Goal: Transaction & Acquisition: Purchase product/service

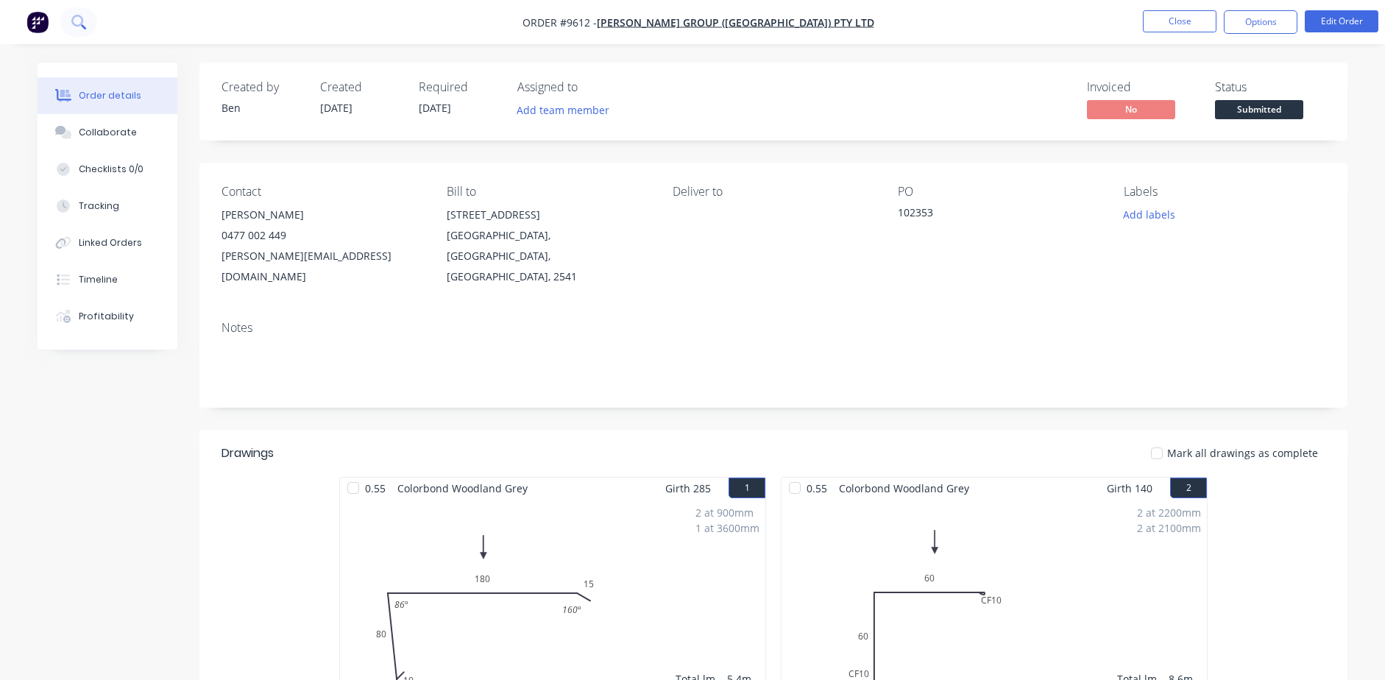
click at [81, 18] on icon at bounding box center [77, 21] width 12 height 12
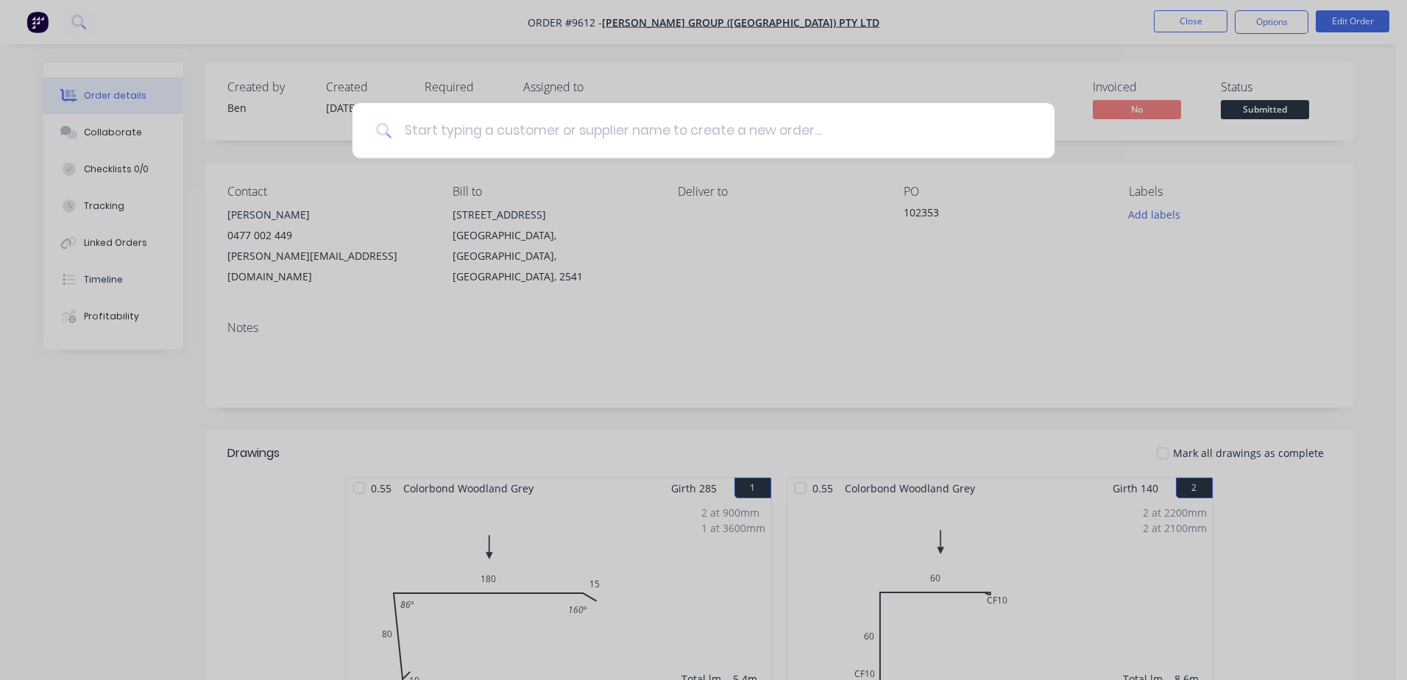
click at [633, 141] on input at bounding box center [711, 130] width 639 height 55
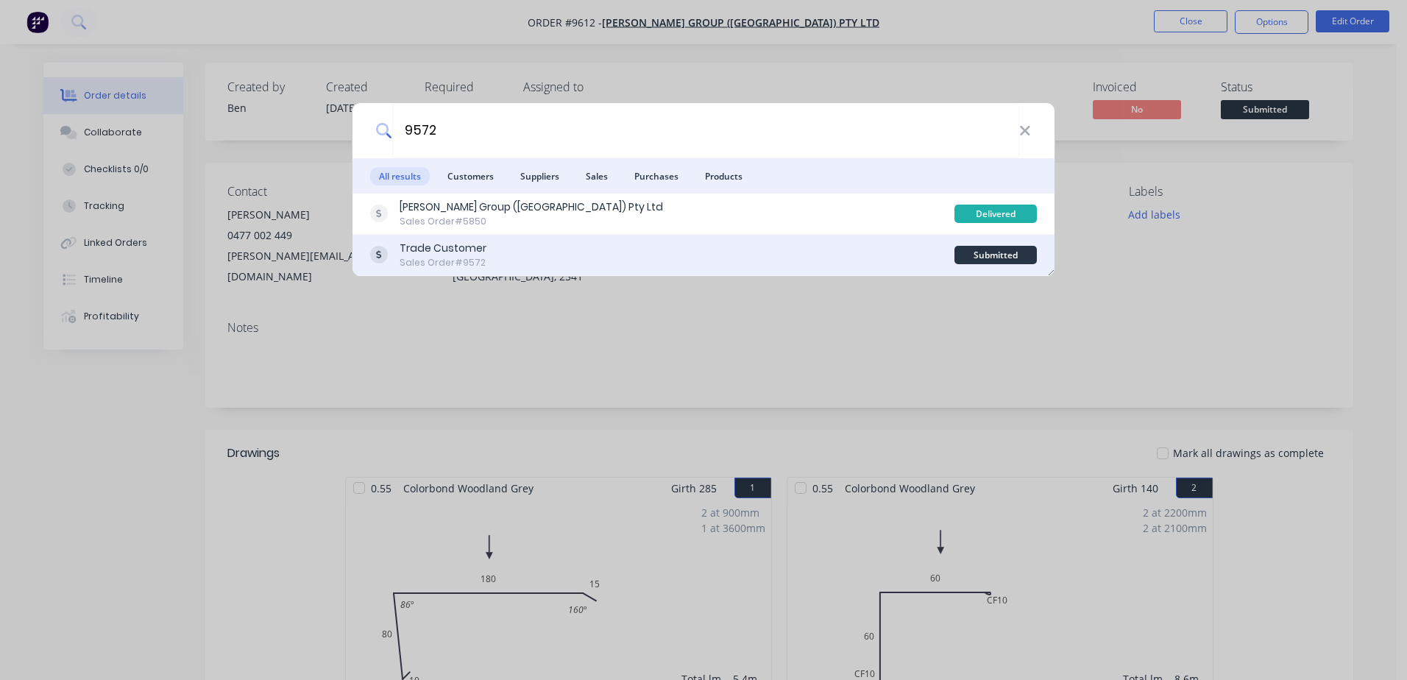
type input "9572"
click at [638, 254] on div "Trade Customer Sales Order #9572" at bounding box center [662, 255] width 584 height 29
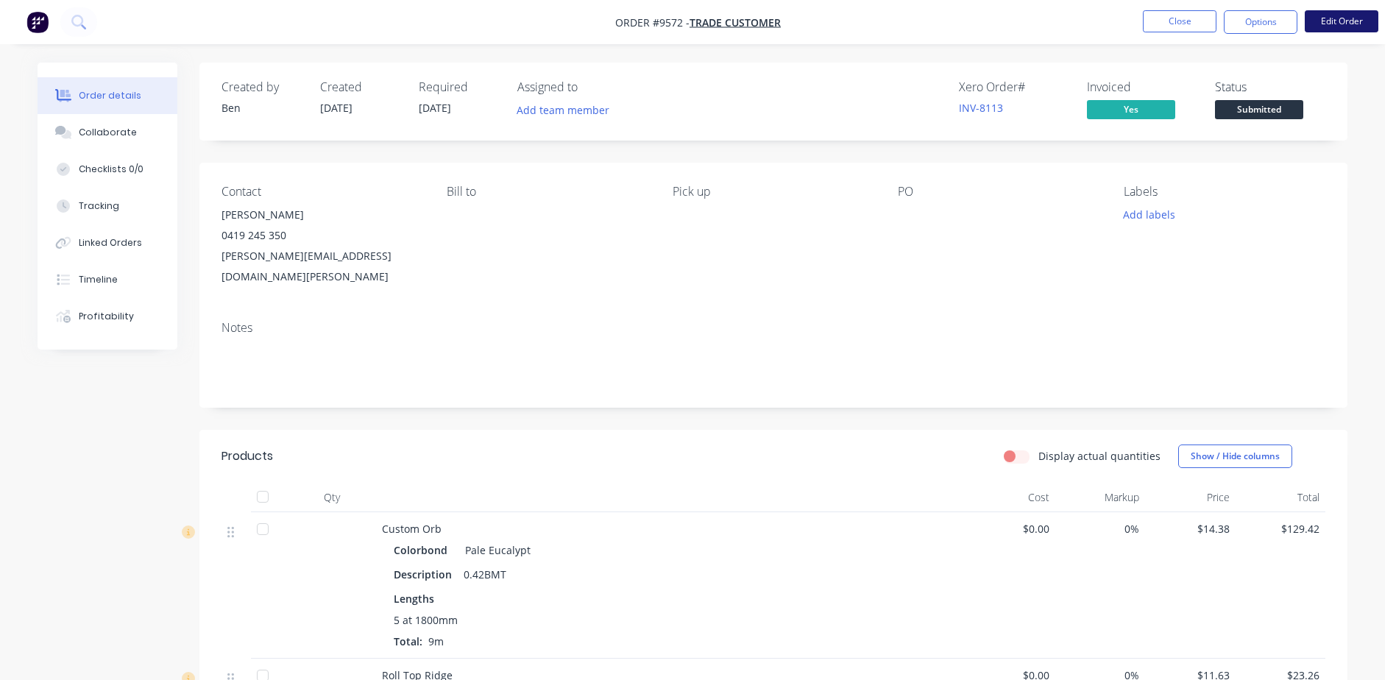
click at [1354, 27] on button "Edit Order" at bounding box center [1341, 21] width 74 height 22
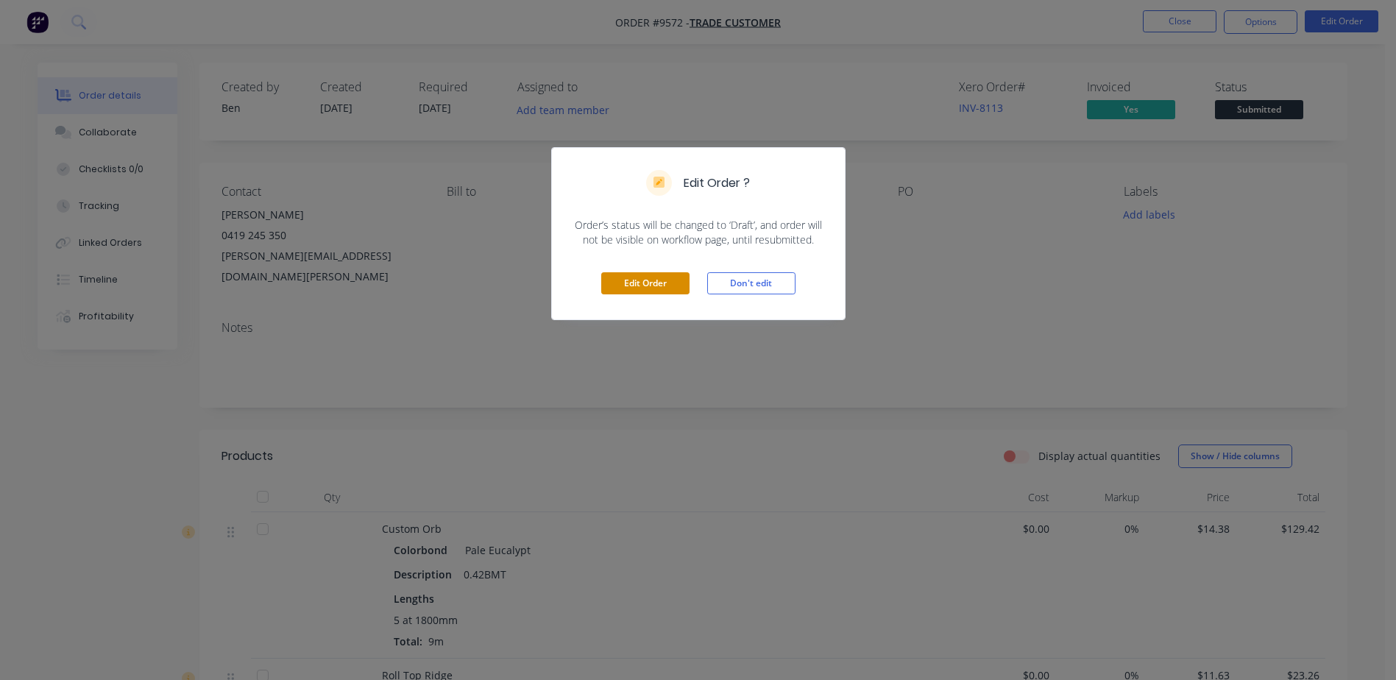
click at [639, 282] on button "Edit Order" at bounding box center [645, 283] width 88 height 22
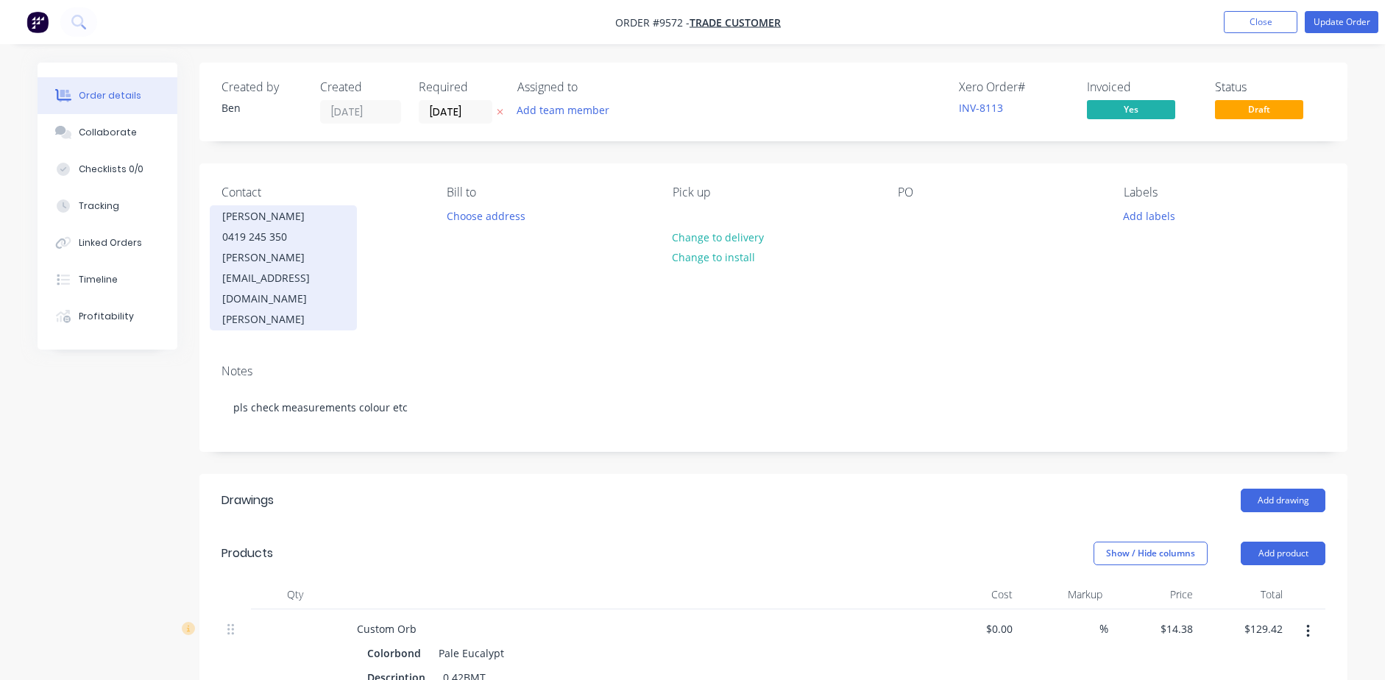
click at [312, 226] on div "[PERSON_NAME]" at bounding box center [283, 216] width 122 height 21
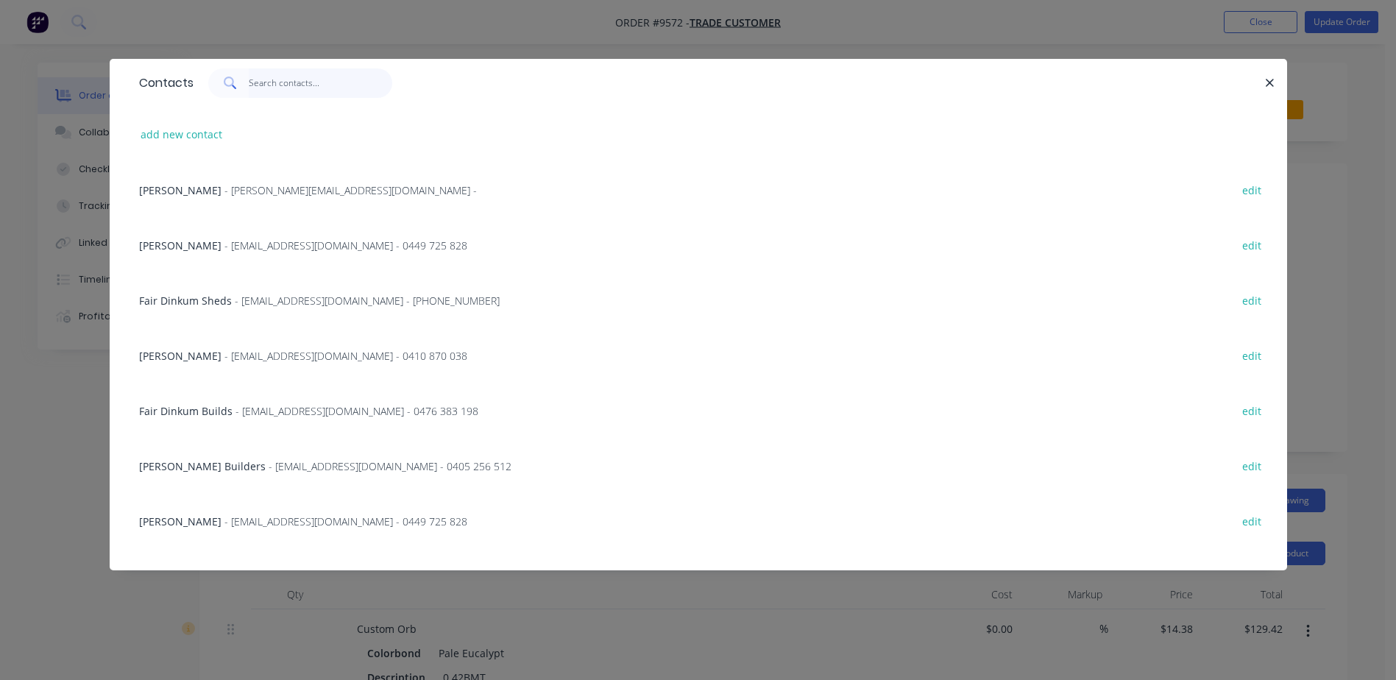
click at [313, 88] on input "text" at bounding box center [320, 82] width 143 height 29
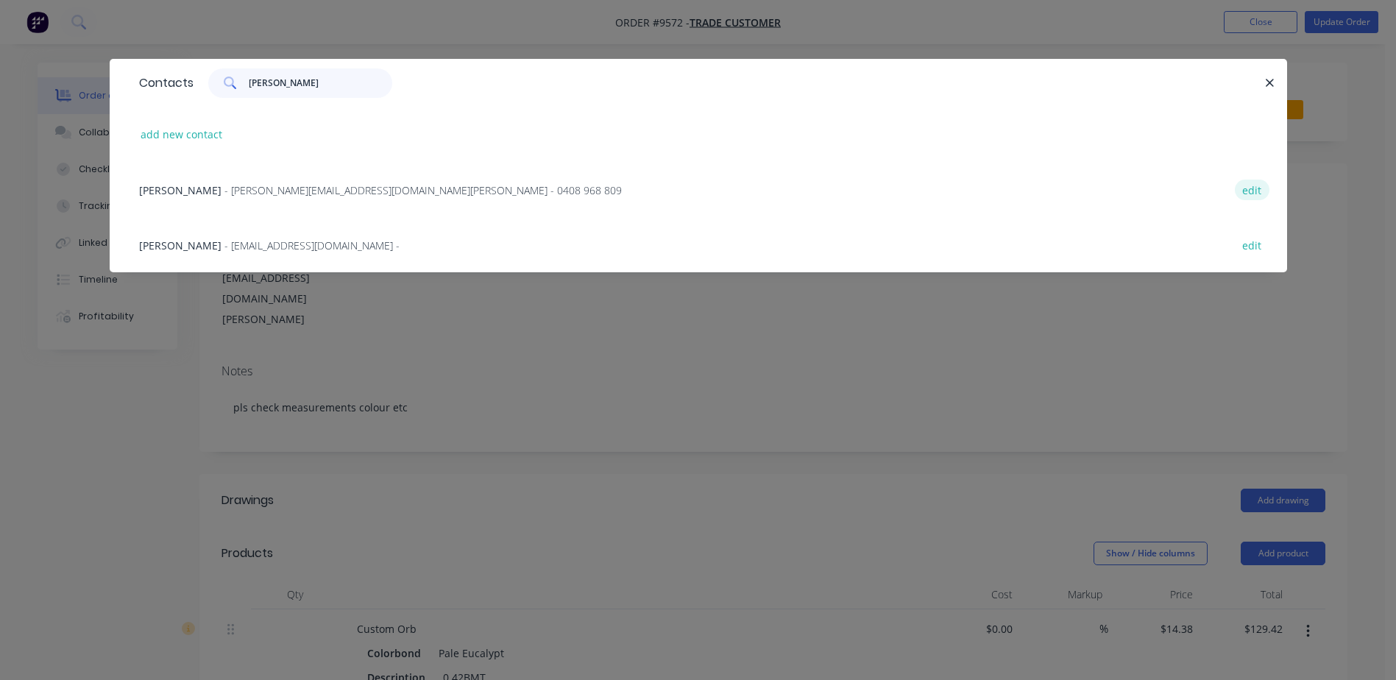
type input "[PERSON_NAME]"
click at [1261, 191] on button "edit" at bounding box center [1251, 189] width 35 height 20
select select "AU"
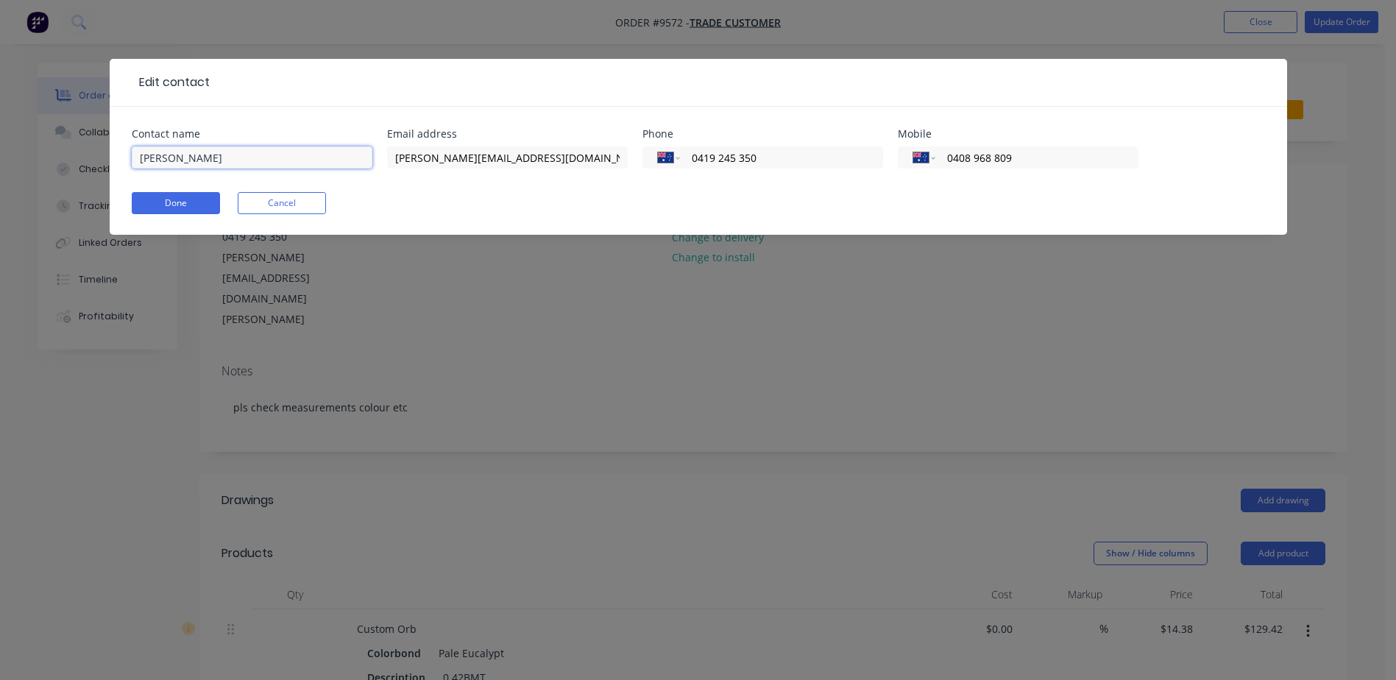
drag, startPoint x: 299, startPoint y: 166, endPoint x: 39, endPoint y: 183, distance: 260.3
click at [39, 183] on div "Edit contact Contact name [PERSON_NAME] address [PERSON_NAME][EMAIL_ADDRESS][DO…" at bounding box center [698, 340] width 1396 height 680
paste input "Camberlee Property Holdings PL"
type input "Camberlee Property Holdings PL"
click at [198, 207] on button "Done" at bounding box center [176, 203] width 88 height 22
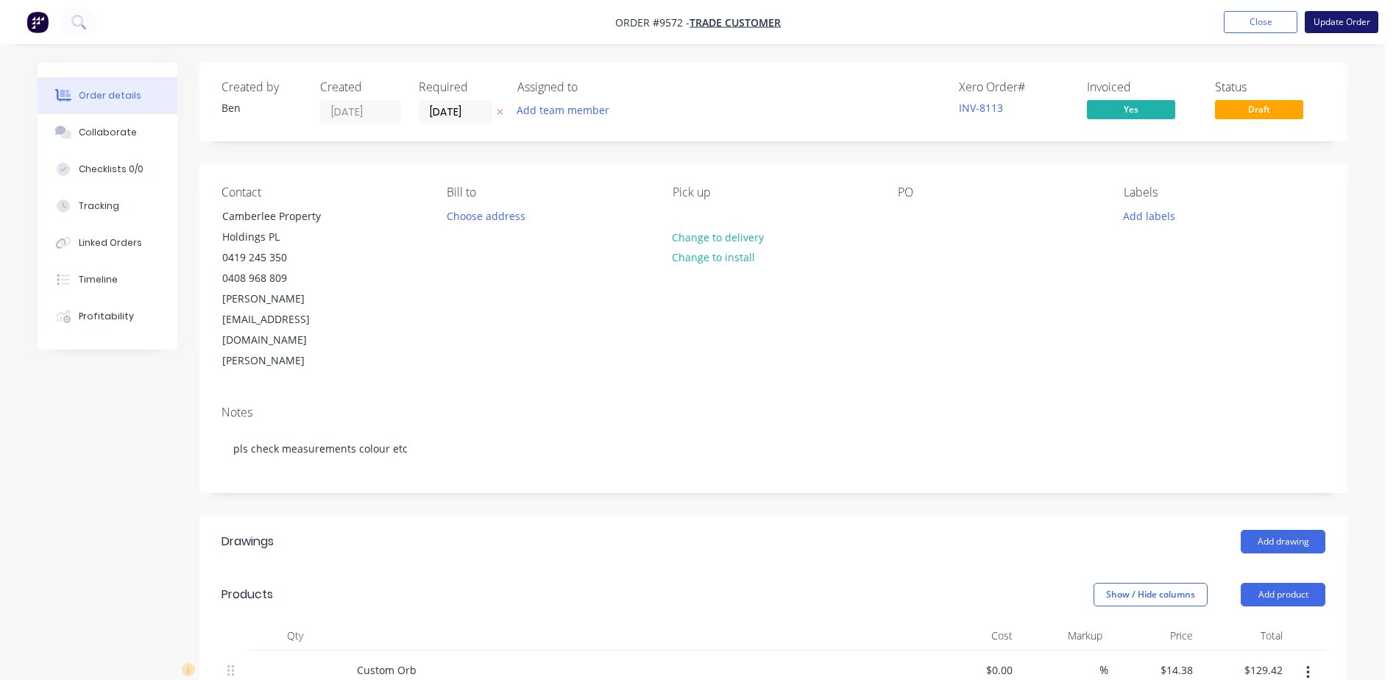
click at [1329, 18] on button "Update Order" at bounding box center [1341, 22] width 74 height 22
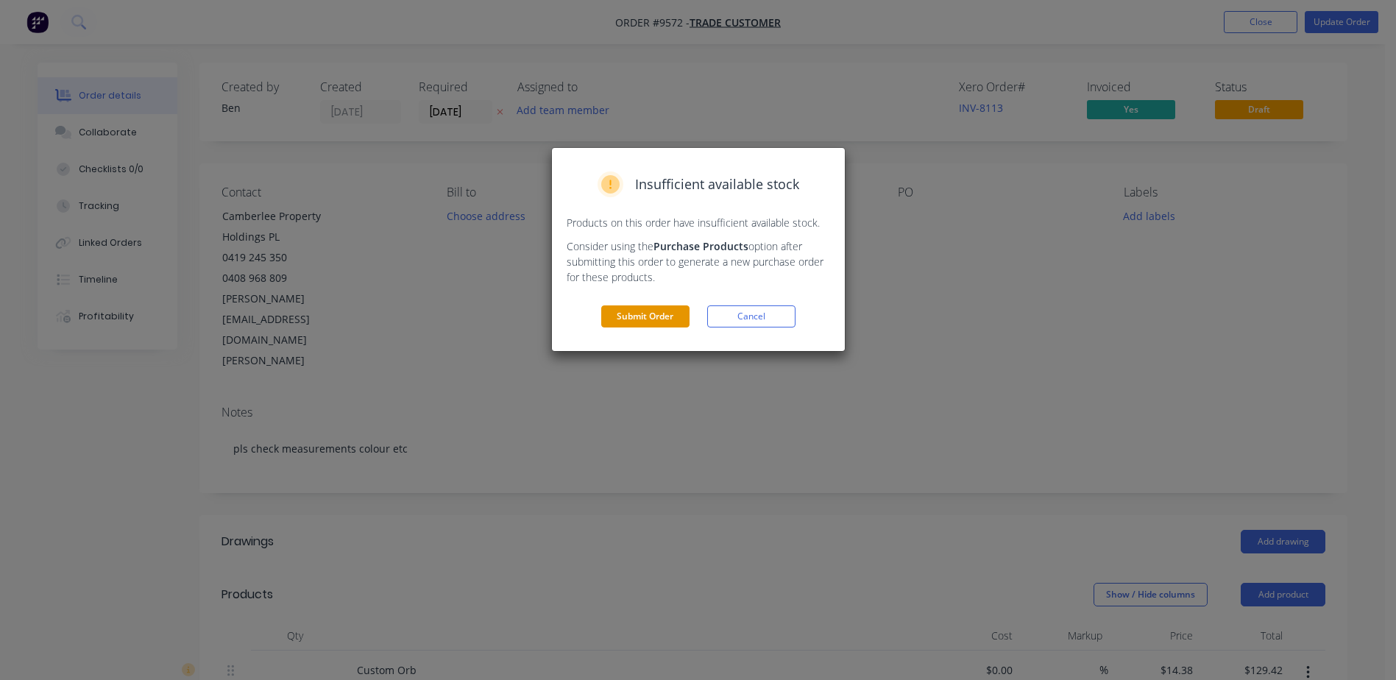
click at [653, 319] on button "Submit Order" at bounding box center [645, 316] width 88 height 22
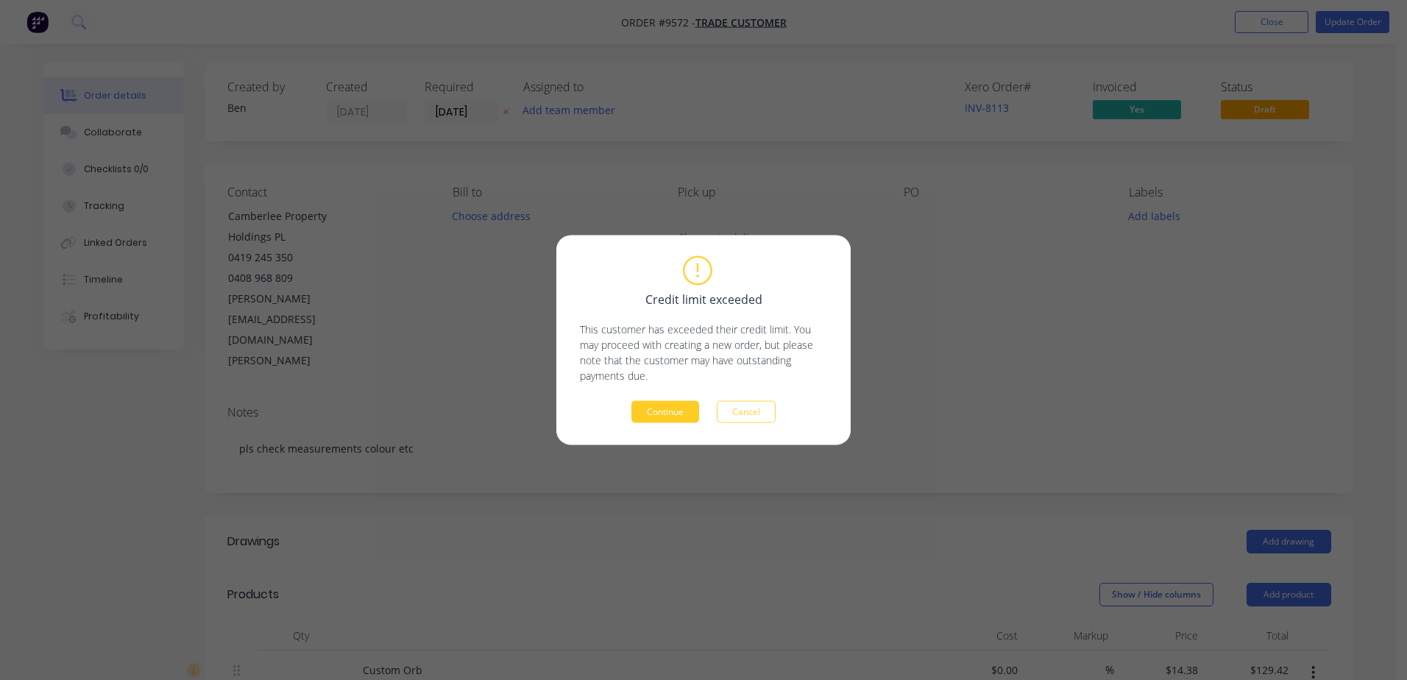
click at [661, 405] on button "Continue" at bounding box center [665, 412] width 68 height 22
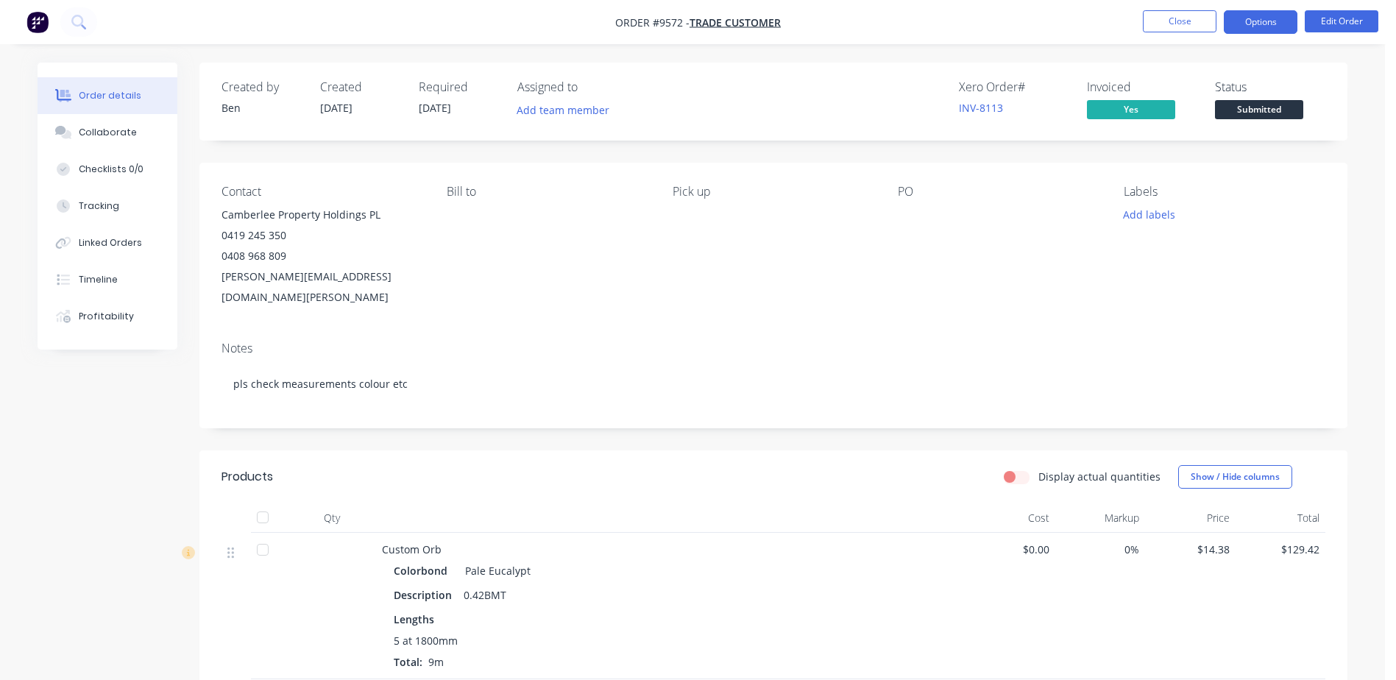
click at [1245, 25] on button "Options" at bounding box center [1260, 22] width 74 height 24
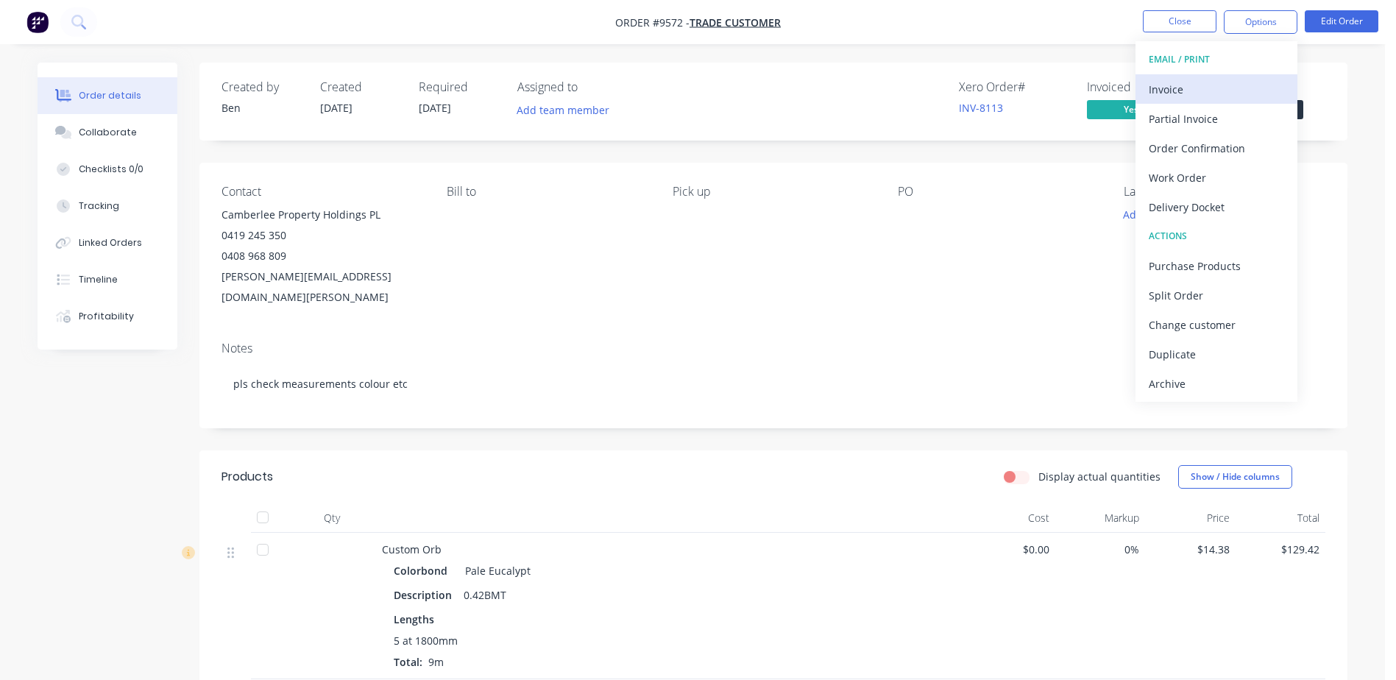
click at [1192, 83] on div "Invoice" at bounding box center [1215, 89] width 135 height 21
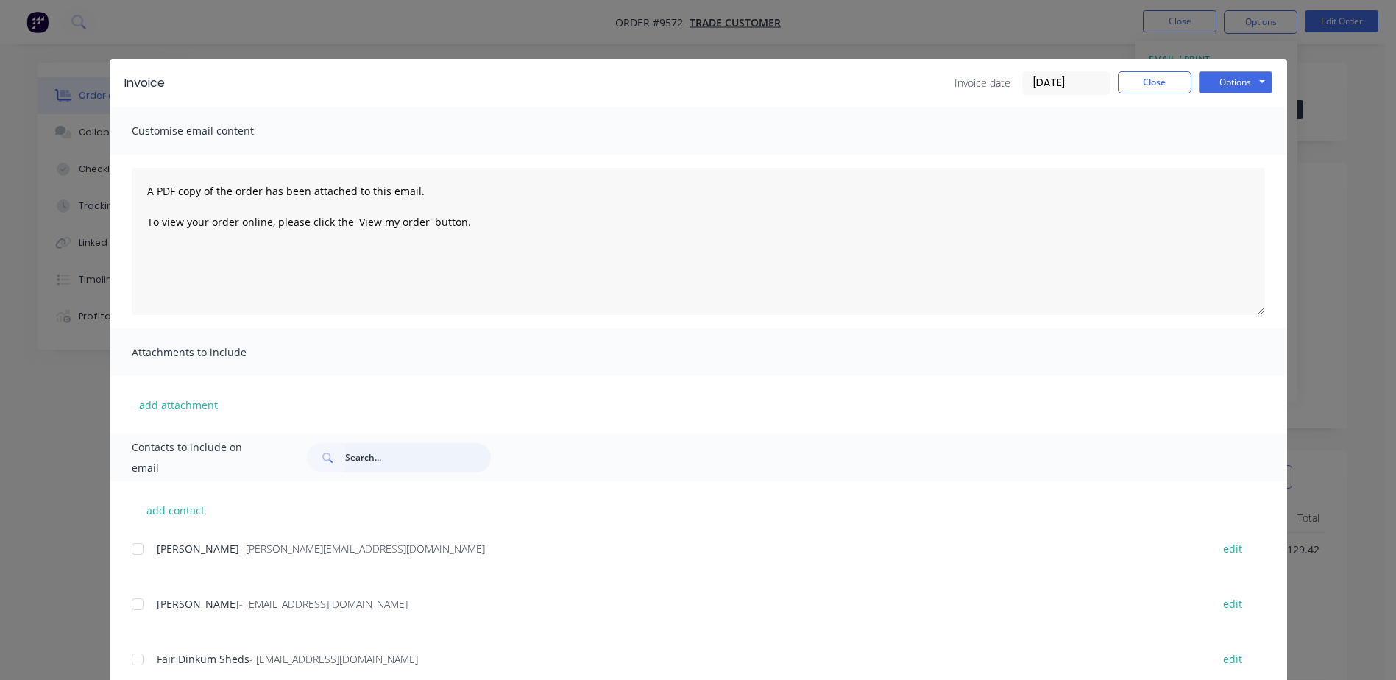
click at [365, 457] on input "text" at bounding box center [418, 457] width 146 height 29
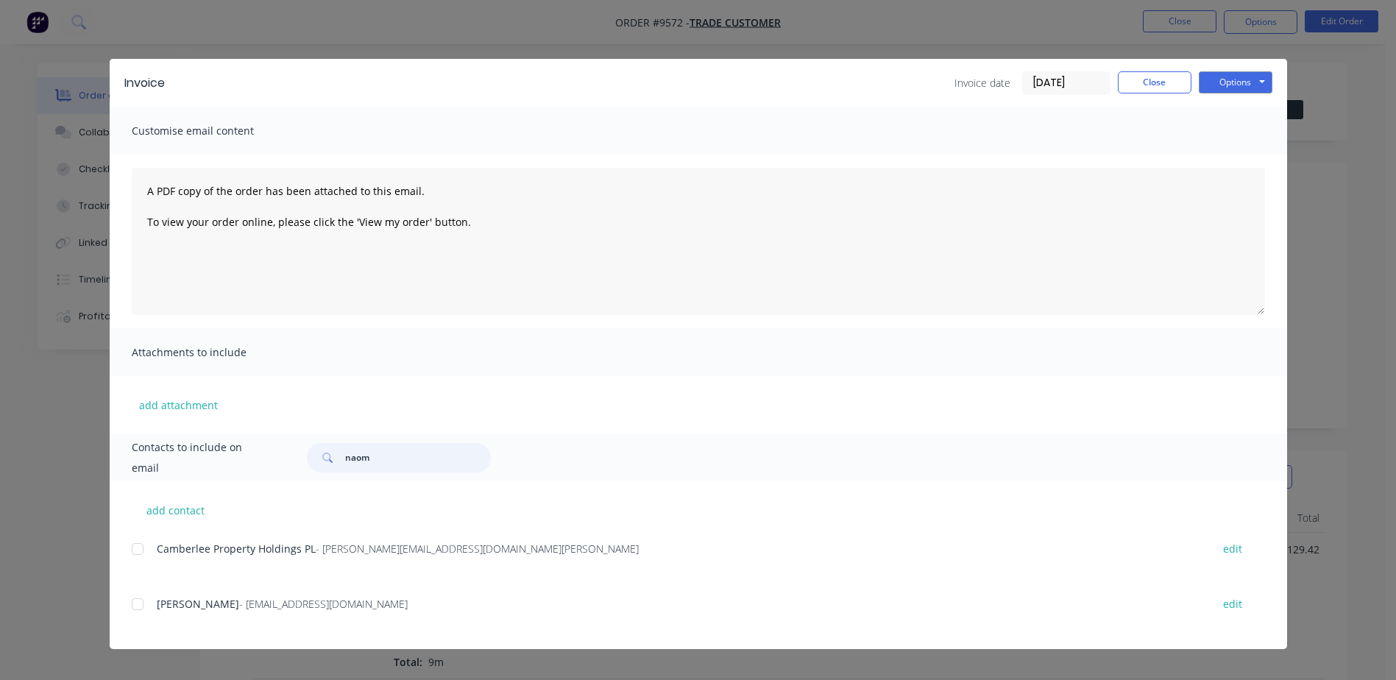
click at [137, 544] on div at bounding box center [137, 548] width 29 height 29
type input "naom"
click at [1240, 77] on button "Options" at bounding box center [1235, 82] width 74 height 22
click at [1247, 150] on button "Email" at bounding box center [1245, 157] width 94 height 24
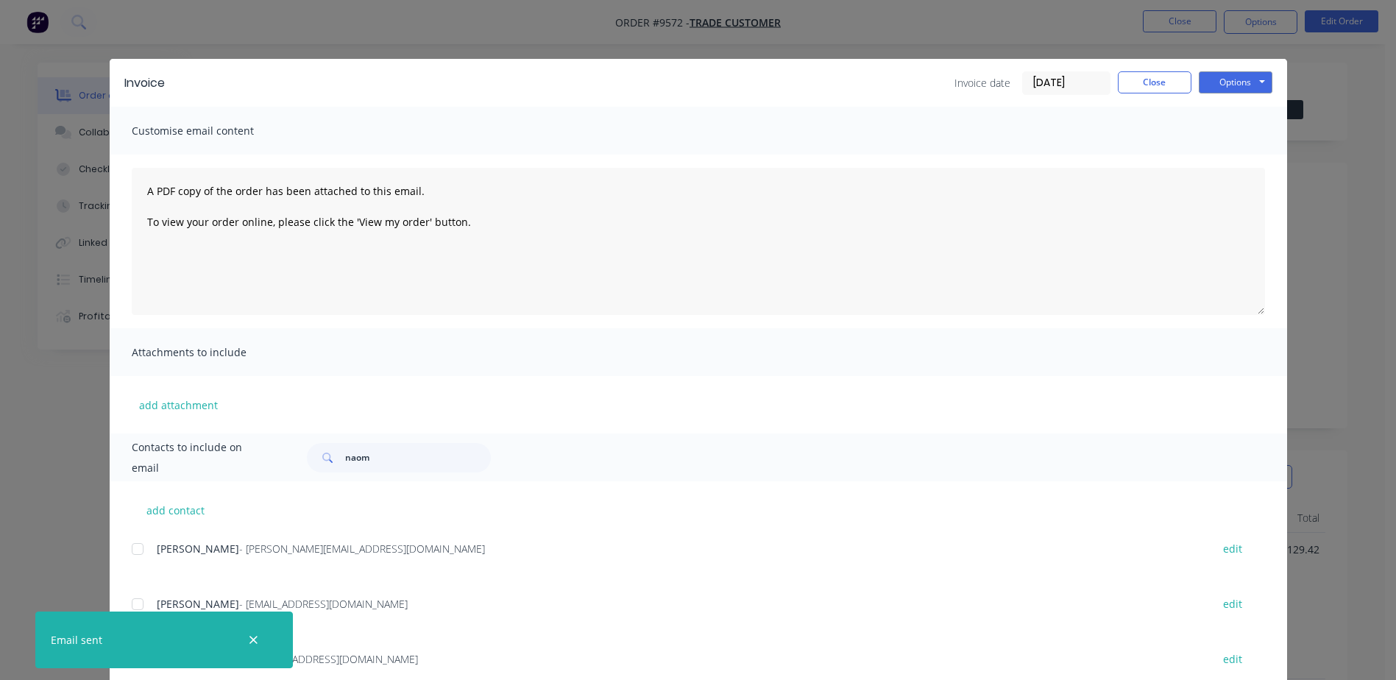
click at [1181, 19] on div "Invoice Invoice date [DATE] Close Options Preview Print Email Customise email c…" at bounding box center [698, 340] width 1396 height 680
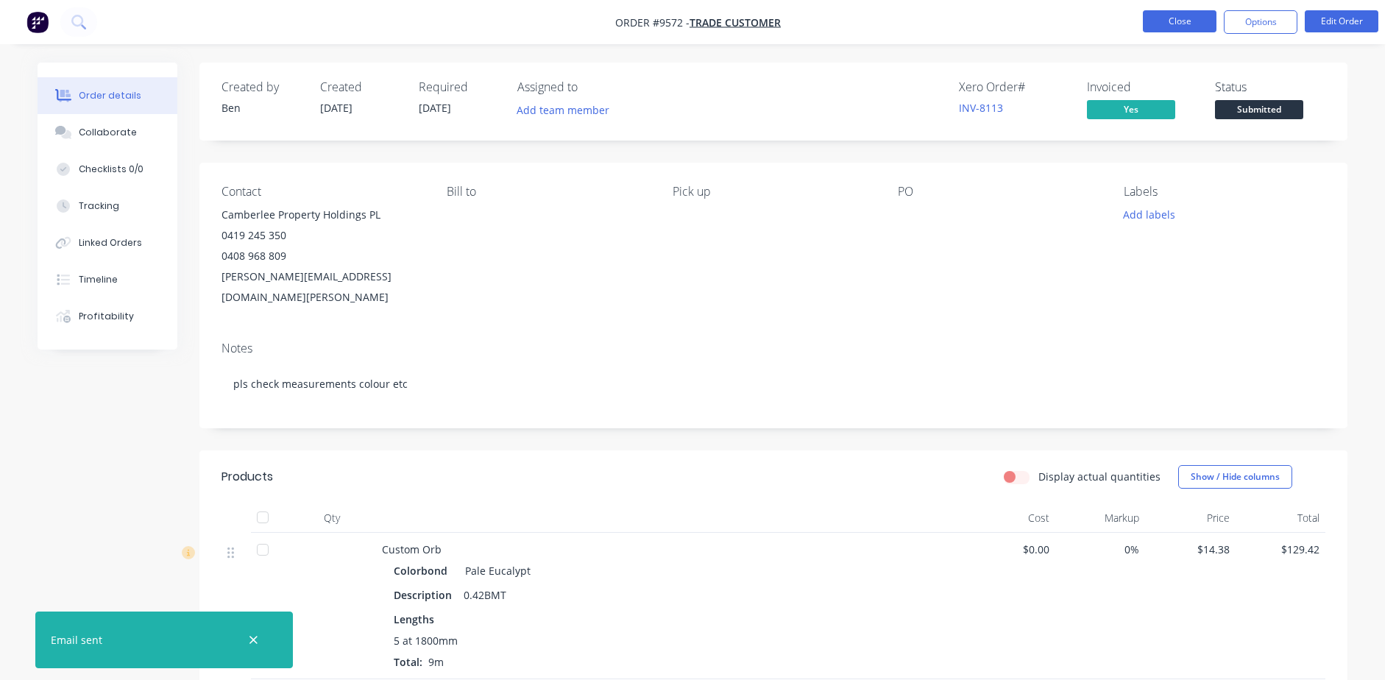
click at [1165, 21] on button "Close" at bounding box center [1179, 21] width 74 height 22
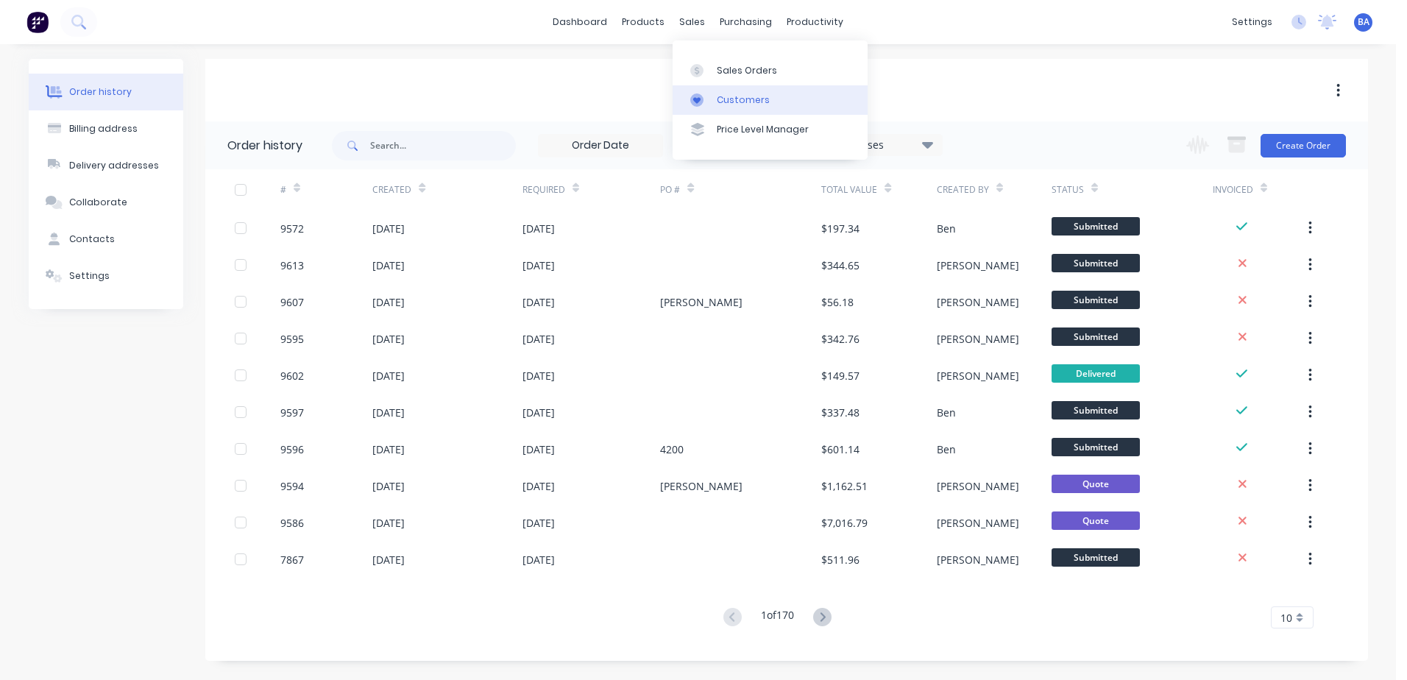
click at [696, 90] on link "Customers" at bounding box center [769, 99] width 195 height 29
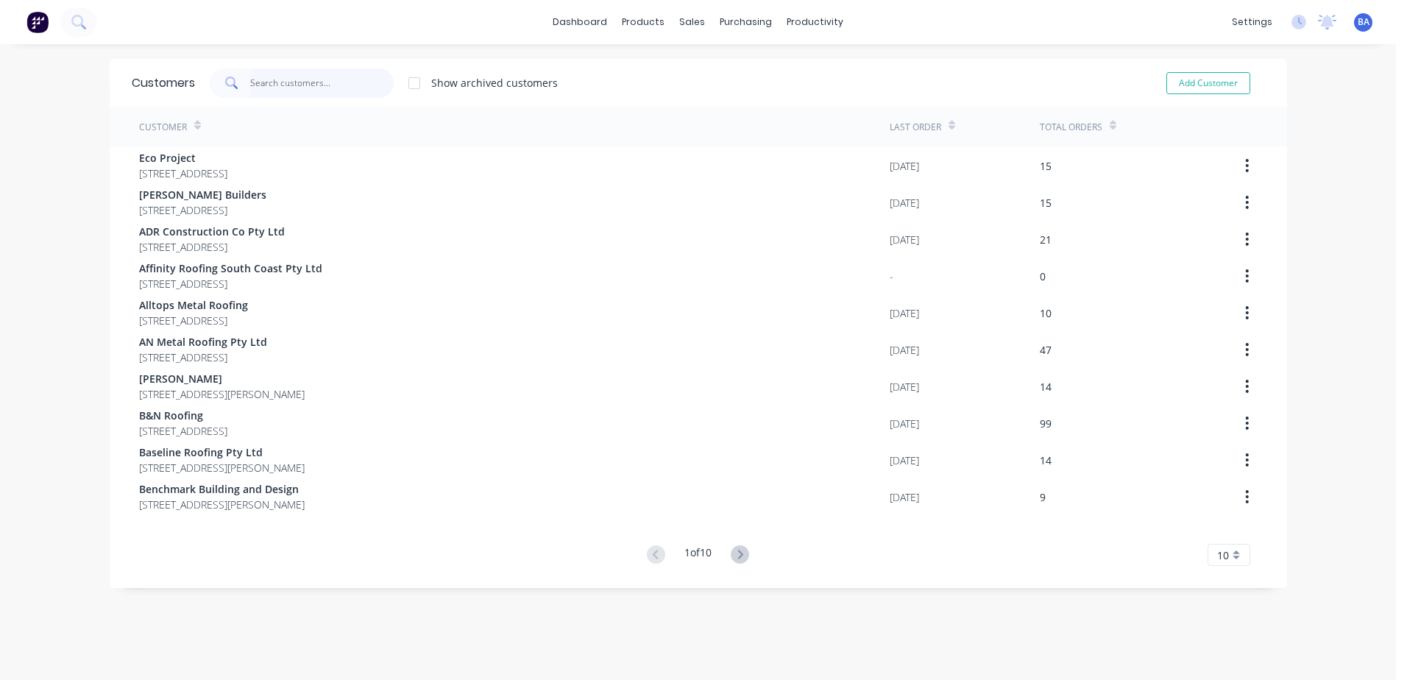
click at [282, 79] on input "text" at bounding box center [321, 82] width 143 height 29
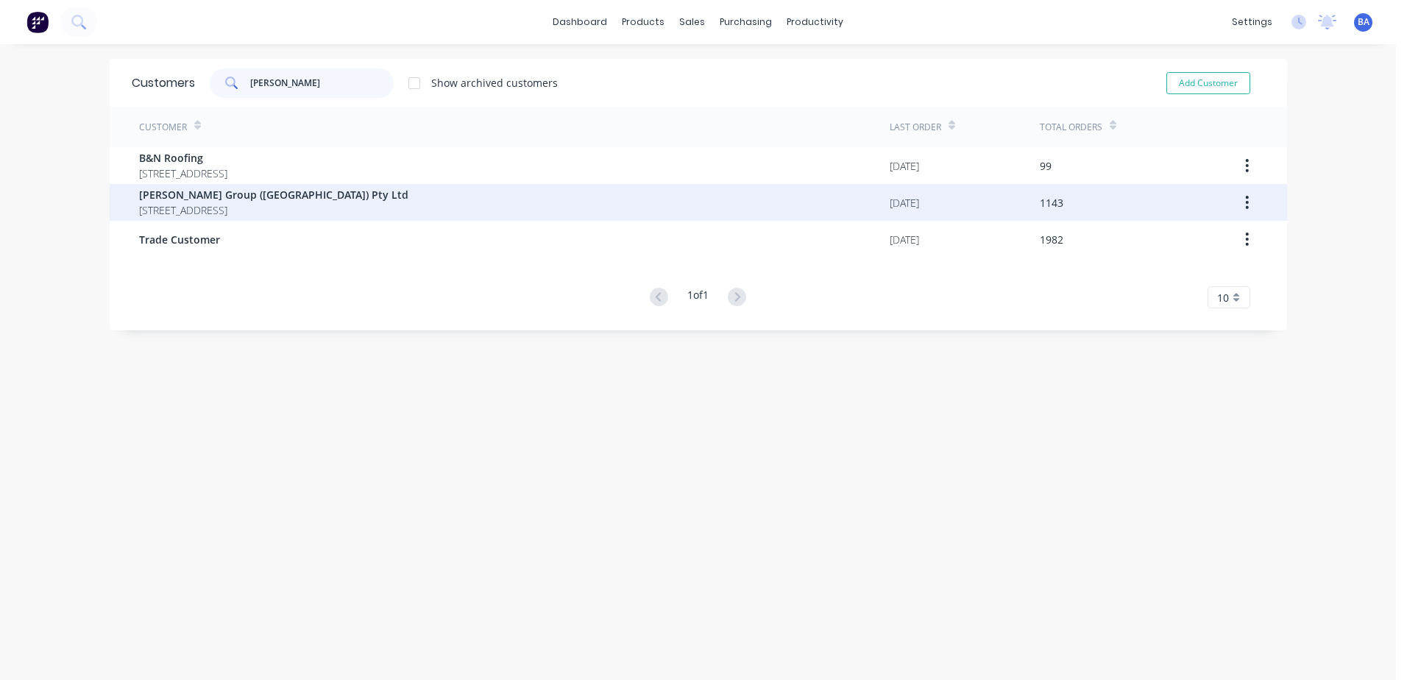
type input "[PERSON_NAME]"
click at [231, 207] on span "[STREET_ADDRESS]" at bounding box center [273, 209] width 269 height 15
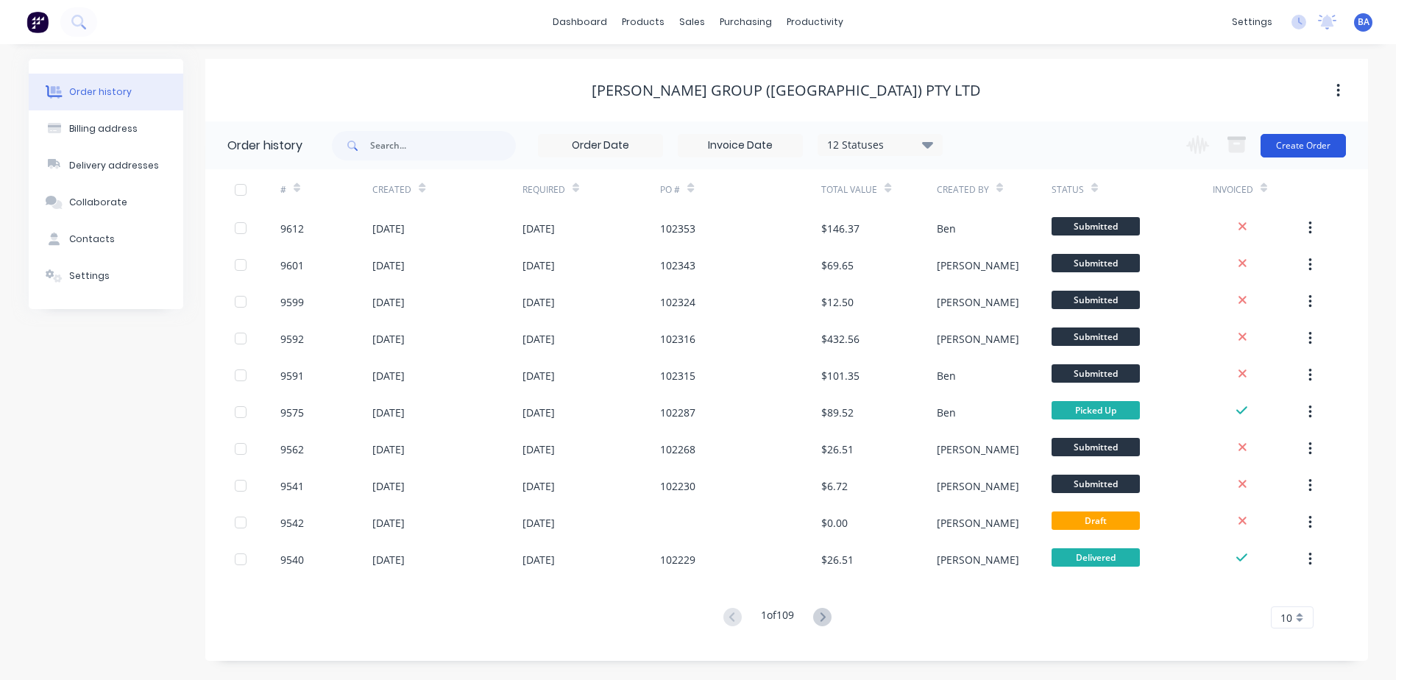
click at [1299, 145] on button "Create Order" at bounding box center [1302, 146] width 85 height 24
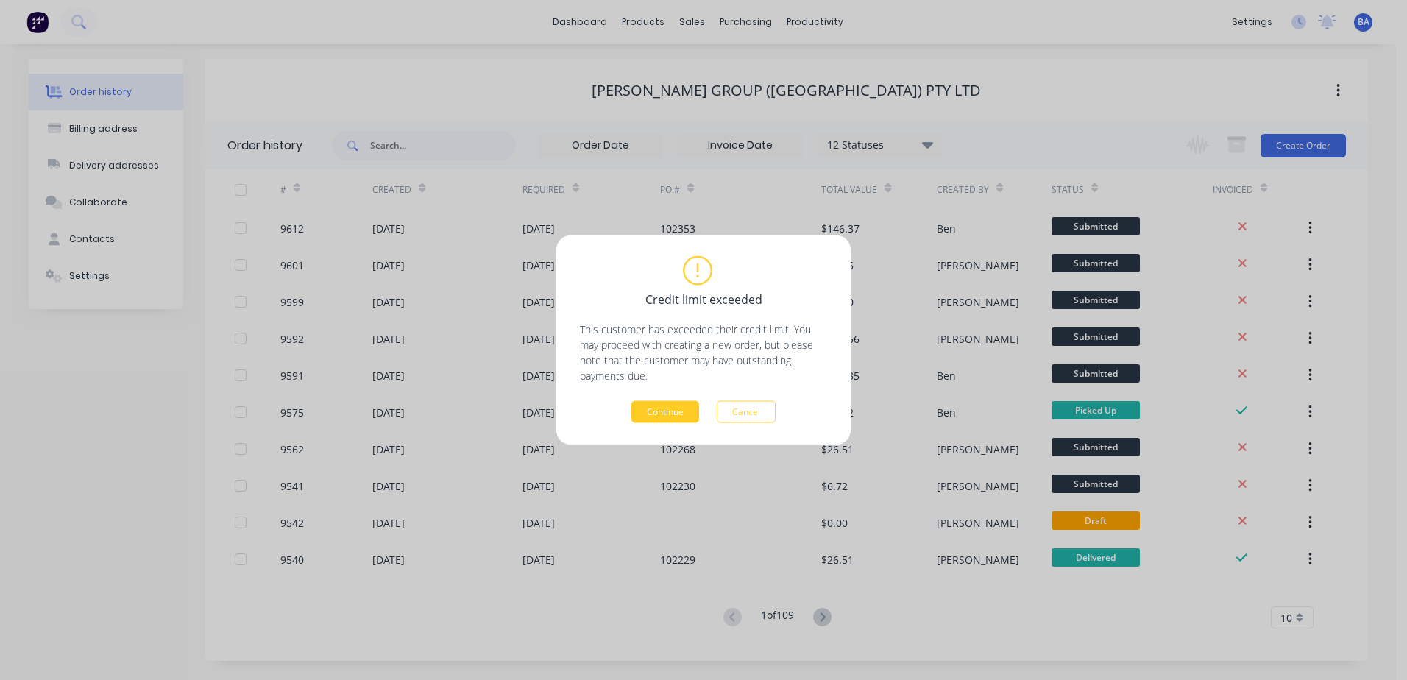
click at [683, 411] on button "Continue" at bounding box center [665, 412] width 68 height 22
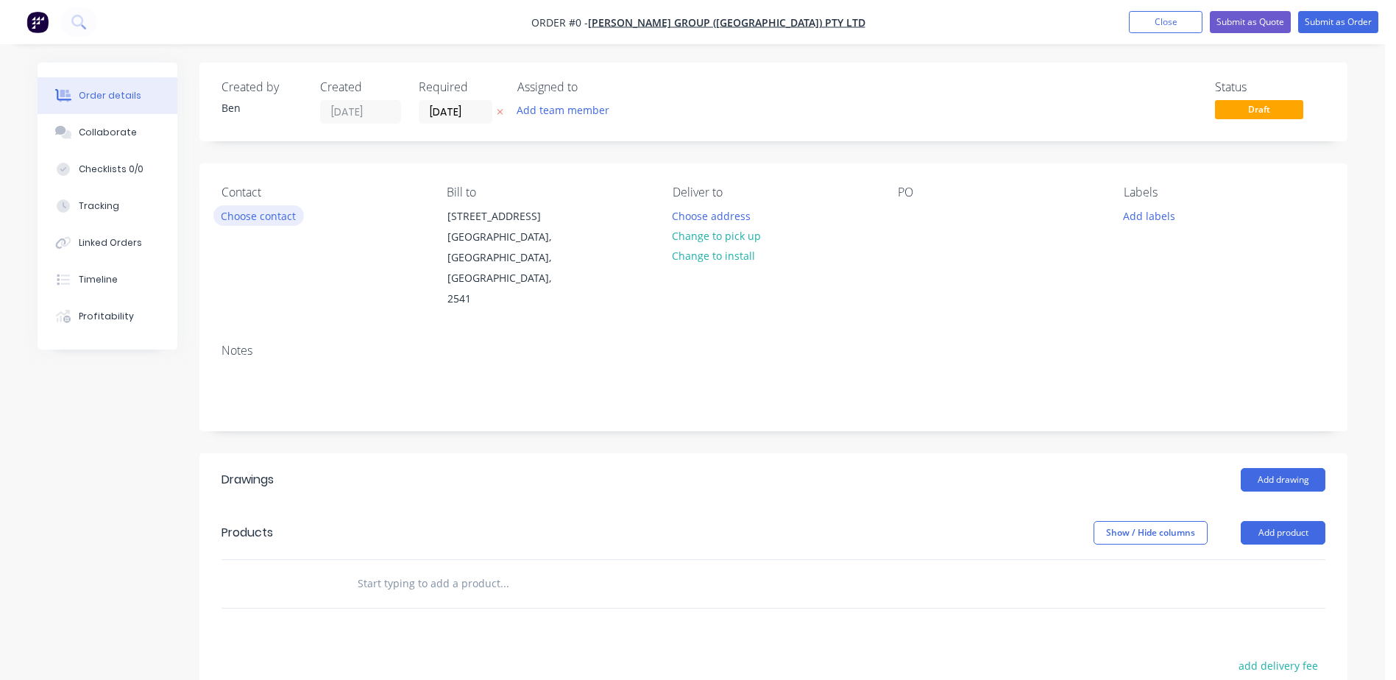
click at [250, 213] on button "Choose contact" at bounding box center [258, 215] width 90 height 20
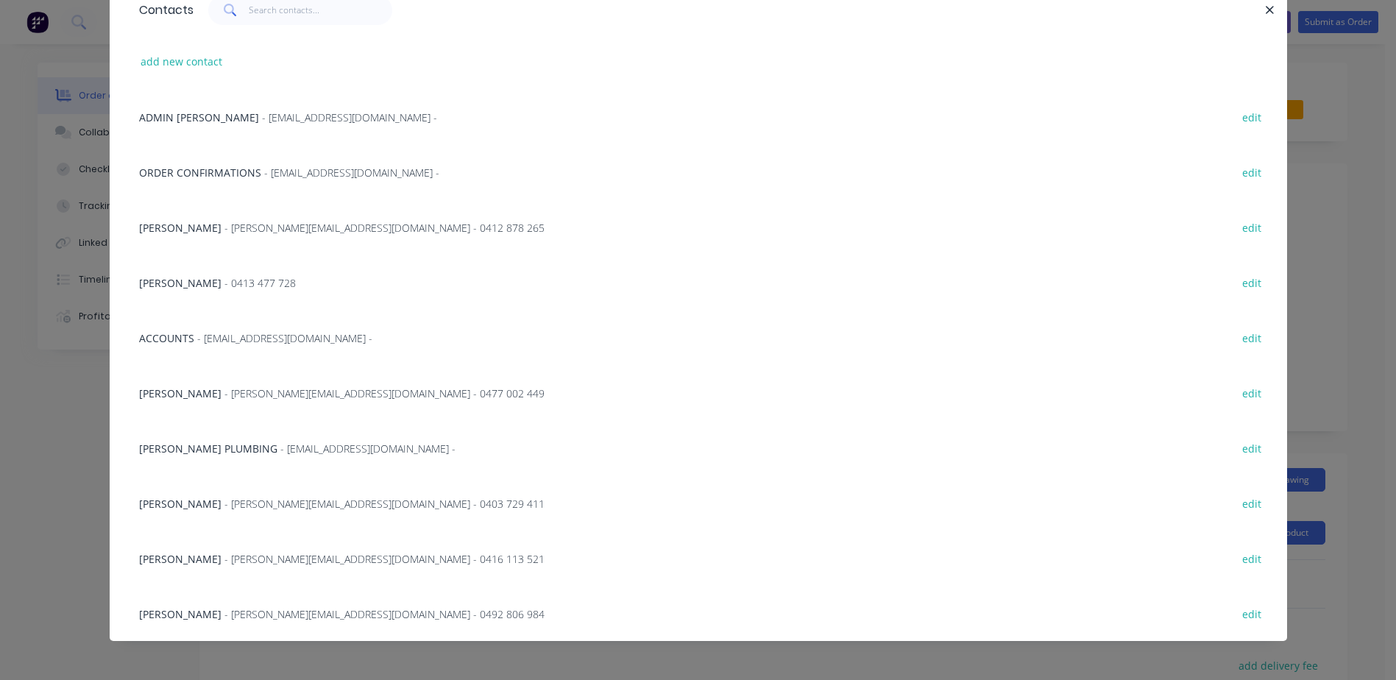
scroll to position [77, 0]
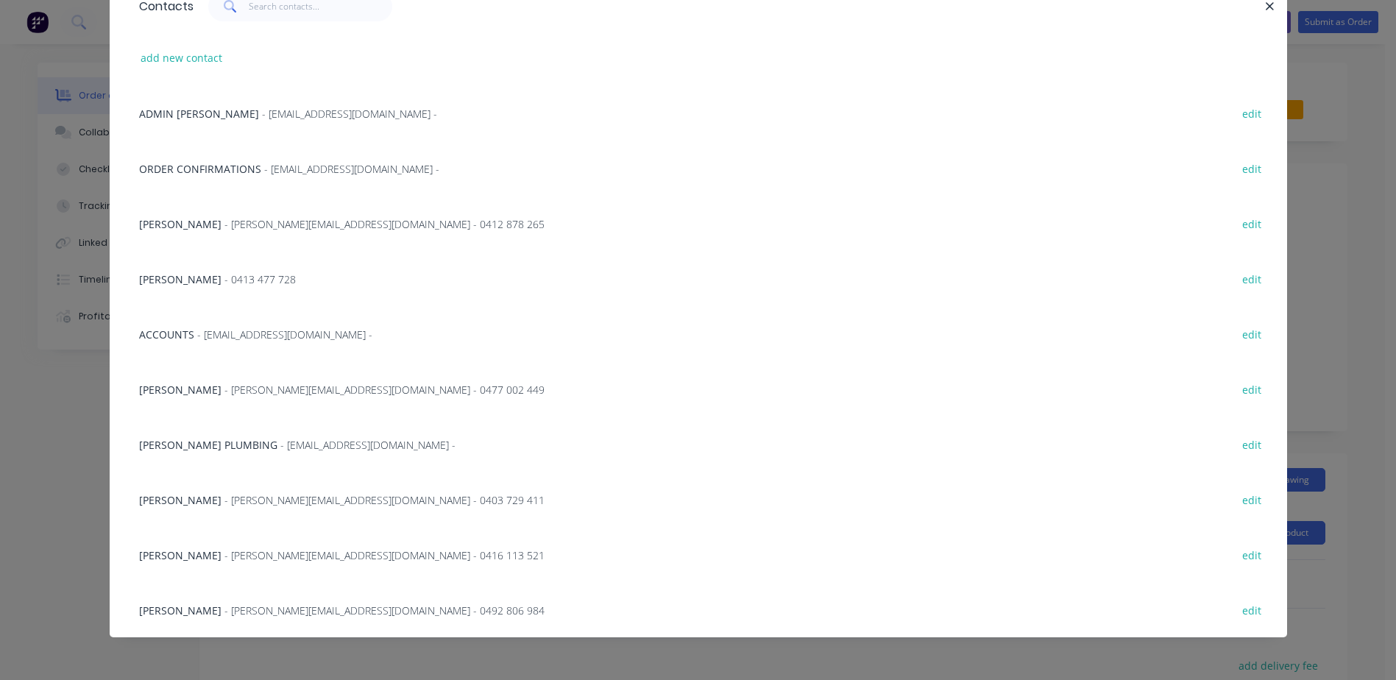
click at [224, 500] on span "- [PERSON_NAME][EMAIL_ADDRESS][DOMAIN_NAME] - 0403 729 411" at bounding box center [384, 500] width 320 height 14
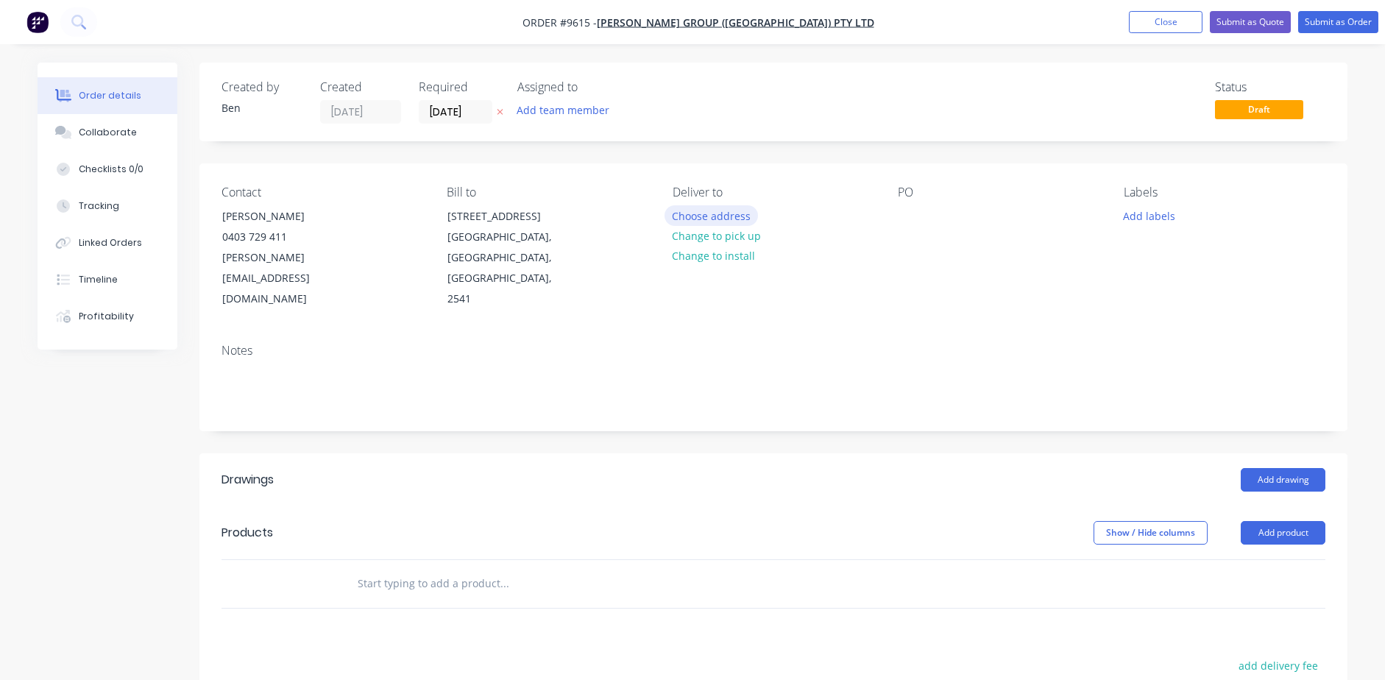
click at [722, 216] on button "Choose address" at bounding box center [711, 215] width 94 height 20
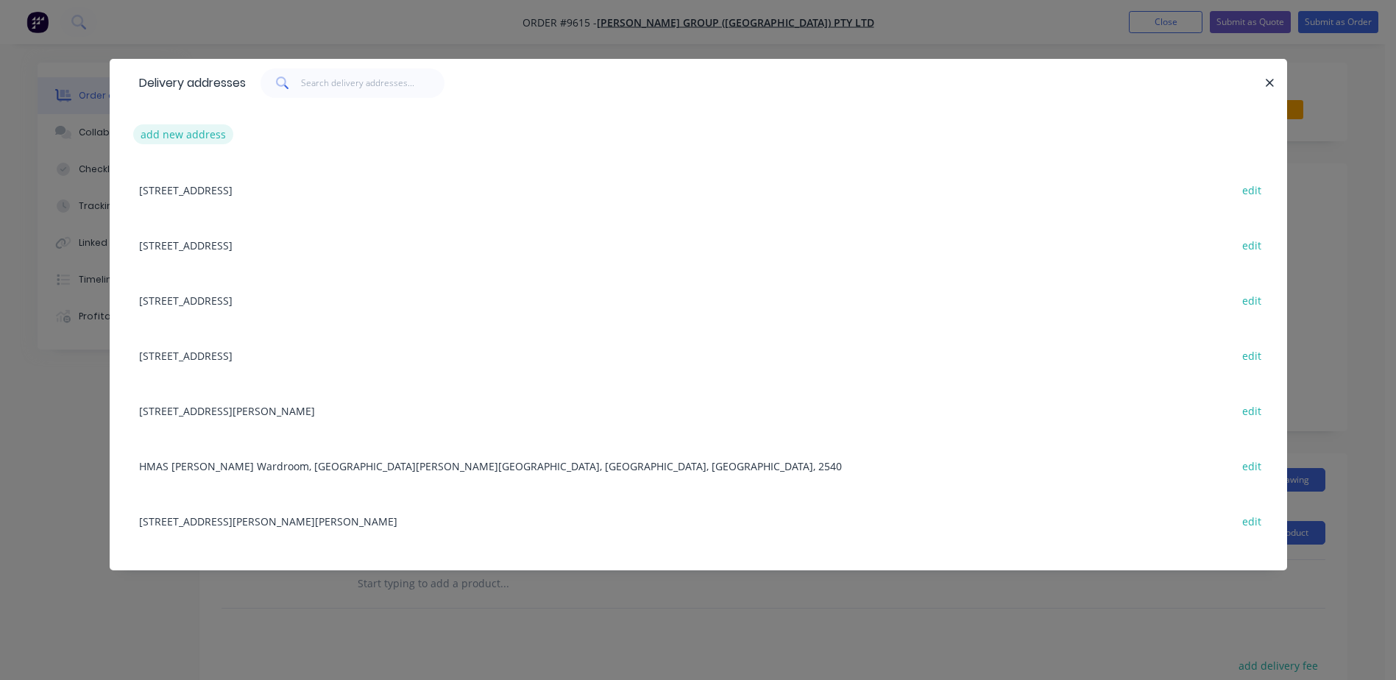
click at [194, 128] on button "add new address" at bounding box center [183, 134] width 101 height 20
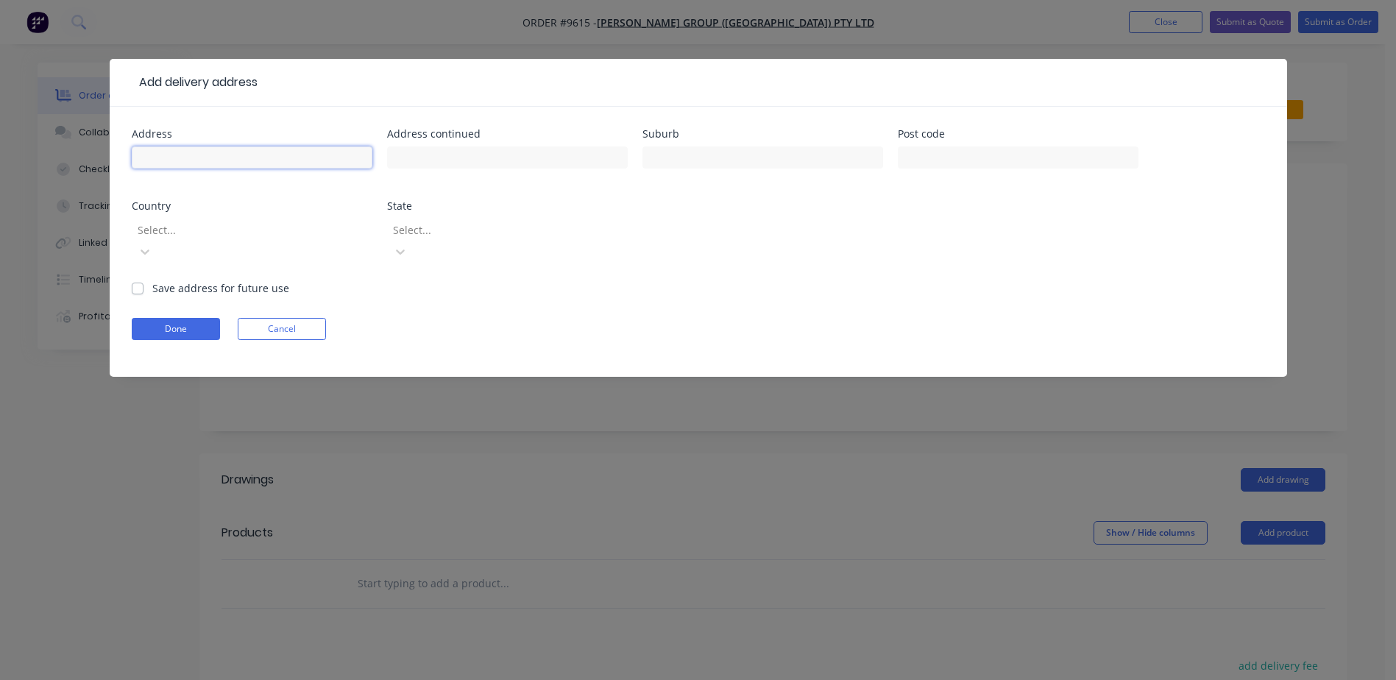
click at [194, 154] on input "text" at bounding box center [252, 157] width 241 height 22
type input "[STREET_ADDRESS]"
click at [678, 157] on input "text" at bounding box center [762, 157] width 241 height 22
type input "[GEOGRAPHIC_DATA]"
click at [913, 151] on input "text" at bounding box center [1017, 157] width 241 height 22
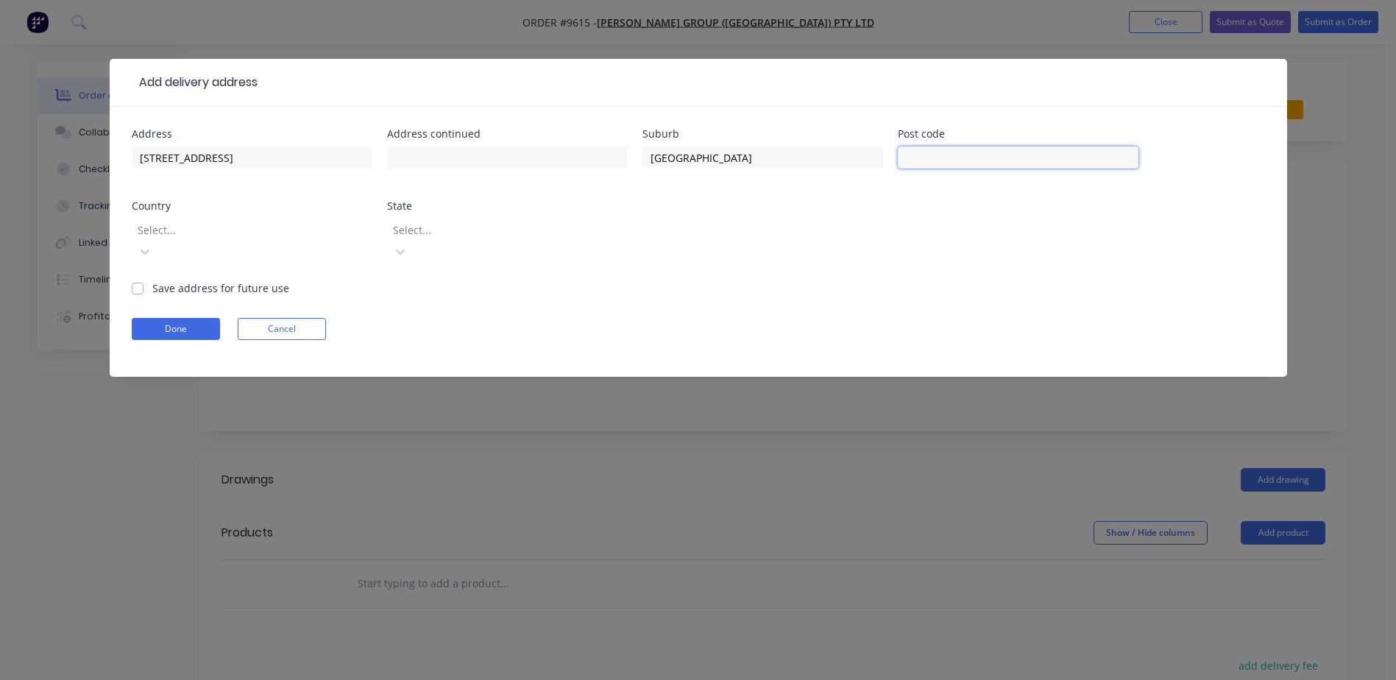
type input "2540"
click at [233, 221] on div at bounding box center [242, 230] width 212 height 18
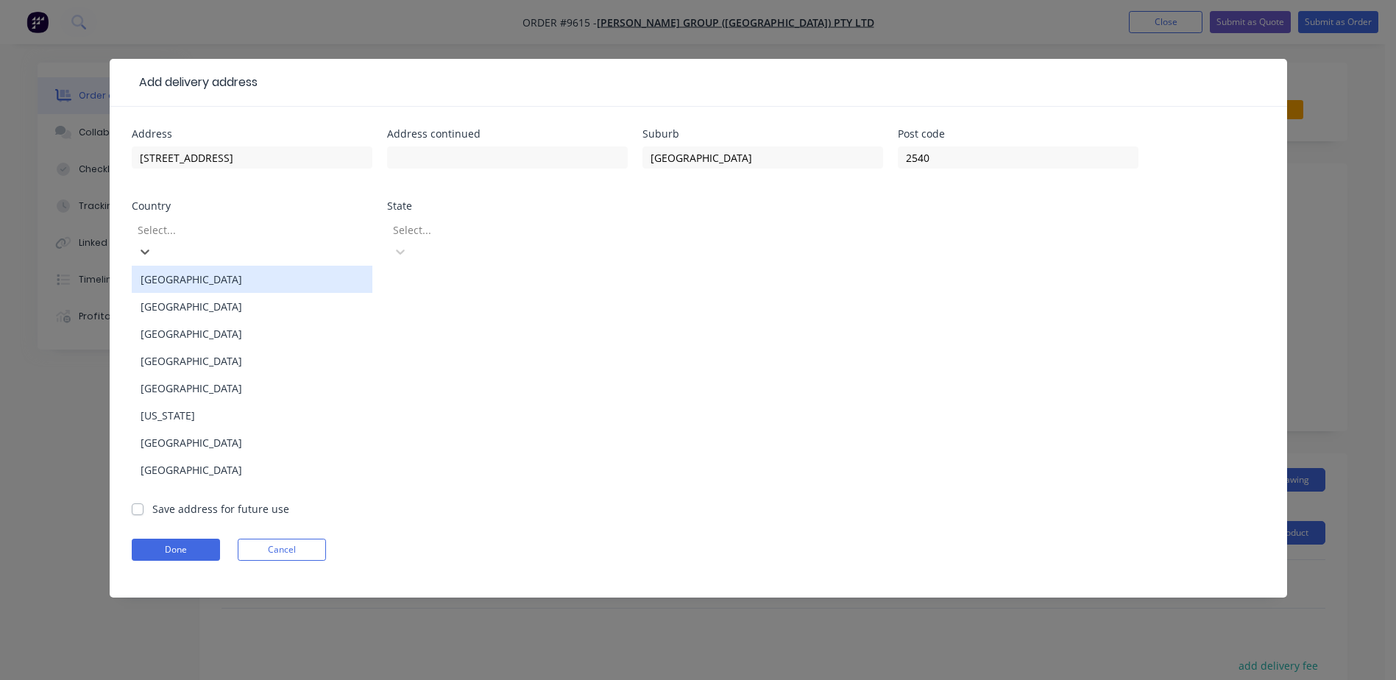
click at [231, 269] on div "[GEOGRAPHIC_DATA]" at bounding box center [252, 279] width 241 height 27
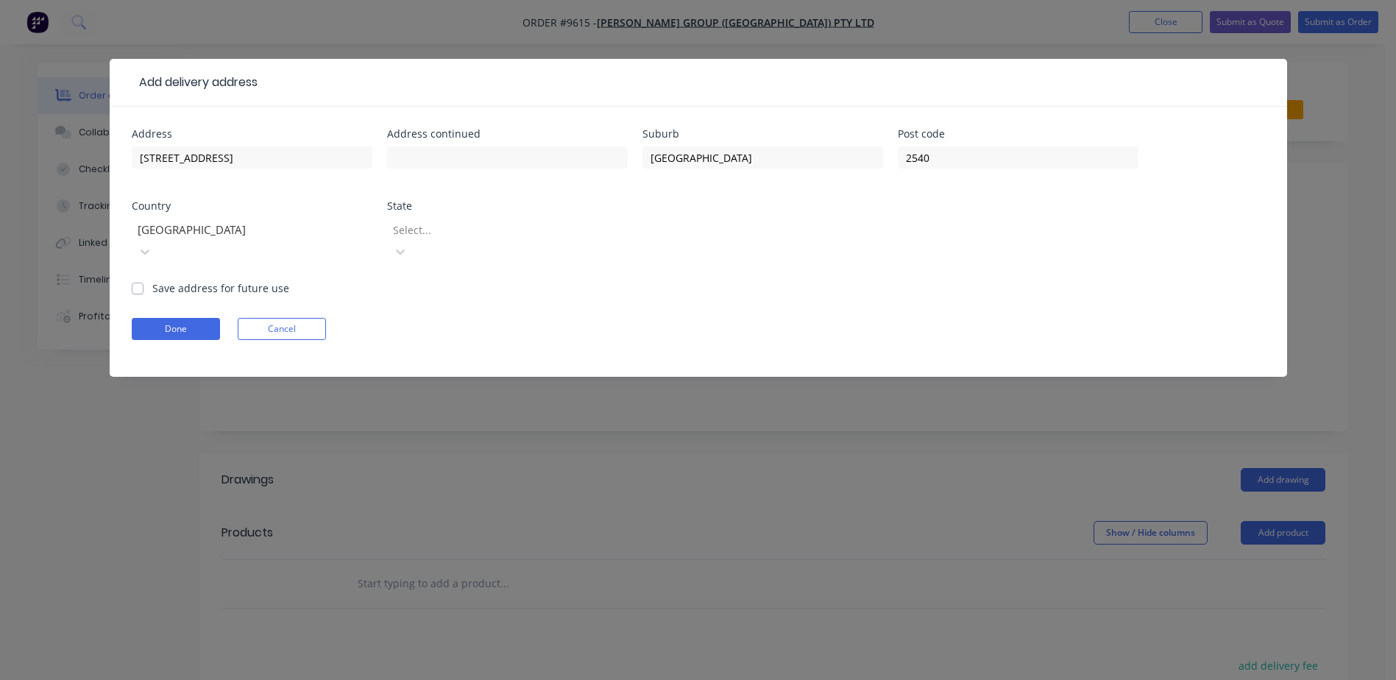
click at [500, 234] on div at bounding box center [497, 230] width 212 height 18
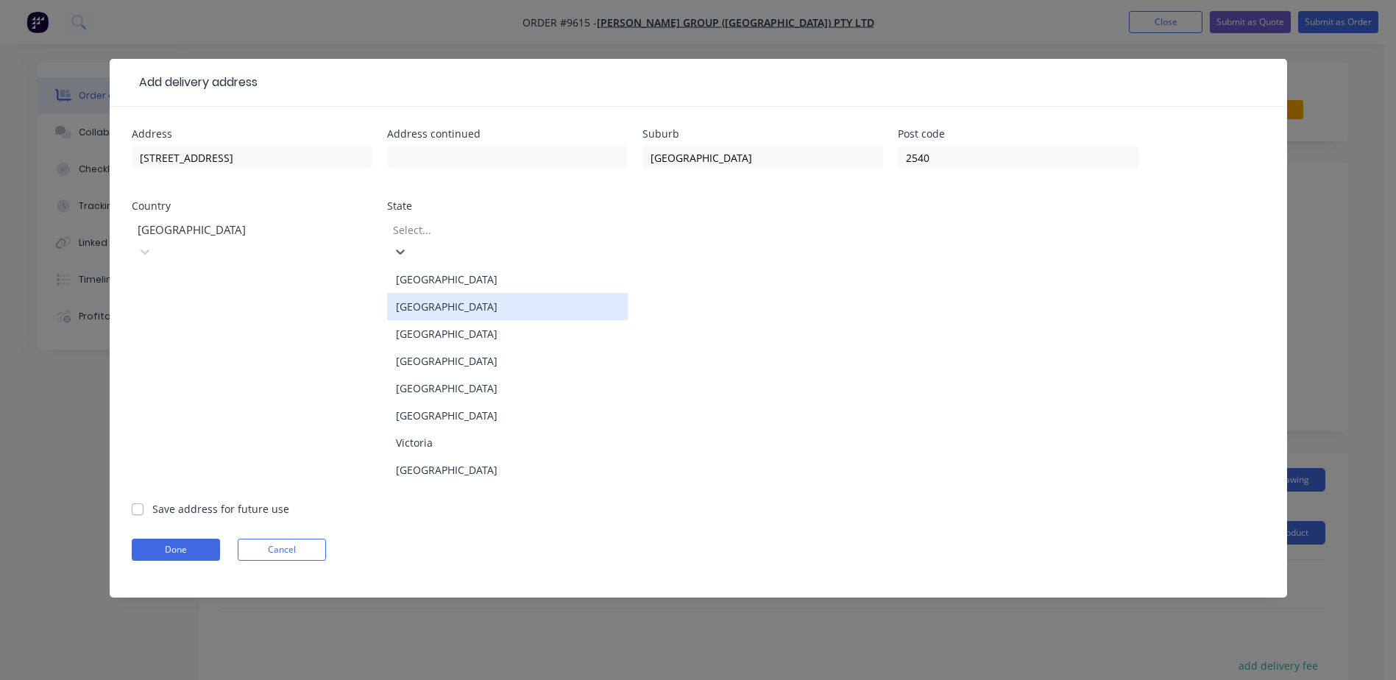
click at [482, 295] on div "[GEOGRAPHIC_DATA]" at bounding box center [507, 306] width 241 height 27
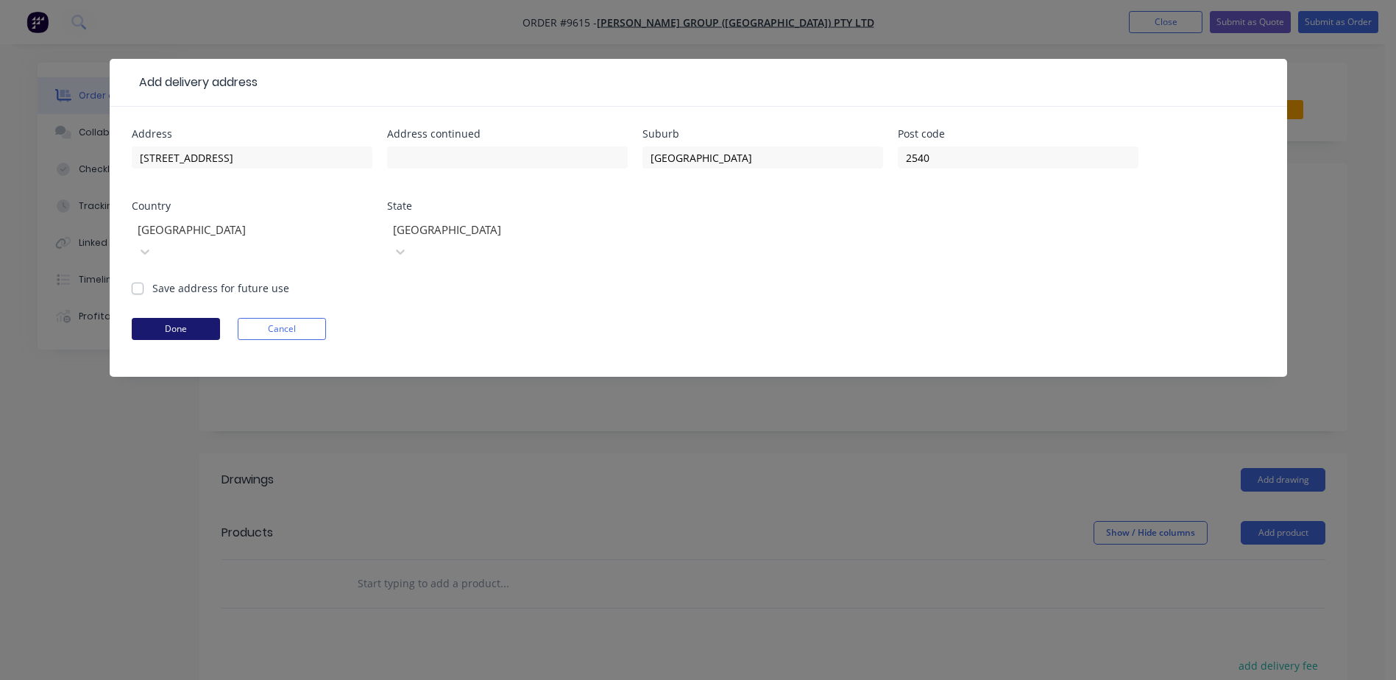
click at [198, 318] on button "Done" at bounding box center [176, 329] width 88 height 22
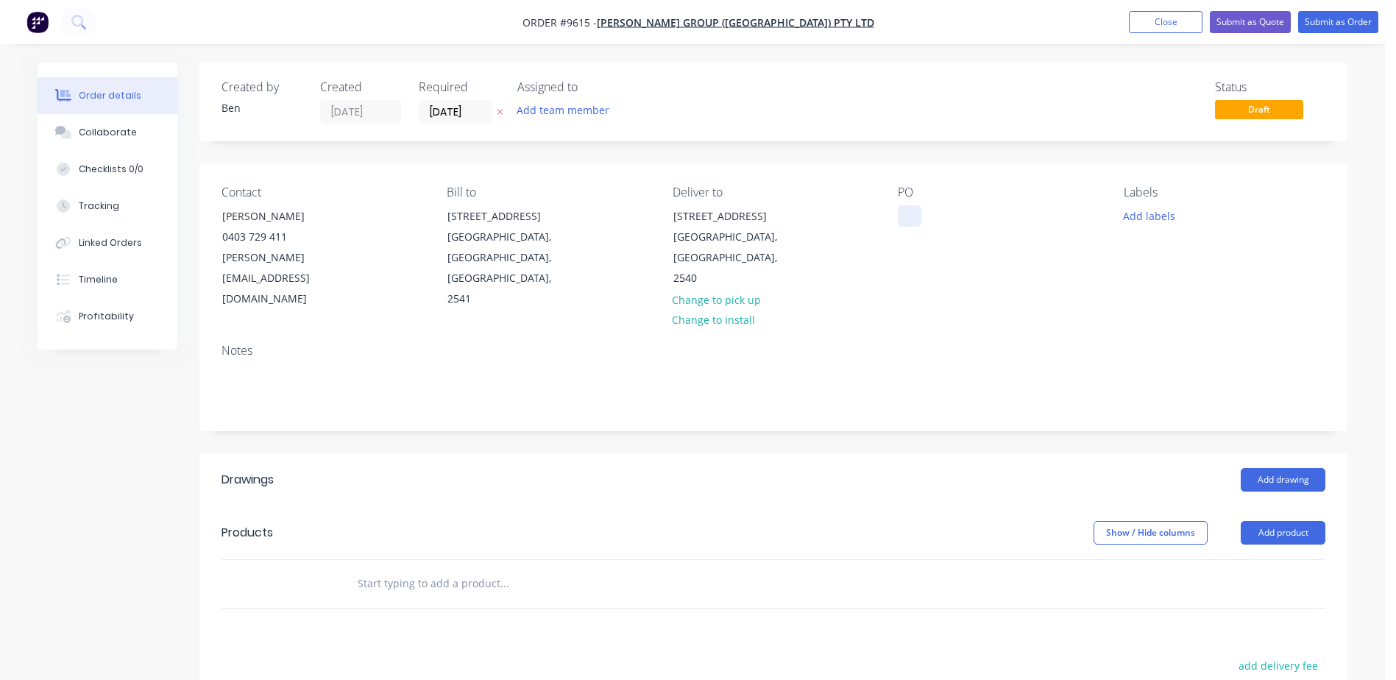
click at [906, 219] on div at bounding box center [909, 215] width 24 height 21
click at [861, 468] on div "Add drawing" at bounding box center [890, 480] width 869 height 24
click at [1265, 521] on button "Add product" at bounding box center [1282, 533] width 85 height 24
click at [1224, 559] on div "Product catalogue" at bounding box center [1254, 569] width 113 height 21
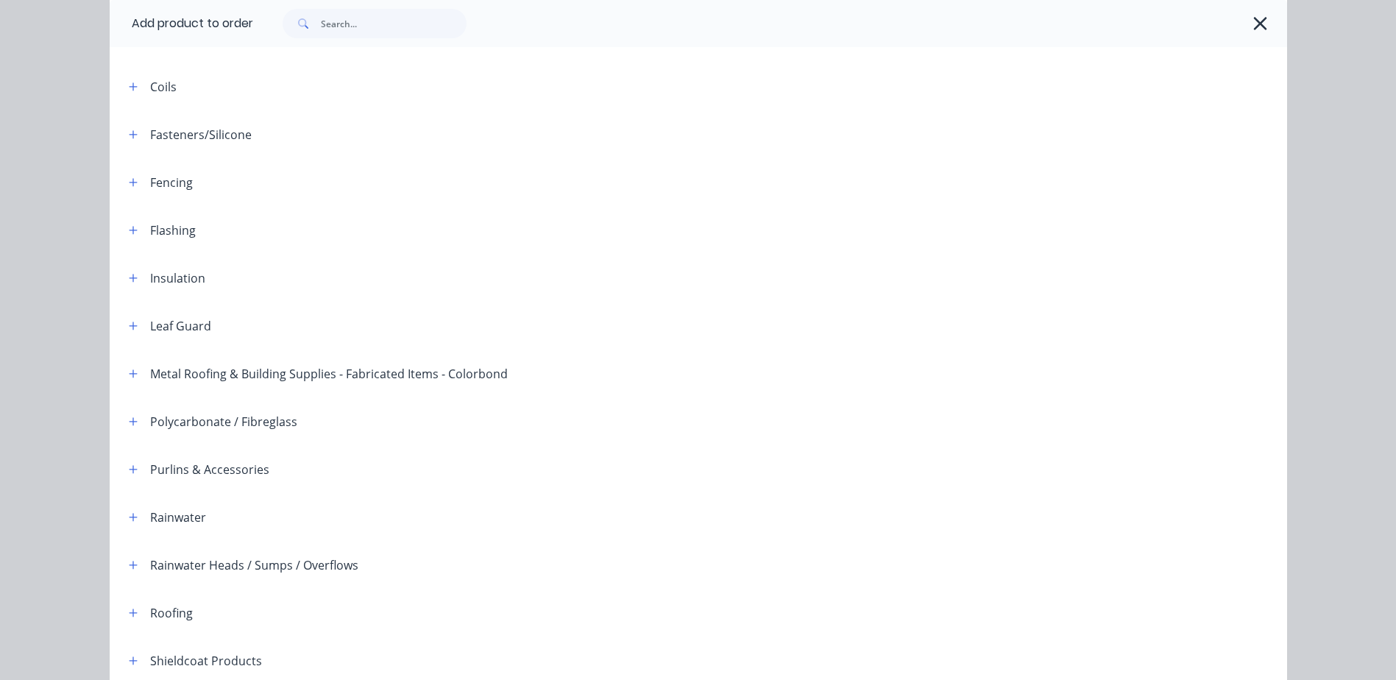
scroll to position [138, 0]
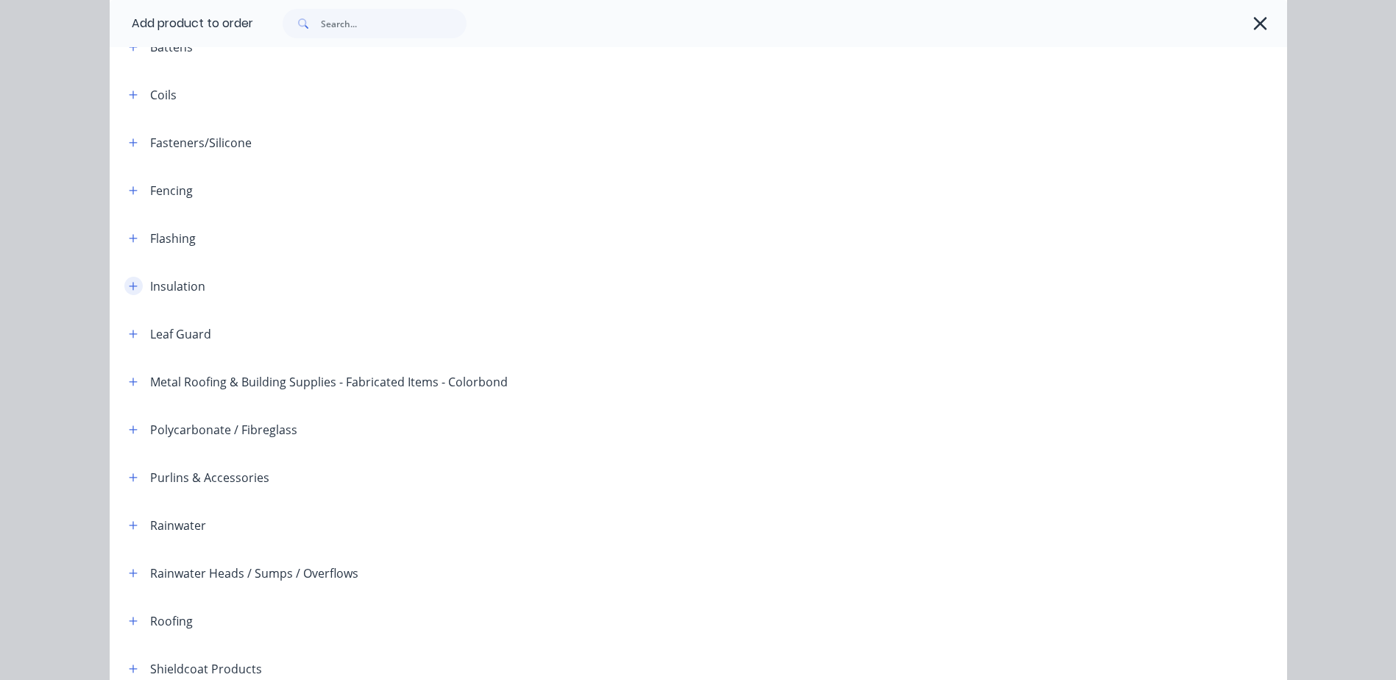
click at [129, 287] on icon "button" at bounding box center [133, 286] width 9 height 10
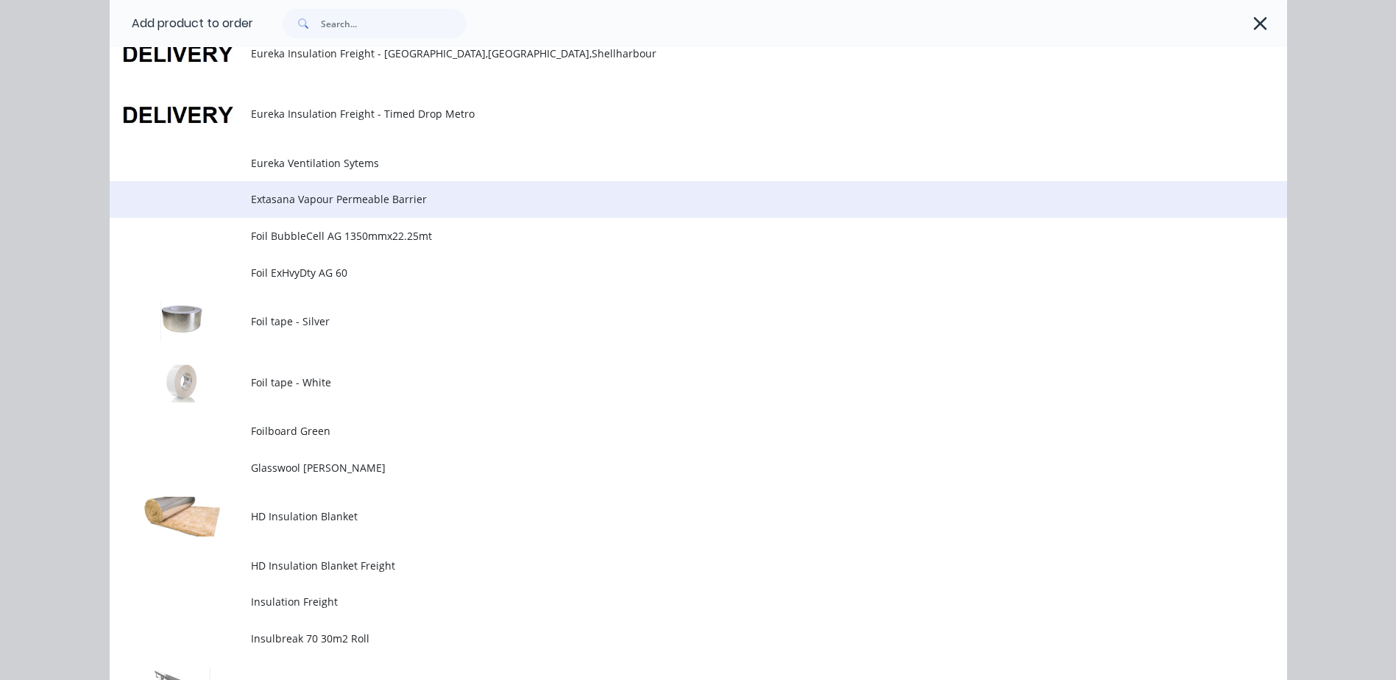
scroll to position [948, 0]
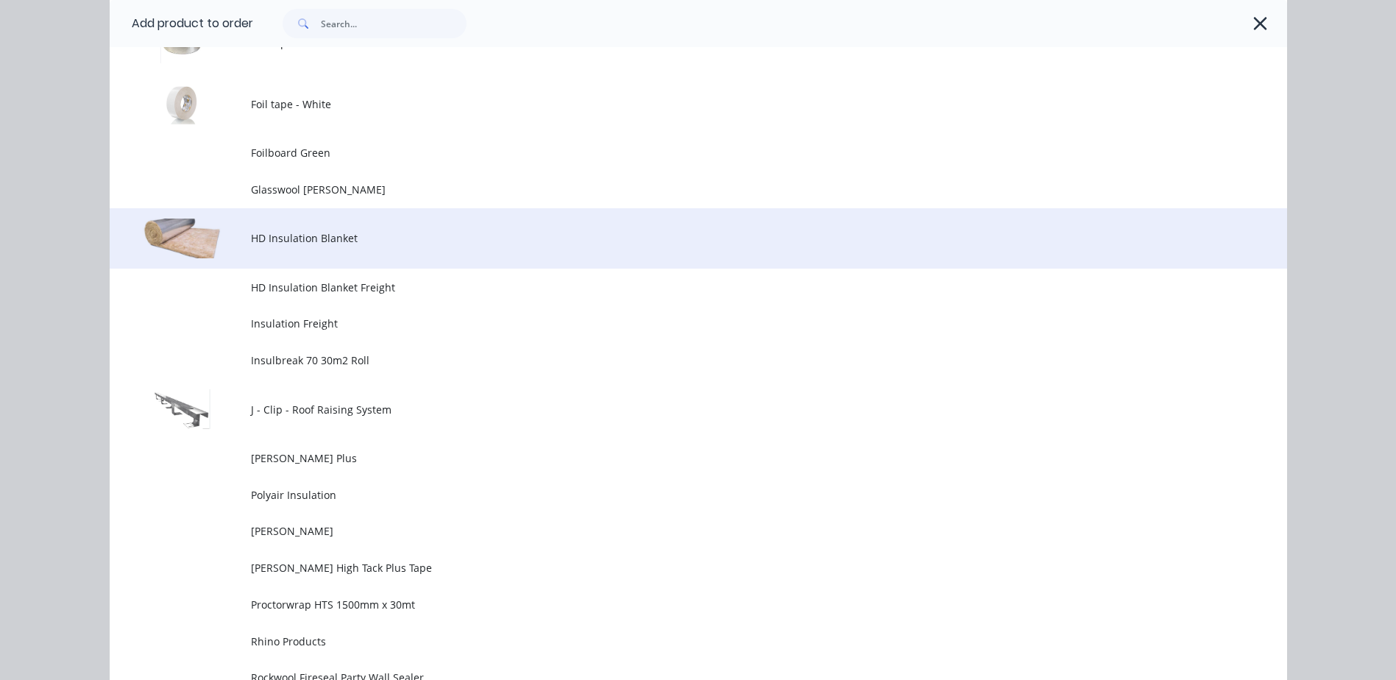
click at [414, 241] on span "HD Insulation Blanket" at bounding box center [665, 237] width 828 height 15
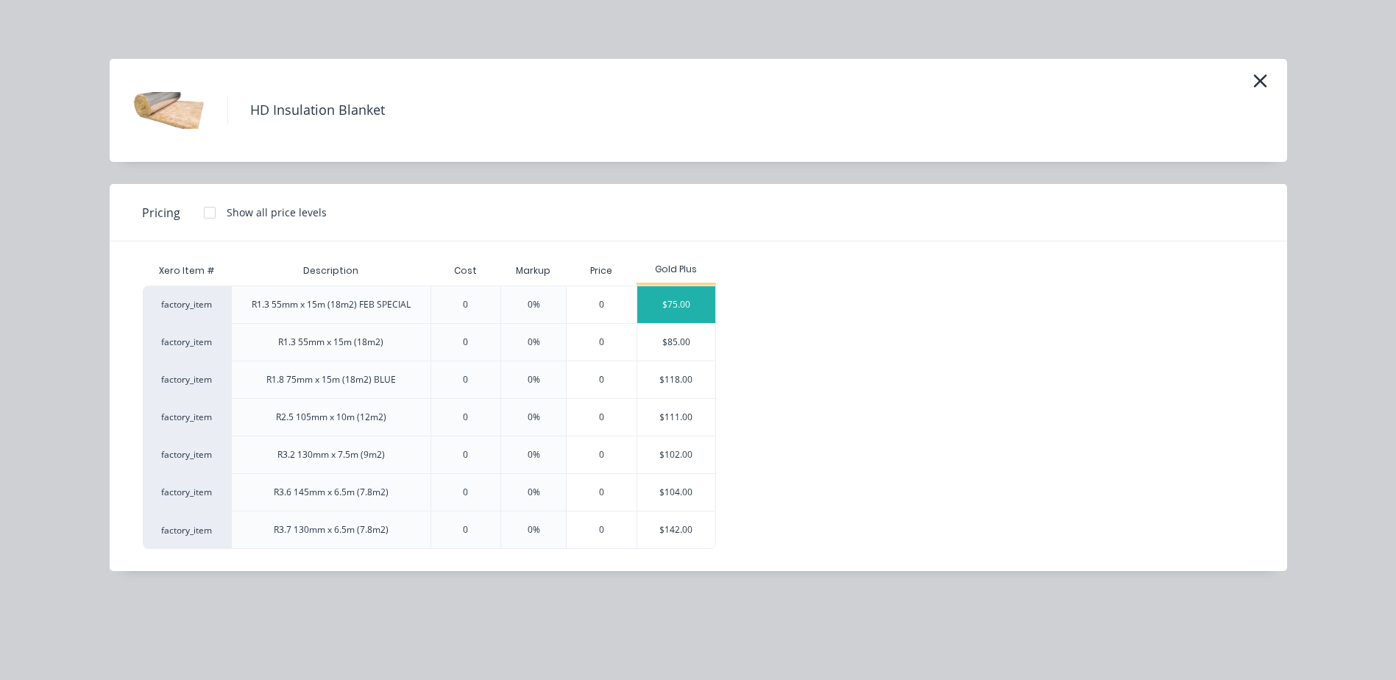
click at [661, 299] on div "$75.00" at bounding box center [676, 304] width 79 height 37
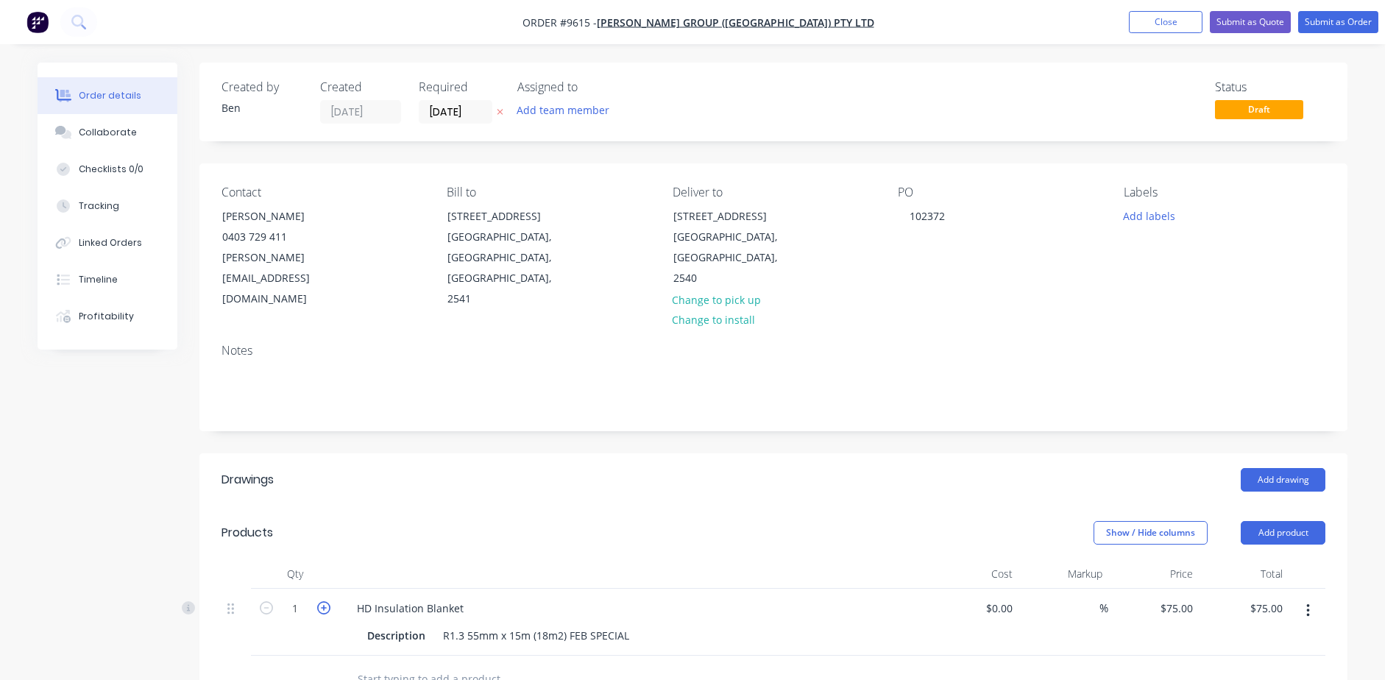
click at [321, 601] on icon "button" at bounding box center [323, 607] width 13 height 13
type input "2"
type input "$150.00"
click at [321, 601] on icon "button" at bounding box center [323, 607] width 13 height 13
type input "3"
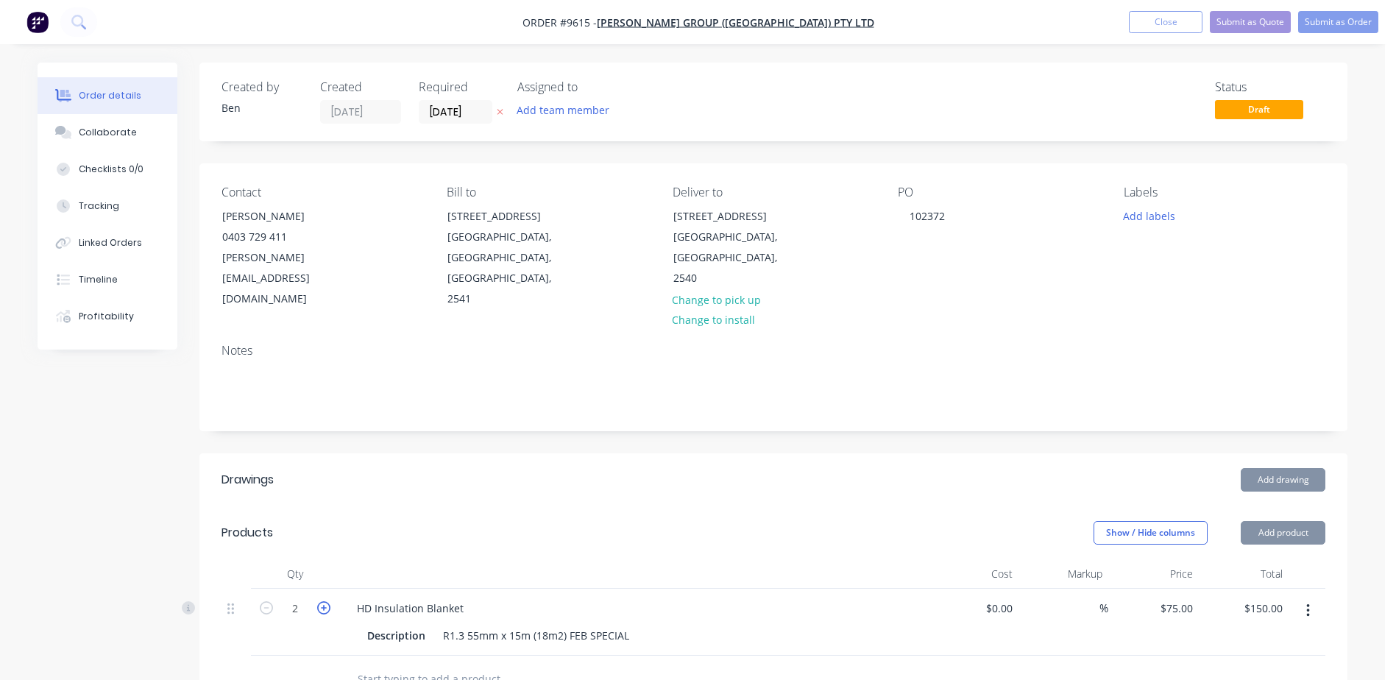
type input "$225.00"
click at [324, 601] on icon "button" at bounding box center [323, 607] width 13 height 13
type input "4"
type input "$300.00"
click at [324, 601] on icon "button" at bounding box center [323, 607] width 13 height 13
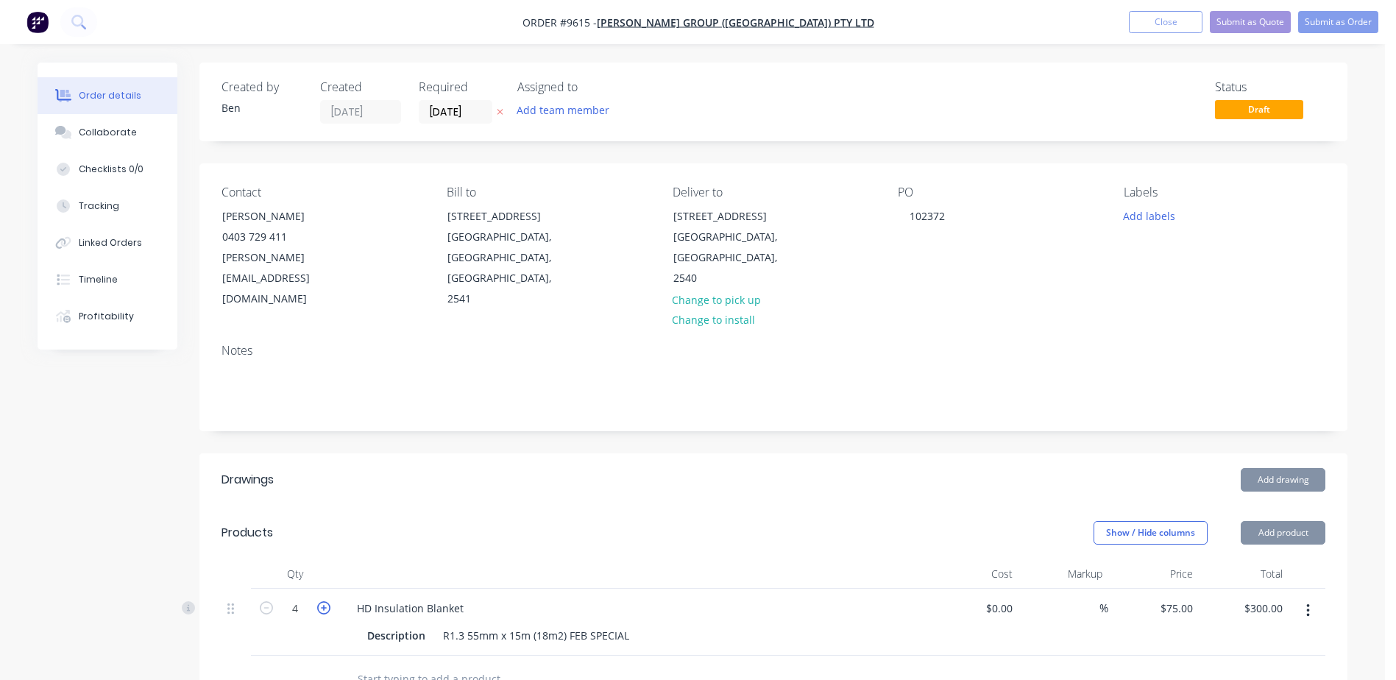
type input "5"
type input "$375.00"
click at [324, 601] on icon "button" at bounding box center [323, 607] width 13 height 13
type input "6"
type input "$450.00"
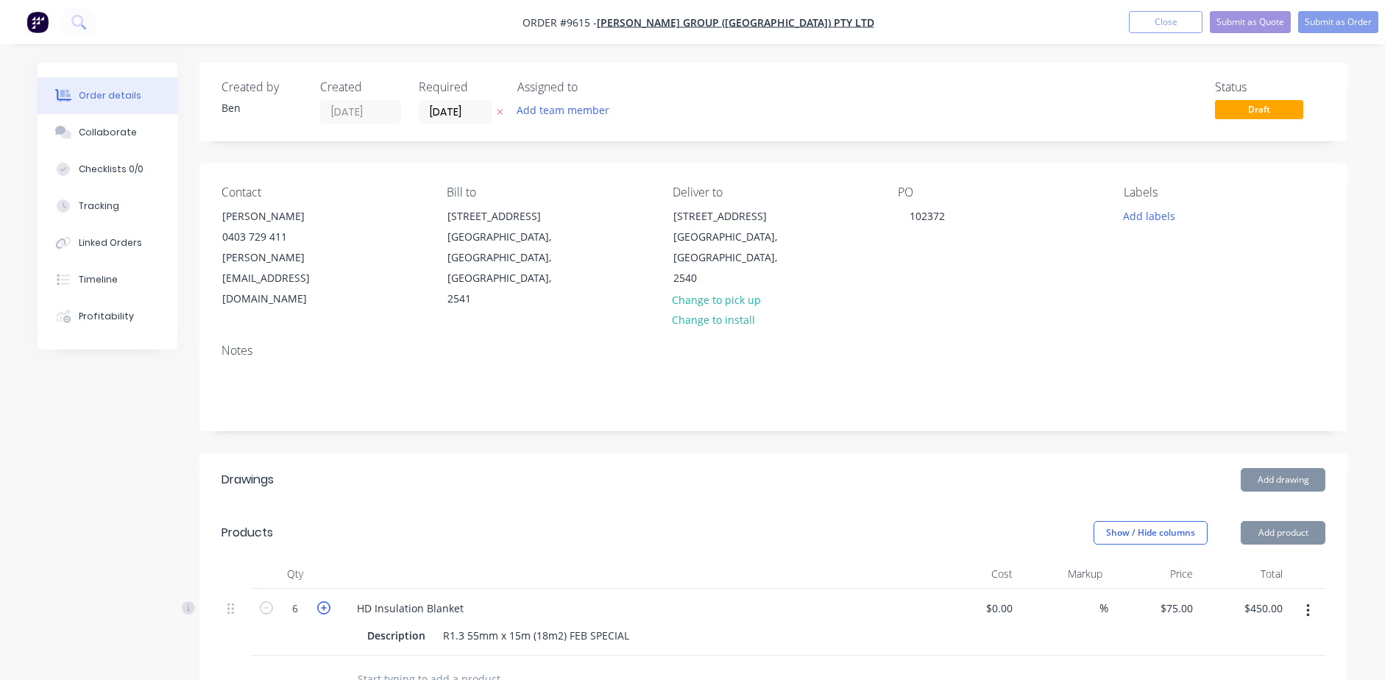
click at [324, 601] on icon "button" at bounding box center [323, 607] width 13 height 13
type input "7"
type input "$525.00"
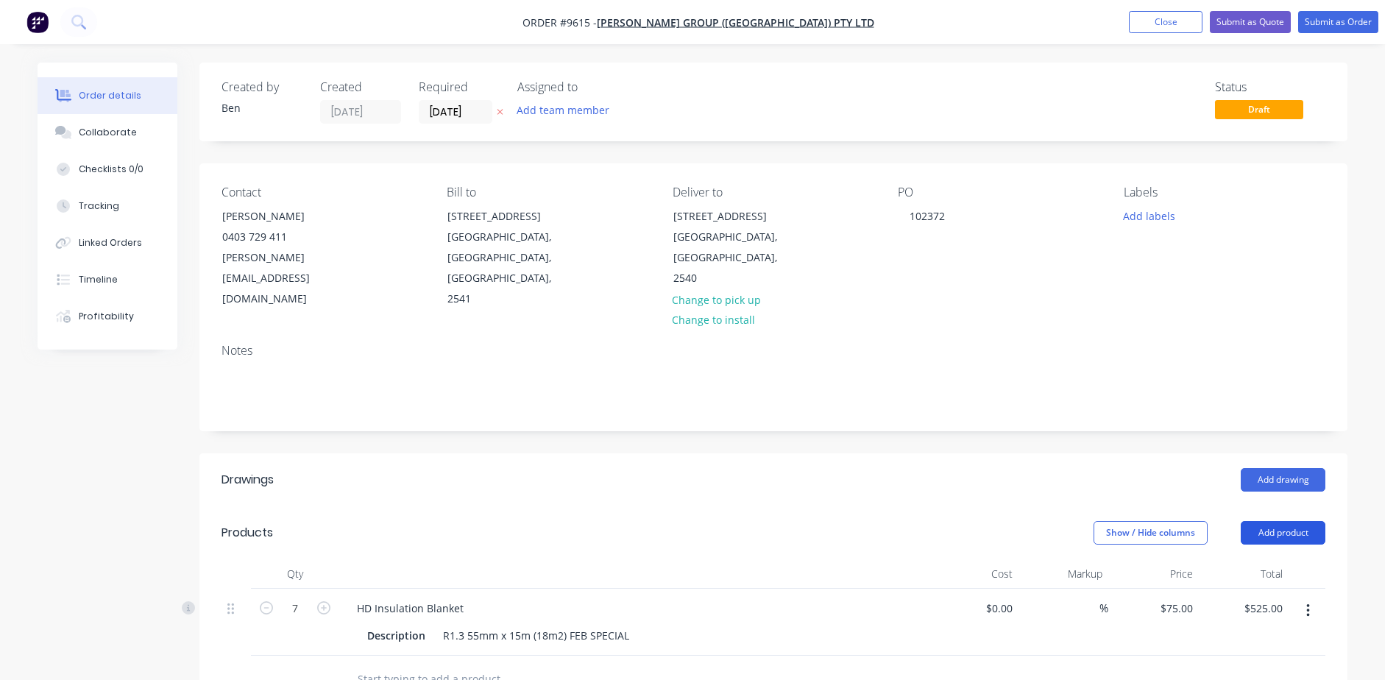
click at [1270, 521] on button "Add product" at bounding box center [1282, 533] width 85 height 24
click at [1262, 559] on div "Product catalogue" at bounding box center [1254, 569] width 113 height 21
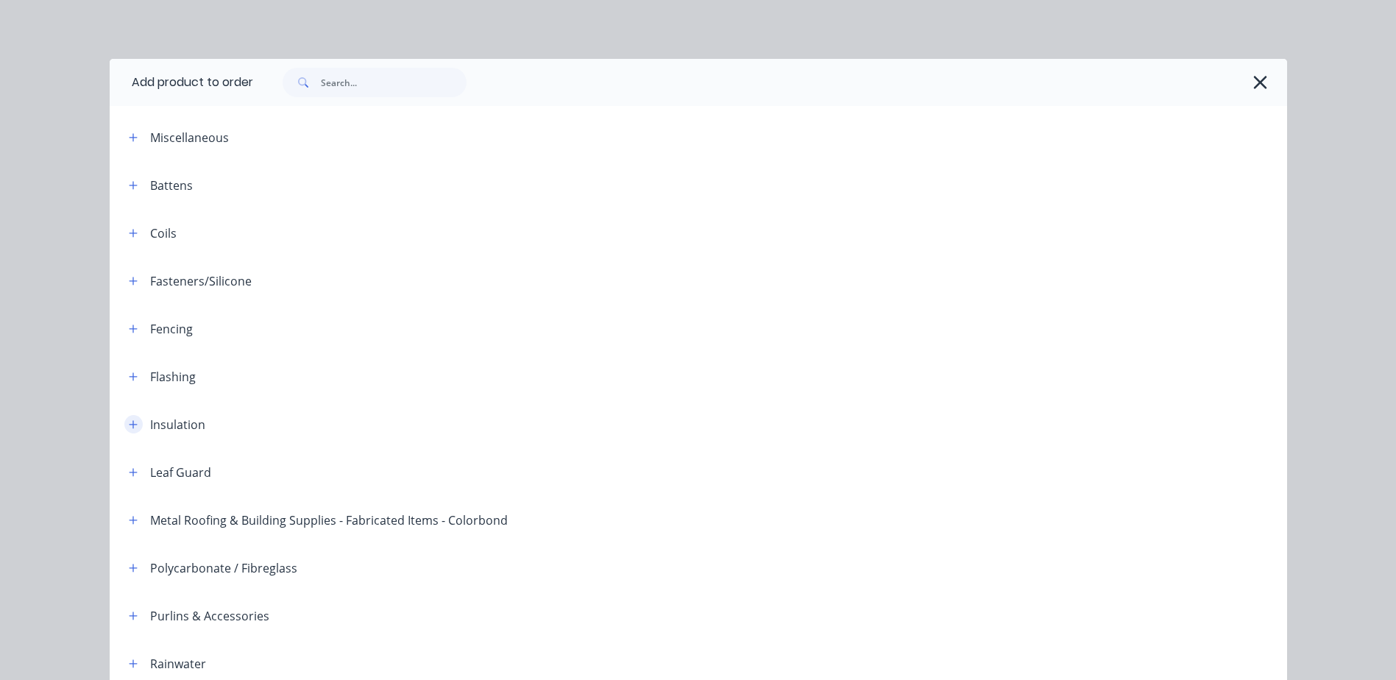
click at [129, 424] on icon "button" at bounding box center [133, 424] width 8 height 8
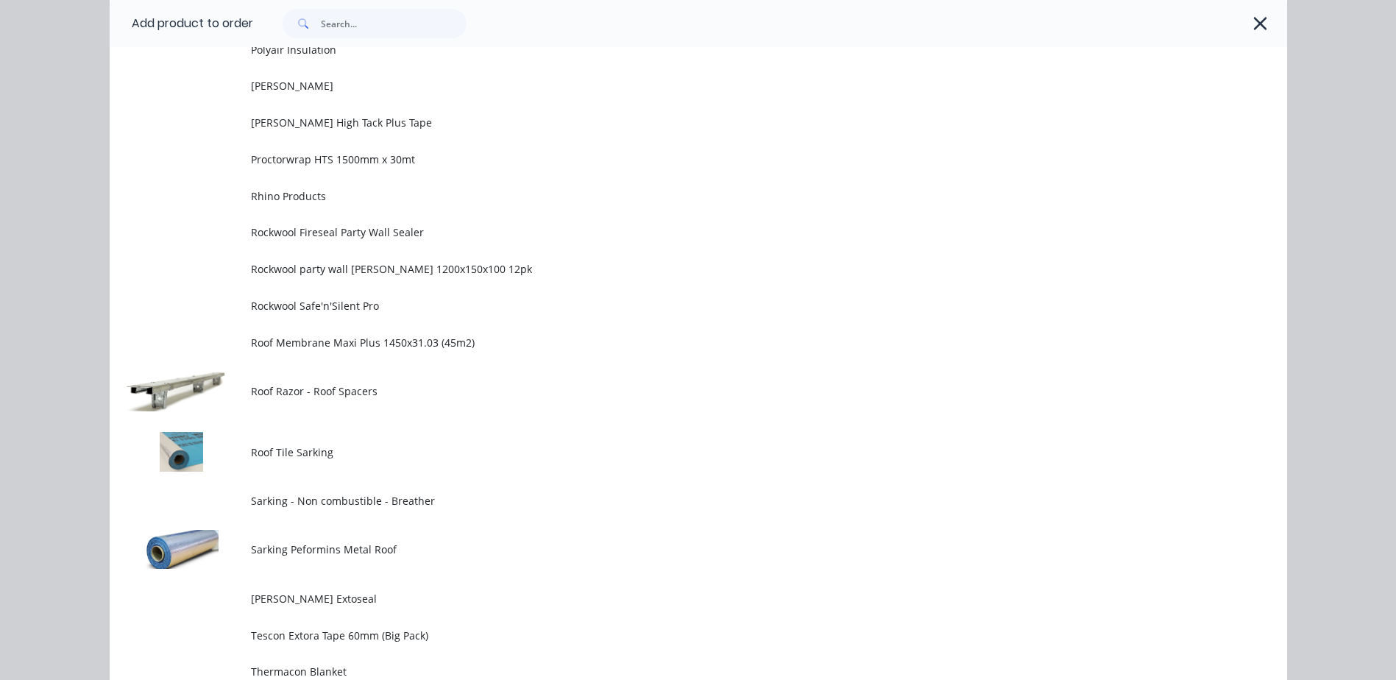
scroll to position [1251, 0]
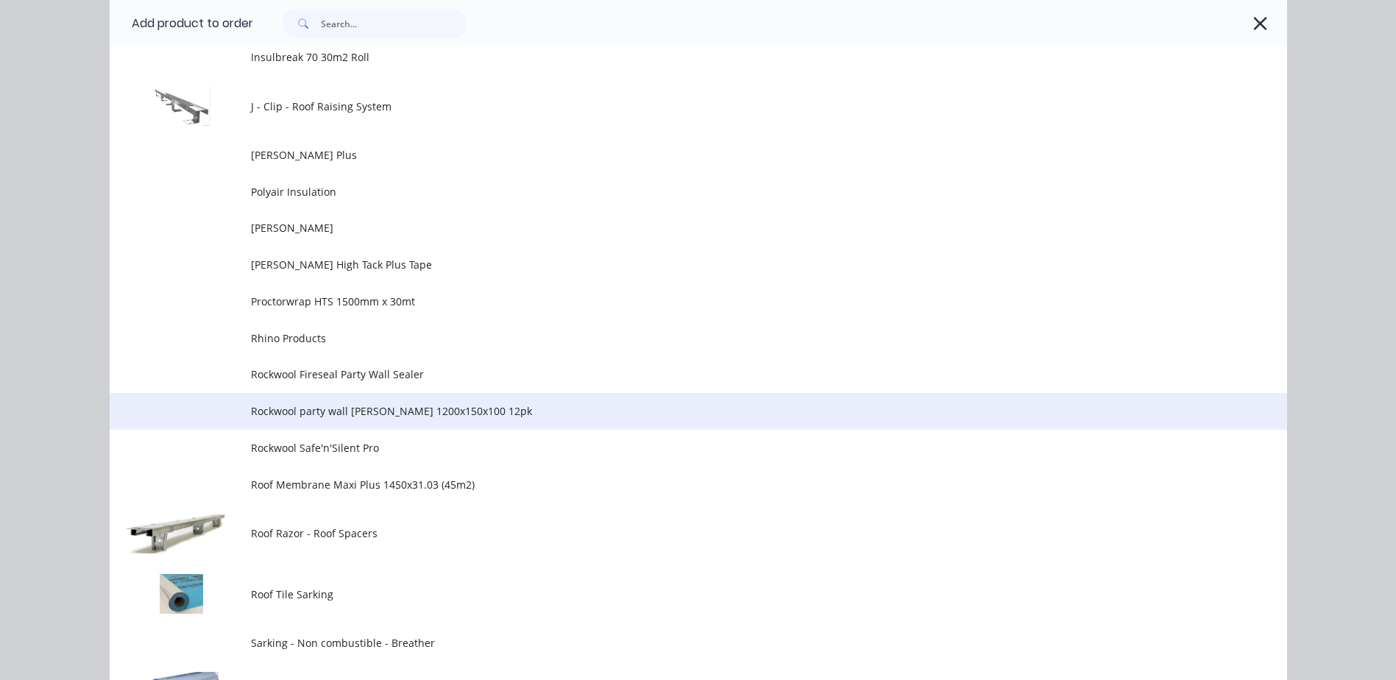
click at [500, 405] on span "Rockwool party wall [PERSON_NAME] 1200x150x100 12pk" at bounding box center [665, 410] width 828 height 15
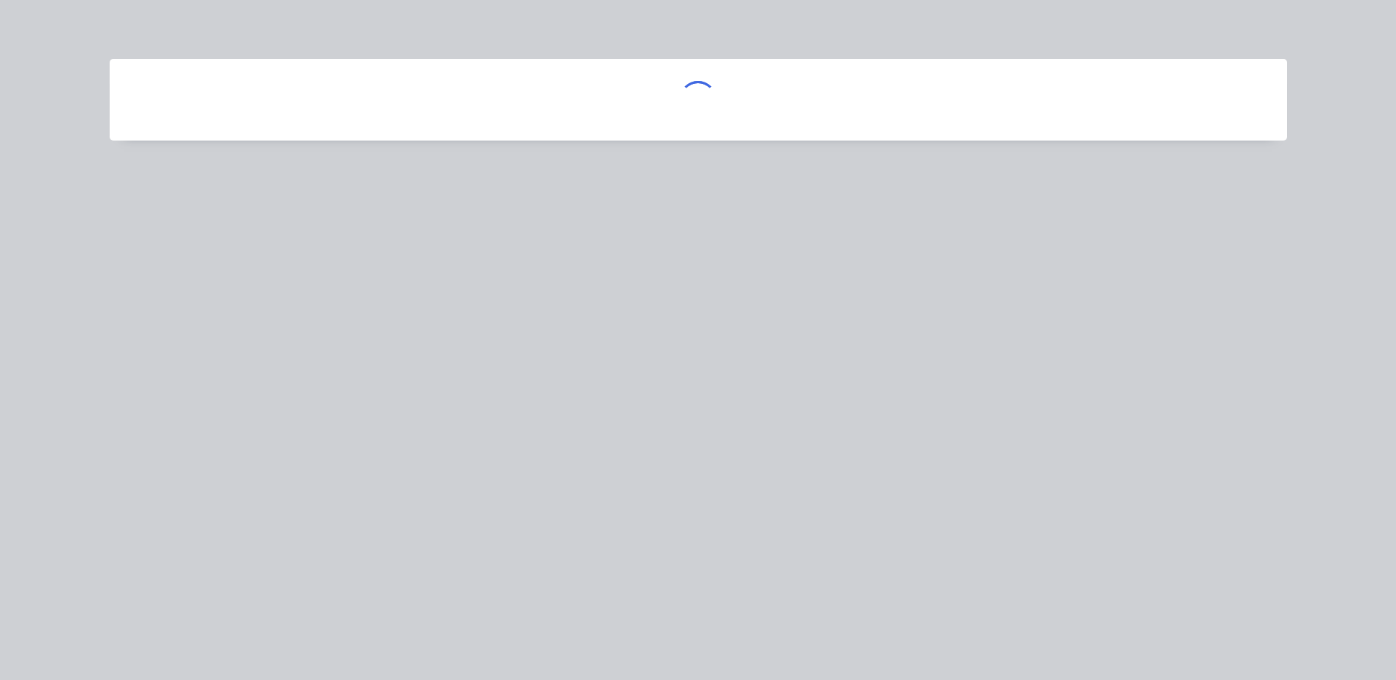
scroll to position [0, 0]
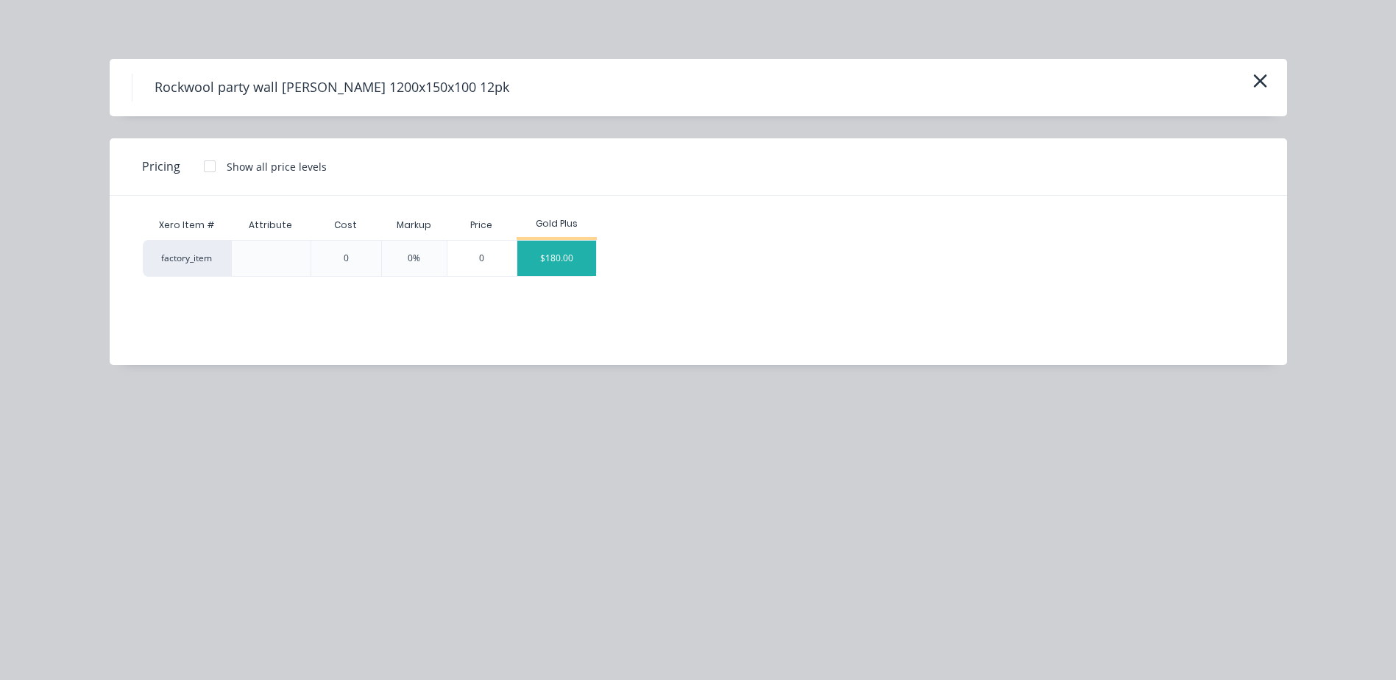
click at [557, 267] on div "$180.00" at bounding box center [556, 258] width 79 height 35
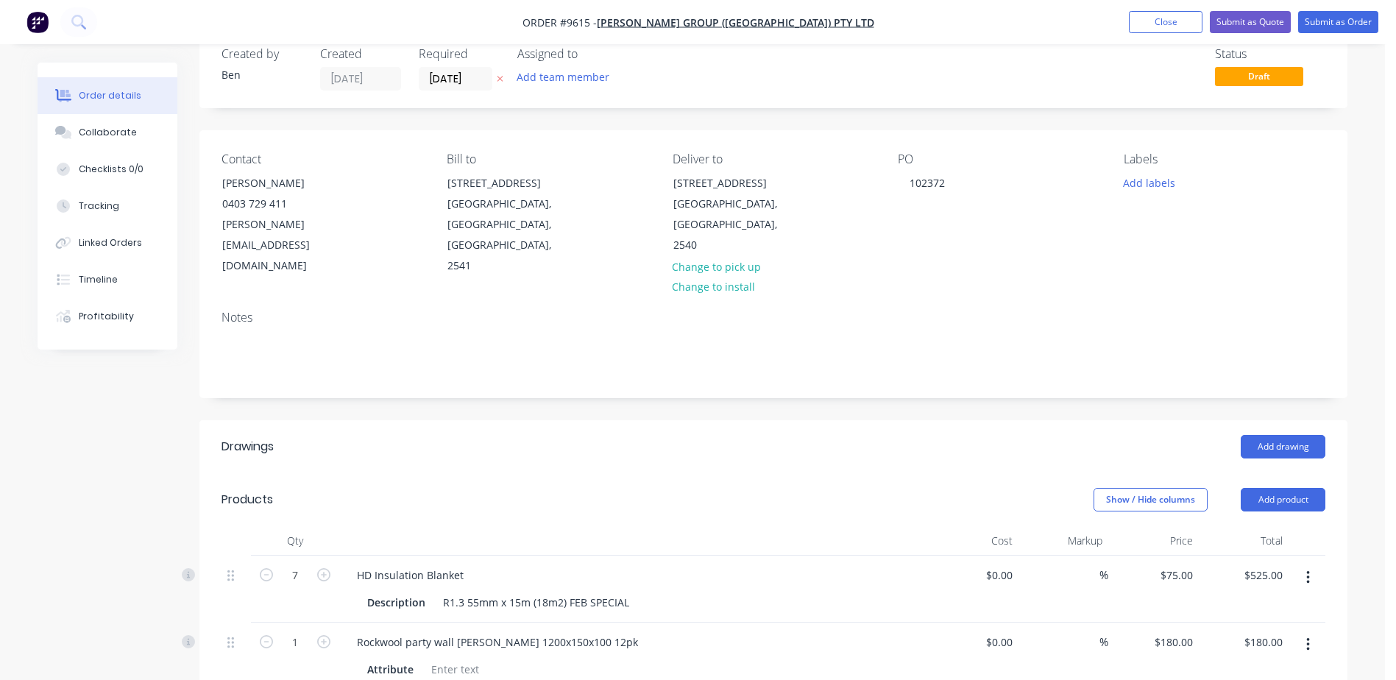
scroll to position [74, 0]
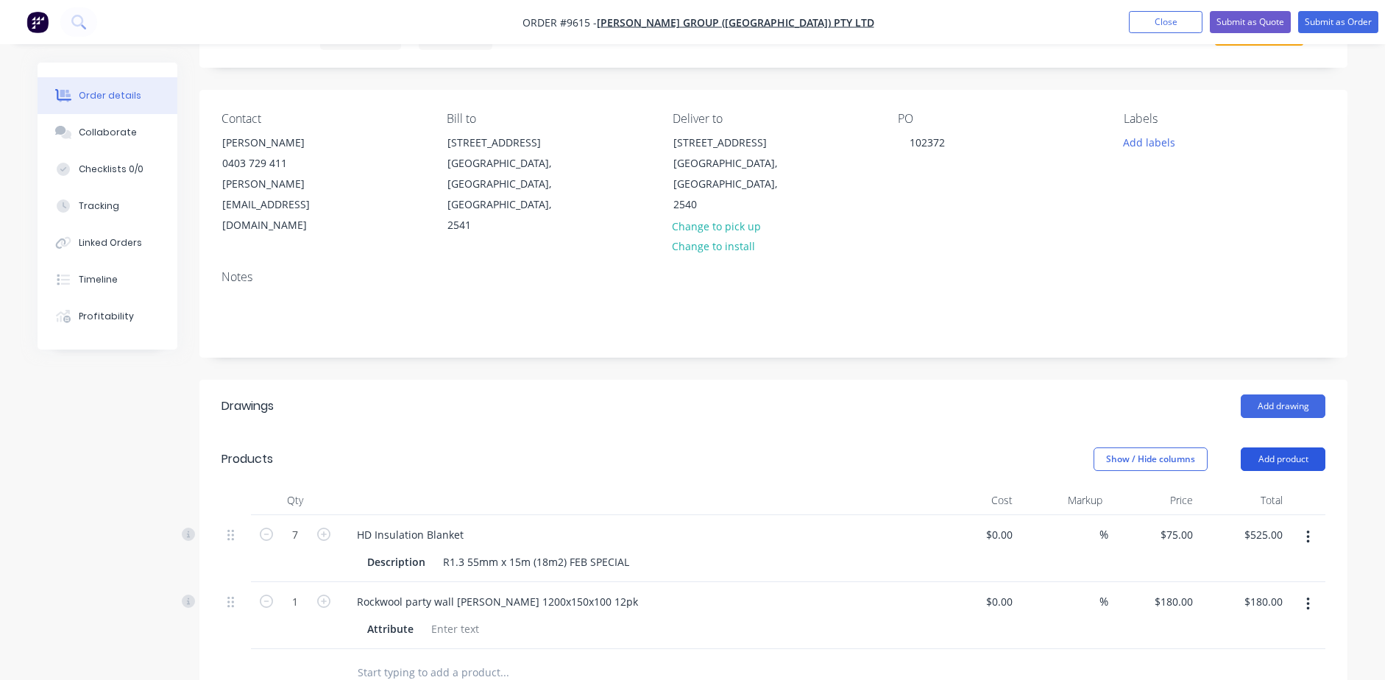
click at [1257, 447] on button "Add product" at bounding box center [1282, 459] width 85 height 24
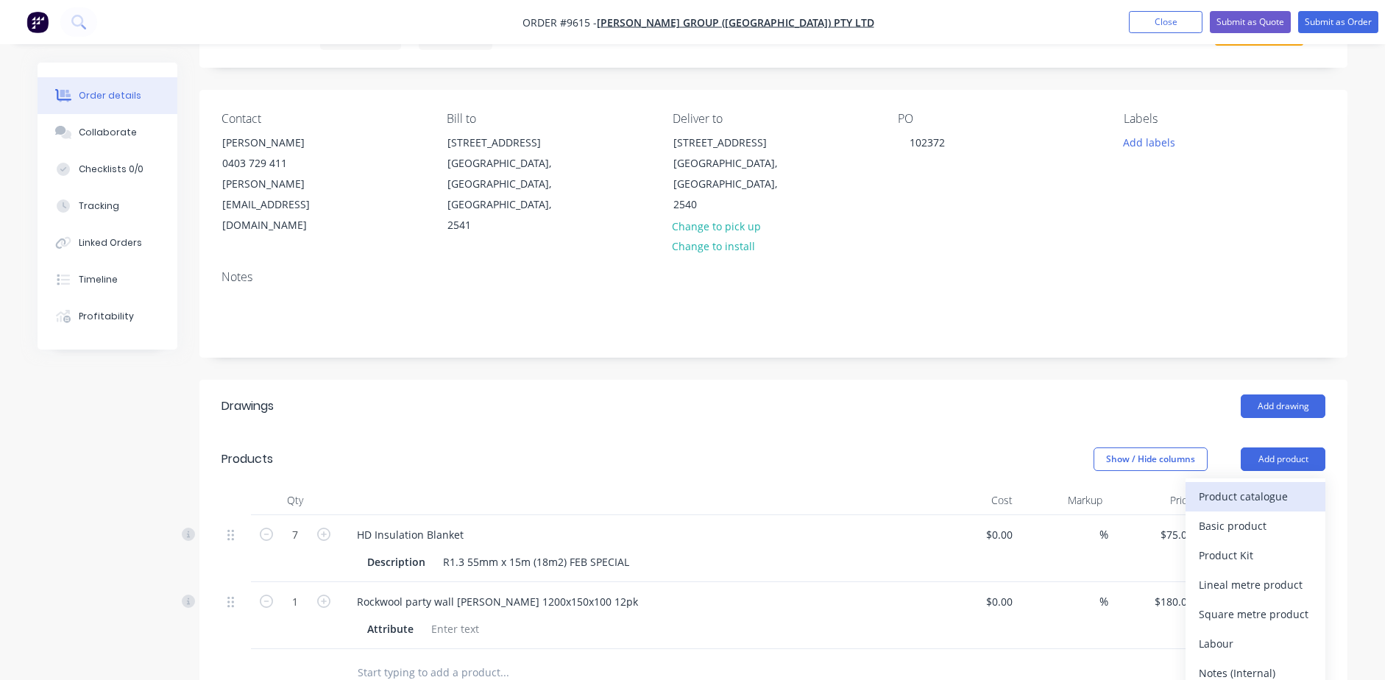
click at [1282, 486] on div "Product catalogue" at bounding box center [1254, 496] width 113 height 21
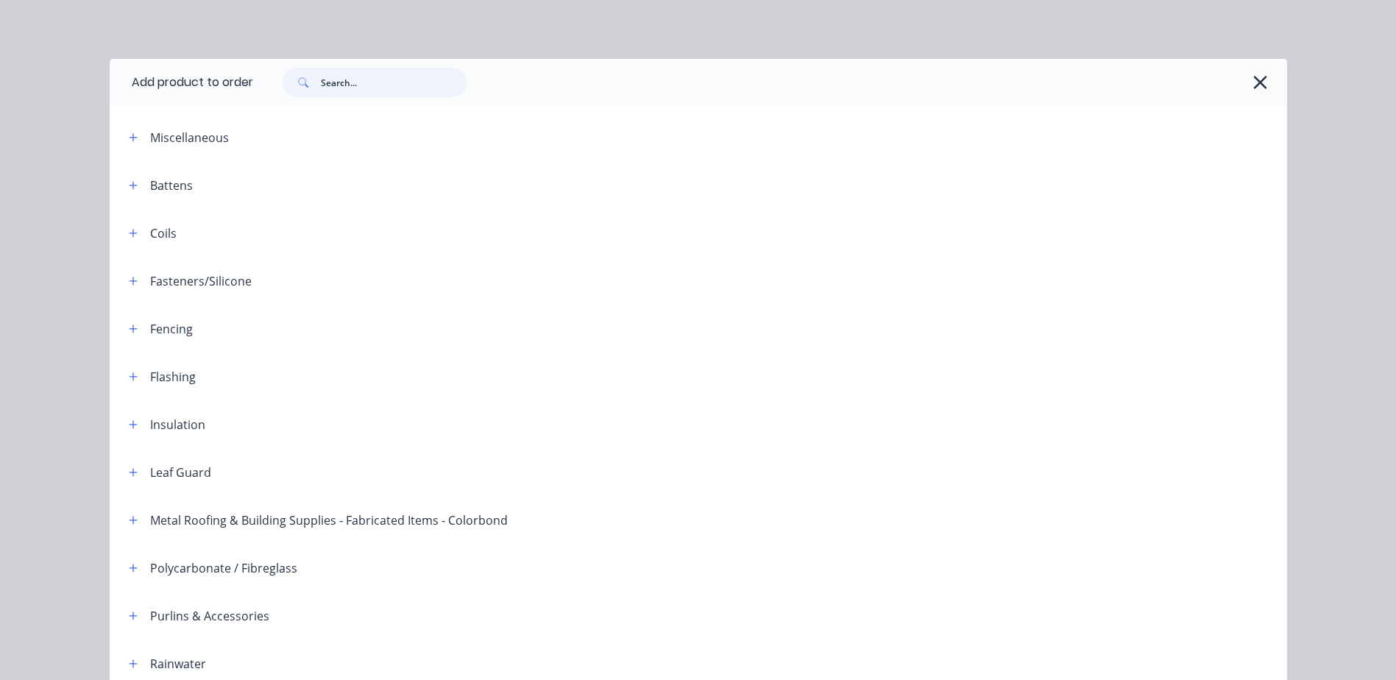
click at [344, 83] on input "text" at bounding box center [394, 82] width 146 height 29
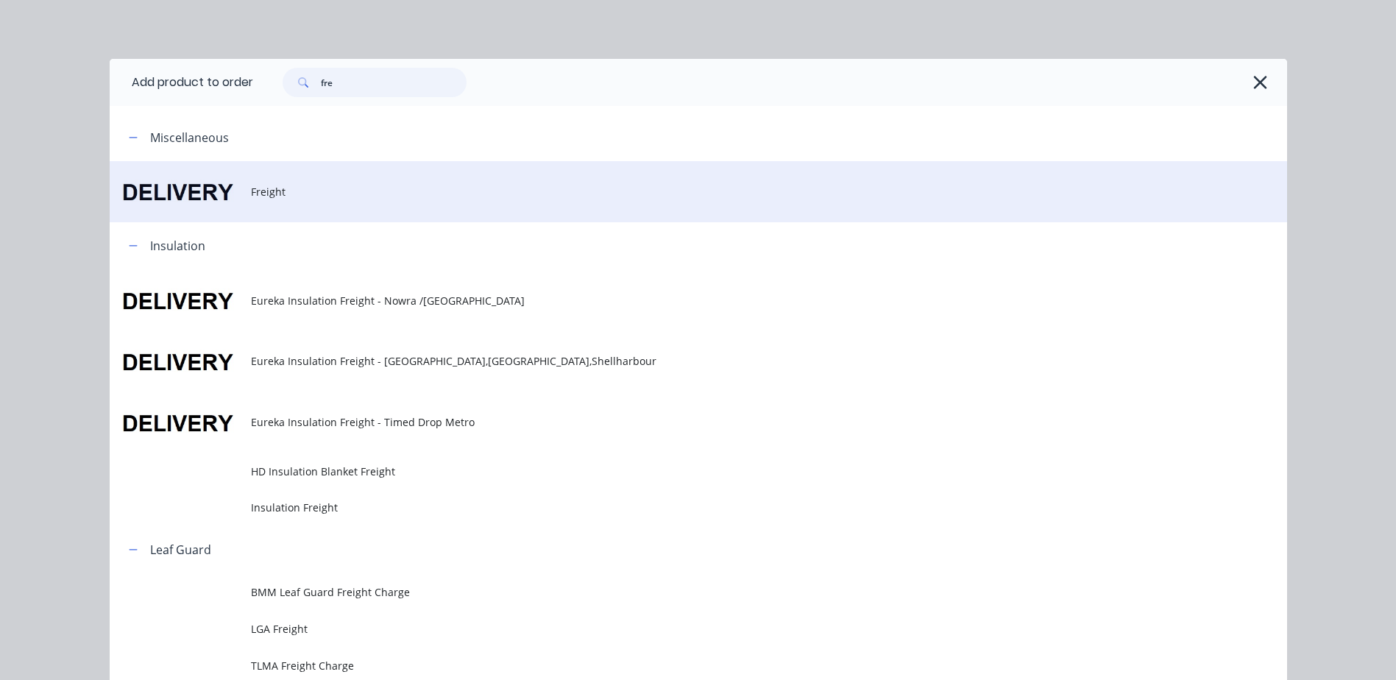
type input "fre"
click at [274, 191] on span "Freight" at bounding box center [665, 191] width 828 height 15
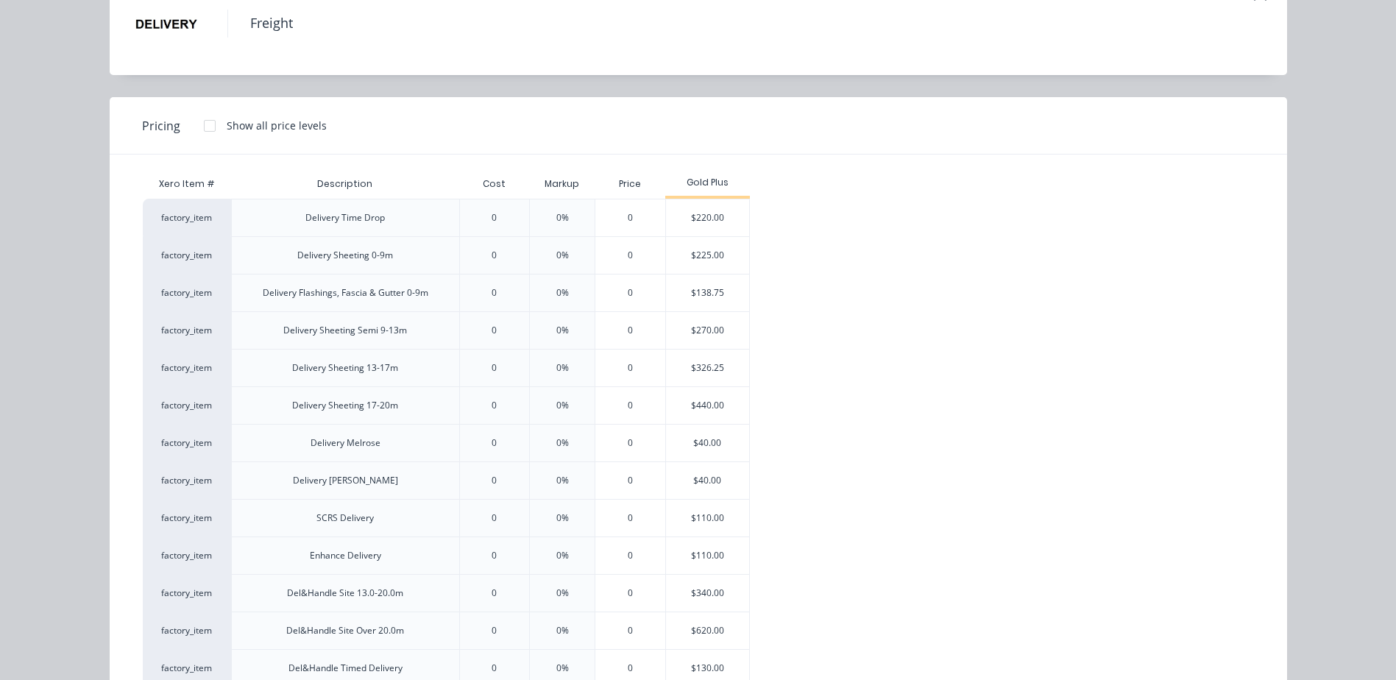
scroll to position [221, 0]
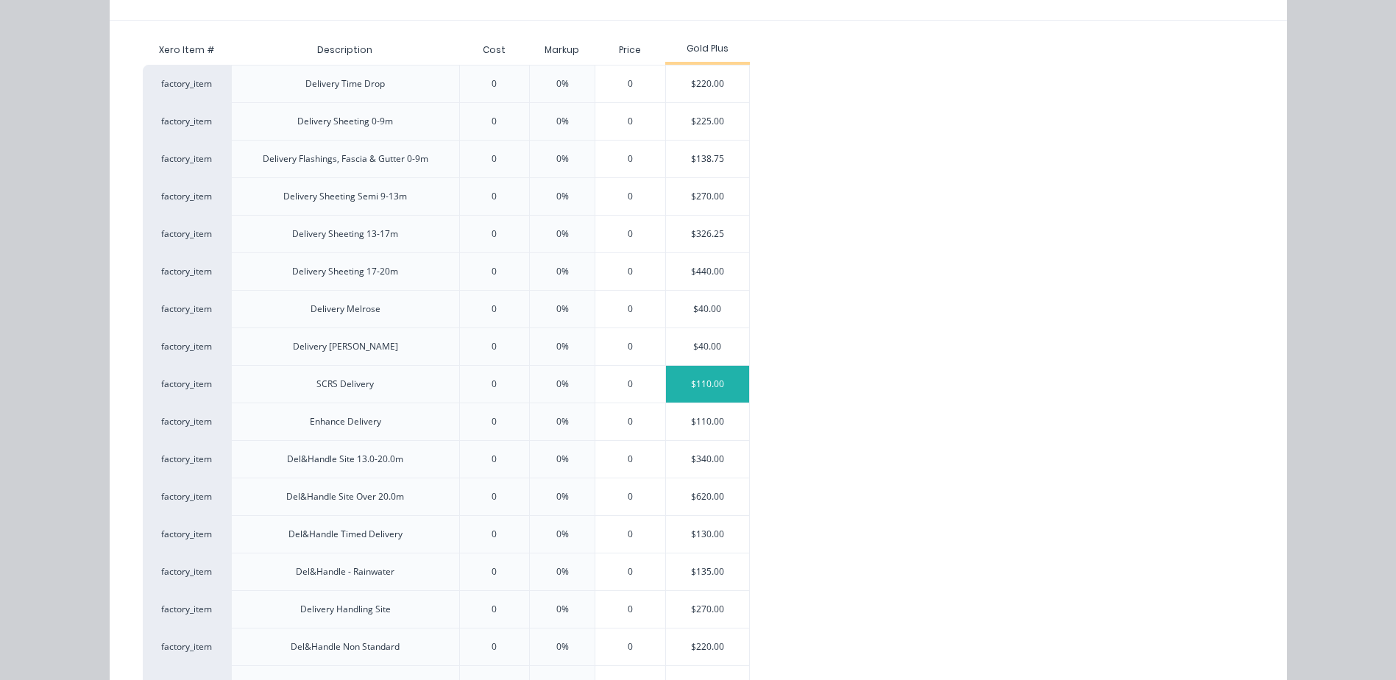
click at [684, 379] on div "$110.00" at bounding box center [707, 384] width 83 height 37
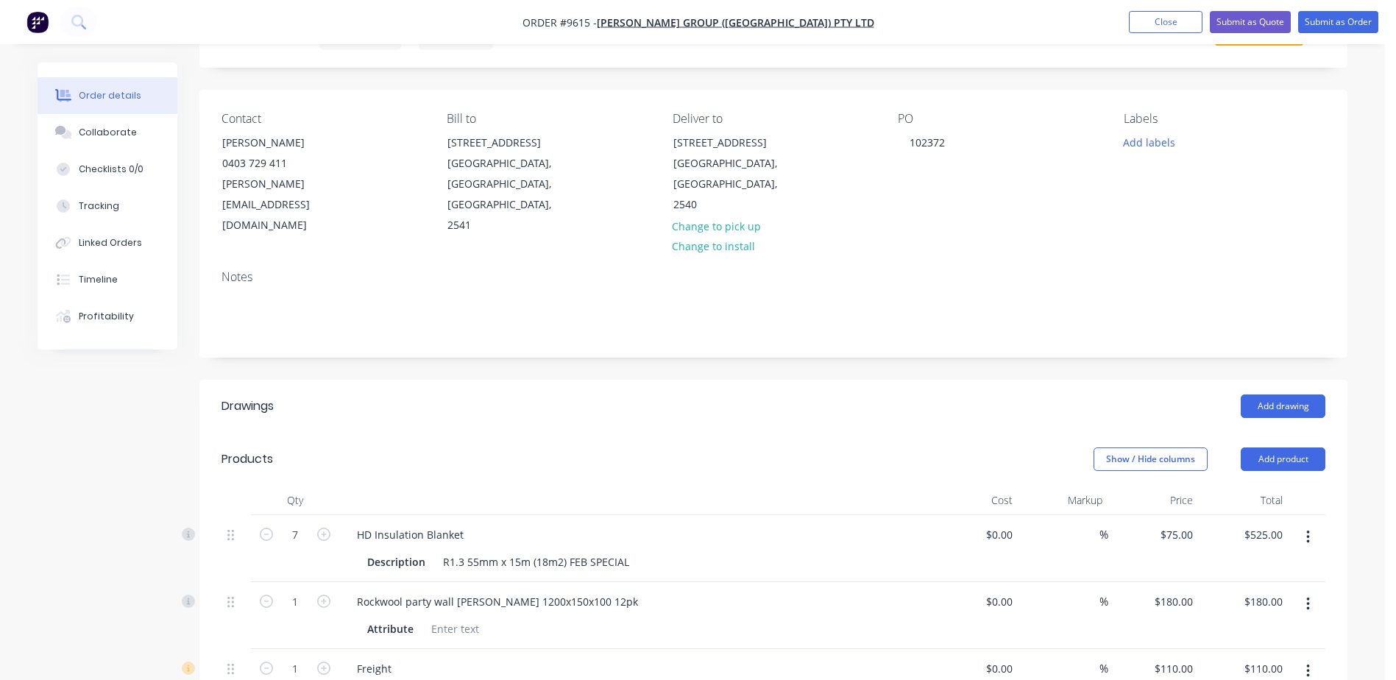
scroll to position [0, 0]
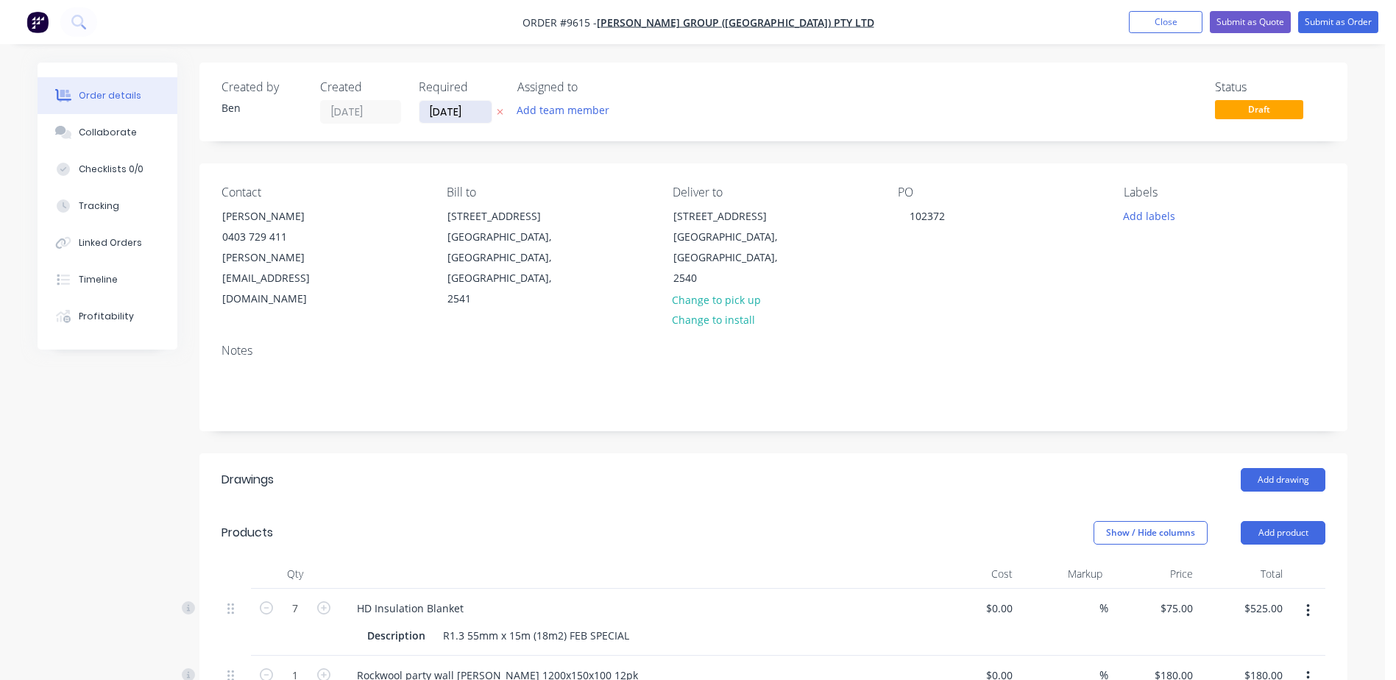
click at [464, 114] on input "[DATE]" at bounding box center [455, 112] width 72 height 22
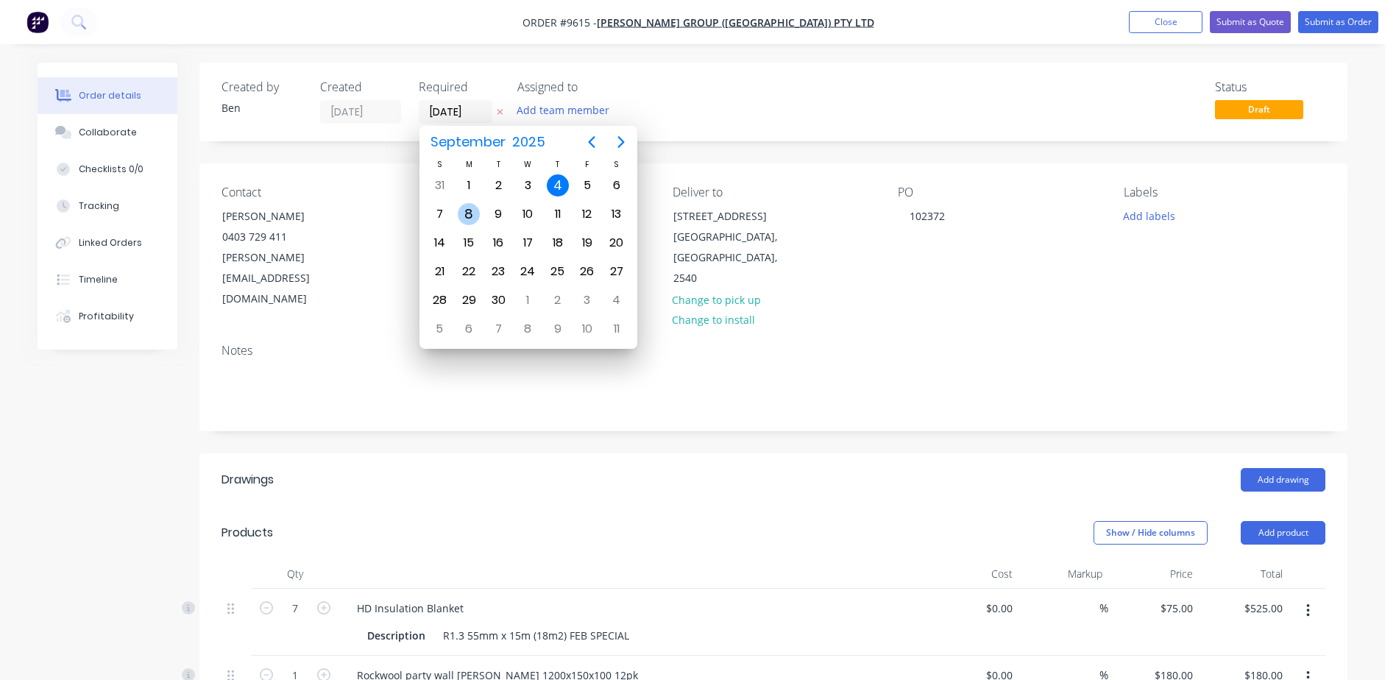
click at [468, 210] on div "8" at bounding box center [469, 214] width 22 height 22
type input "[DATE]"
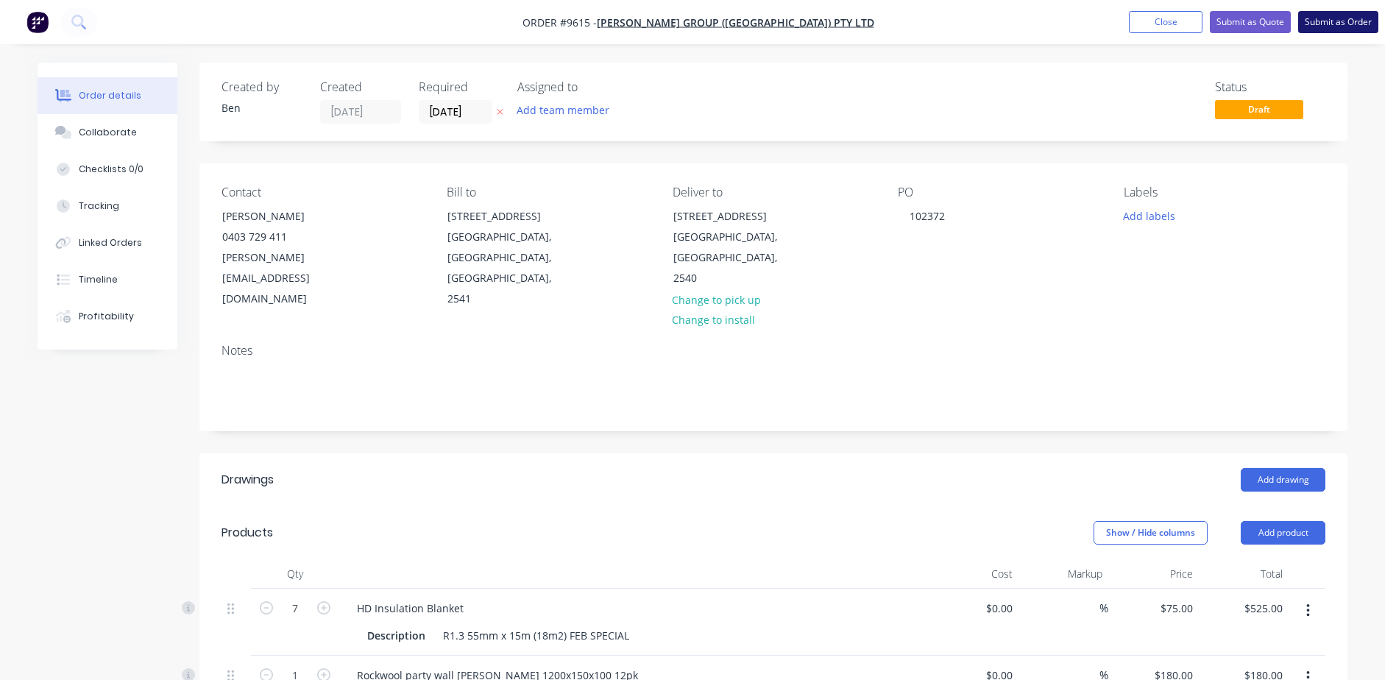
click at [1316, 24] on button "Submit as Order" at bounding box center [1338, 22] width 80 height 22
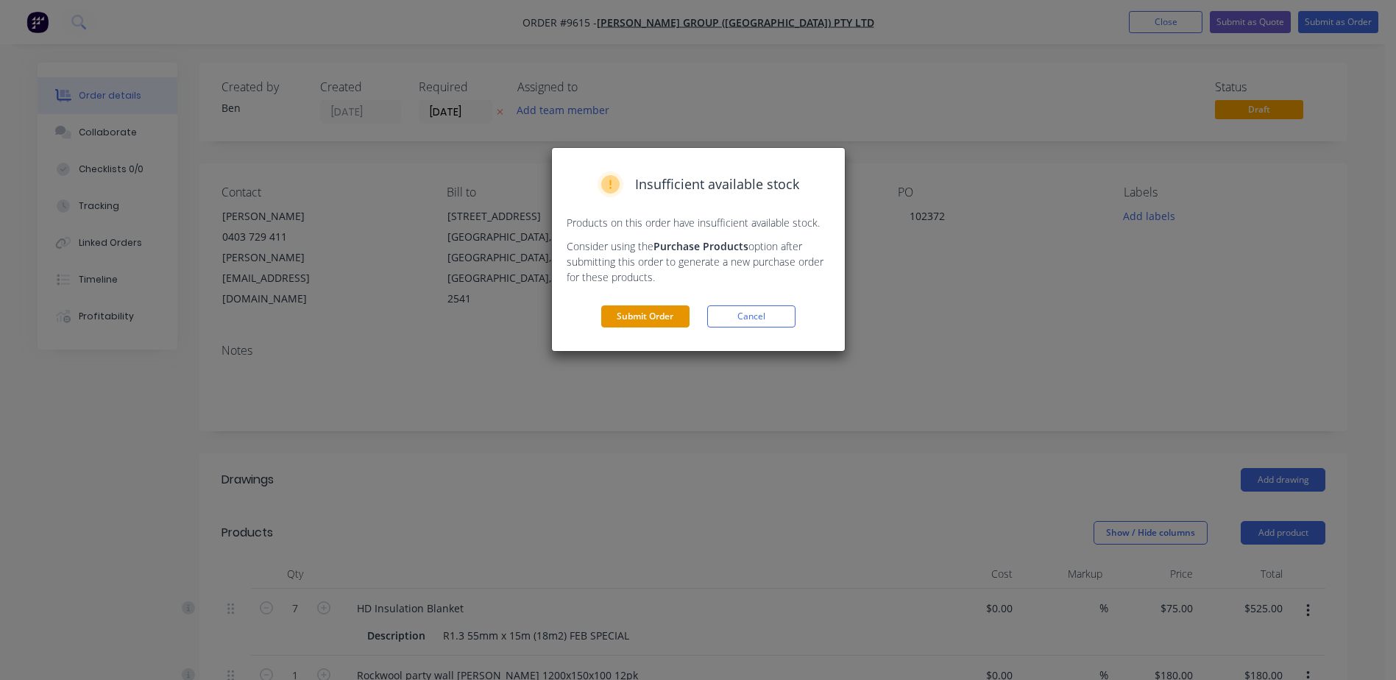
click at [654, 317] on button "Submit Order" at bounding box center [645, 316] width 88 height 22
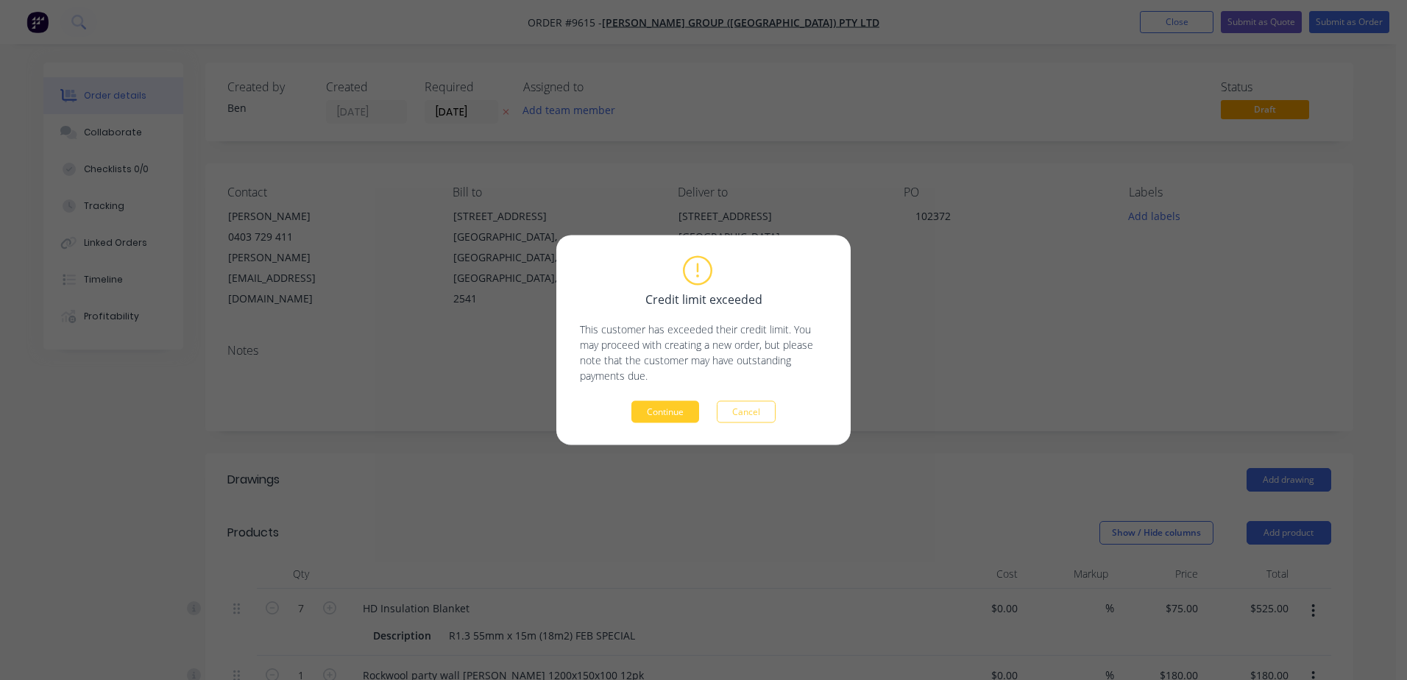
click at [675, 409] on button "Continue" at bounding box center [665, 412] width 68 height 22
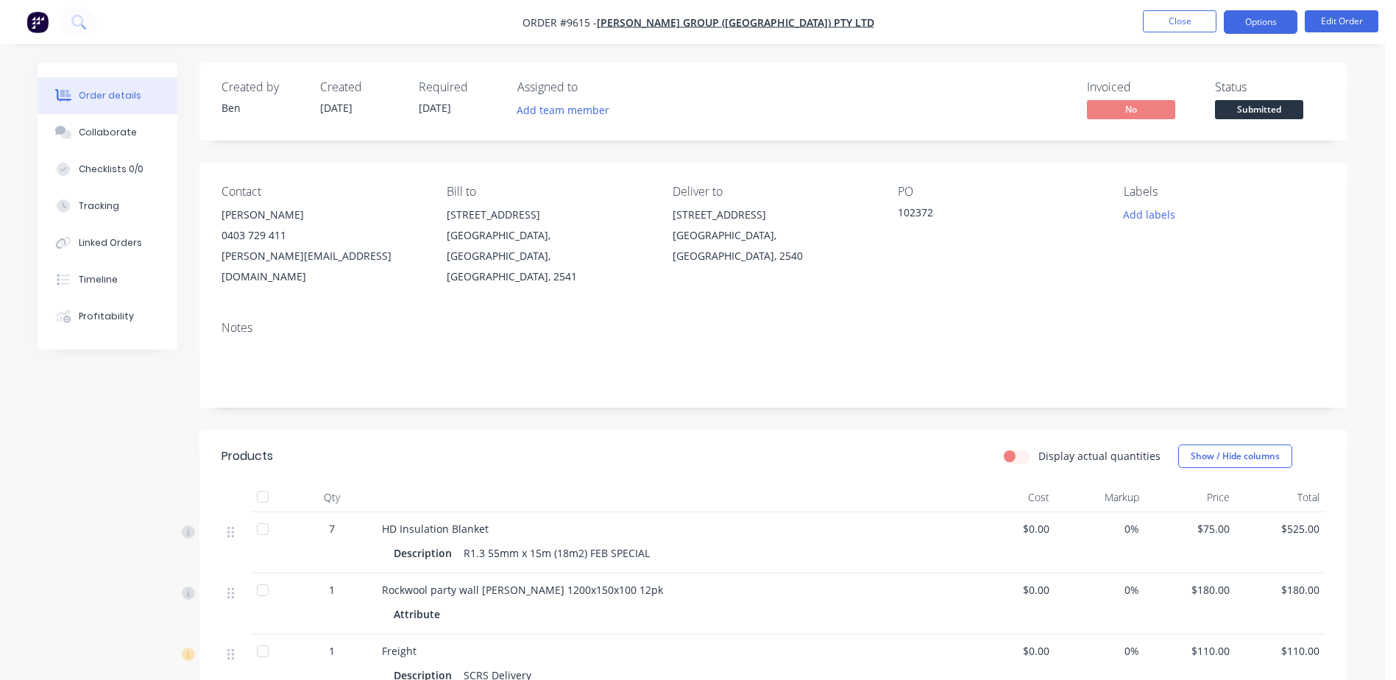
click at [1246, 21] on button "Options" at bounding box center [1260, 22] width 74 height 24
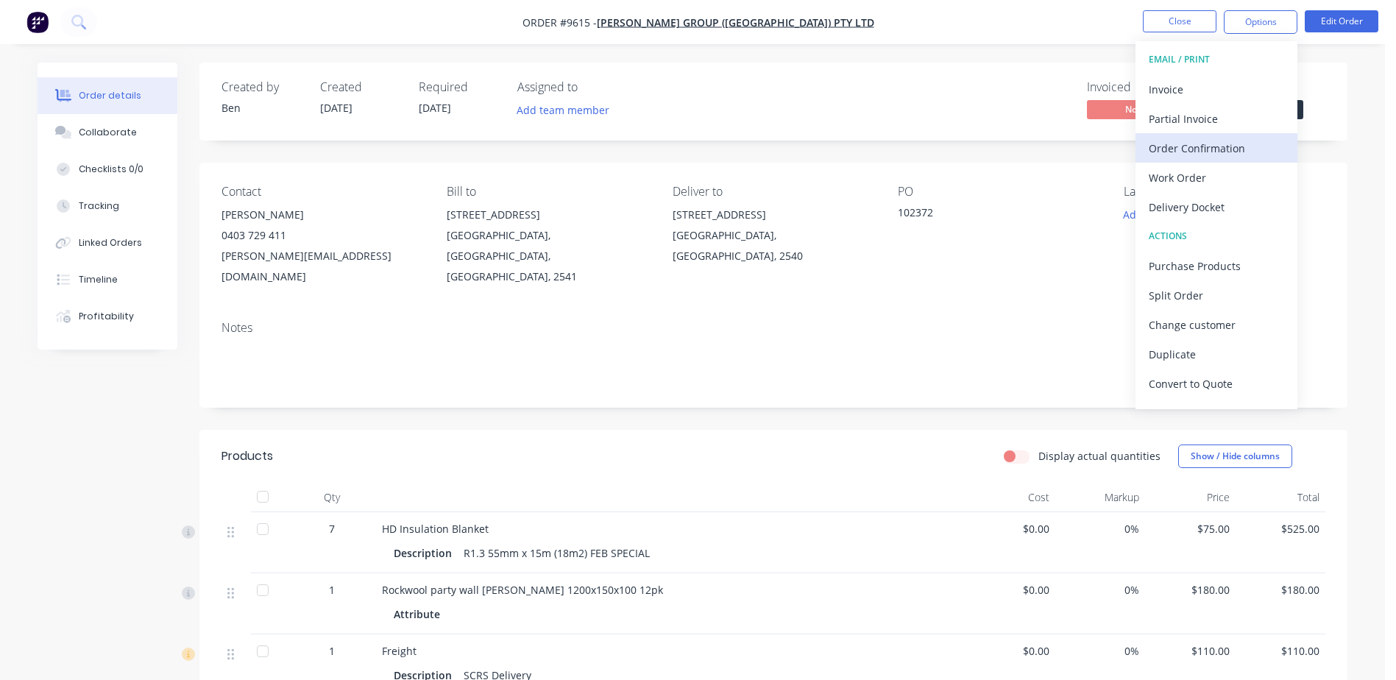
click at [1192, 146] on div "Order Confirmation" at bounding box center [1215, 148] width 135 height 21
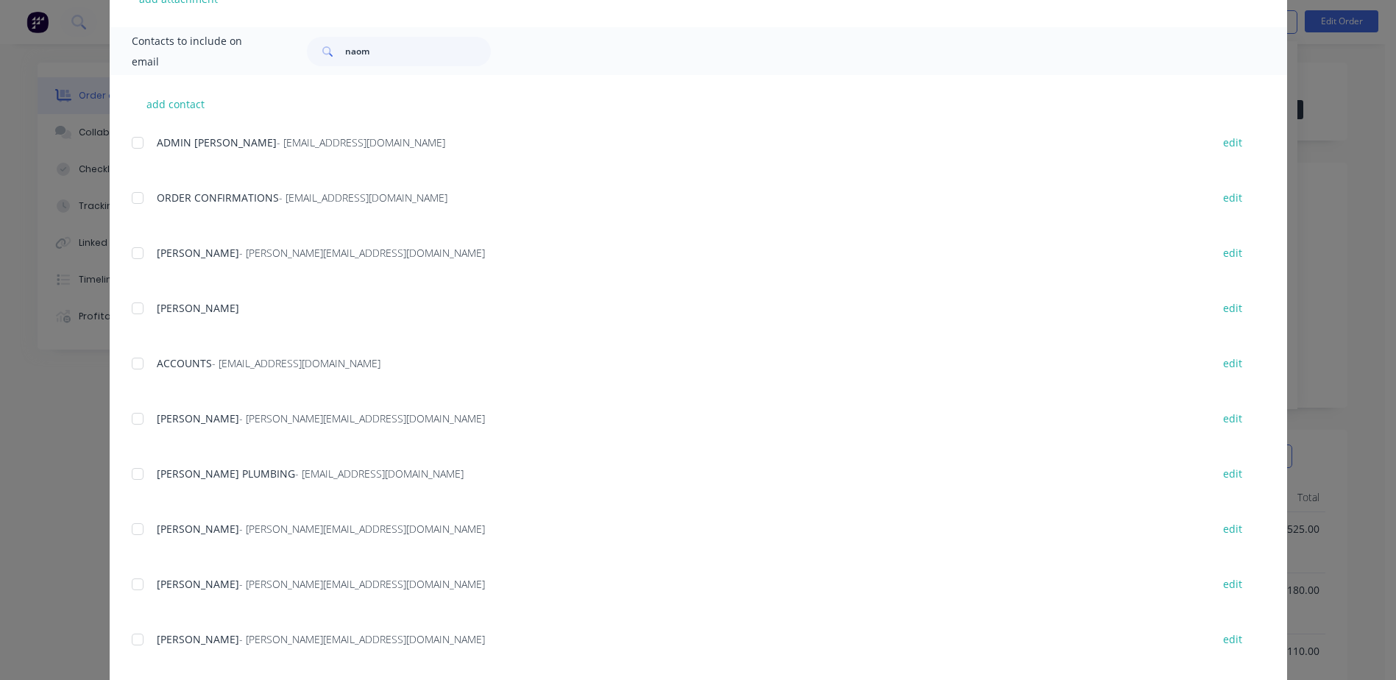
scroll to position [431, 0]
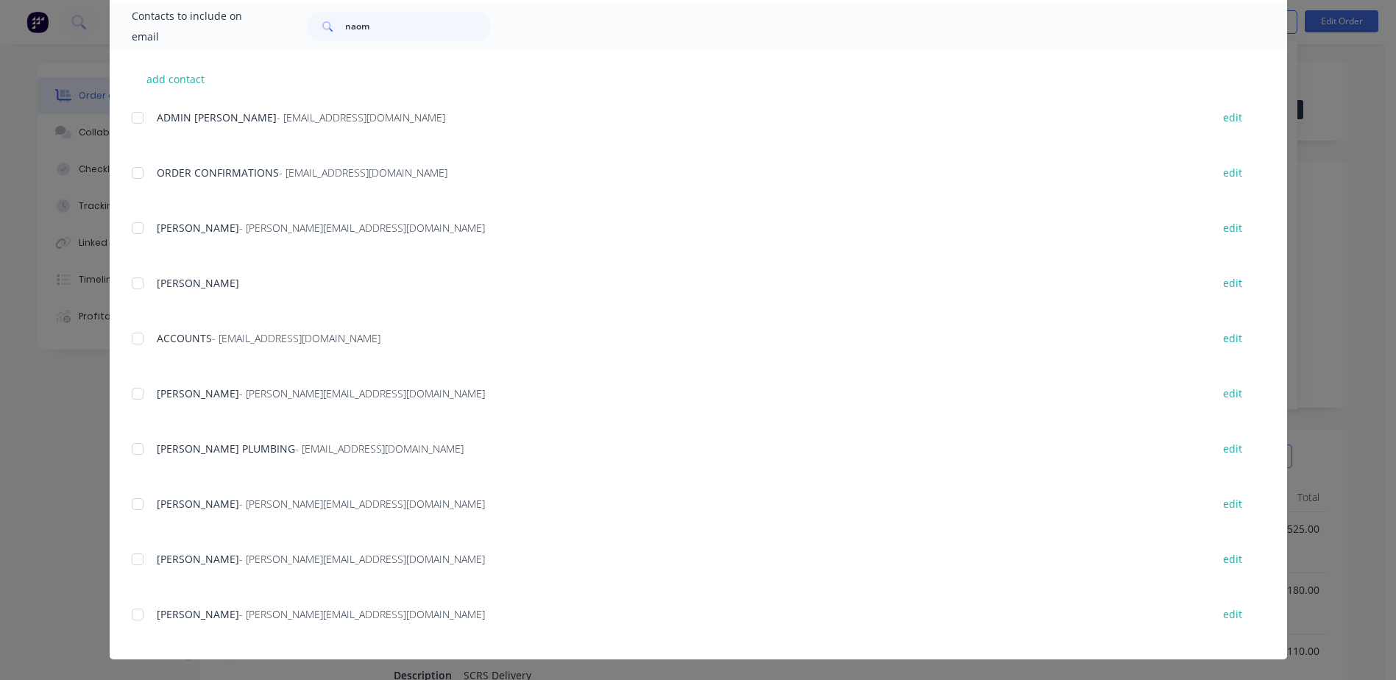
click at [128, 171] on div at bounding box center [137, 172] width 29 height 29
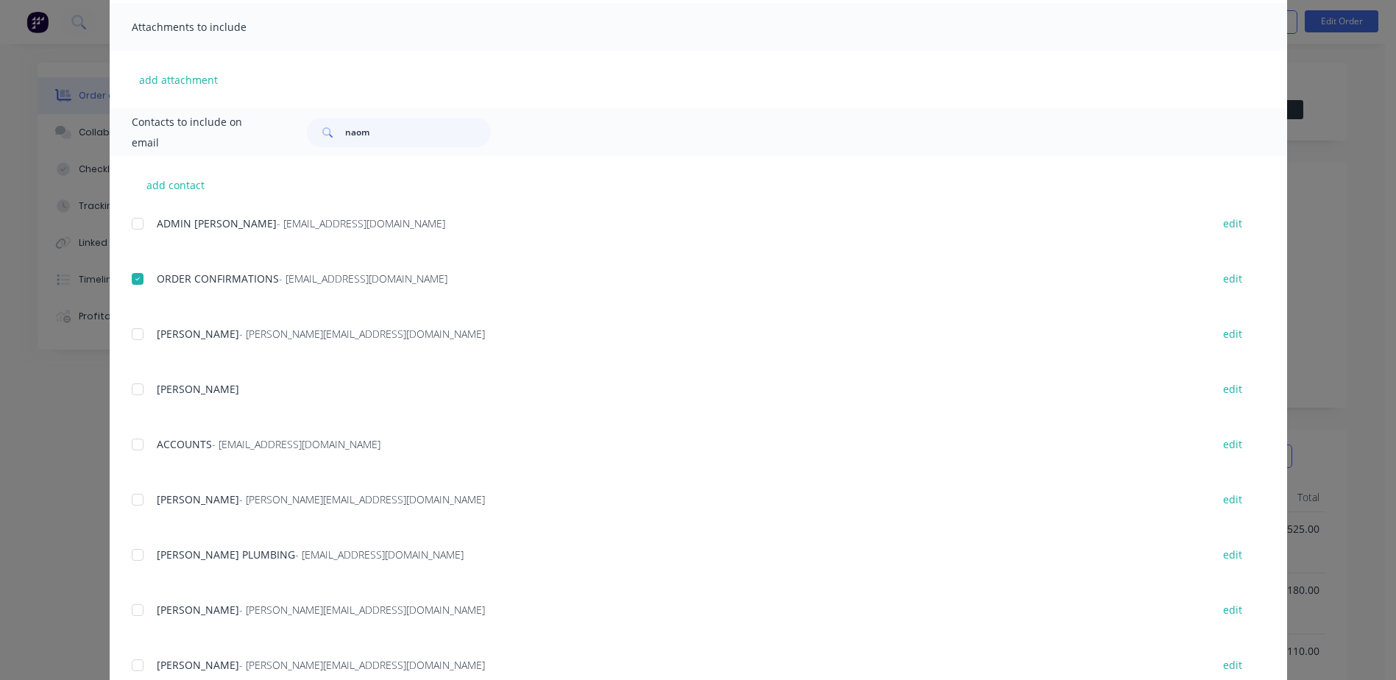
scroll to position [0, 0]
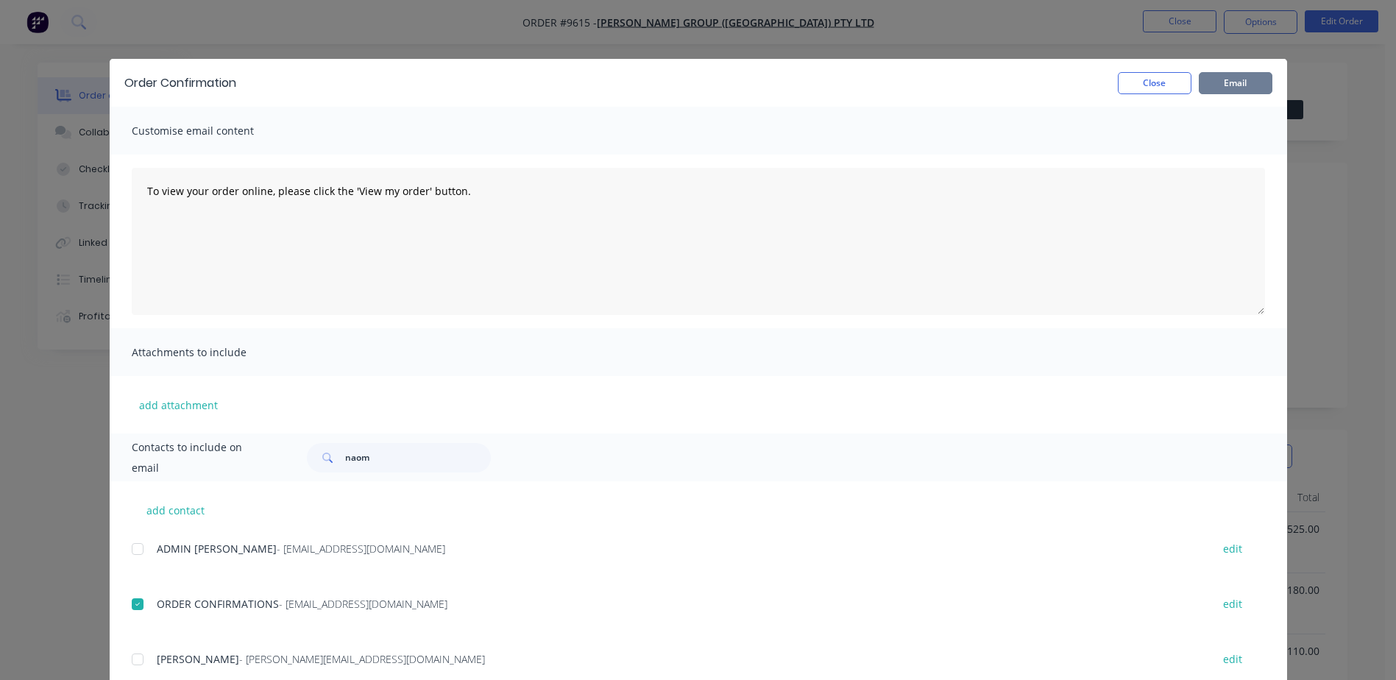
click at [1220, 78] on button "Email" at bounding box center [1235, 83] width 74 height 22
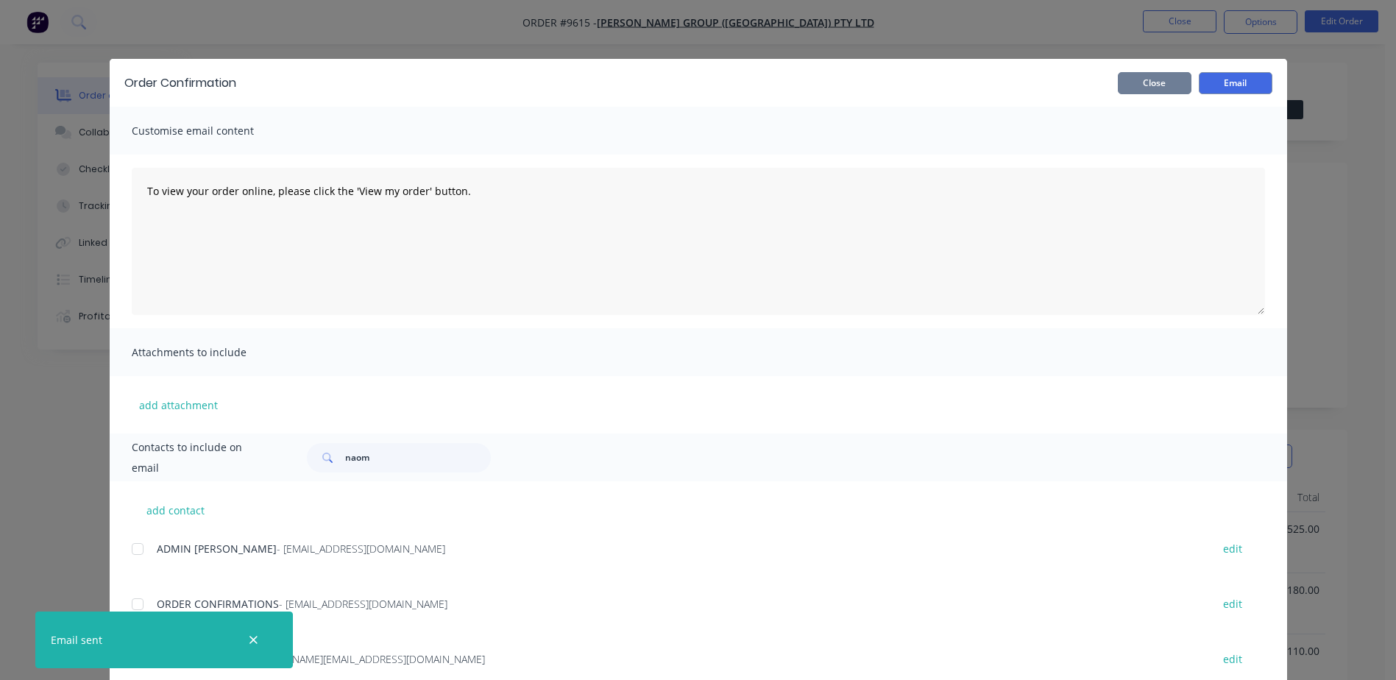
click at [1162, 83] on button "Close" at bounding box center [1154, 83] width 74 height 22
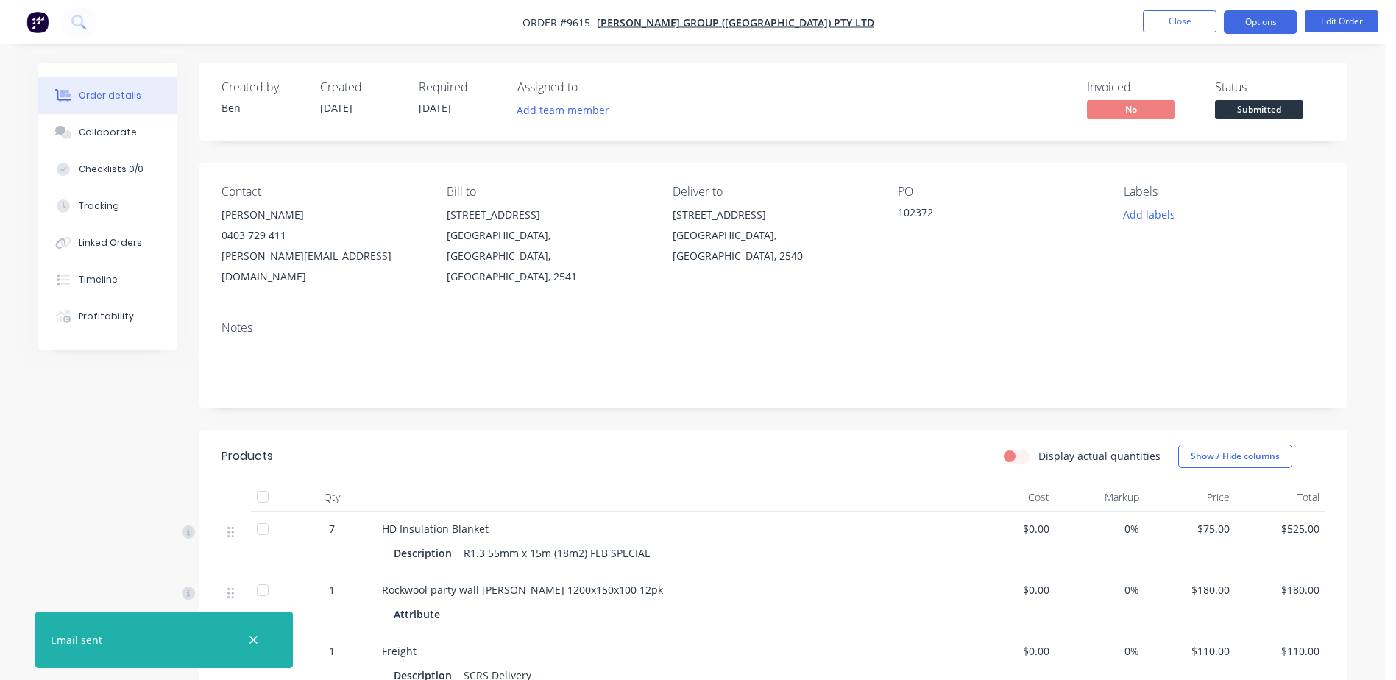
click at [1252, 23] on button "Options" at bounding box center [1260, 22] width 74 height 24
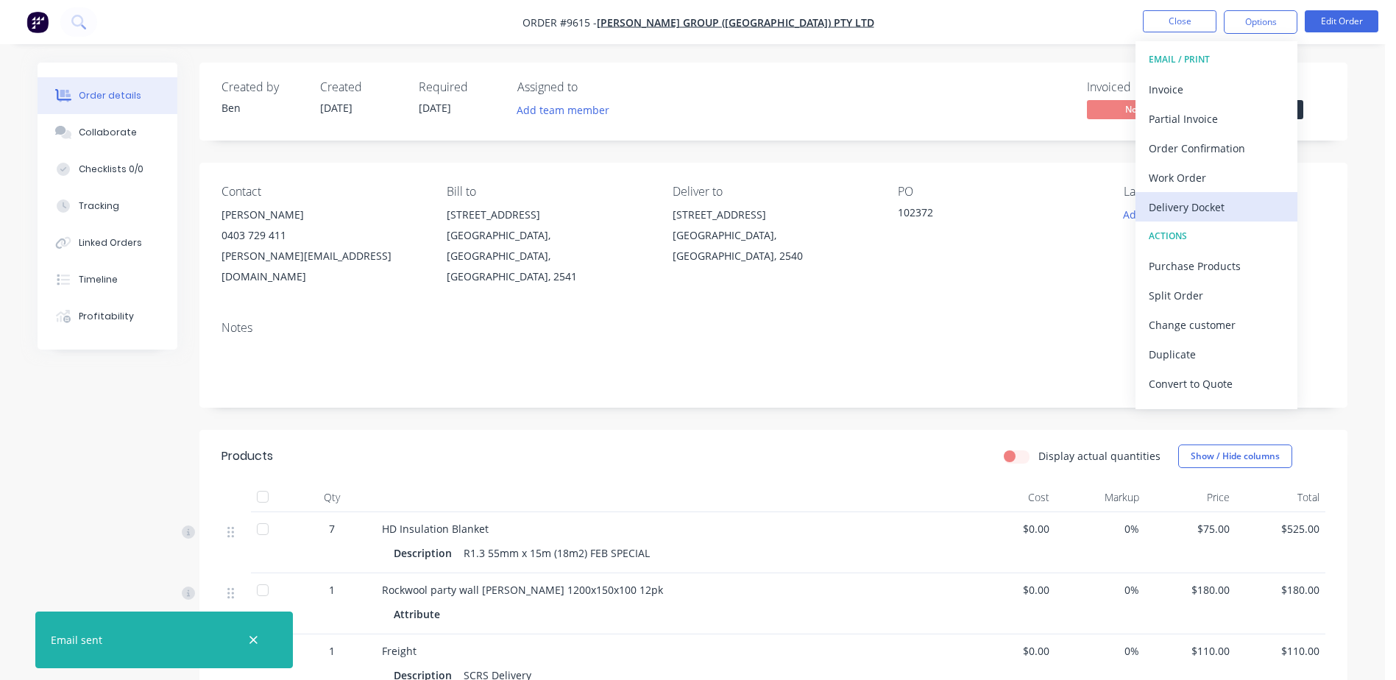
click at [1223, 199] on div "Delivery Docket" at bounding box center [1215, 206] width 135 height 21
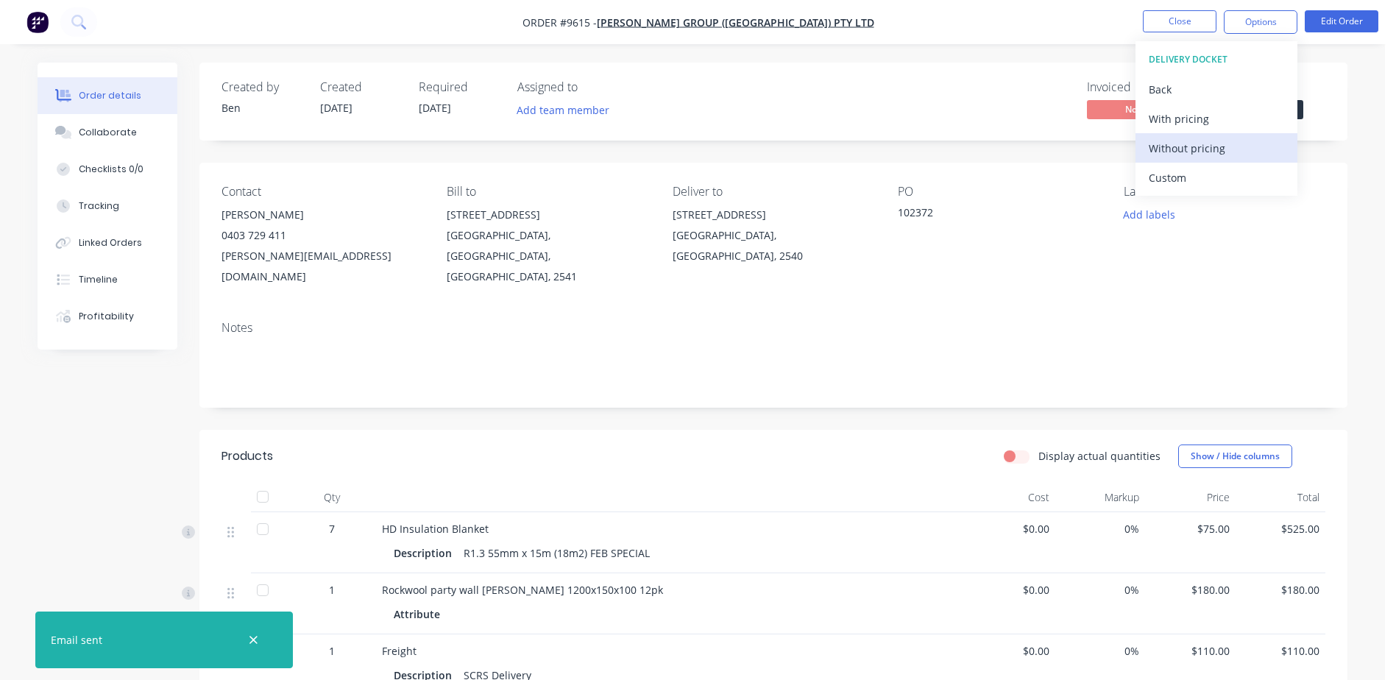
click at [1173, 144] on div "Without pricing" at bounding box center [1215, 148] width 135 height 21
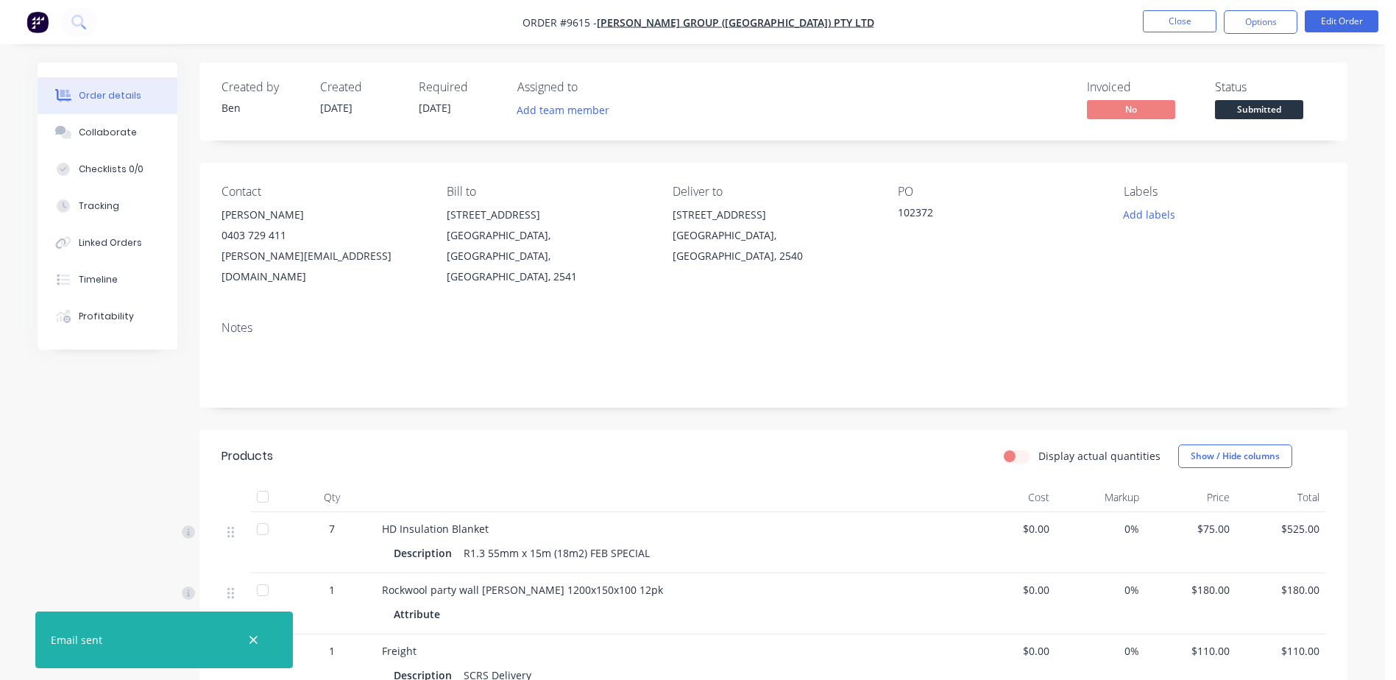
click at [1039, 26] on nav "Order #9615 - [PERSON_NAME] Group ([GEOGRAPHIC_DATA]) Pty Ltd Close Options Edi…" at bounding box center [698, 22] width 1396 height 44
click at [115, 128] on div "Collaborate" at bounding box center [108, 132] width 58 height 13
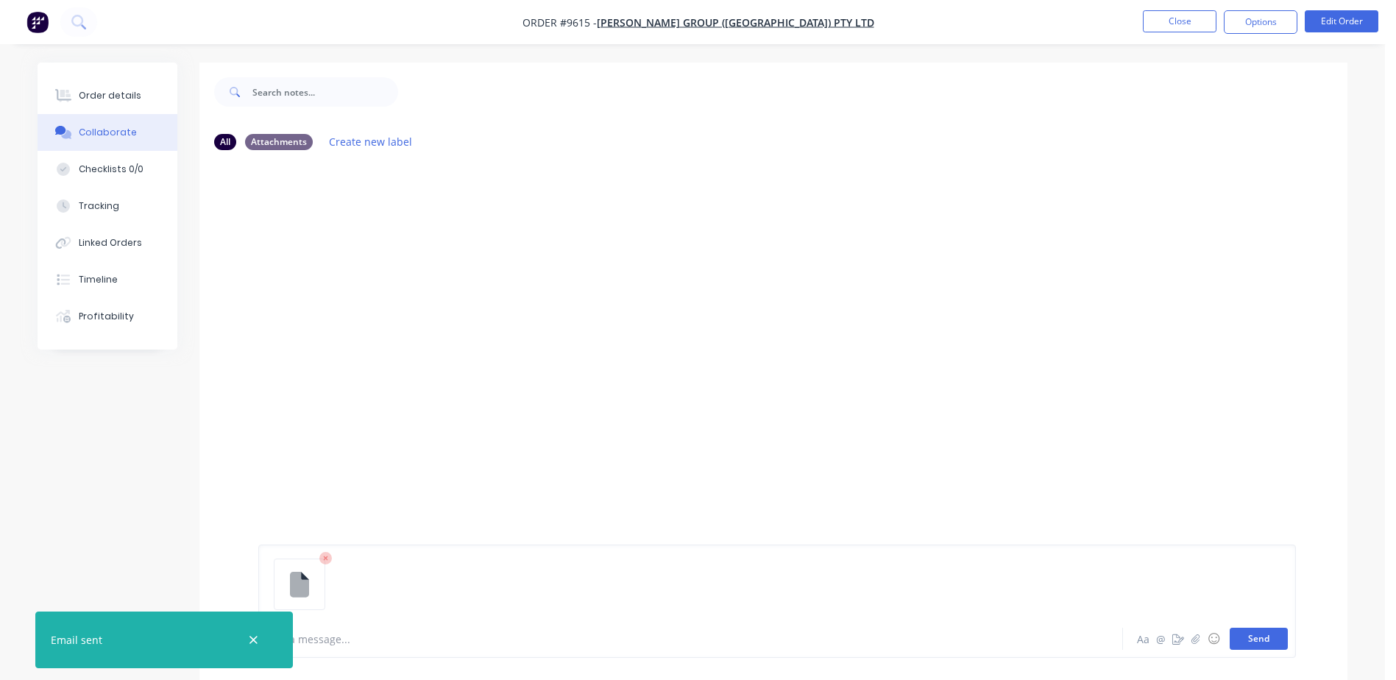
click at [1245, 640] on button "Send" at bounding box center [1258, 639] width 58 height 22
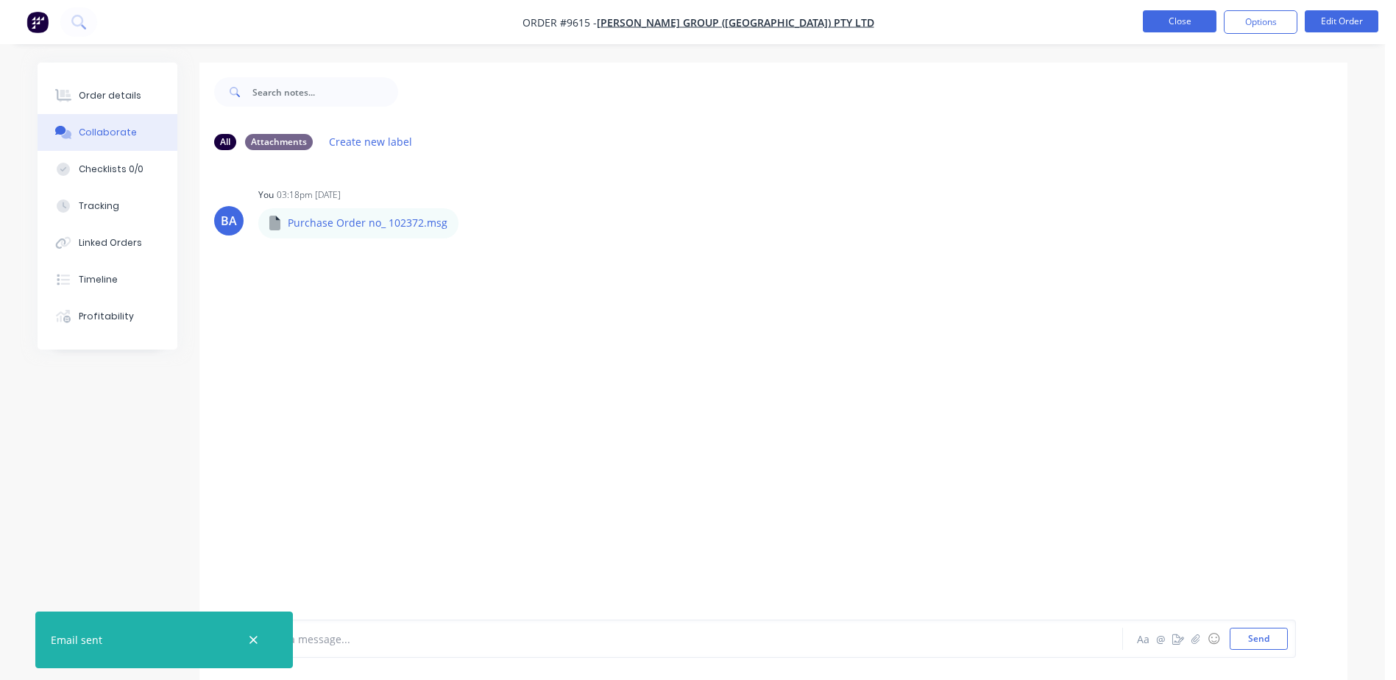
click at [1175, 21] on button "Close" at bounding box center [1179, 21] width 74 height 22
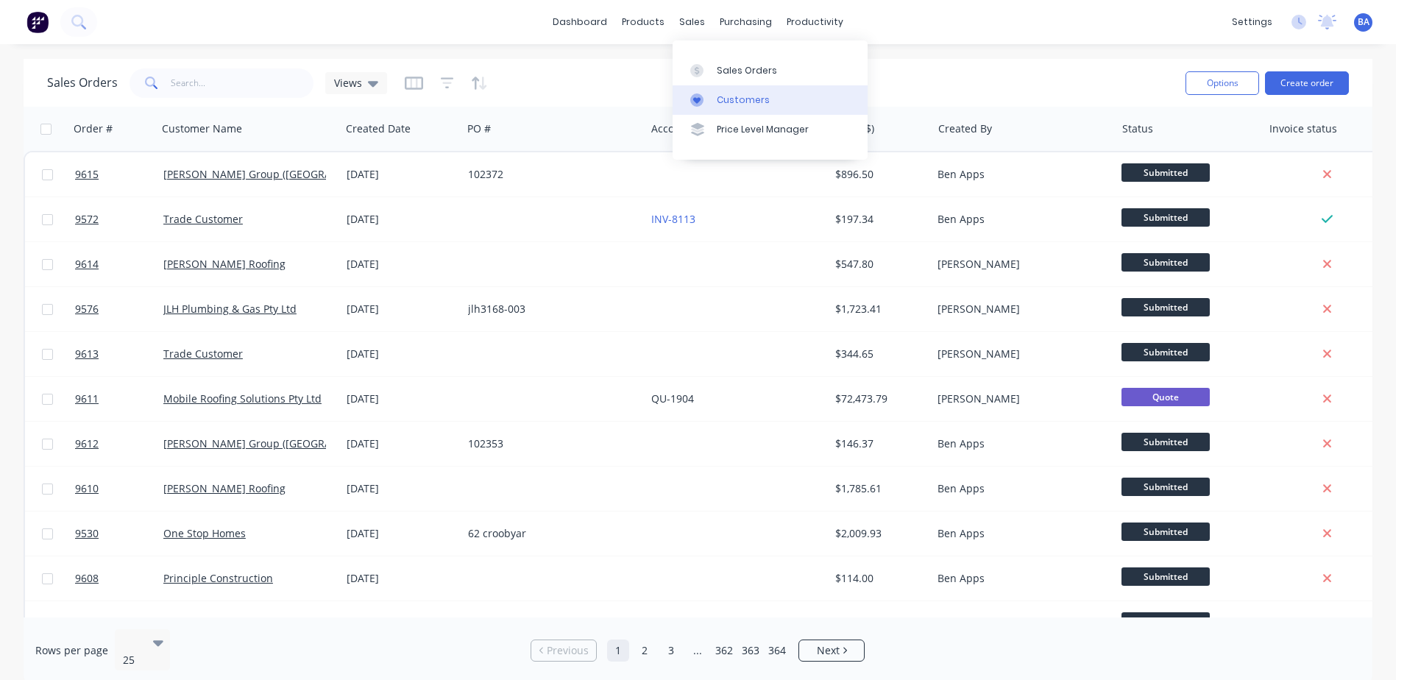
click at [697, 100] on icon at bounding box center [696, 100] width 7 height 7
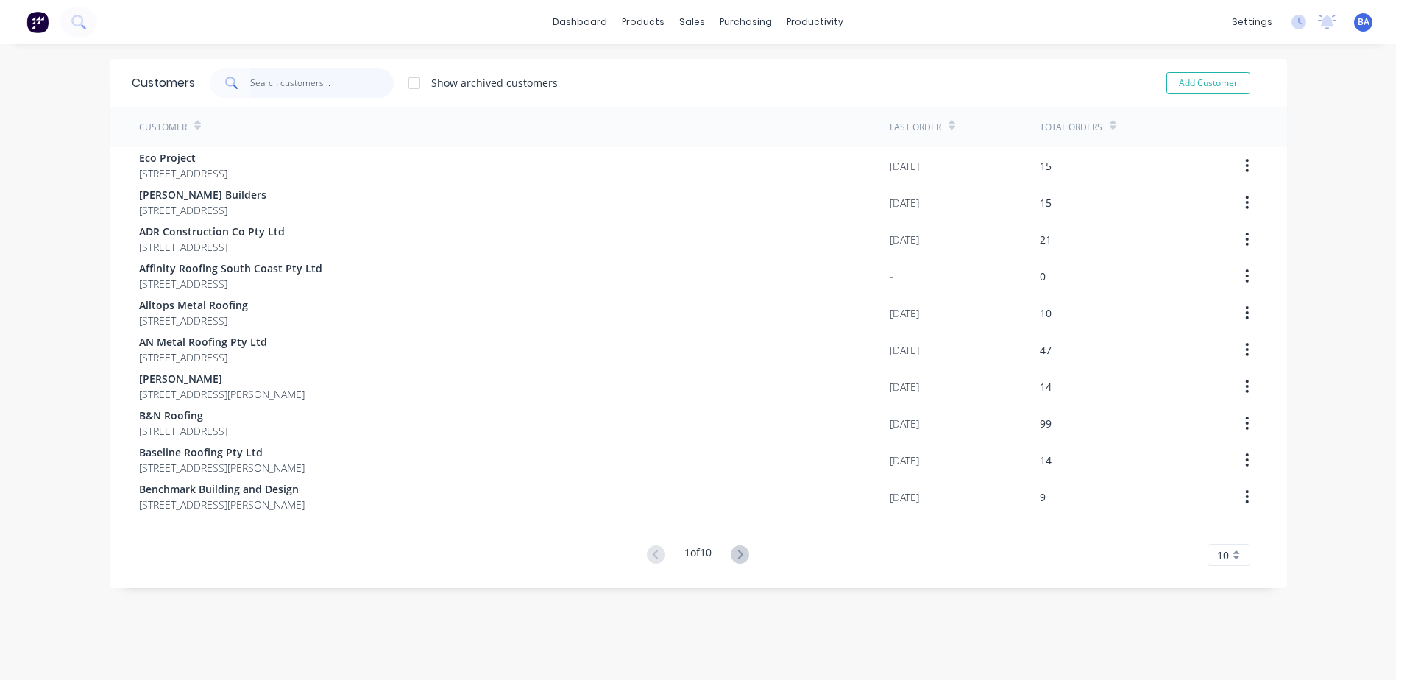
click at [265, 83] on input "text" at bounding box center [321, 82] width 143 height 29
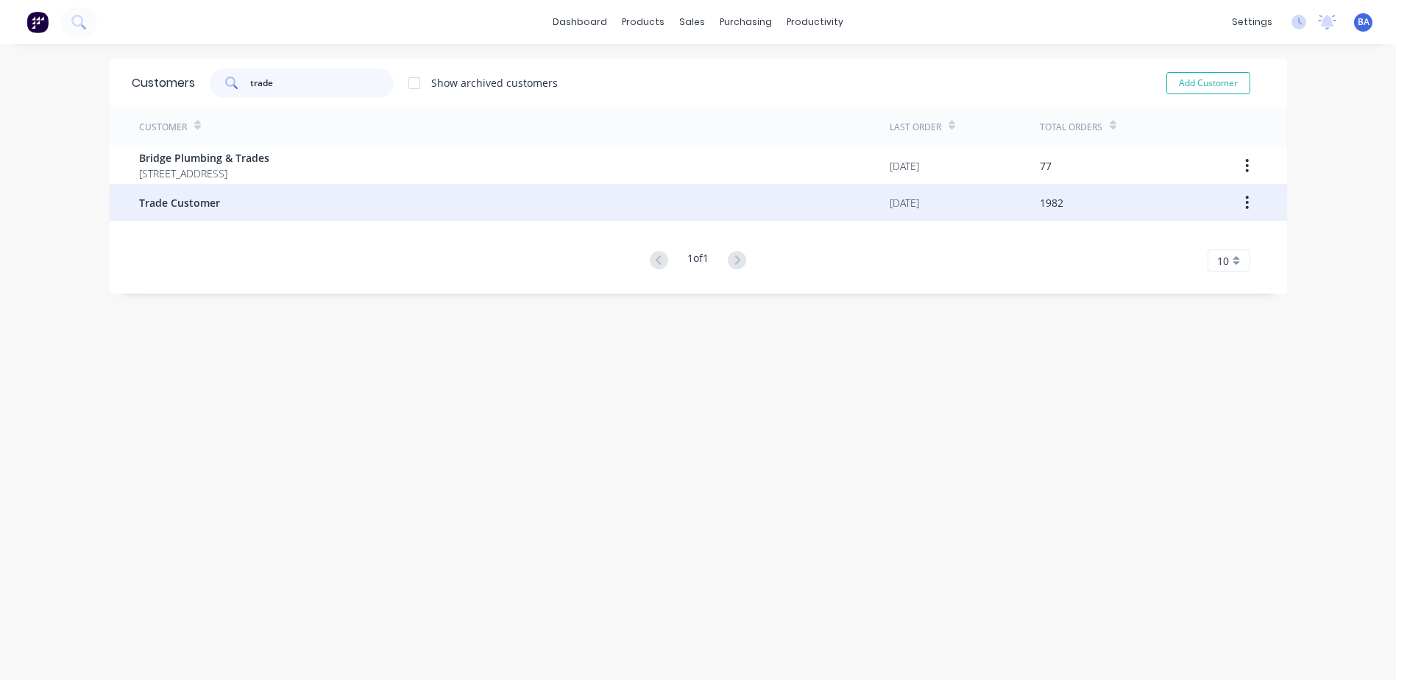
type input "trade"
click at [188, 201] on span "Trade Customer" at bounding box center [179, 202] width 81 height 15
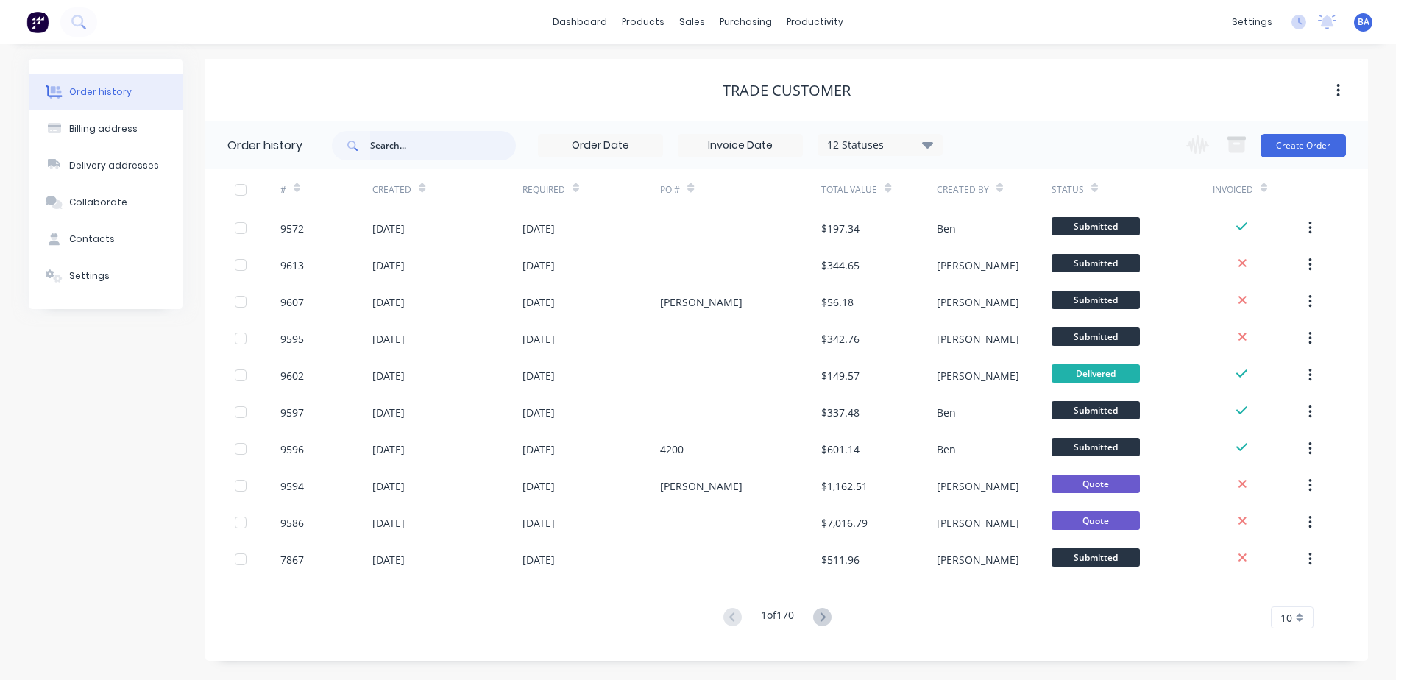
click at [449, 144] on input "text" at bounding box center [443, 145] width 146 height 29
type input "db building"
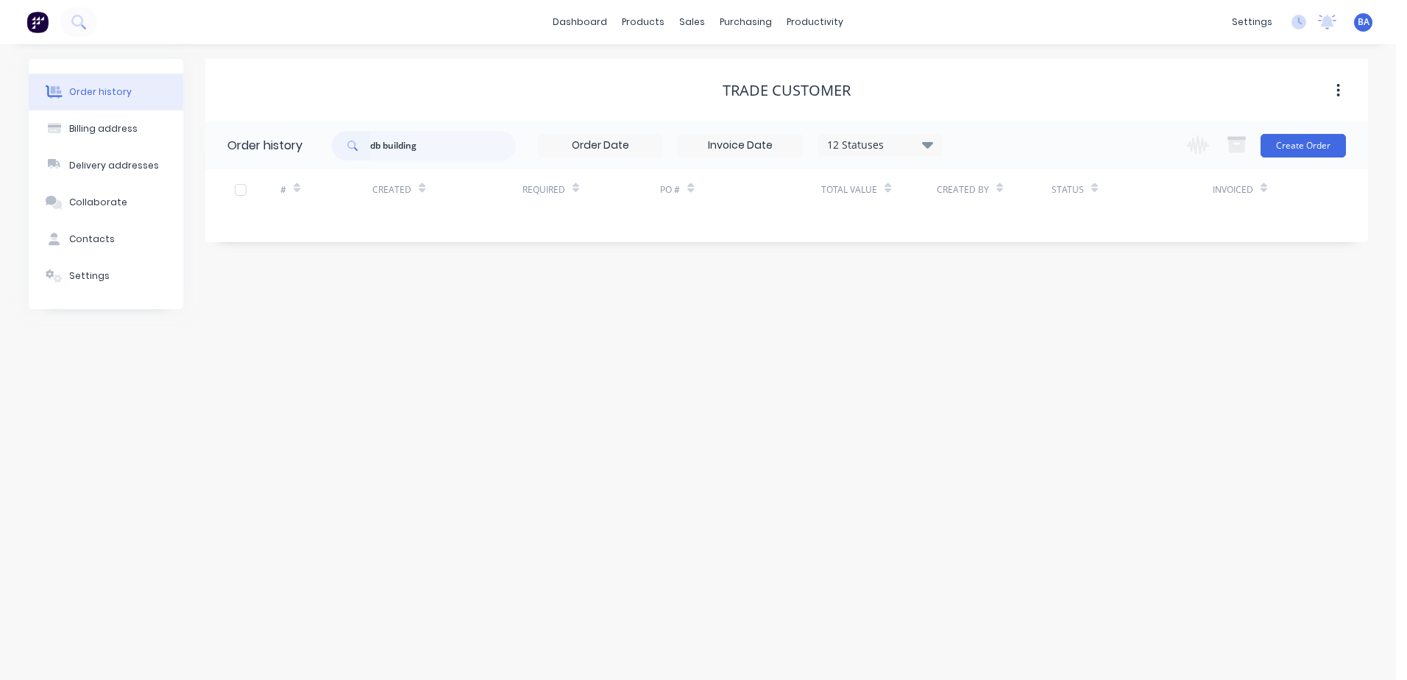
click at [447, 111] on div "Trade Customer" at bounding box center [786, 90] width 1162 height 63
click at [383, 146] on input "db building" at bounding box center [443, 145] width 146 height 29
type input "dbbuilding"
type input "dB building"
click at [437, 143] on input "dB building" at bounding box center [443, 145] width 146 height 29
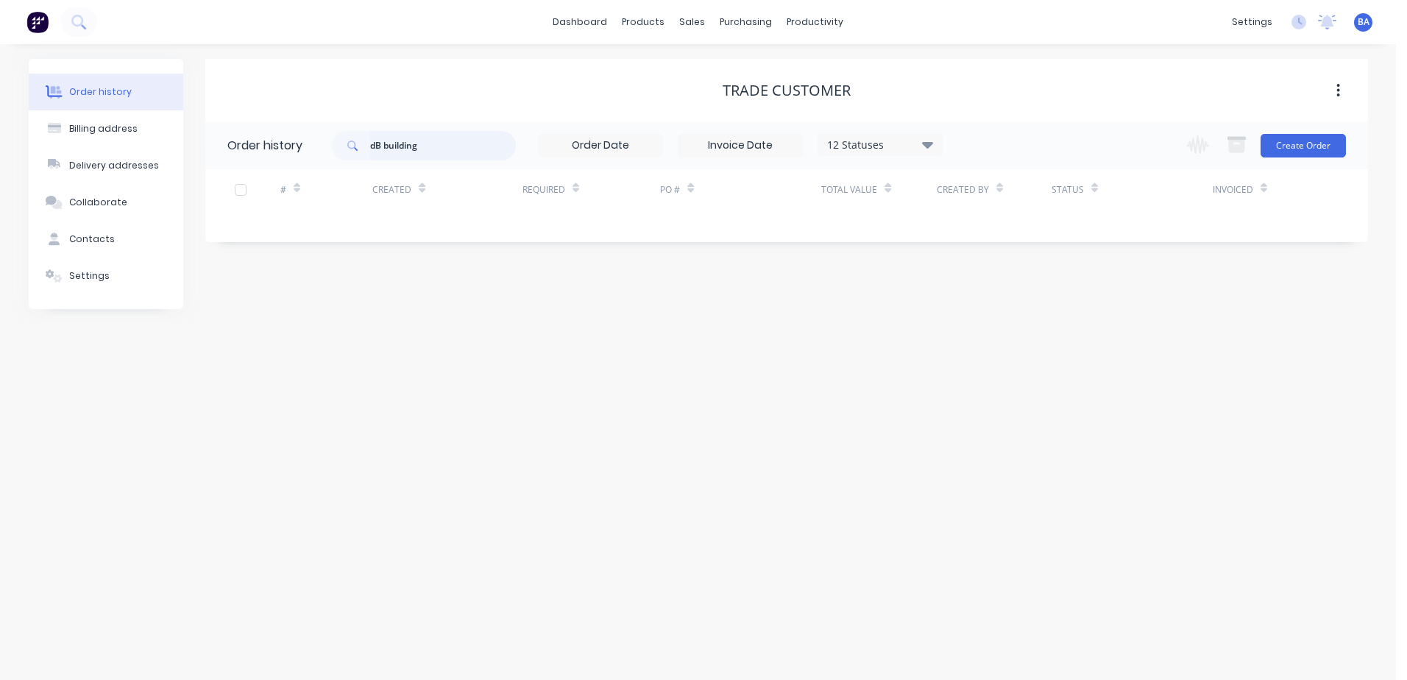
click at [435, 143] on input "dB building" at bounding box center [443, 145] width 146 height 29
type input "dB"
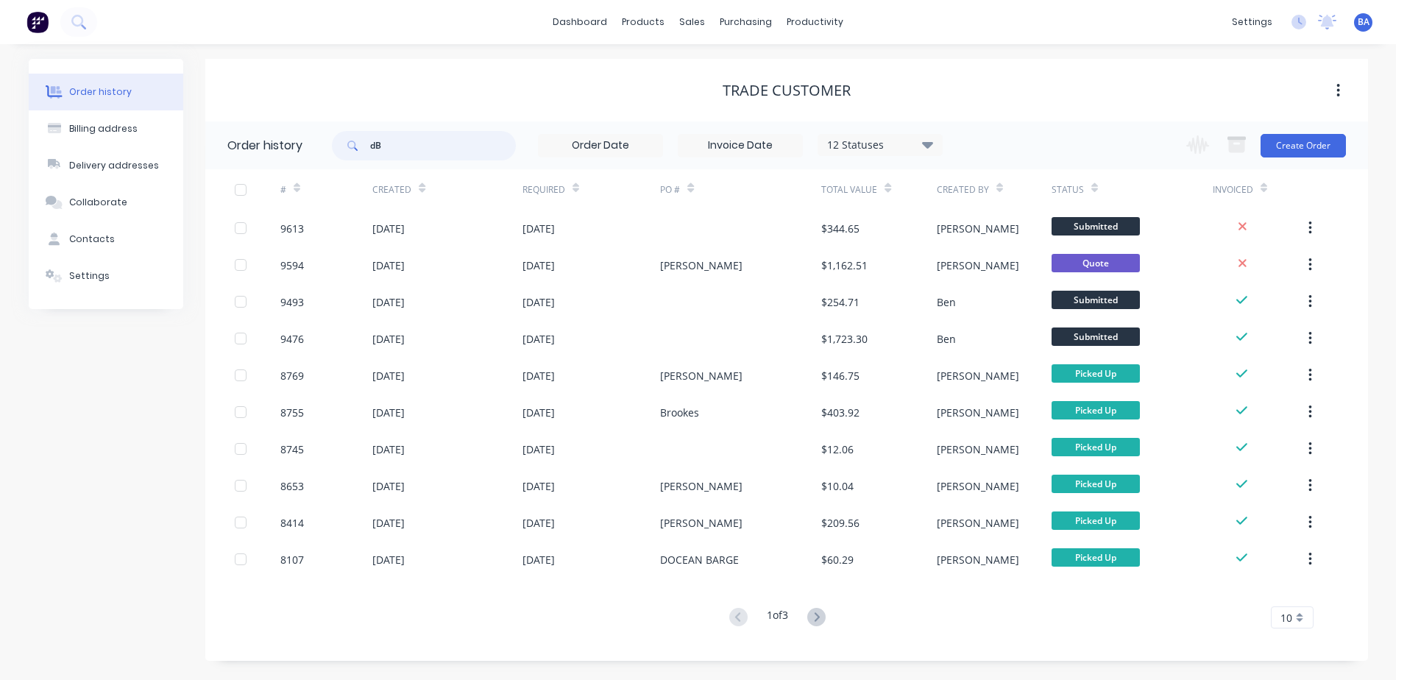
click at [435, 143] on input "dB" at bounding box center [443, 145] width 146 height 29
type input "d"
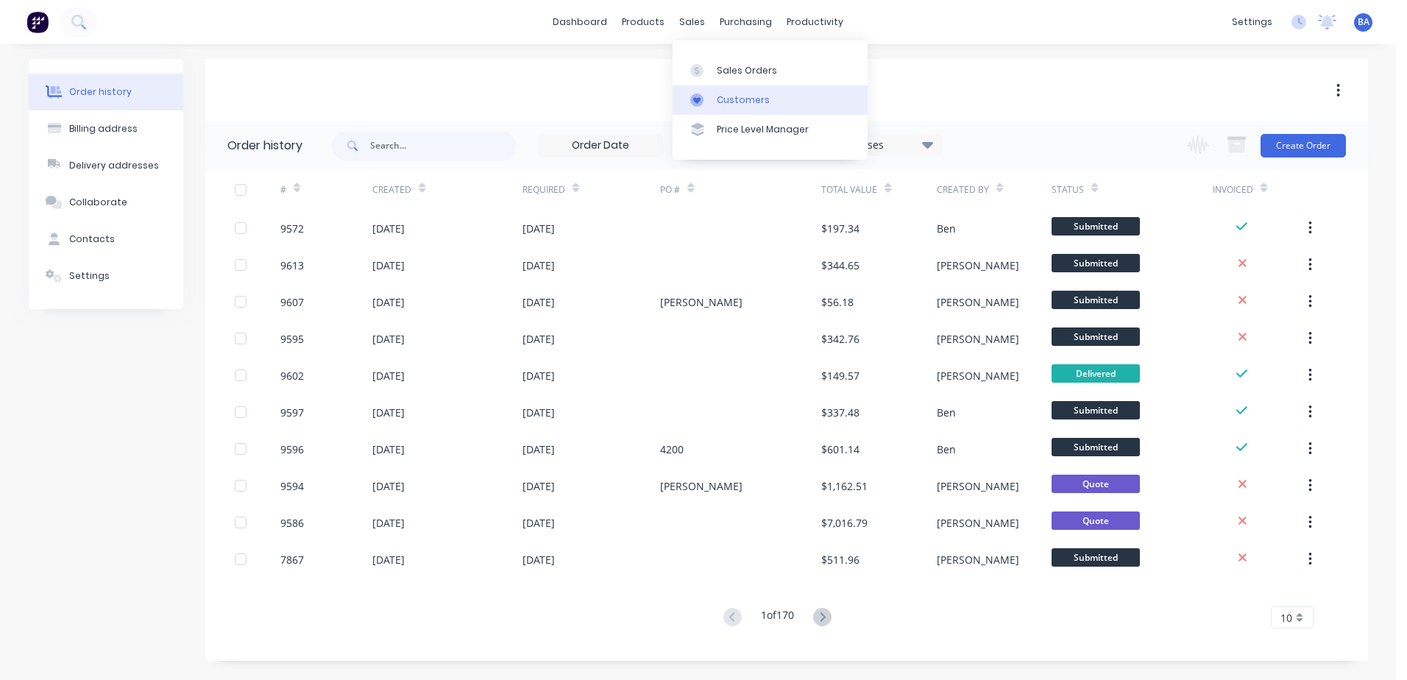
click at [693, 94] on icon at bounding box center [696, 99] width 13 height 13
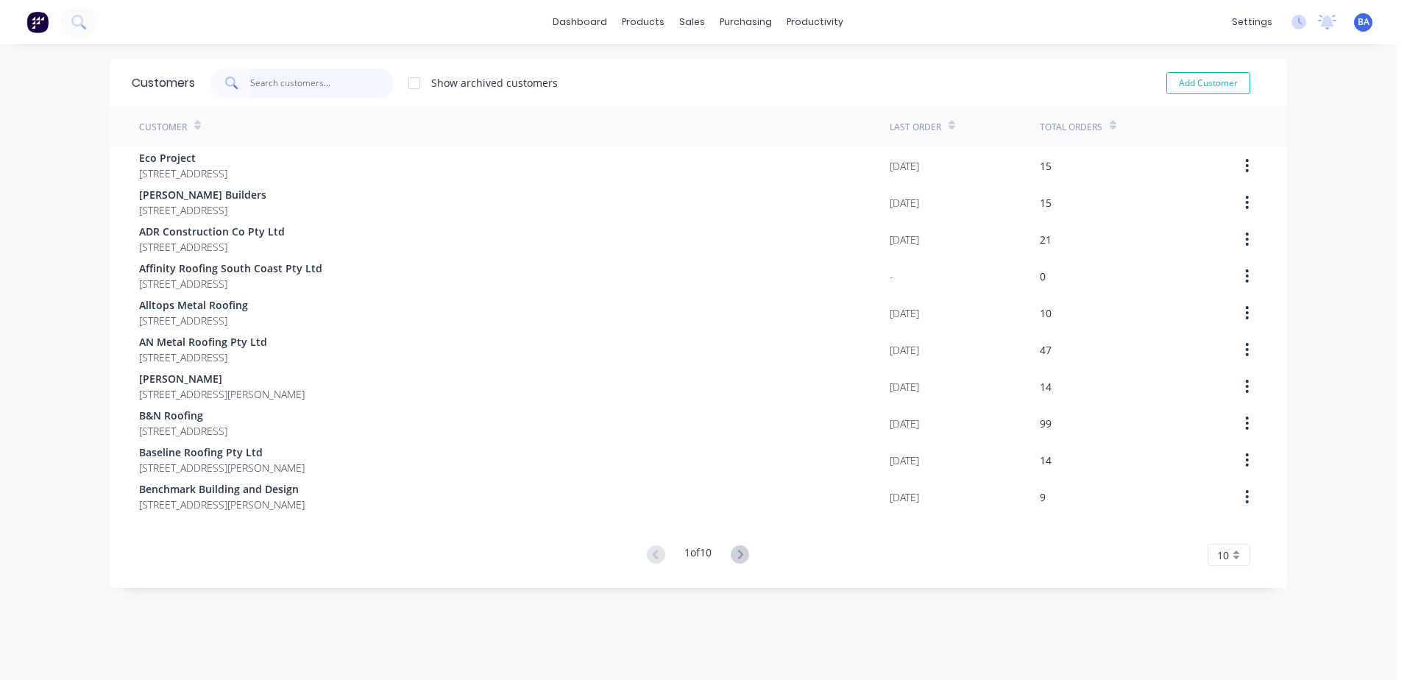
click at [366, 81] on input "text" at bounding box center [321, 82] width 143 height 29
type input "d"
click at [736, 550] on icon at bounding box center [740, 554] width 18 height 18
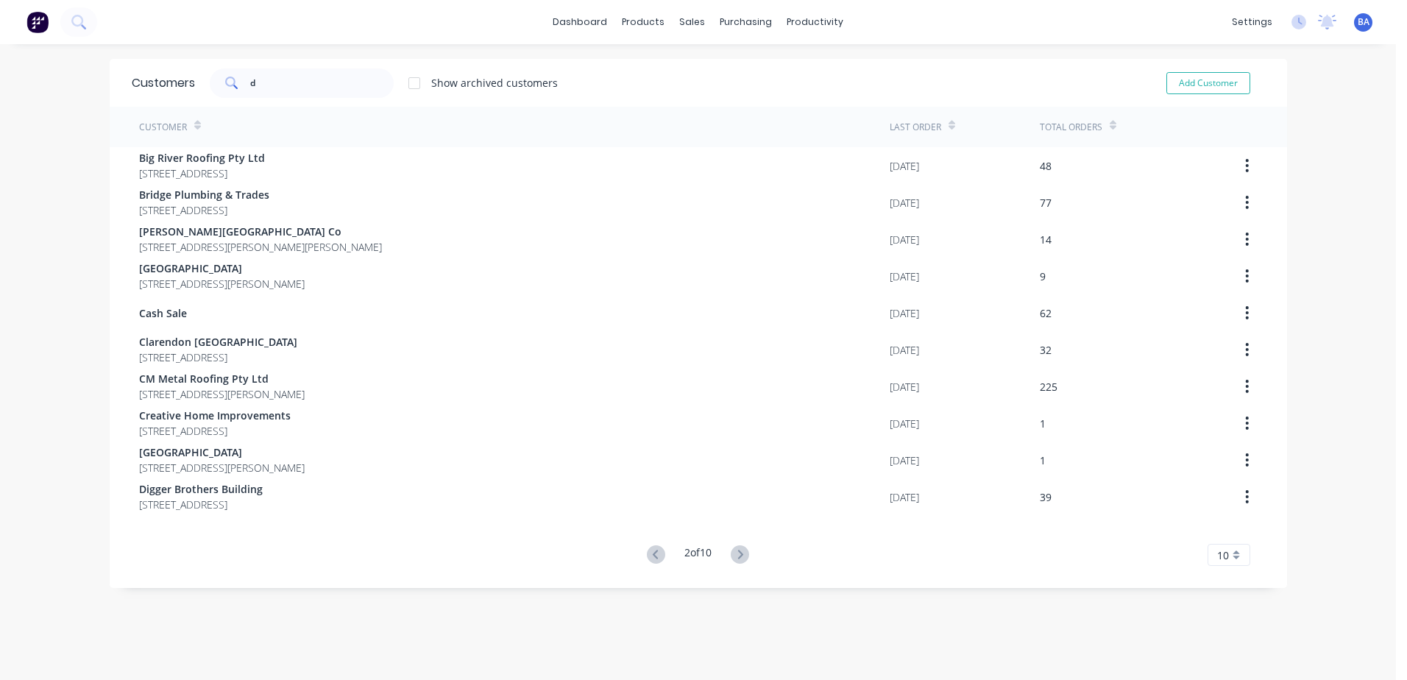
click at [736, 550] on icon at bounding box center [740, 554] width 18 height 18
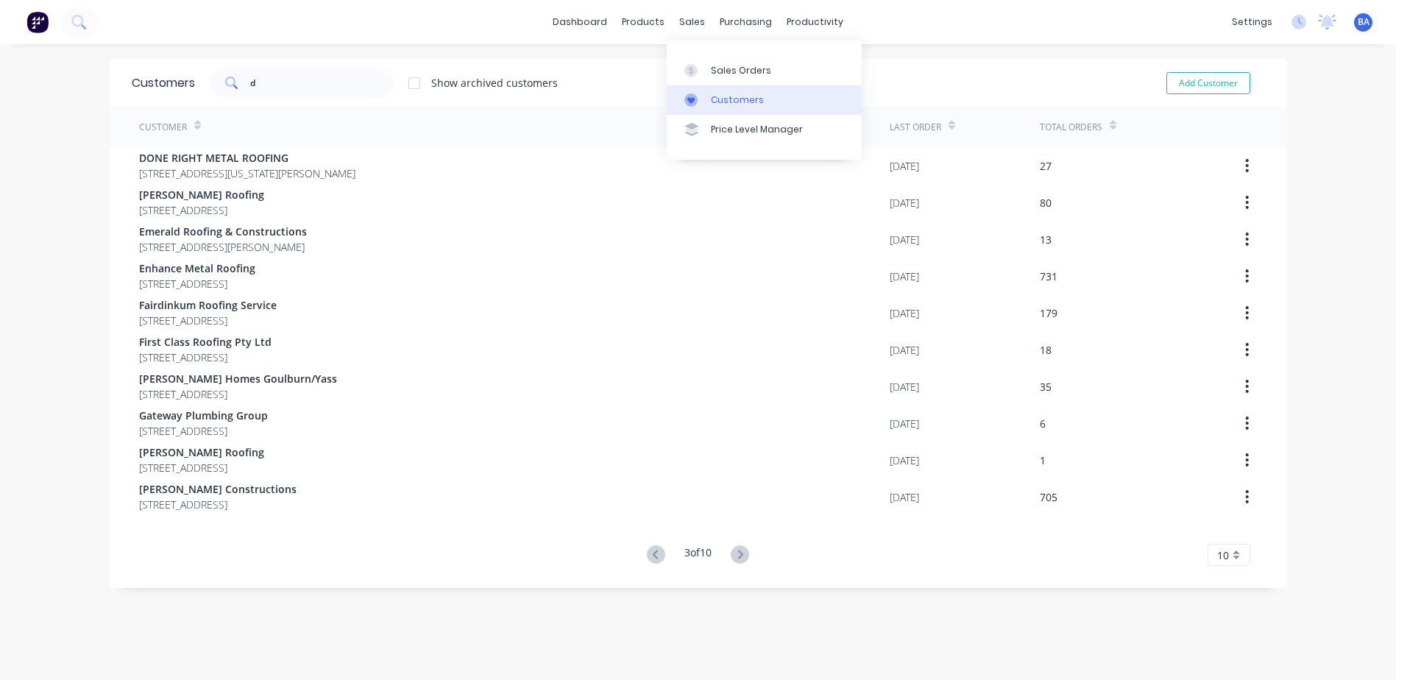
click at [708, 102] on link "Customers" at bounding box center [764, 99] width 195 height 29
click at [336, 79] on input "d" at bounding box center [321, 82] width 143 height 29
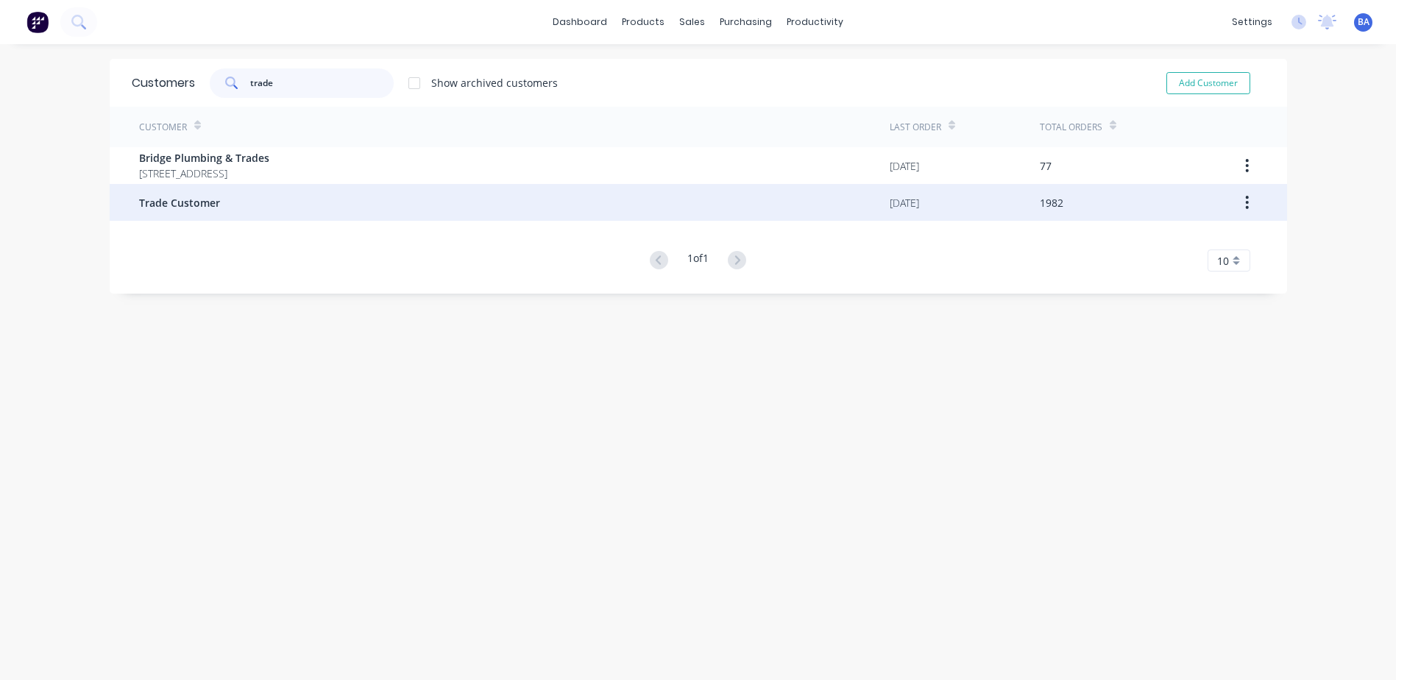
type input "trade"
click at [242, 206] on div "Trade Customer" at bounding box center [514, 202] width 750 height 37
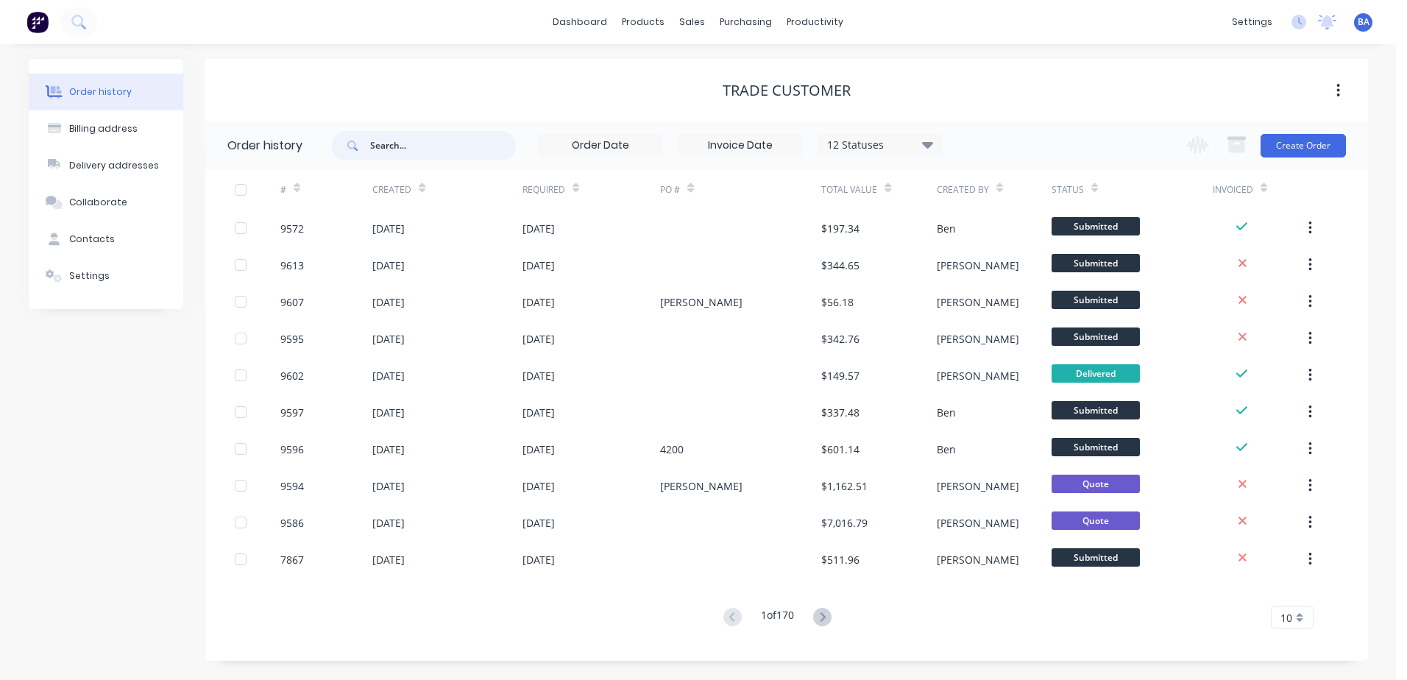
click at [438, 146] on input "text" at bounding box center [443, 145] width 146 height 29
type input "db"
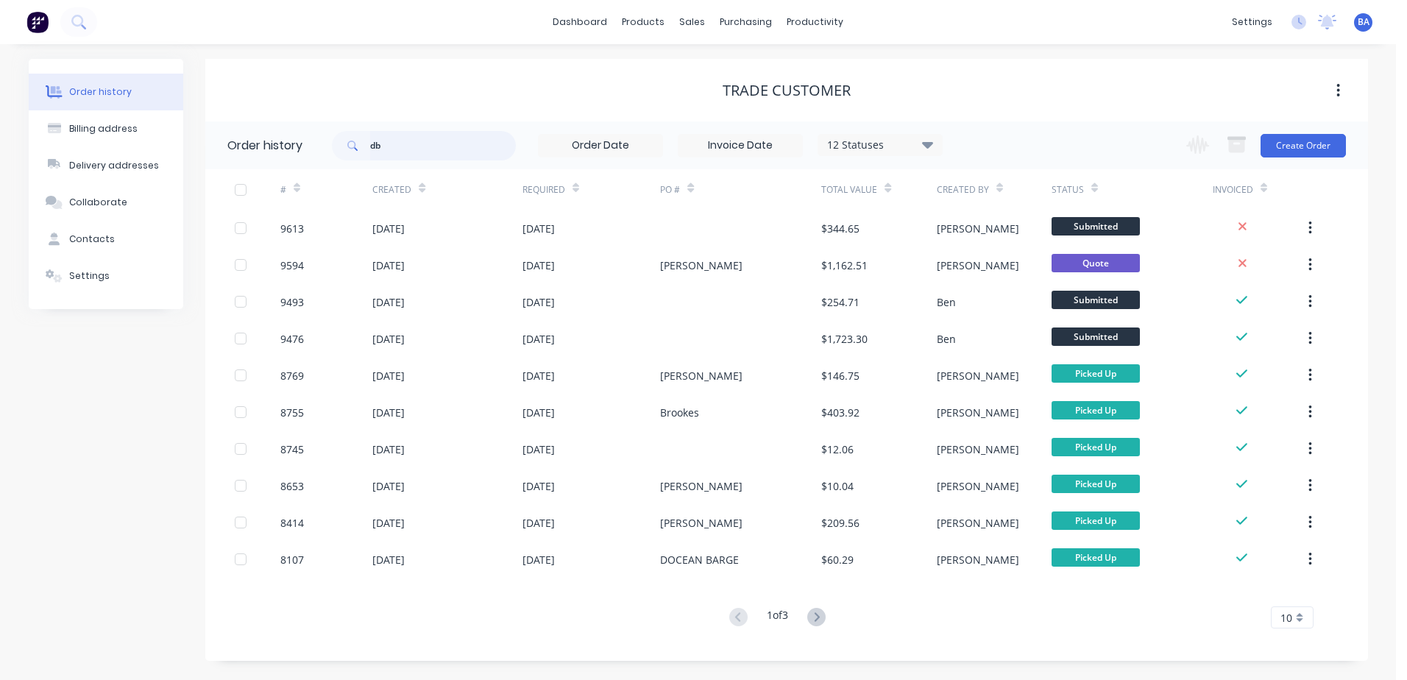
click at [437, 147] on input "db" at bounding box center [443, 145] width 146 height 29
type input "db buildng"
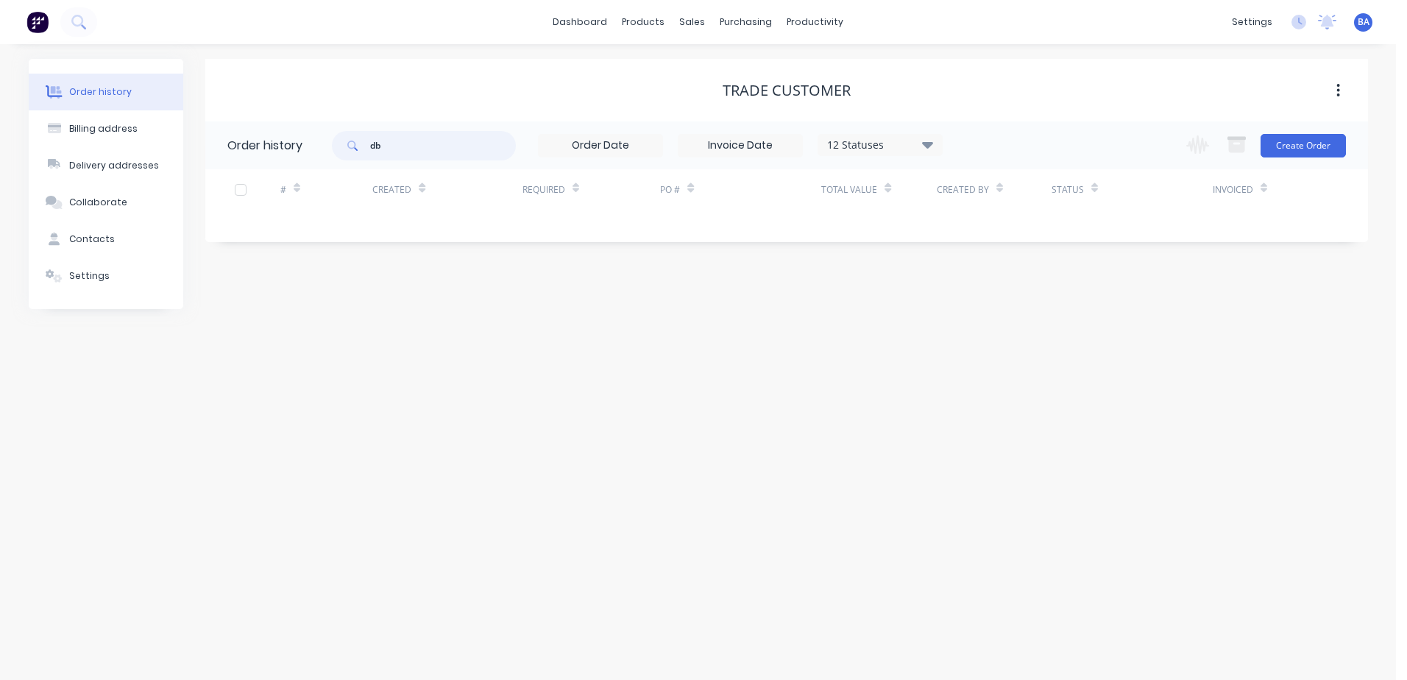
type input "d"
type input "[PERSON_NAME]"
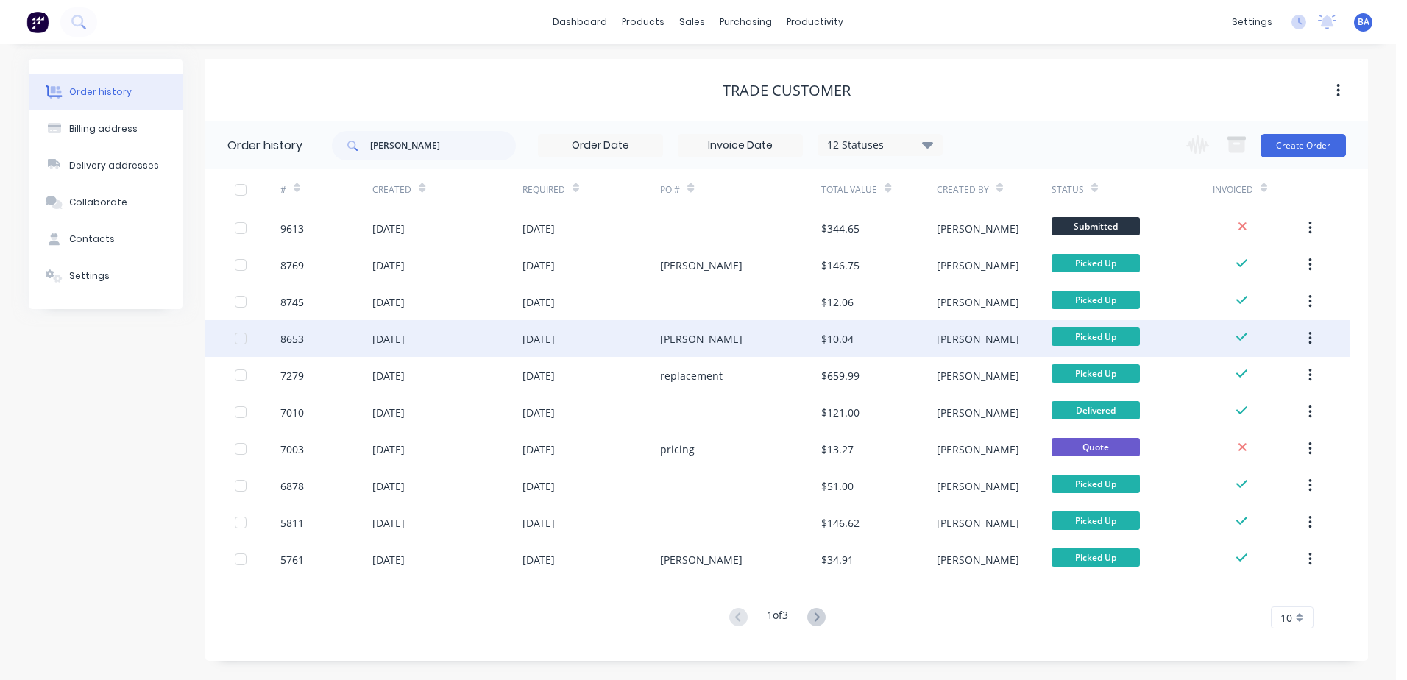
click at [701, 343] on div "[PERSON_NAME]" at bounding box center [701, 338] width 82 height 15
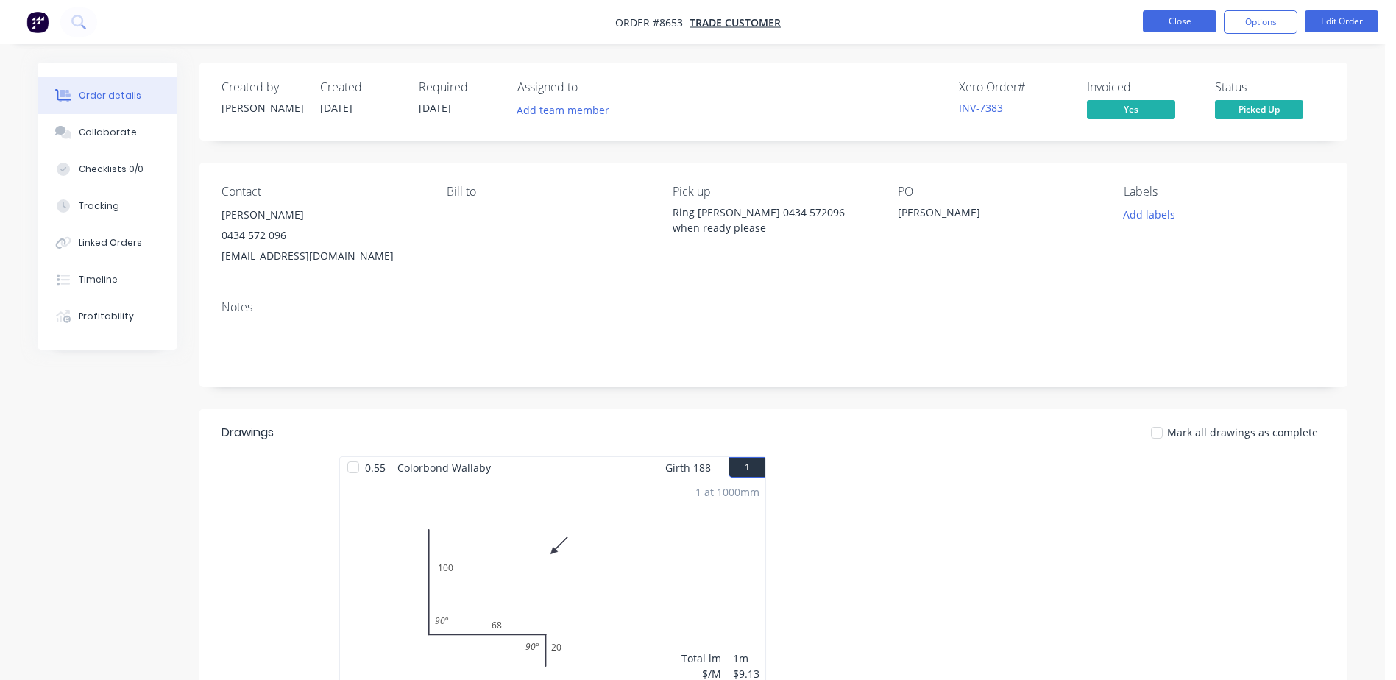
click at [1167, 18] on button "Close" at bounding box center [1179, 21] width 74 height 22
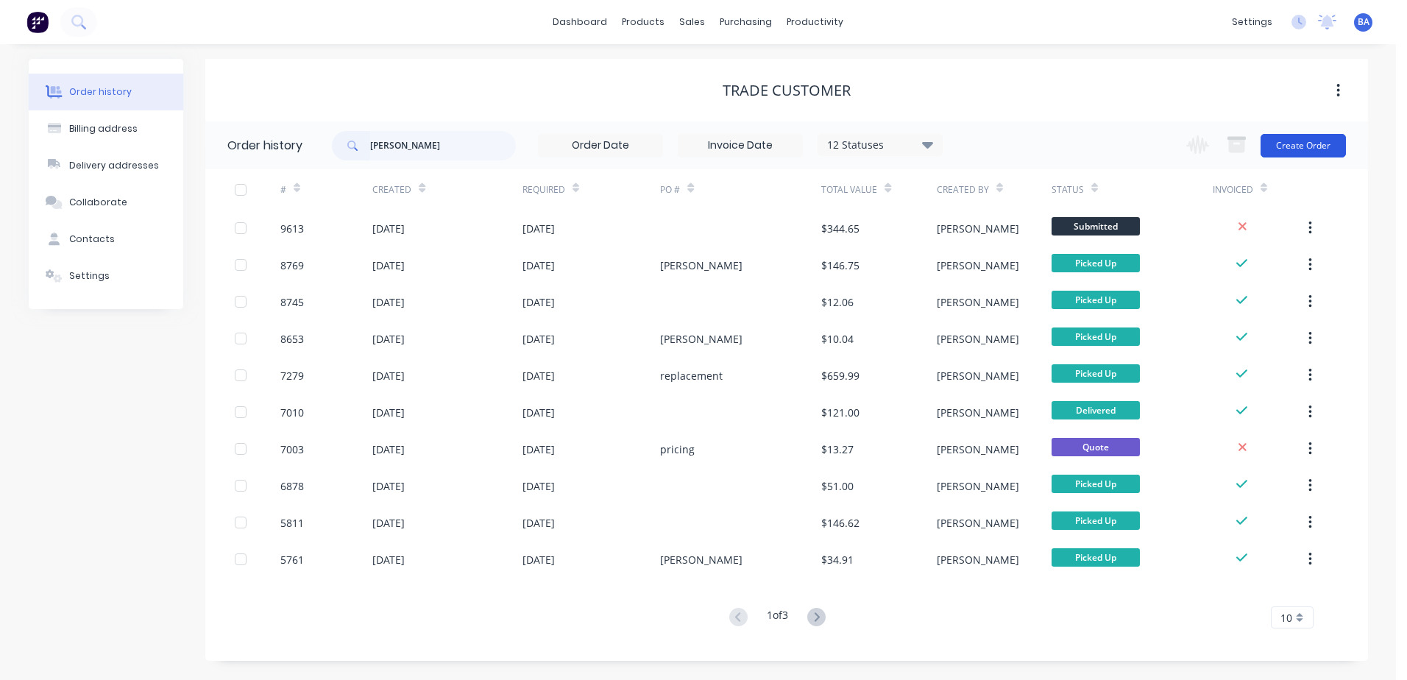
click at [1271, 140] on button "Create Order" at bounding box center [1302, 146] width 85 height 24
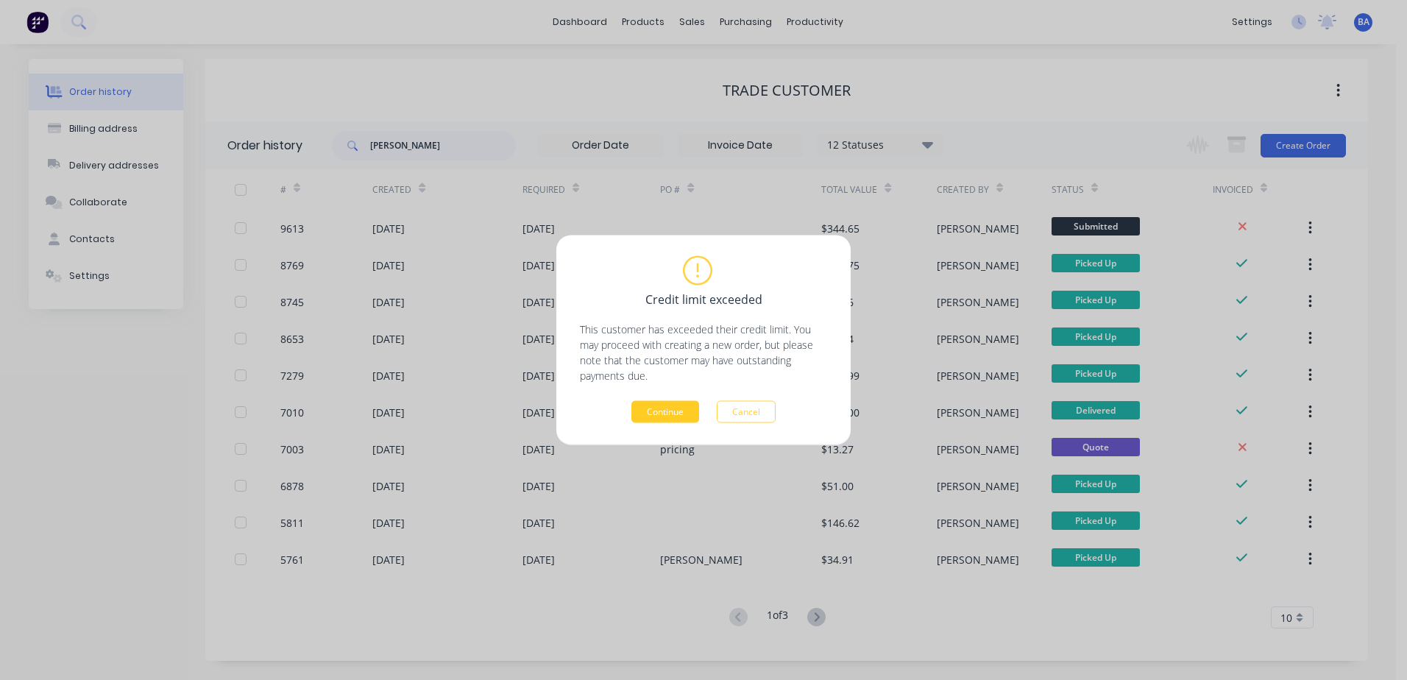
click at [664, 416] on button "Continue" at bounding box center [665, 412] width 68 height 22
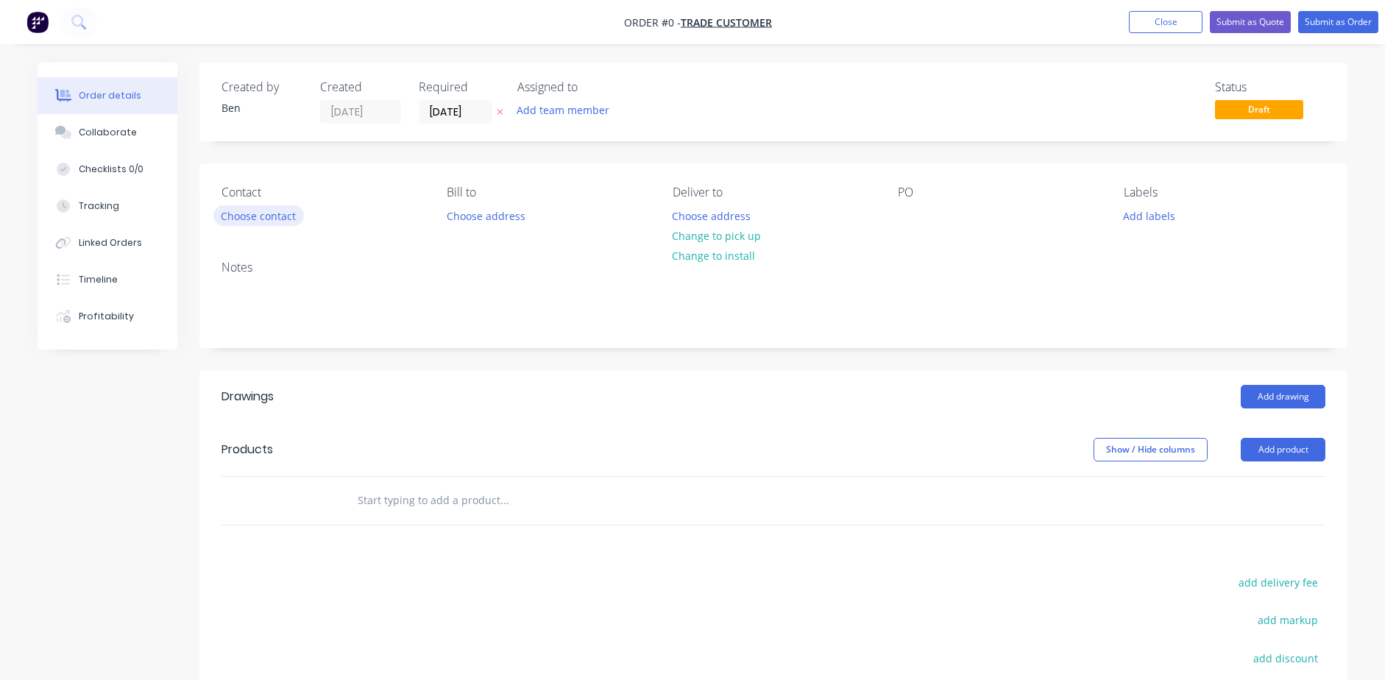
click at [261, 208] on button "Choose contact" at bounding box center [258, 215] width 90 height 20
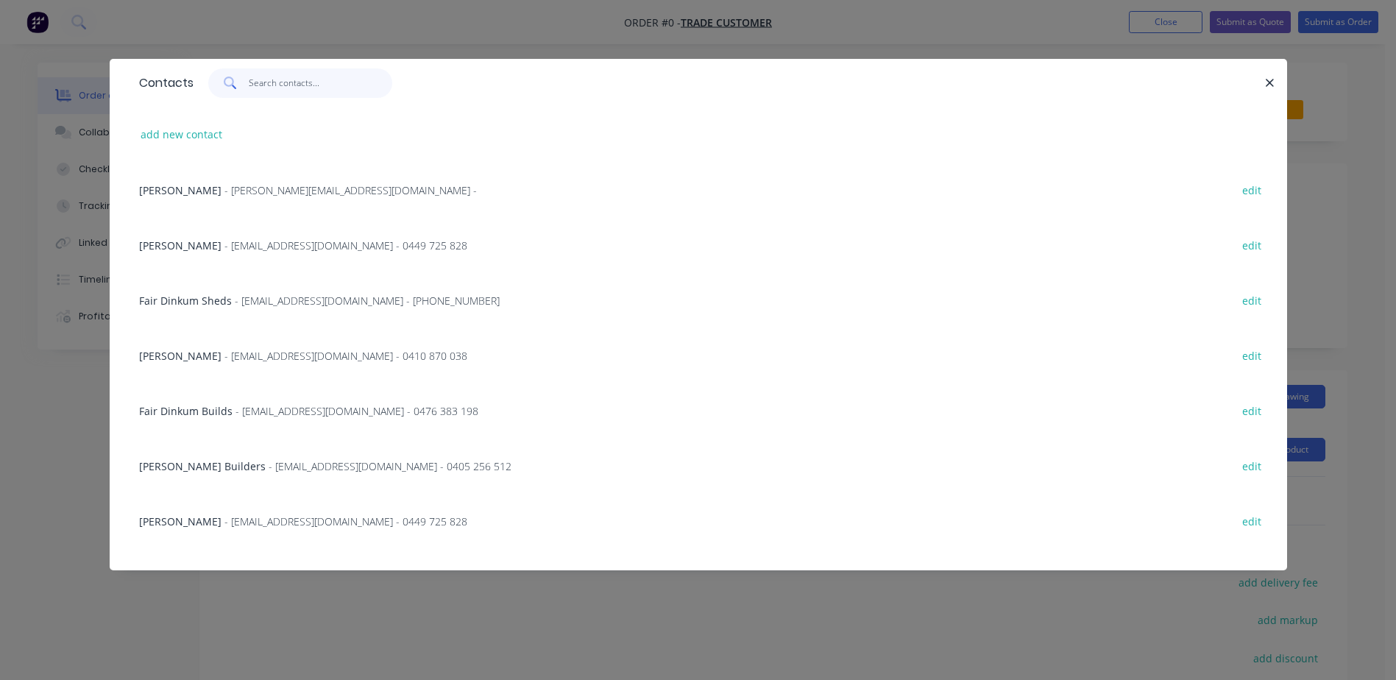
click at [280, 82] on input "text" at bounding box center [320, 82] width 143 height 29
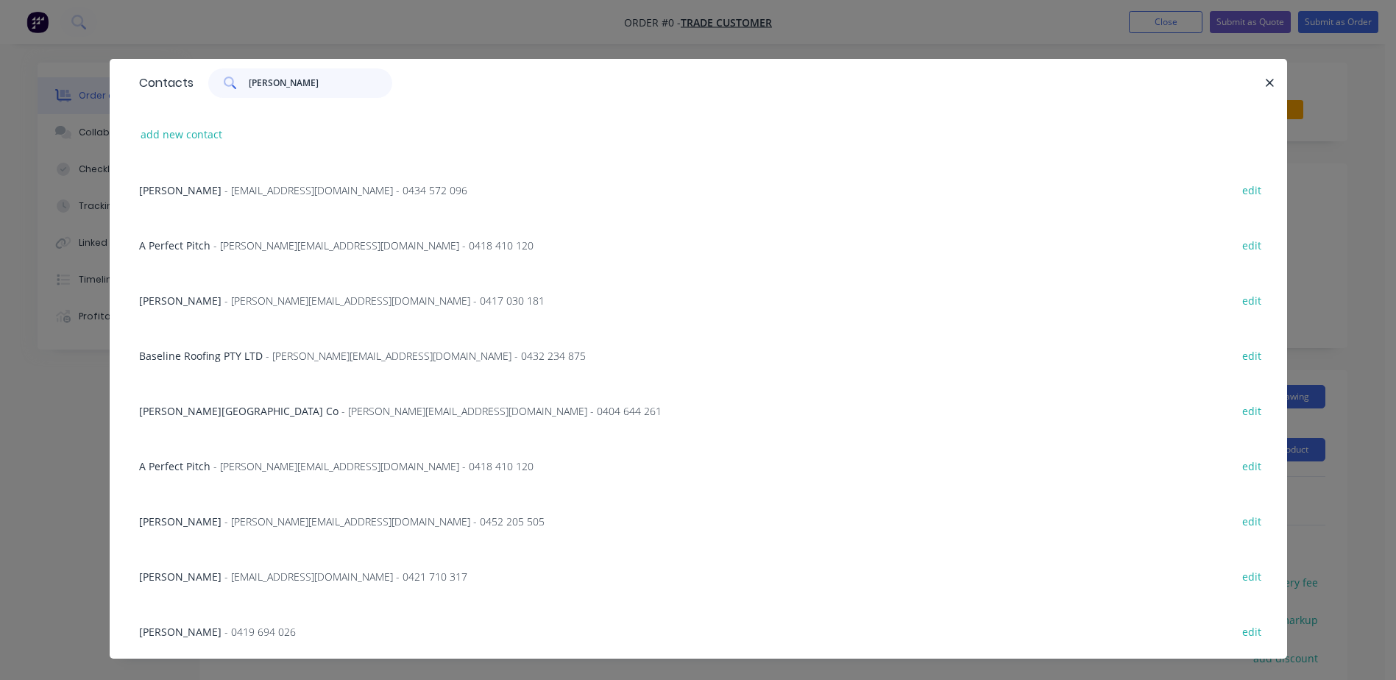
type input "[PERSON_NAME]"
click at [307, 190] on span "- [EMAIL_ADDRESS][DOMAIN_NAME] - 0434 572 096" at bounding box center [345, 190] width 243 height 14
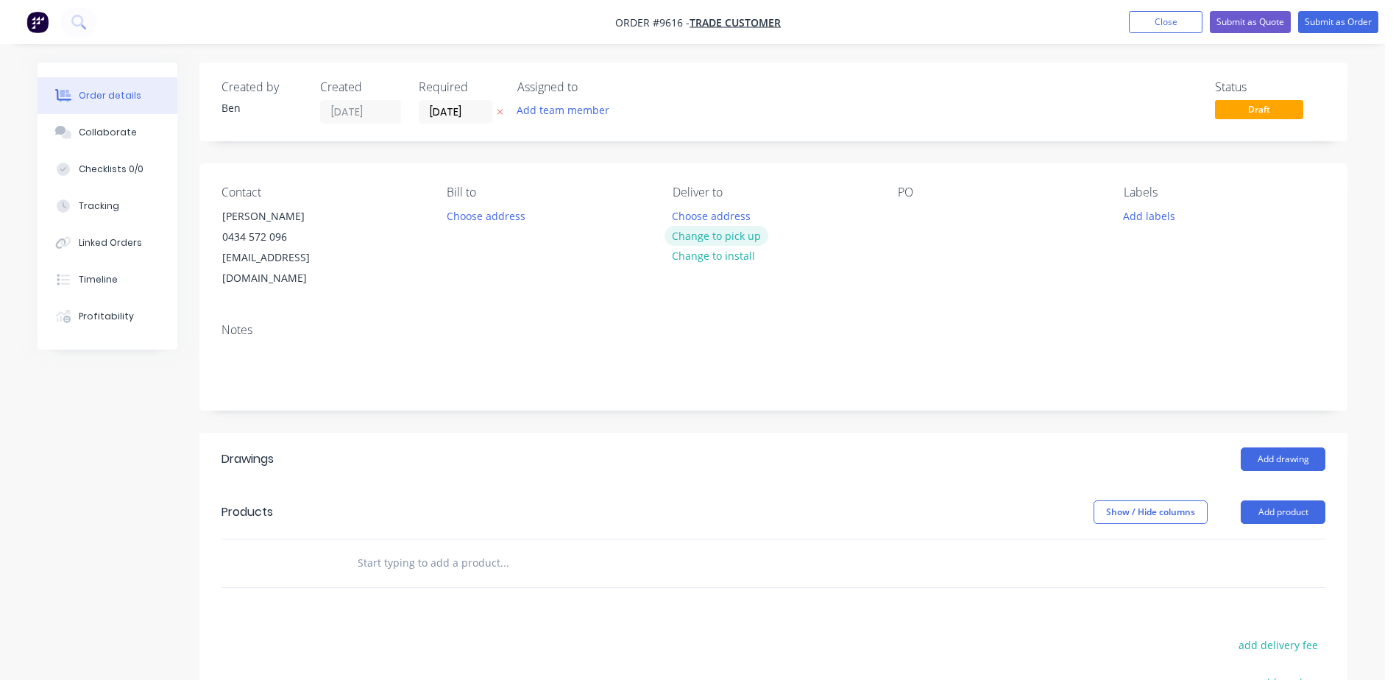
click at [700, 233] on button "Change to pick up" at bounding box center [716, 236] width 104 height 20
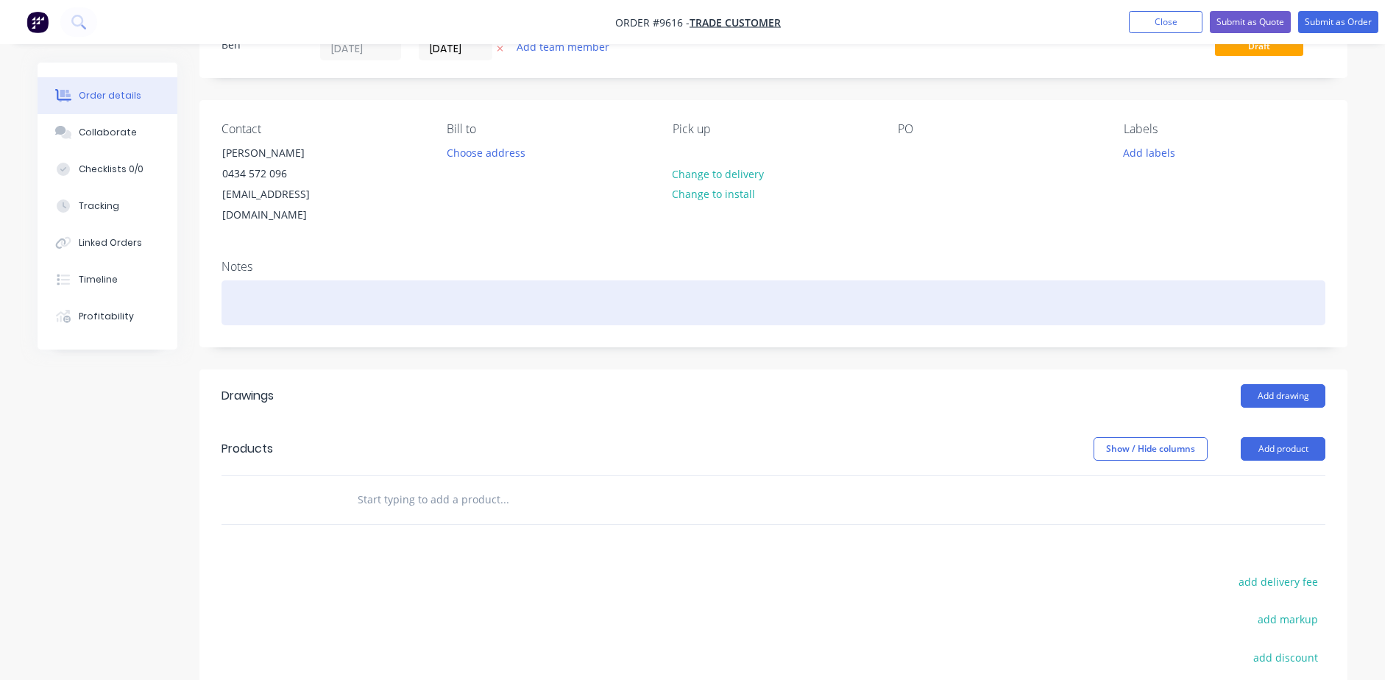
scroll to position [147, 0]
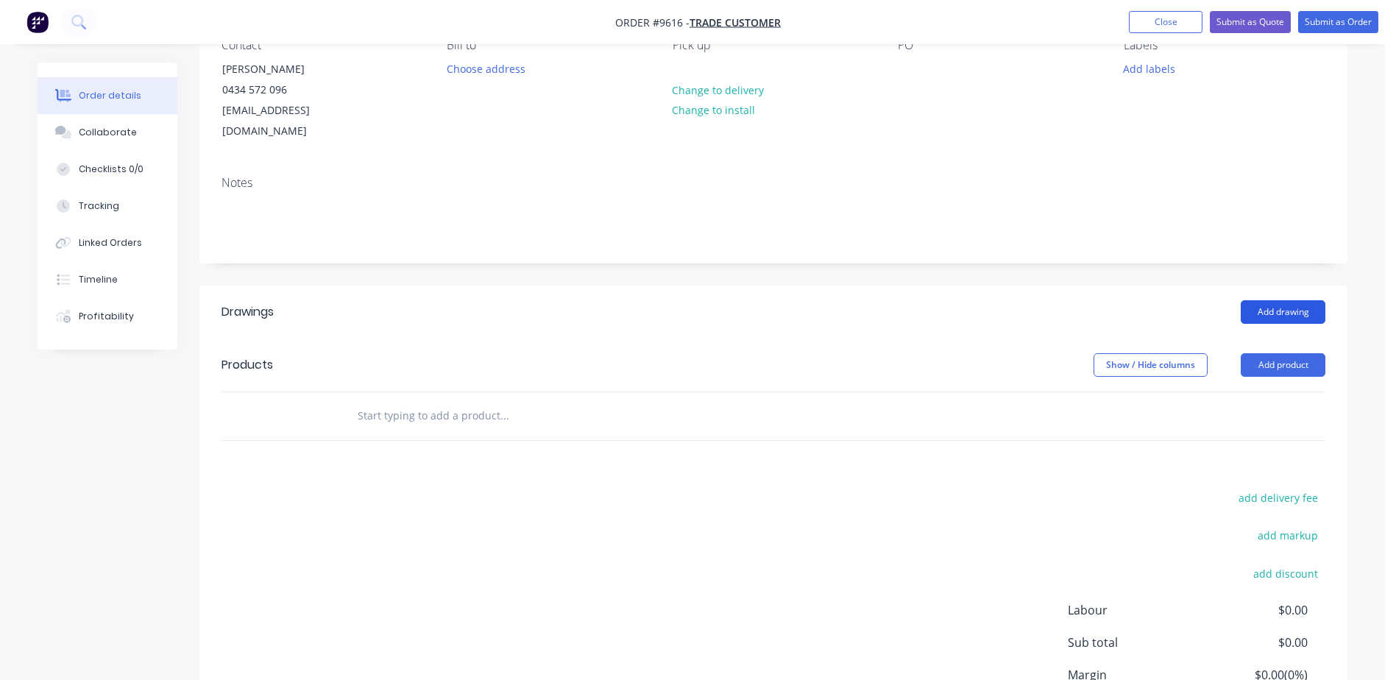
click at [1288, 300] on button "Add drawing" at bounding box center [1282, 312] width 85 height 24
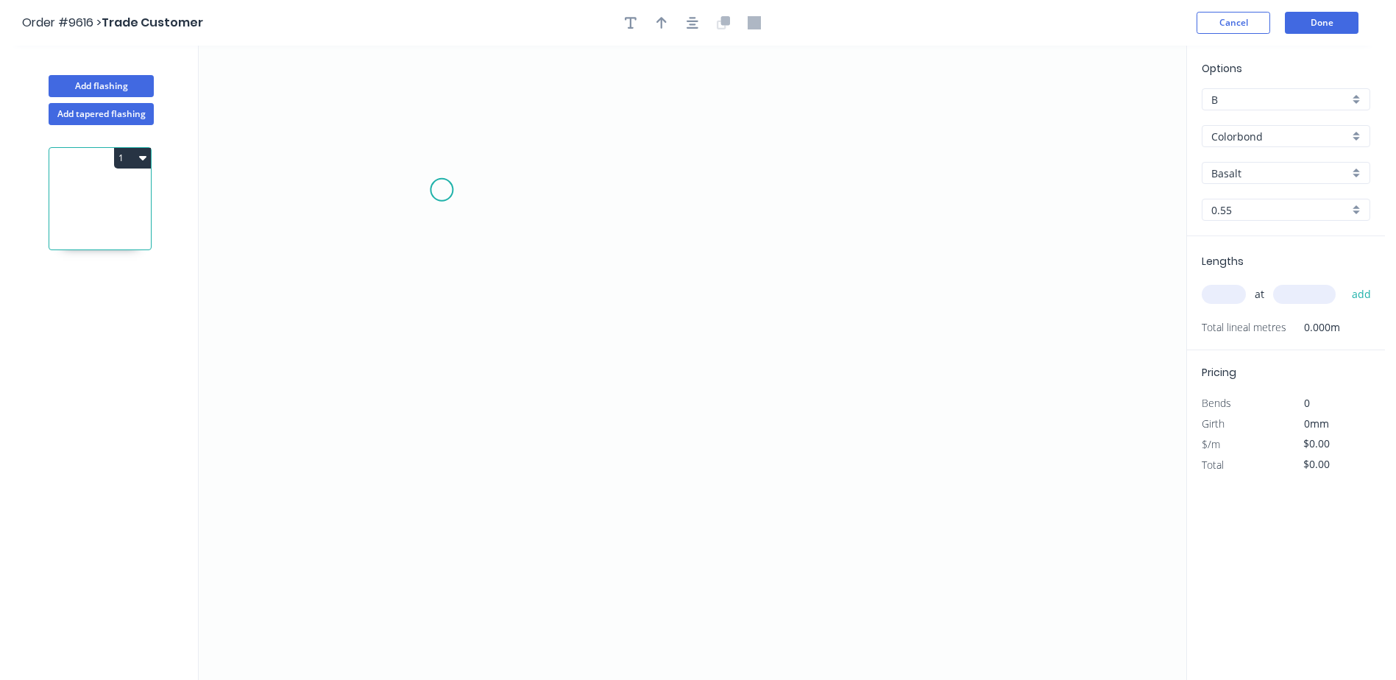
click at [441, 190] on icon "0" at bounding box center [692, 363] width 987 height 634
click at [427, 377] on icon "0" at bounding box center [692, 363] width 987 height 634
click at [675, 422] on icon "0 ?" at bounding box center [692, 363] width 987 height 634
click at [476, 348] on tspan "º" at bounding box center [473, 353] width 7 height 24
click at [750, 275] on icon "0 ? ? 100 º" at bounding box center [692, 363] width 987 height 634
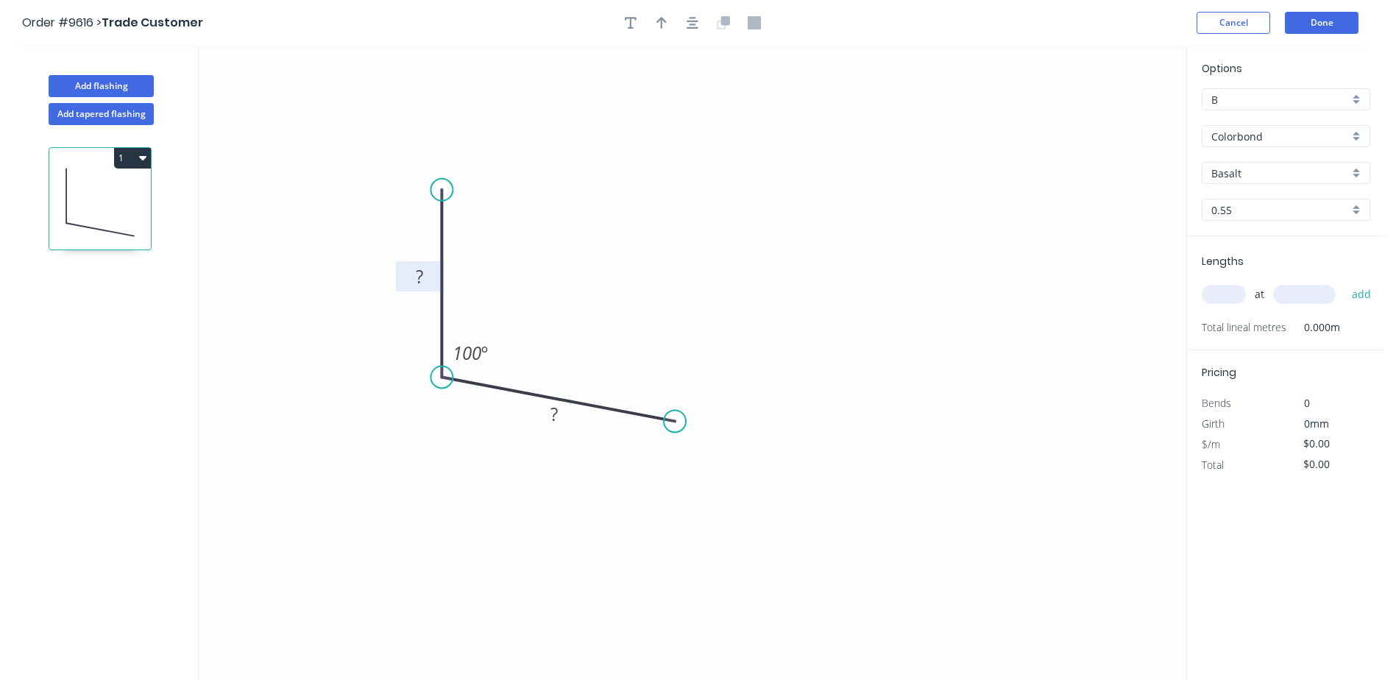
click at [430, 284] on rect at bounding box center [419, 277] width 29 height 21
click at [553, 422] on tspan "?" at bounding box center [553, 414] width 7 height 24
click at [763, 179] on icon "0 47 20 100 º" at bounding box center [692, 363] width 987 height 634
type input "$4.57"
click at [659, 19] on icon "button" at bounding box center [661, 23] width 10 height 12
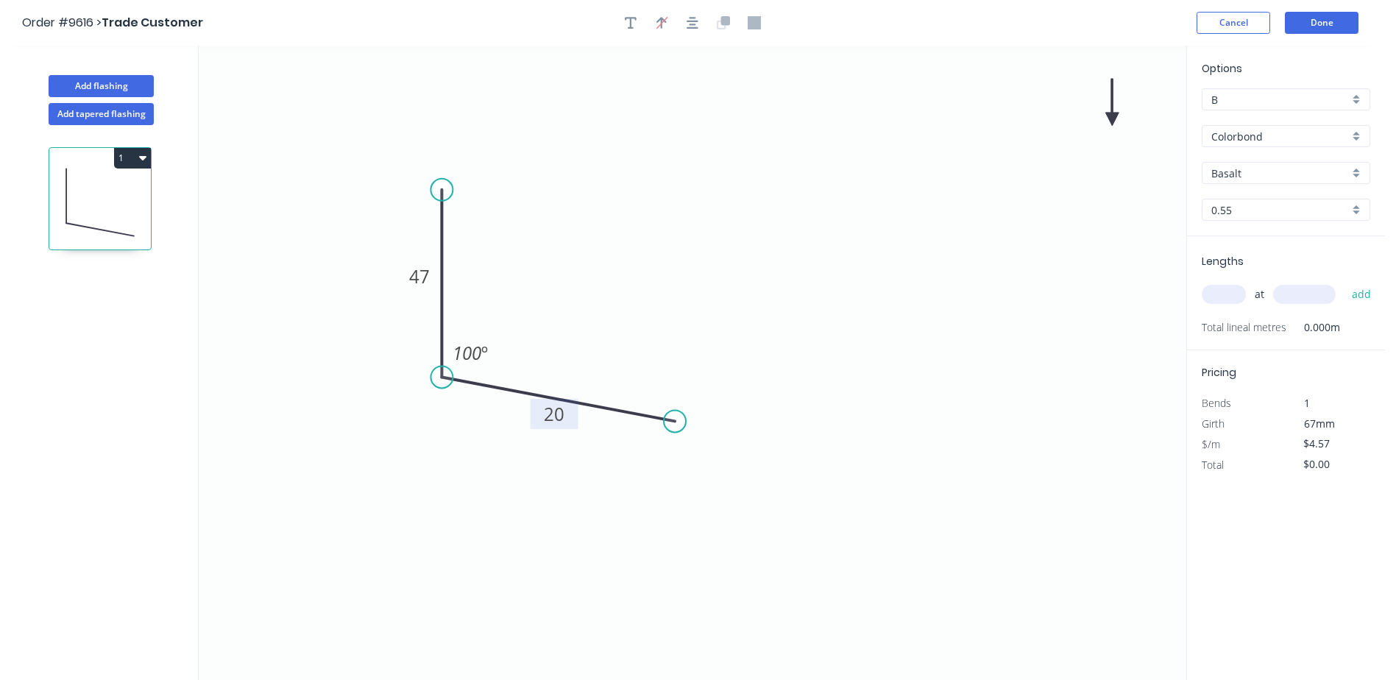
click at [1114, 114] on icon at bounding box center [1111, 102] width 13 height 47
drag, startPoint x: 1114, startPoint y: 114, endPoint x: 628, endPoint y: 249, distance: 504.0
click at [636, 249] on icon at bounding box center [657, 231] width 43 height 43
click at [1263, 171] on input "Basalt" at bounding box center [1280, 173] width 138 height 15
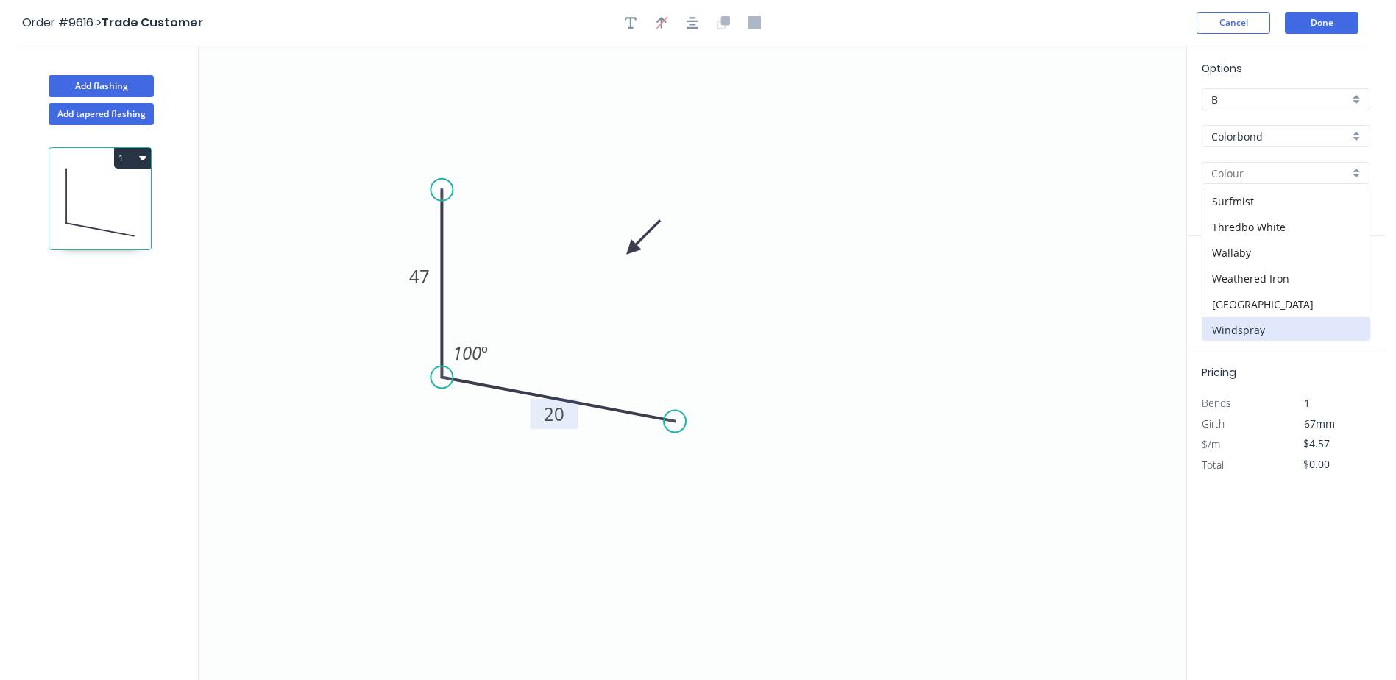
scroll to position [544, 0]
click at [1267, 319] on div "Woodland Grey" at bounding box center [1285, 327] width 167 height 26
type input "Woodland Grey"
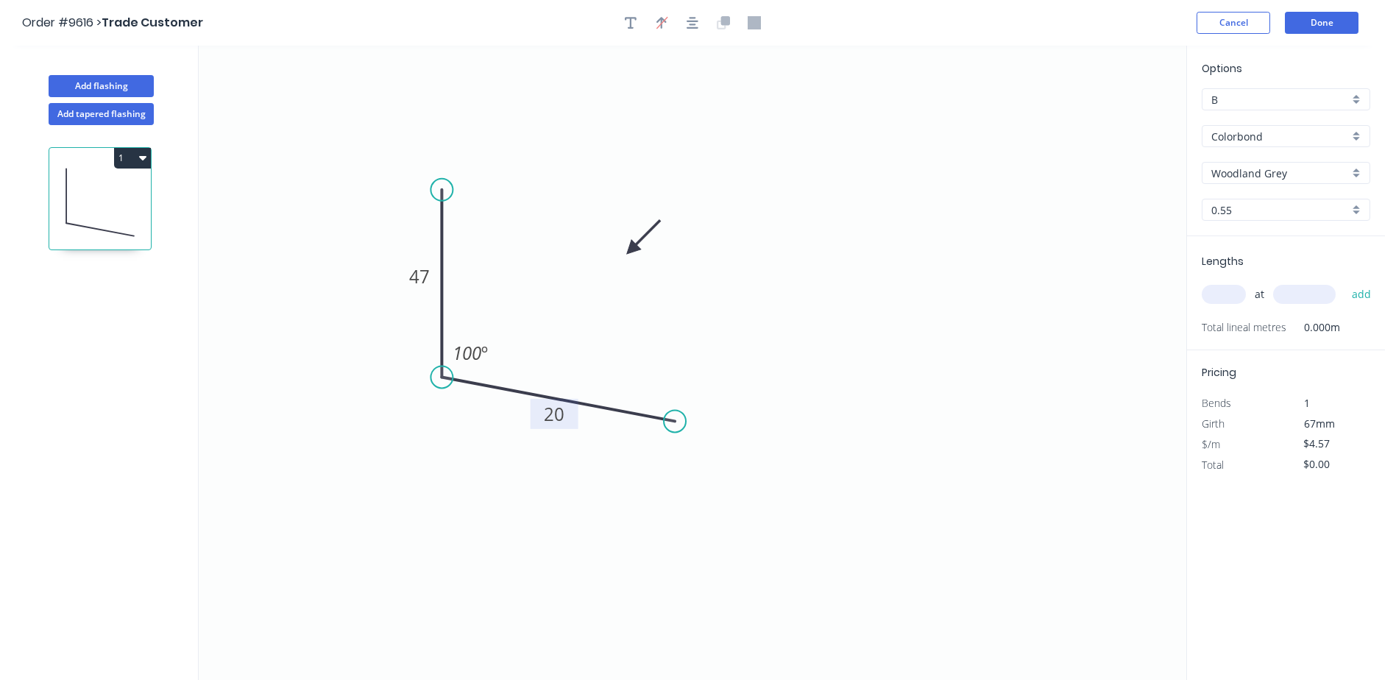
click at [1217, 293] on input "text" at bounding box center [1223, 294] width 44 height 19
type input "1"
type input "5710"
click at [1344, 282] on button "add" at bounding box center [1361, 294] width 35 height 25
type input "$26.09"
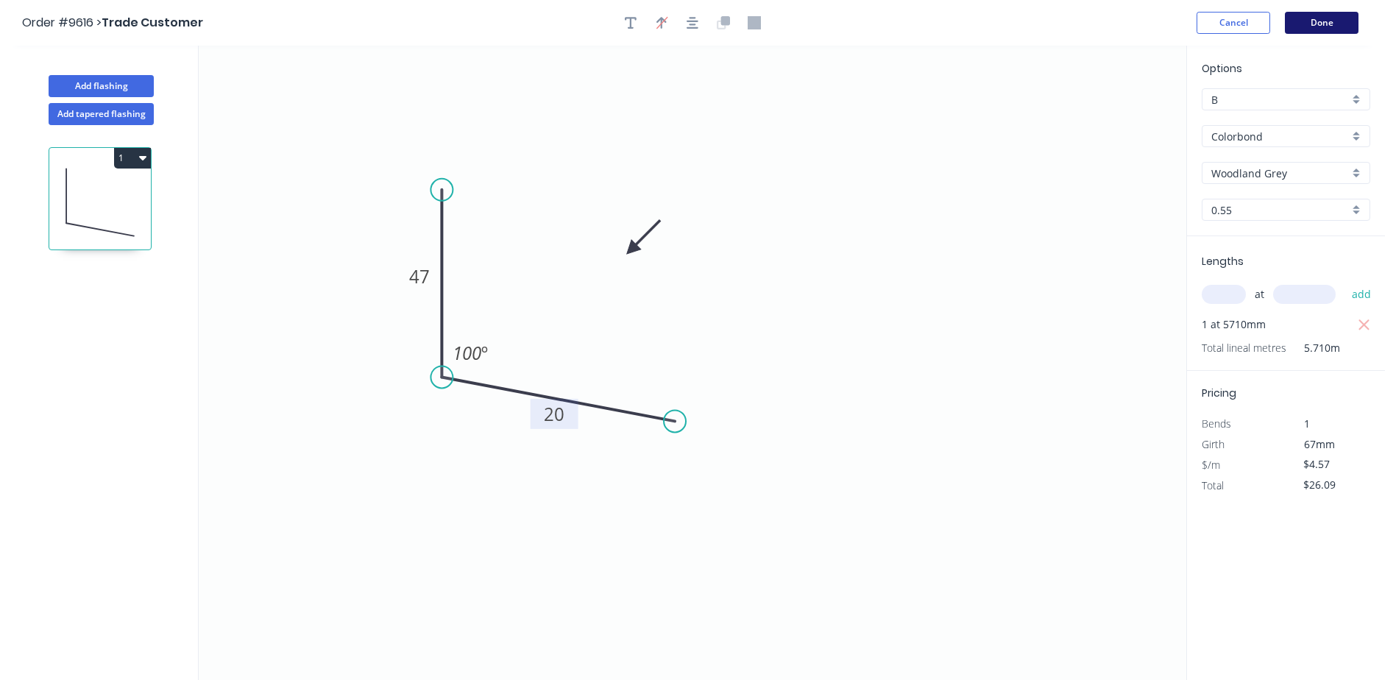
click at [1332, 16] on button "Done" at bounding box center [1321, 23] width 74 height 22
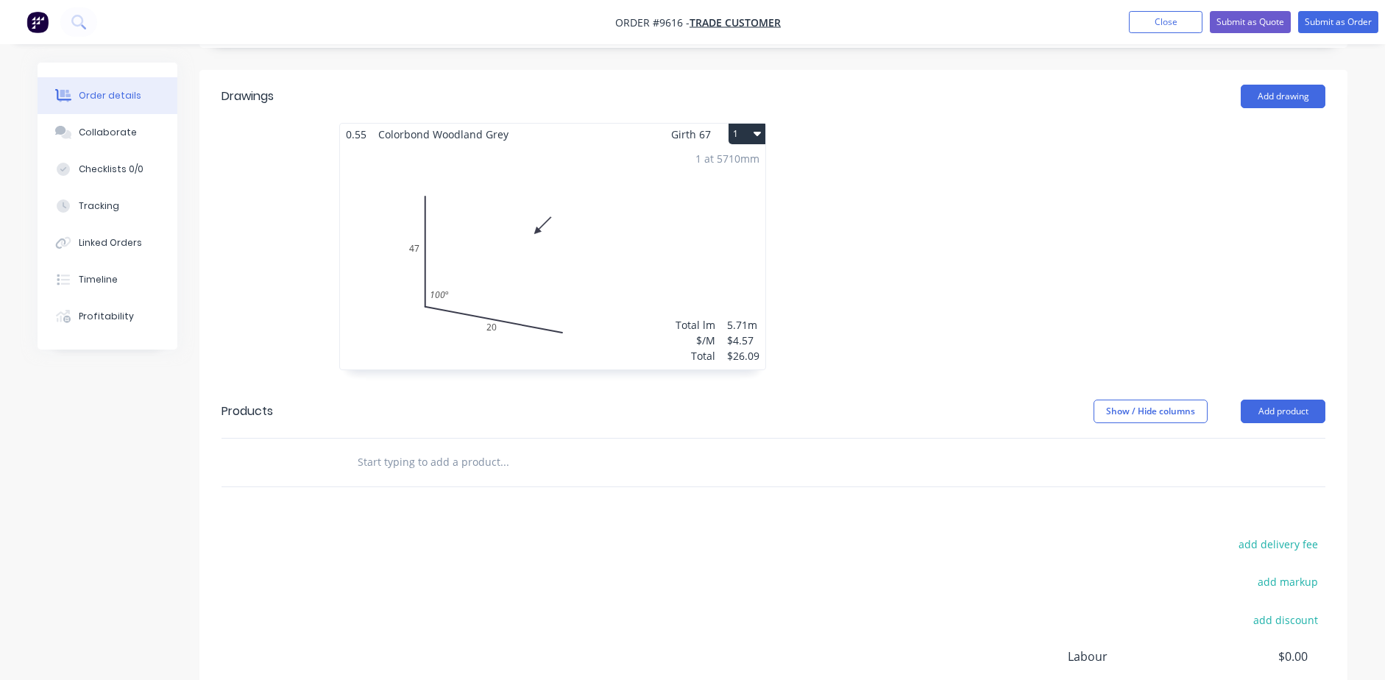
scroll to position [368, 0]
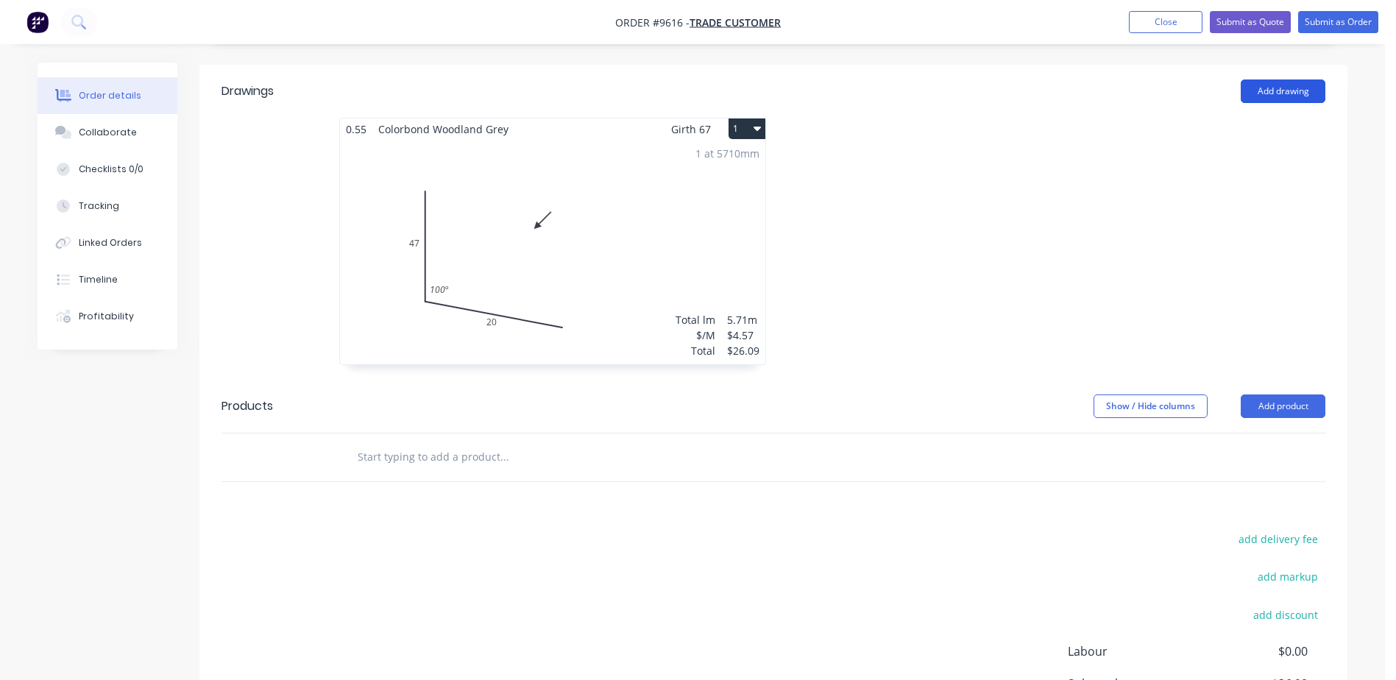
click at [1288, 79] on button "Add drawing" at bounding box center [1282, 91] width 85 height 24
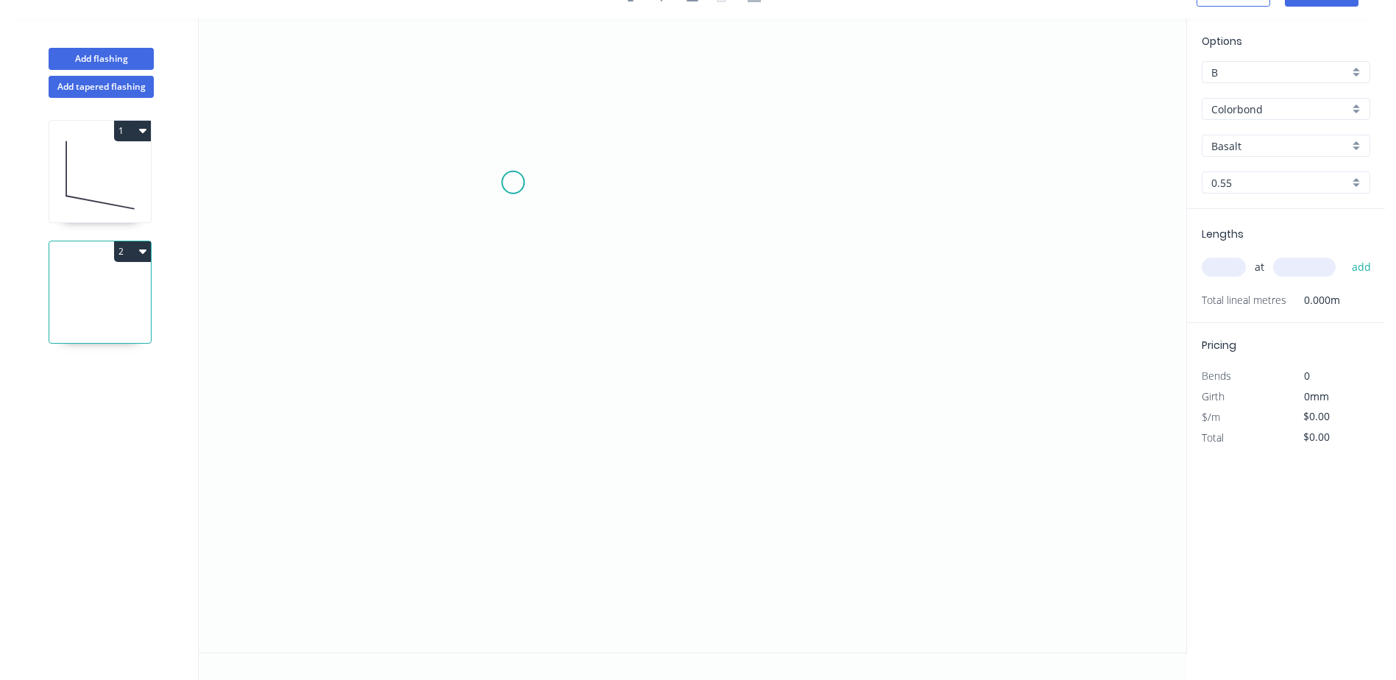
click at [513, 182] on icon "0" at bounding box center [692, 335] width 987 height 634
click at [491, 395] on icon "0" at bounding box center [692, 335] width 987 height 634
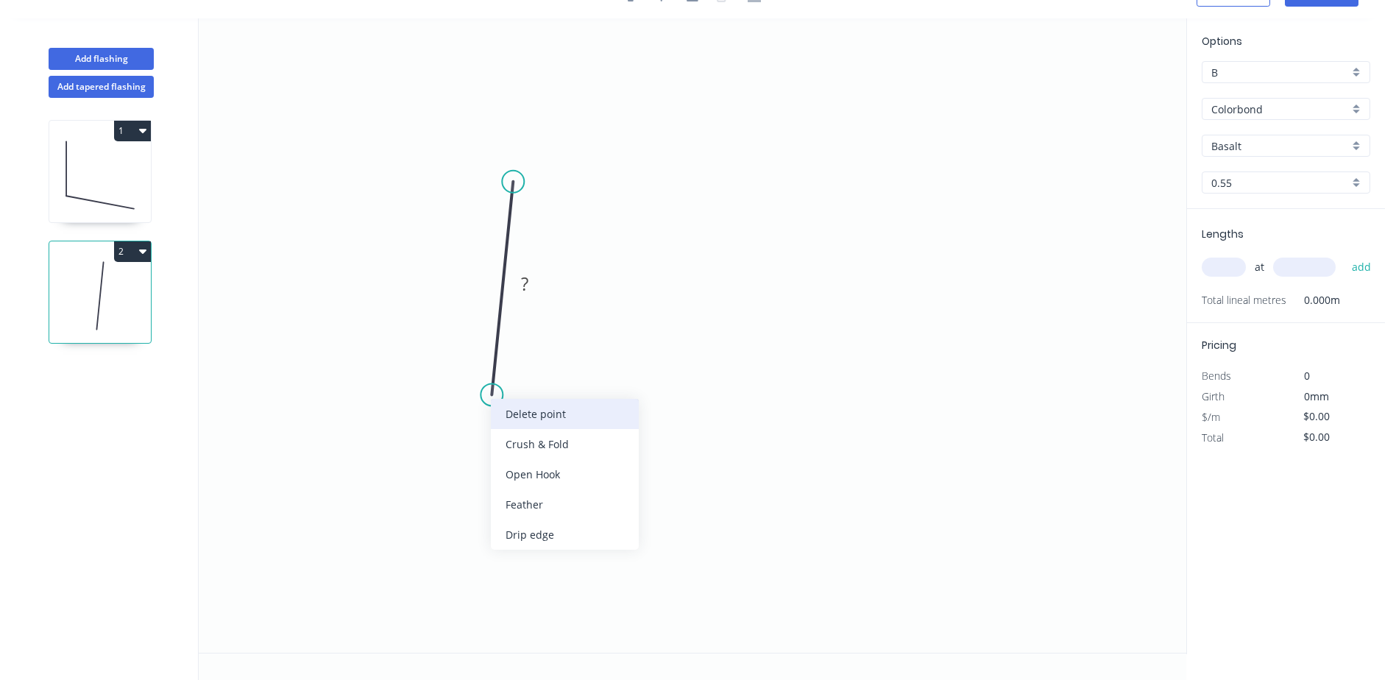
click at [518, 418] on div "Delete point" at bounding box center [565, 414] width 148 height 30
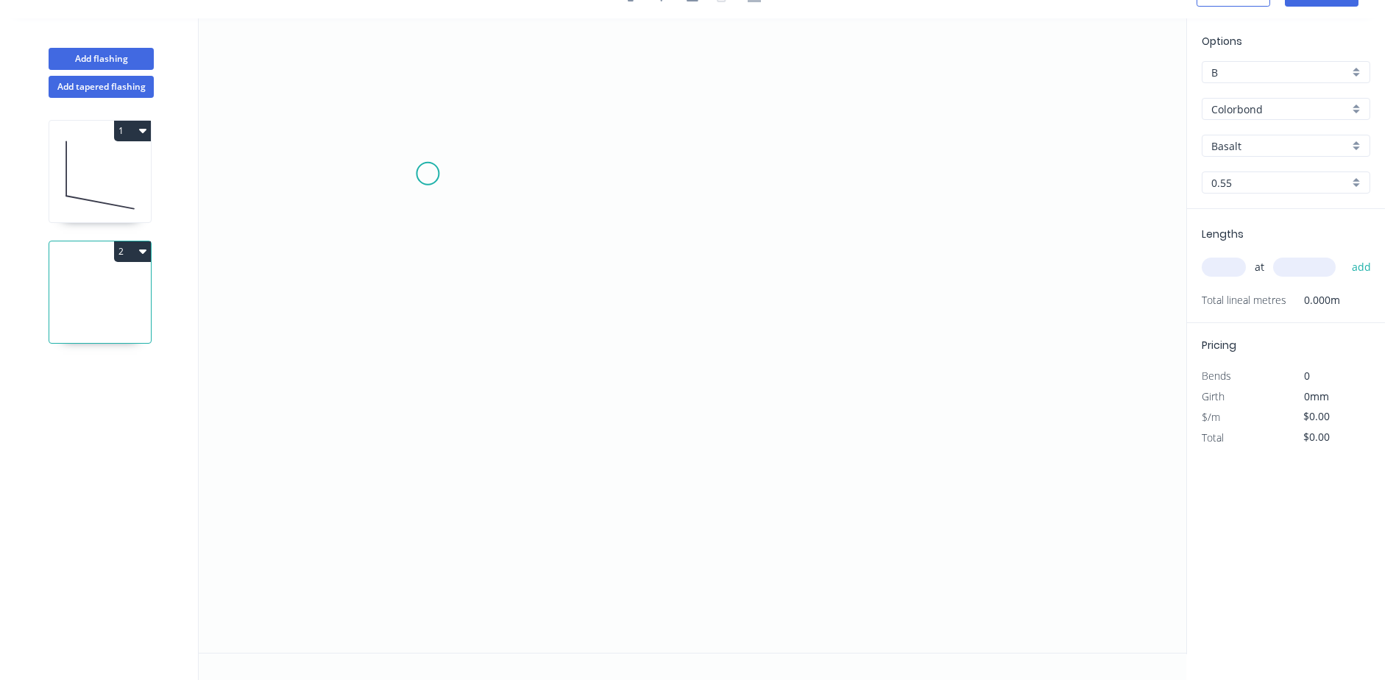
click at [427, 173] on icon "0" at bounding box center [692, 335] width 987 height 634
click at [423, 376] on icon "0" at bounding box center [692, 335] width 987 height 634
click at [663, 419] on icon "0 ?" at bounding box center [692, 335] width 987 height 634
click at [462, 341] on tspan "º" at bounding box center [459, 350] width 7 height 24
drag, startPoint x: 614, startPoint y: 196, endPoint x: 608, endPoint y: 203, distance: 8.4
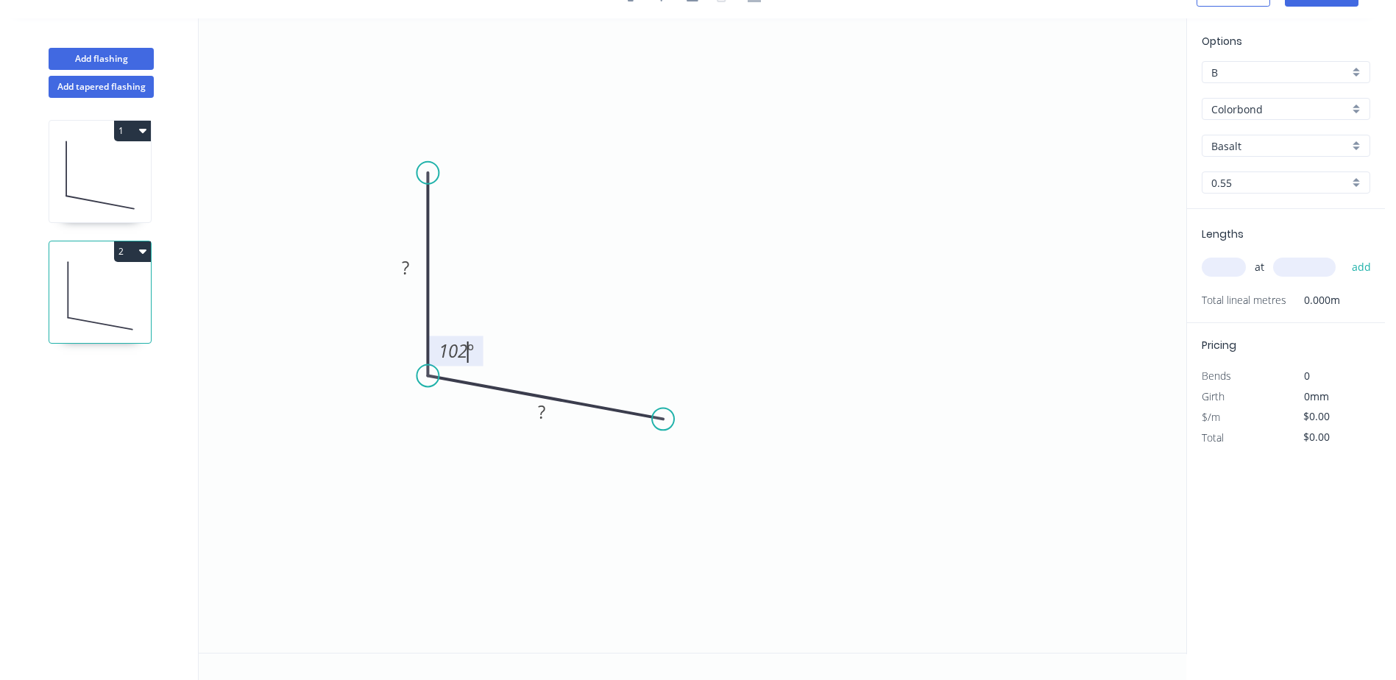
click at [613, 199] on icon "0 ? ? 102 º" at bounding box center [692, 335] width 987 height 634
click at [394, 266] on rect at bounding box center [405, 268] width 29 height 21
click at [541, 417] on tspan "?" at bounding box center [541, 411] width 7 height 24
click at [399, 268] on rect at bounding box center [405, 268] width 29 height 21
click at [571, 223] on icon "0 50 ? 102 º" at bounding box center [692, 335] width 987 height 634
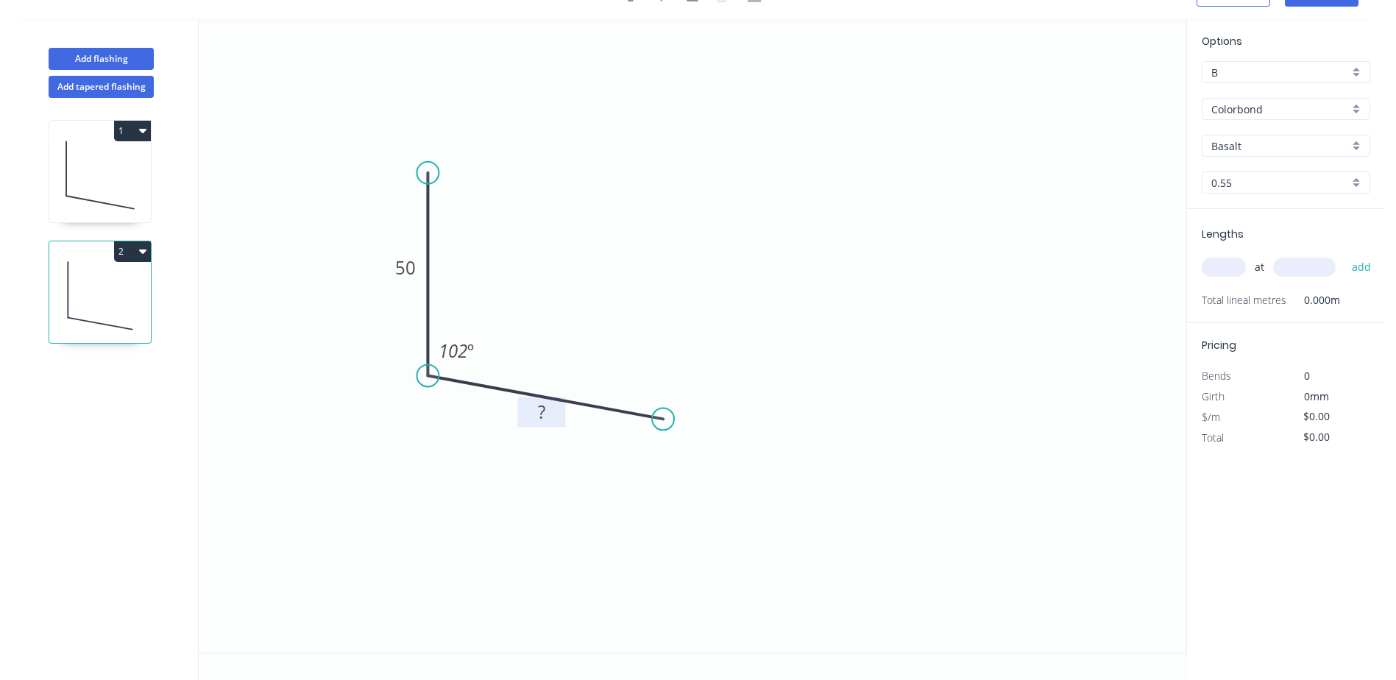
click at [543, 419] on tspan "?" at bounding box center [541, 411] width 7 height 24
click at [643, 367] on icon "0 50 20 102 º" at bounding box center [692, 335] width 987 height 634
type input "$4.57"
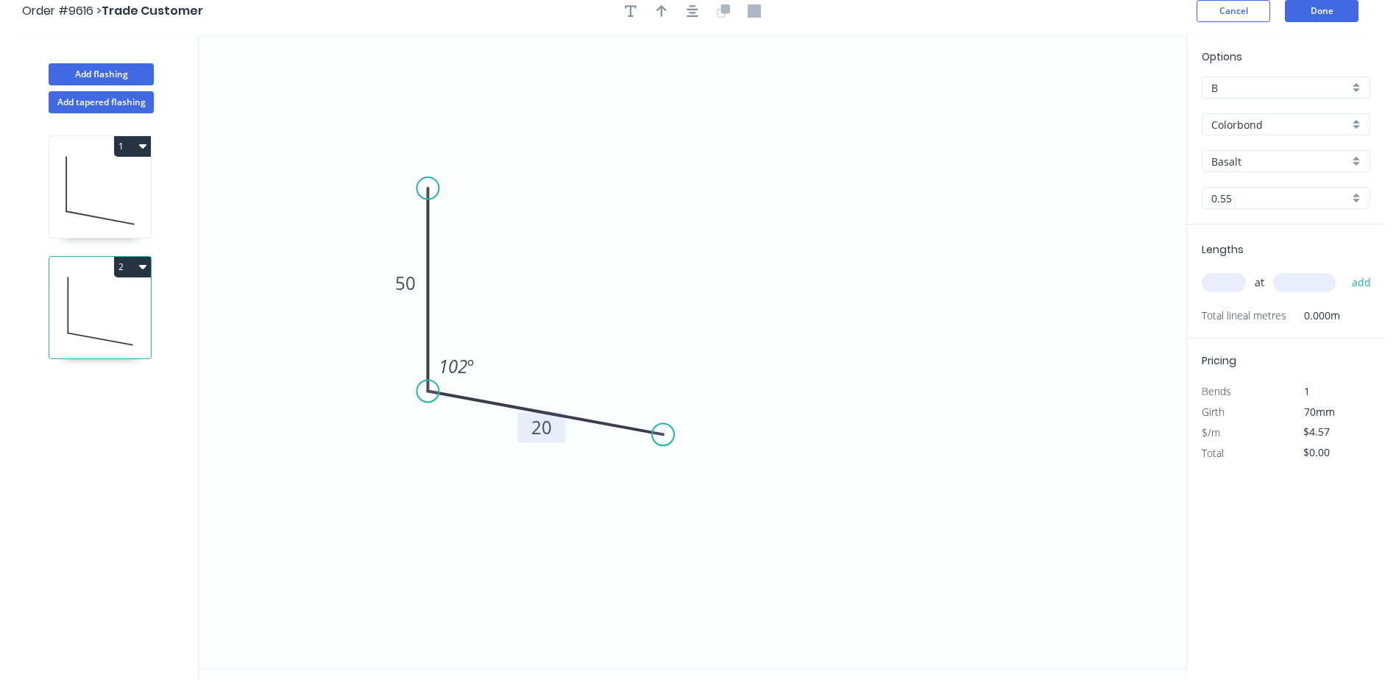
scroll to position [0, 0]
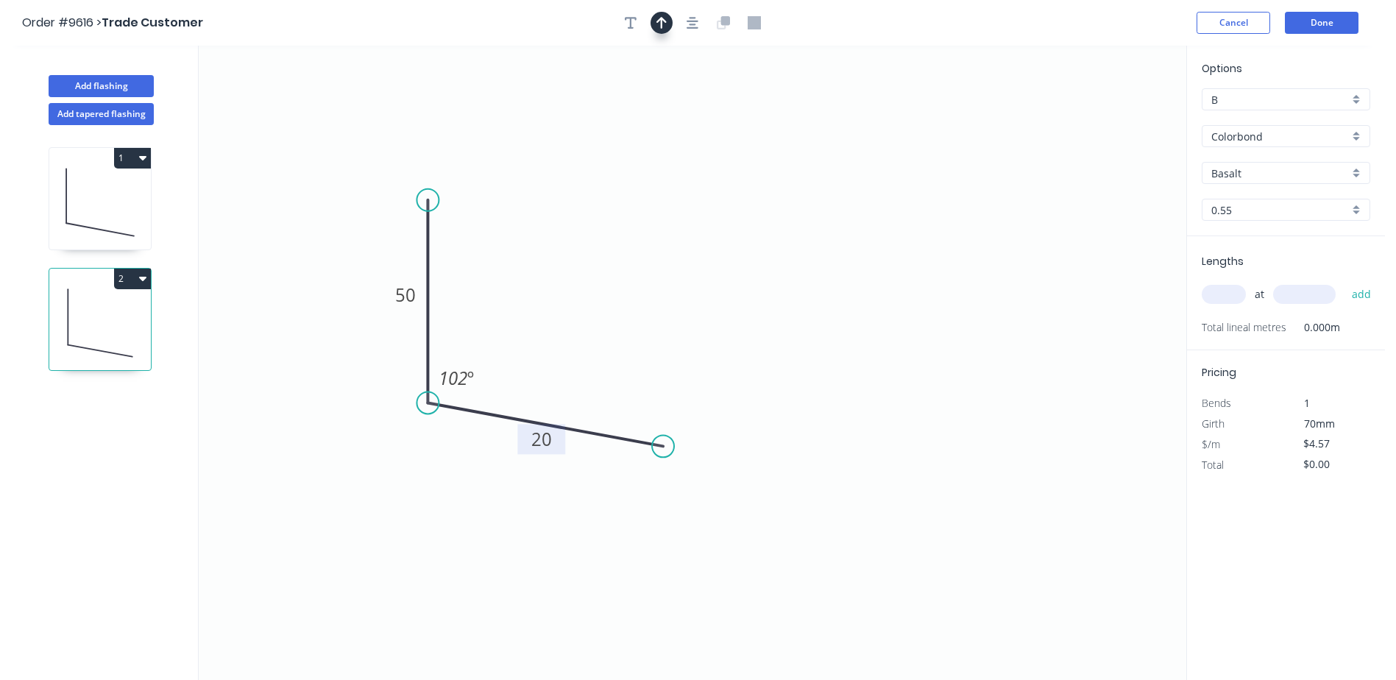
click at [661, 19] on icon "button" at bounding box center [661, 23] width 10 height 12
click at [1112, 110] on icon at bounding box center [1111, 102] width 13 height 47
drag, startPoint x: 1110, startPoint y: 115, endPoint x: 616, endPoint y: 293, distance: 524.5
click at [628, 294] on icon at bounding box center [649, 272] width 43 height 43
click at [1268, 172] on input "Basalt" at bounding box center [1280, 173] width 138 height 15
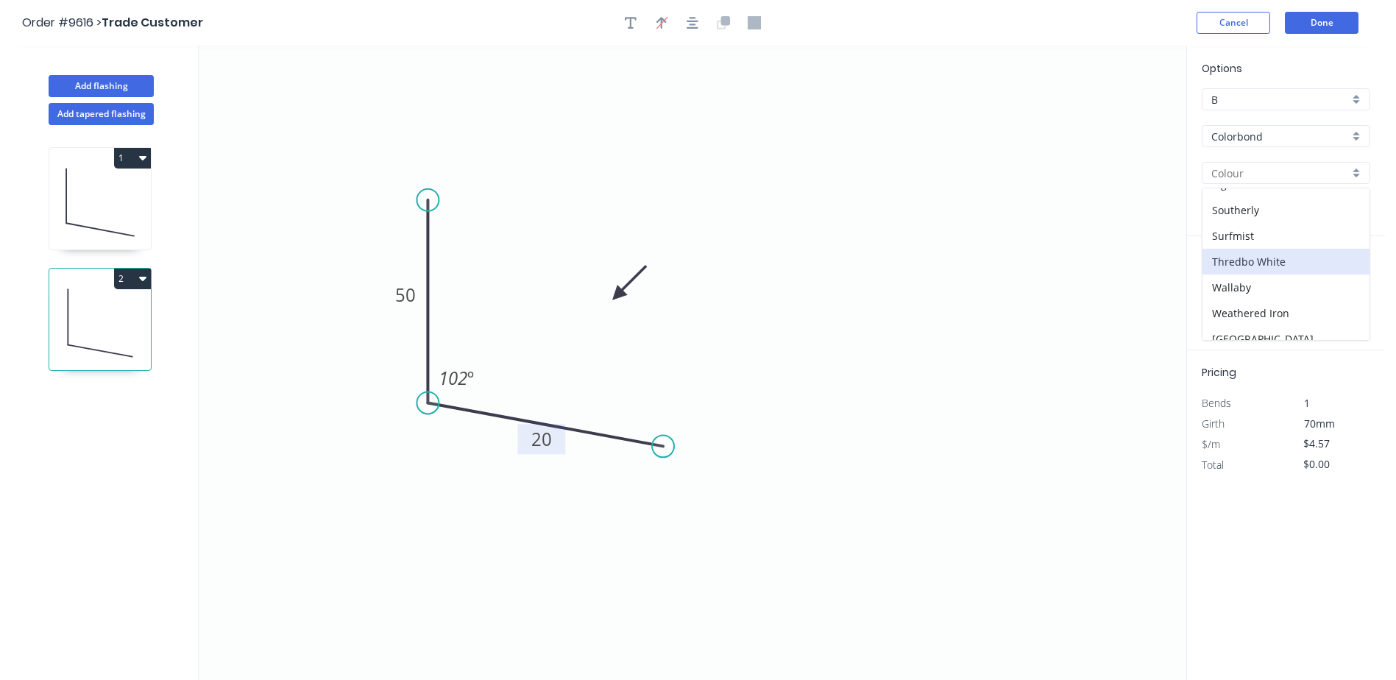
scroll to position [544, 0]
click at [1256, 317] on div "Woodland Grey" at bounding box center [1285, 327] width 167 height 26
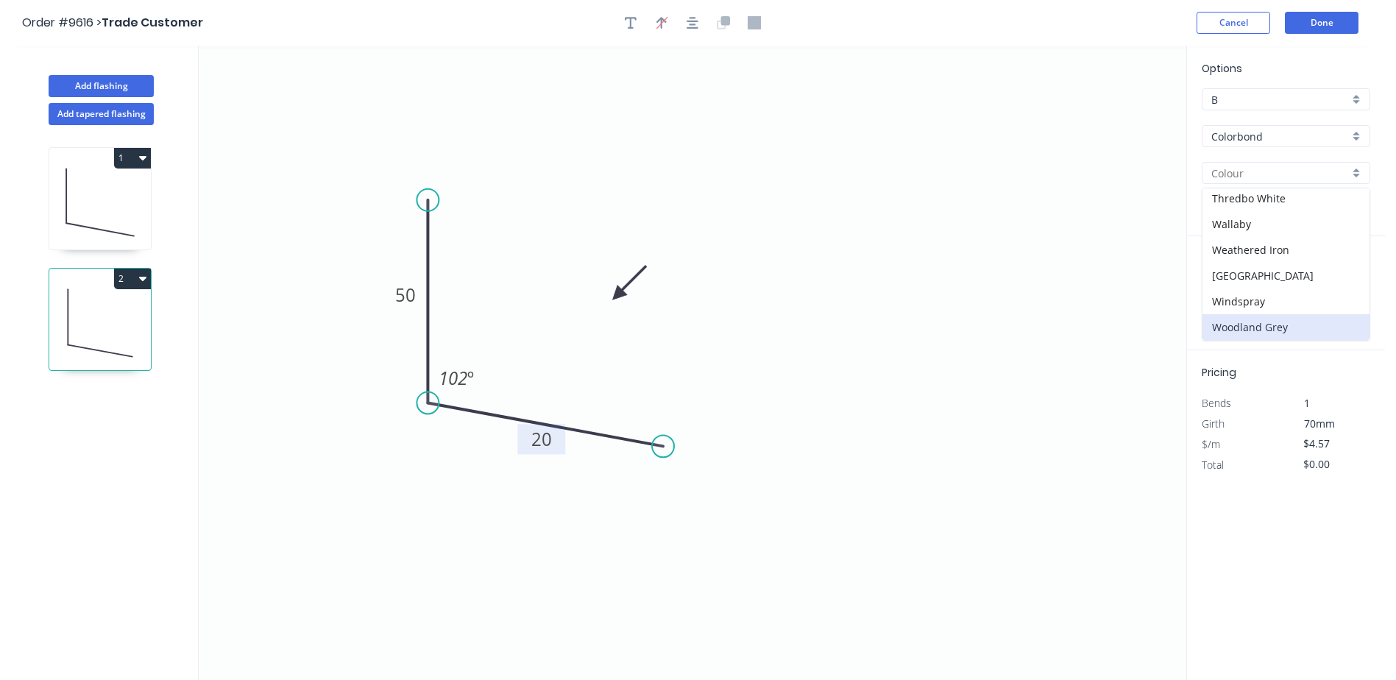
type input "Woodland Grey"
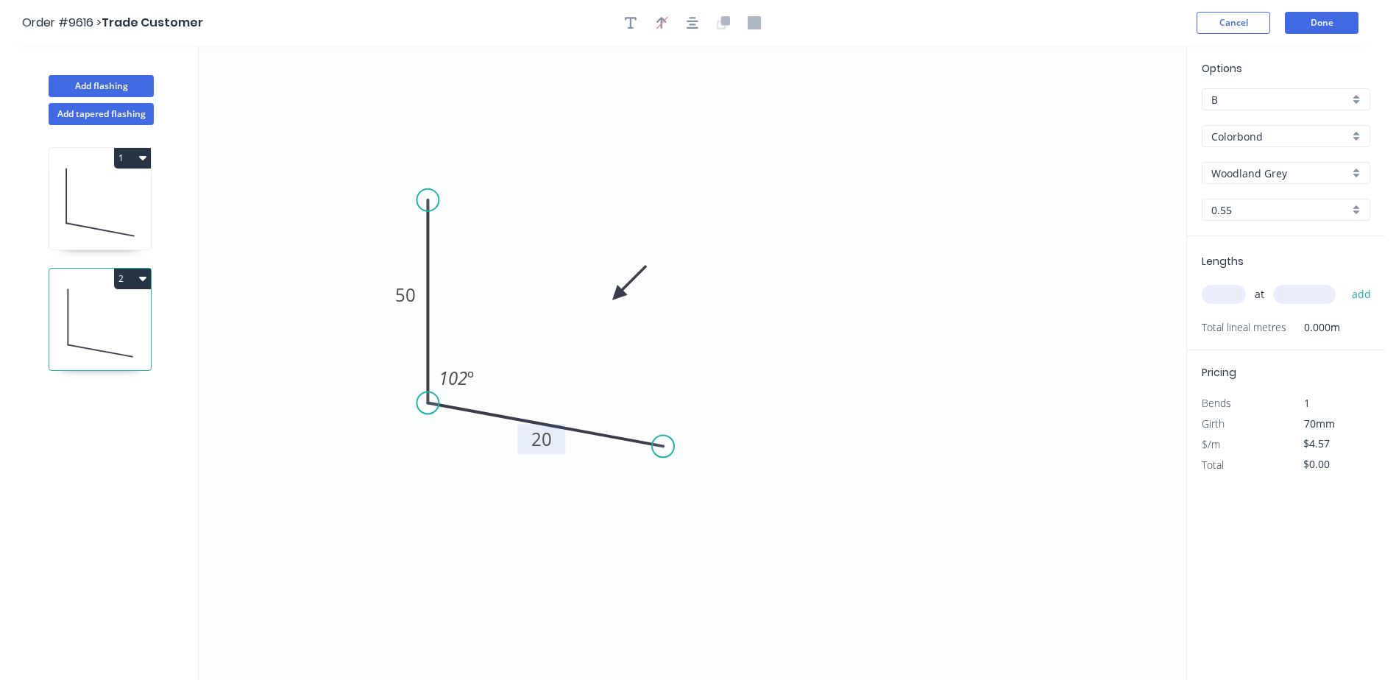
click at [1231, 296] on input "text" at bounding box center [1223, 294] width 44 height 19
type input "1"
type input "4000"
click at [1344, 282] on button "add" at bounding box center [1361, 294] width 35 height 25
type input "$18.28"
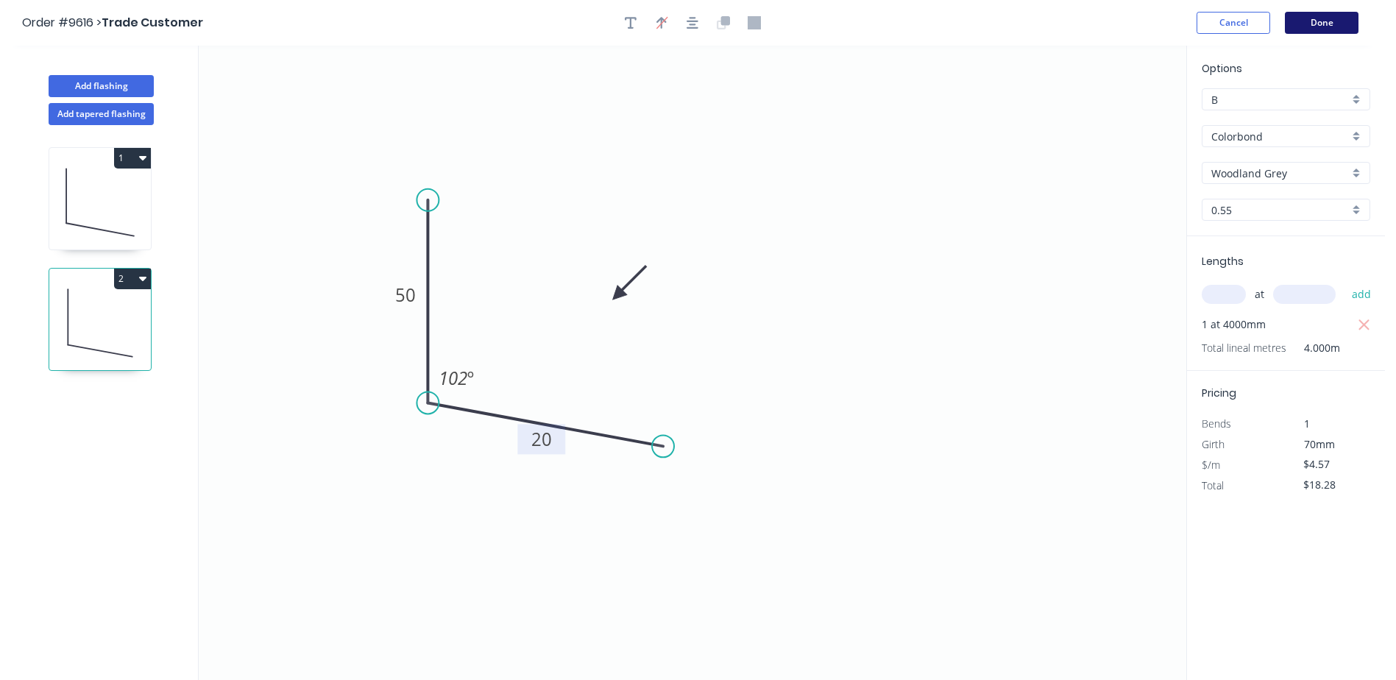
click at [1300, 24] on button "Done" at bounding box center [1321, 23] width 74 height 22
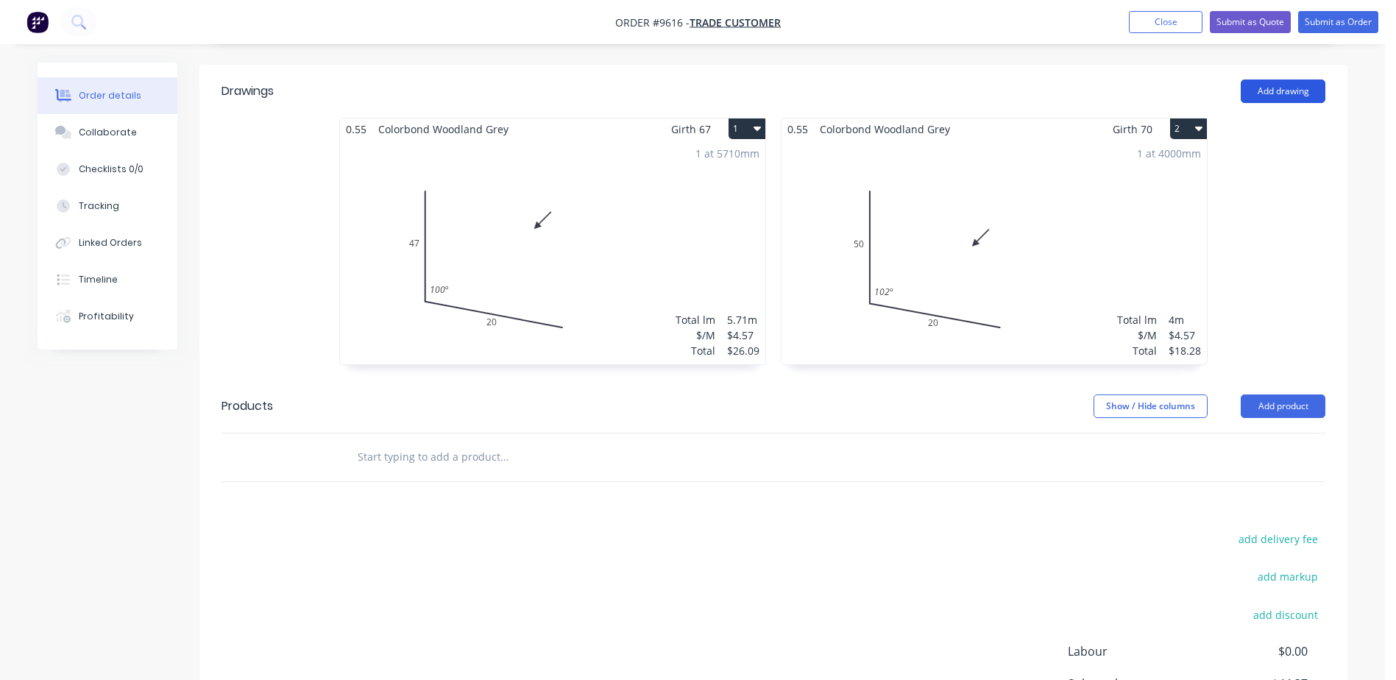
click at [1282, 79] on button "Add drawing" at bounding box center [1282, 91] width 85 height 24
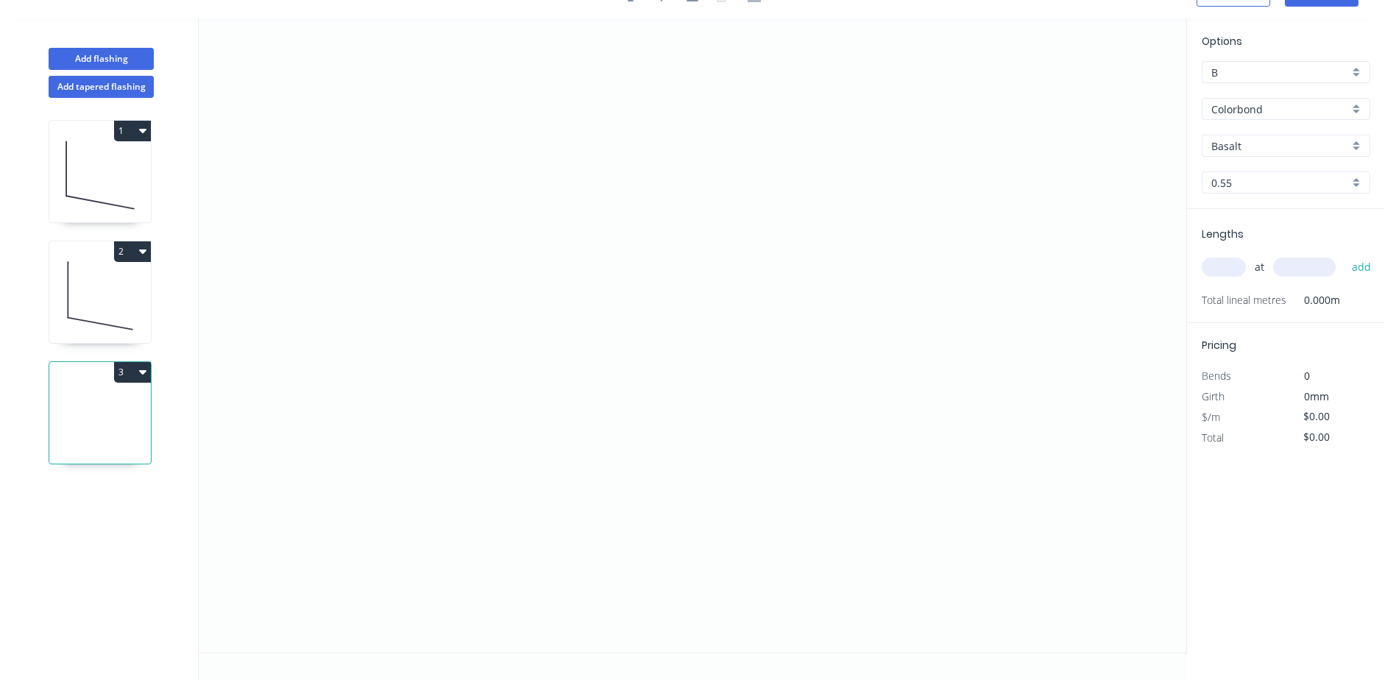
scroll to position [27, 0]
click at [422, 182] on icon "0" at bounding box center [692, 335] width 987 height 634
click at [416, 355] on icon "0" at bounding box center [692, 335] width 987 height 634
click at [625, 402] on icon "0 ?" at bounding box center [692, 335] width 987 height 634
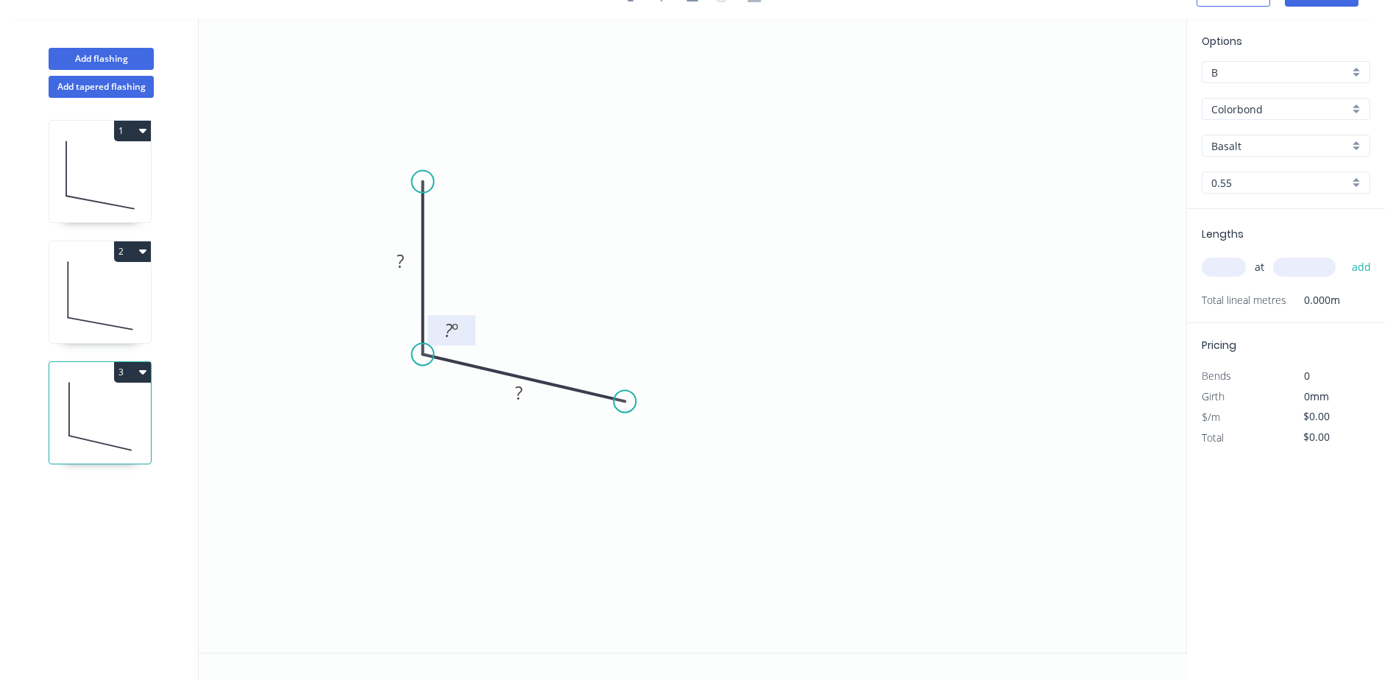
click at [449, 325] on tspan "?" at bounding box center [448, 330] width 8 height 24
click at [625, 252] on icon "0 ? ? 92 º" at bounding box center [692, 335] width 987 height 634
click at [462, 328] on tspan "º" at bounding box center [461, 330] width 7 height 24
drag, startPoint x: 485, startPoint y: 308, endPoint x: 502, endPoint y: 299, distance: 19.7
click at [502, 299] on icon "0 ? ? 102 º" at bounding box center [692, 335] width 987 height 634
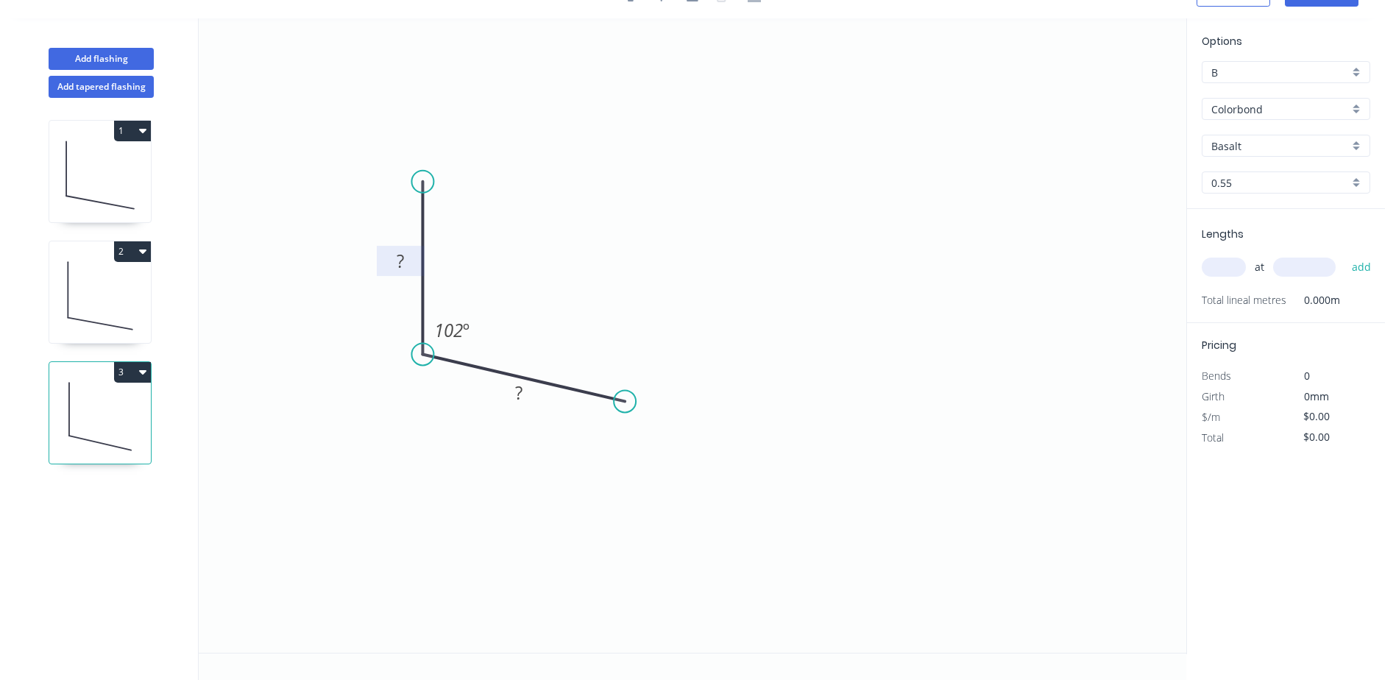
click at [399, 252] on tspan "?" at bounding box center [400, 261] width 7 height 24
drag, startPoint x: 623, startPoint y: 242, endPoint x: 605, endPoint y: 269, distance: 32.2
click at [624, 247] on icon "0 56 ? 102 º" at bounding box center [692, 335] width 987 height 634
click at [522, 389] on tspan "?" at bounding box center [518, 392] width 7 height 24
click at [622, 274] on icon "0 56 20 102 º" at bounding box center [692, 335] width 987 height 634
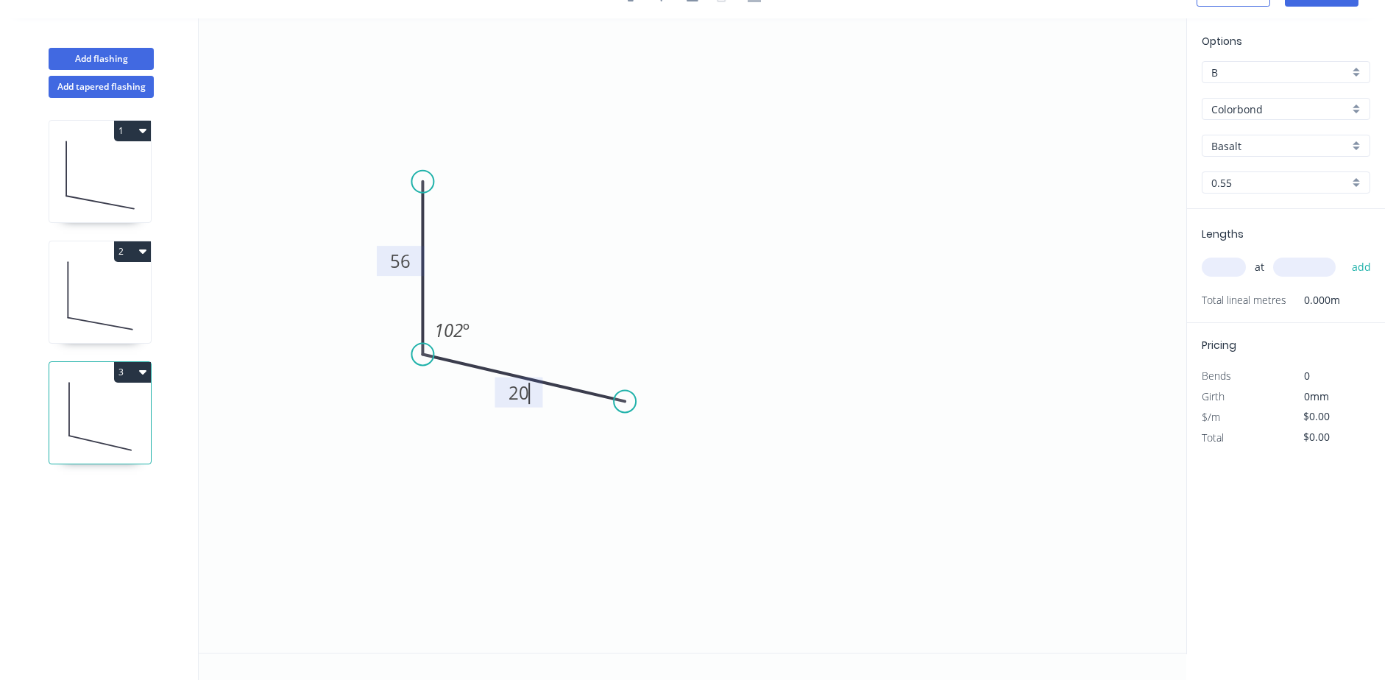
type input "$4.57"
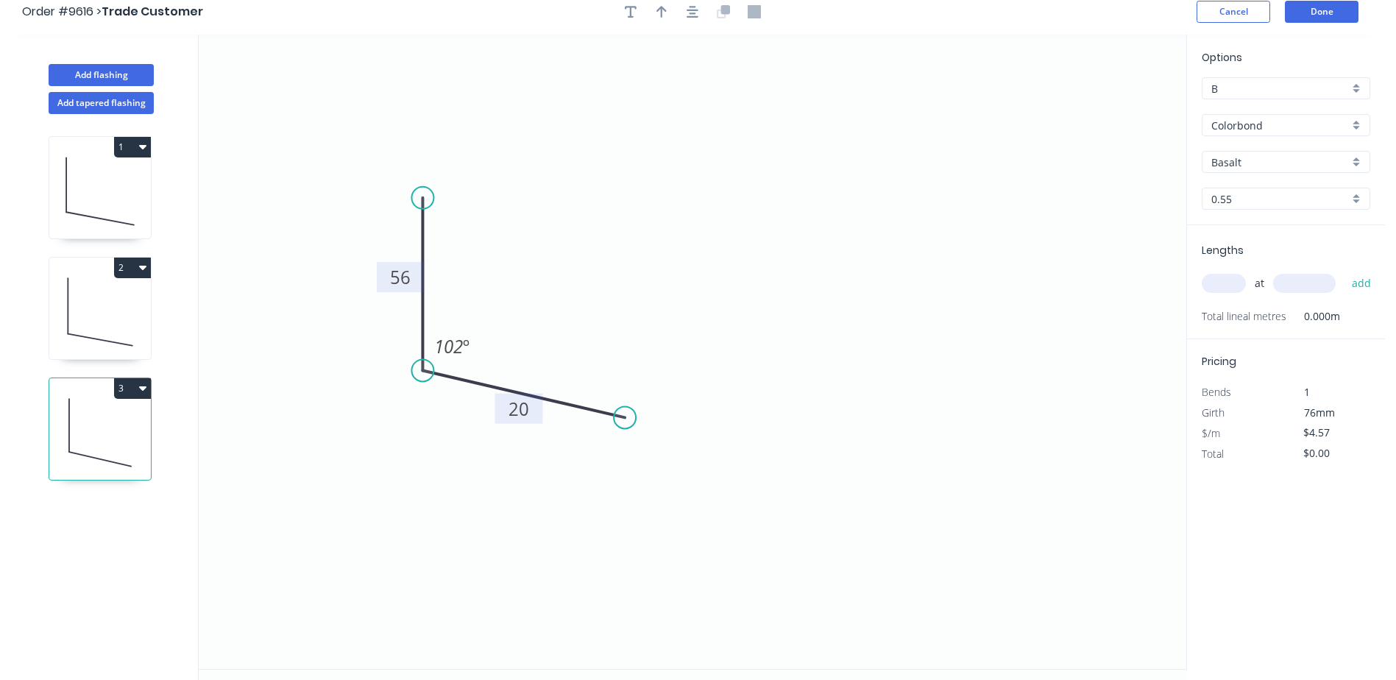
scroll to position [0, 0]
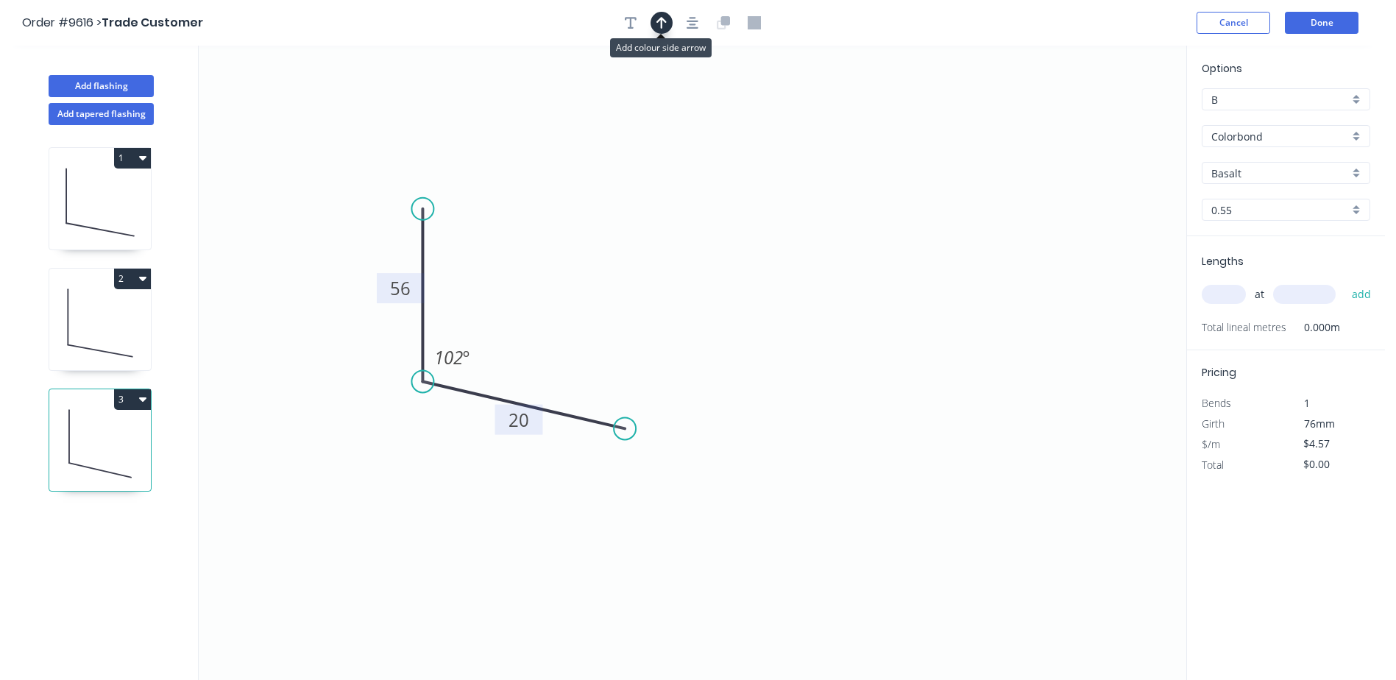
click at [664, 27] on icon "button" at bounding box center [661, 22] width 10 height 13
click at [1112, 118] on icon at bounding box center [1111, 102] width 13 height 47
click at [1109, 107] on icon "0 56 20 102 º" at bounding box center [692, 363] width 987 height 634
click at [1109, 114] on icon at bounding box center [1110, 101] width 13 height 47
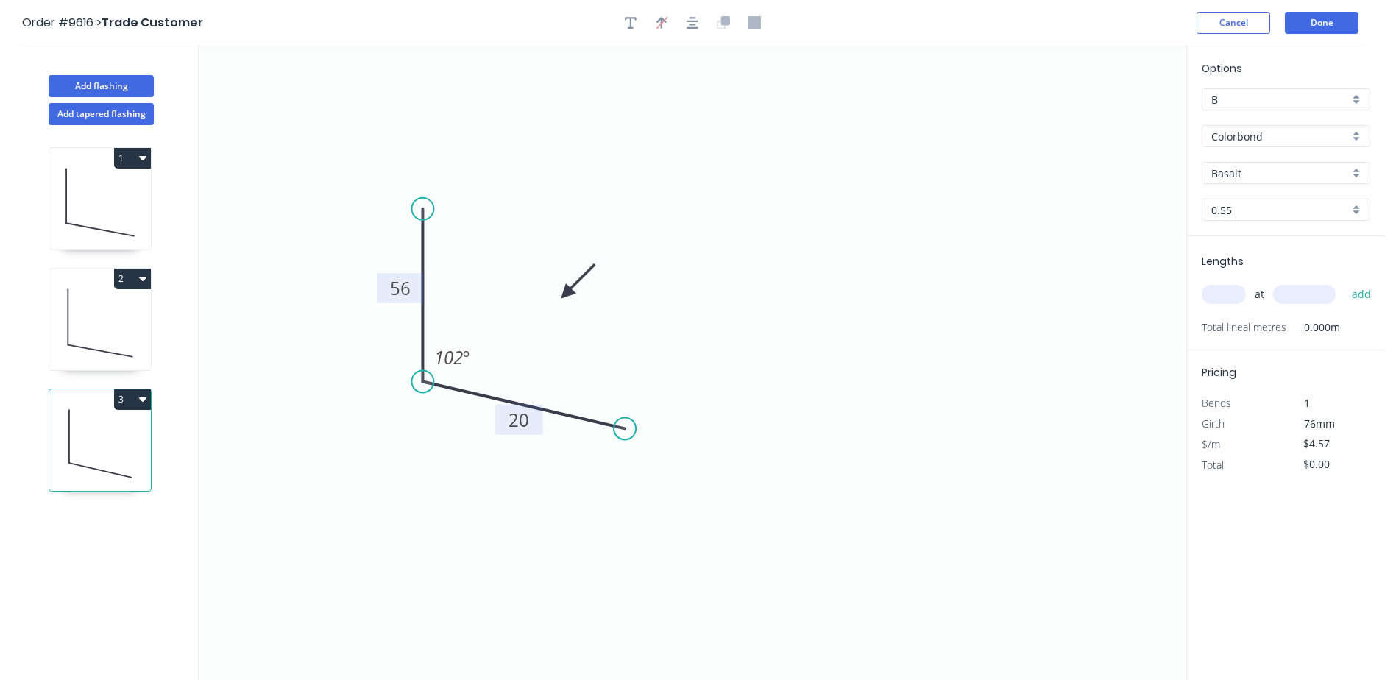
drag, startPoint x: 1113, startPoint y: 111, endPoint x: 564, endPoint y: 292, distance: 577.9
click at [565, 294] on icon at bounding box center [577, 281] width 43 height 43
click at [1234, 173] on input "Basalt" at bounding box center [1280, 173] width 138 height 15
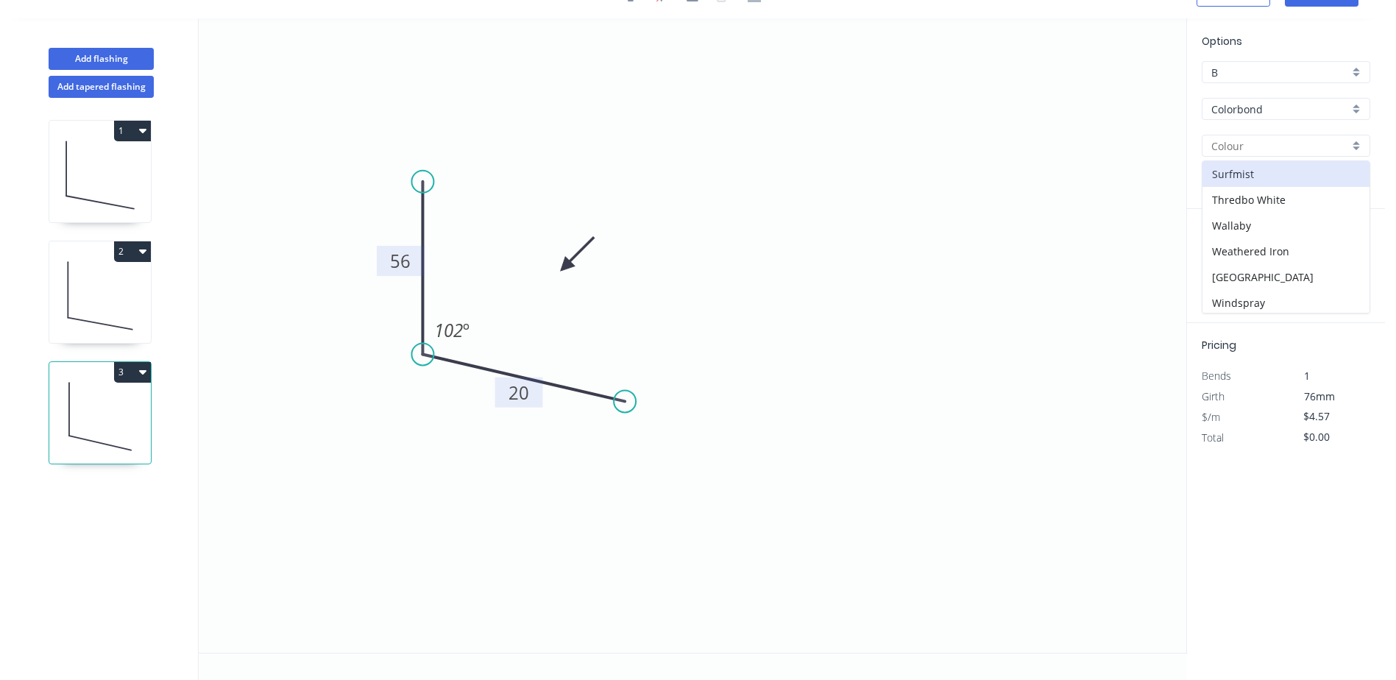
scroll to position [544, 0]
click at [1267, 294] on div "Woodland Grey" at bounding box center [1285, 300] width 167 height 26
type input "Woodland Grey"
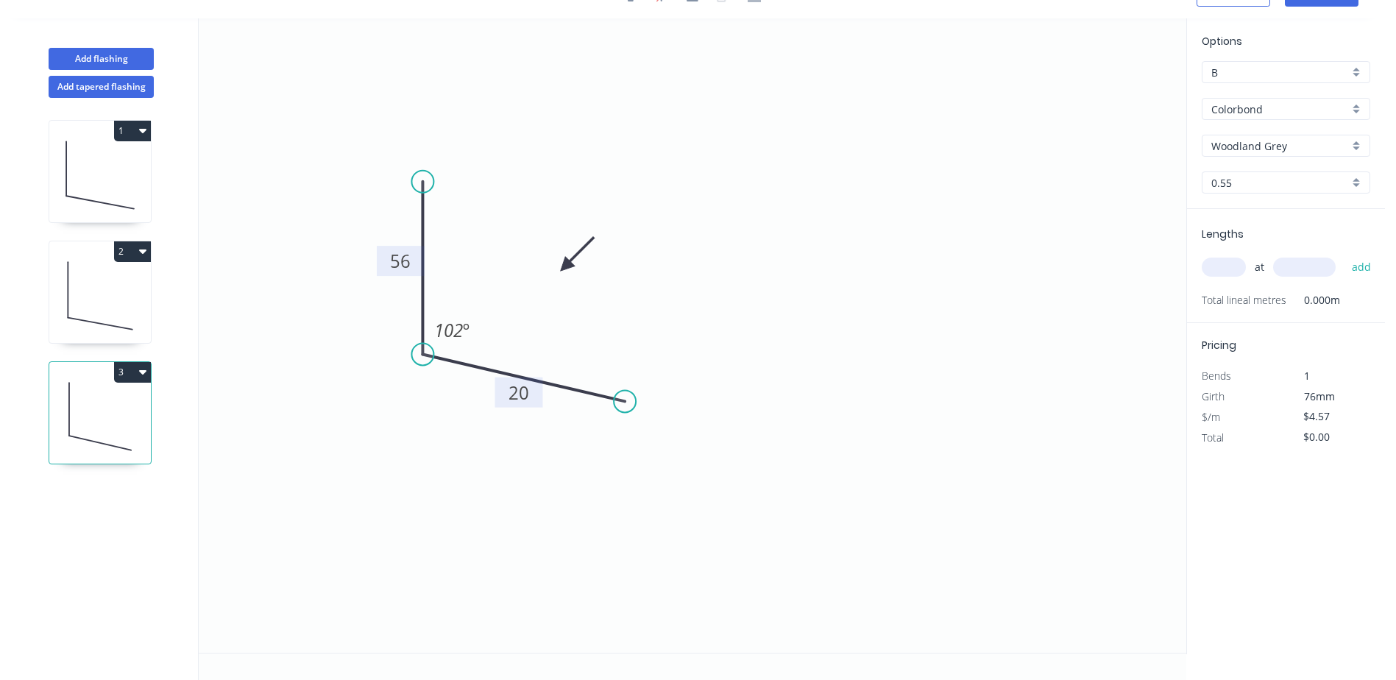
click at [1223, 271] on input "text" at bounding box center [1223, 266] width 44 height 19
type input "1"
type input "1100"
click at [1344, 255] on button "add" at bounding box center [1361, 267] width 35 height 25
type input "$5.03"
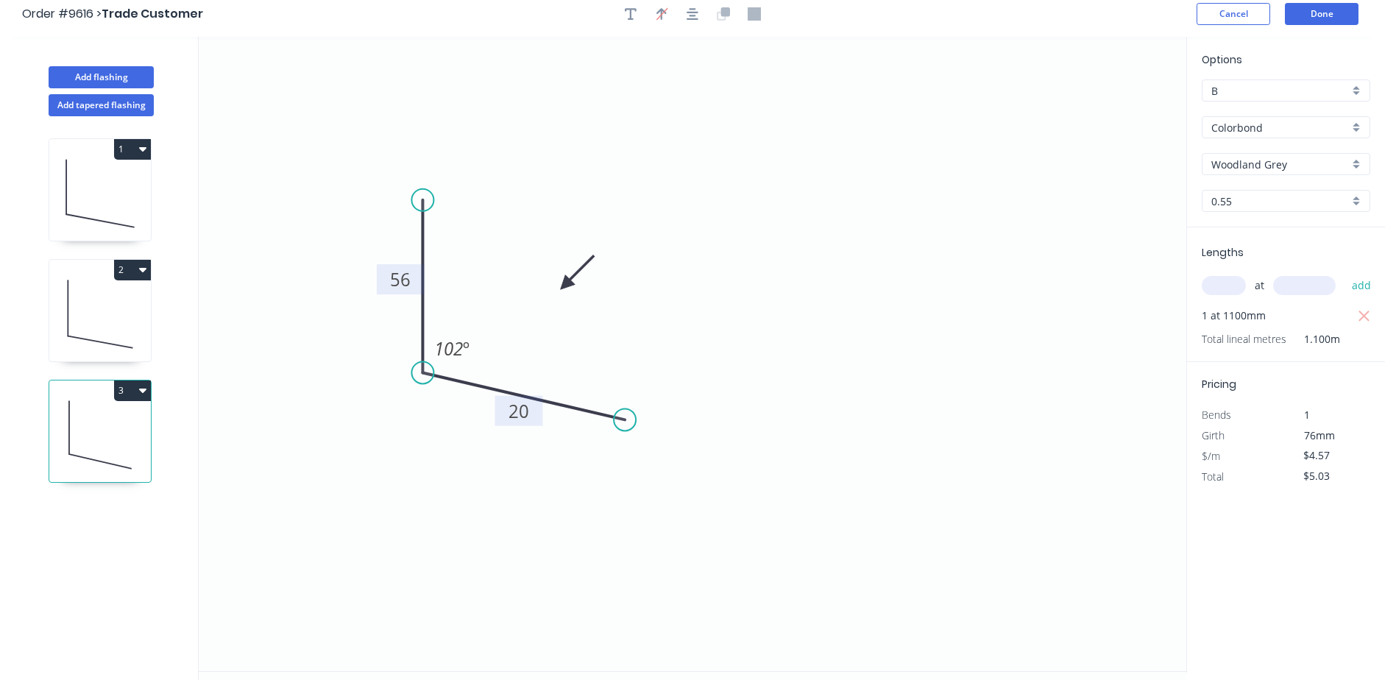
scroll to position [0, 0]
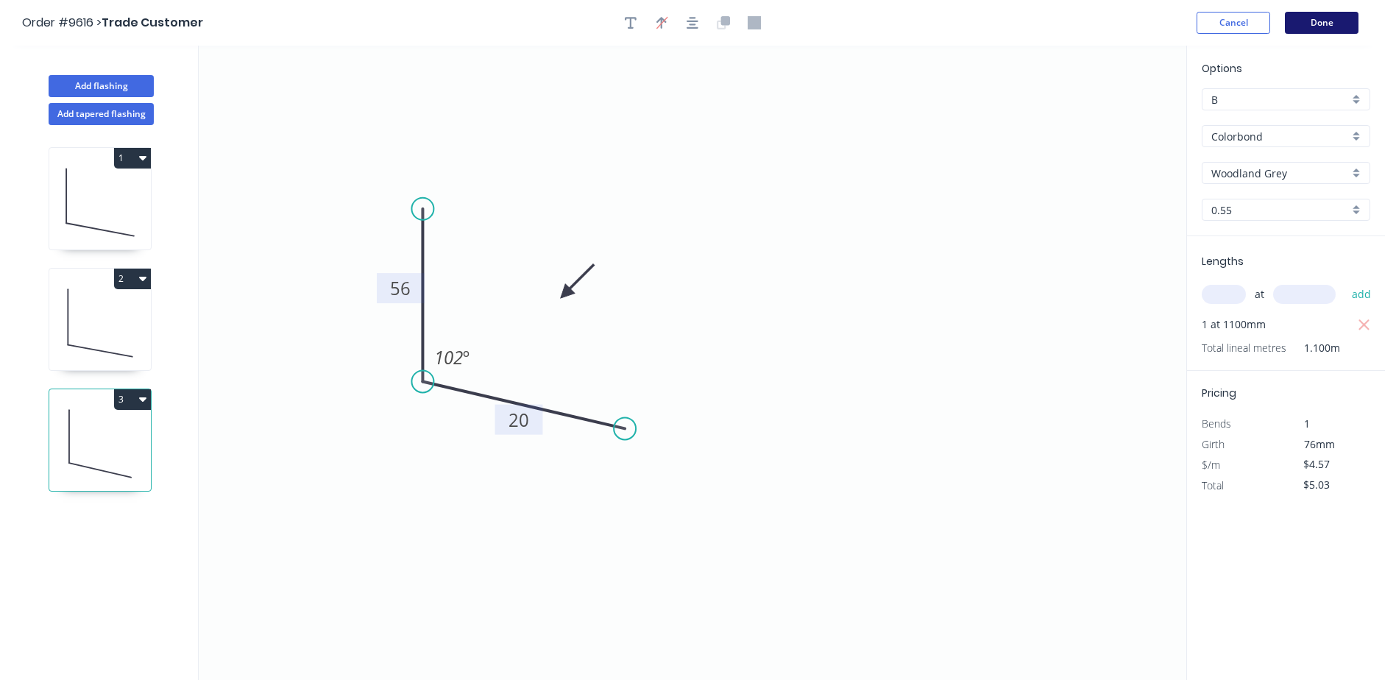
click at [1315, 23] on button "Done" at bounding box center [1321, 23] width 74 height 22
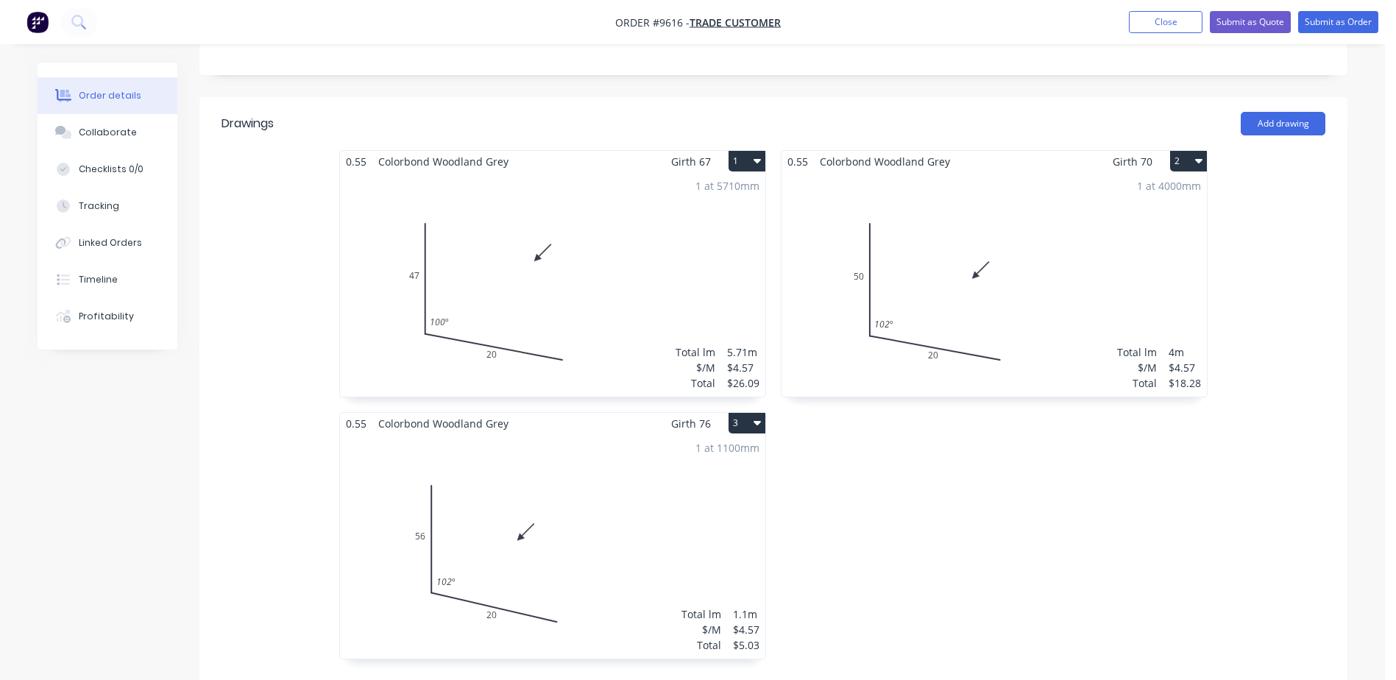
scroll to position [294, 0]
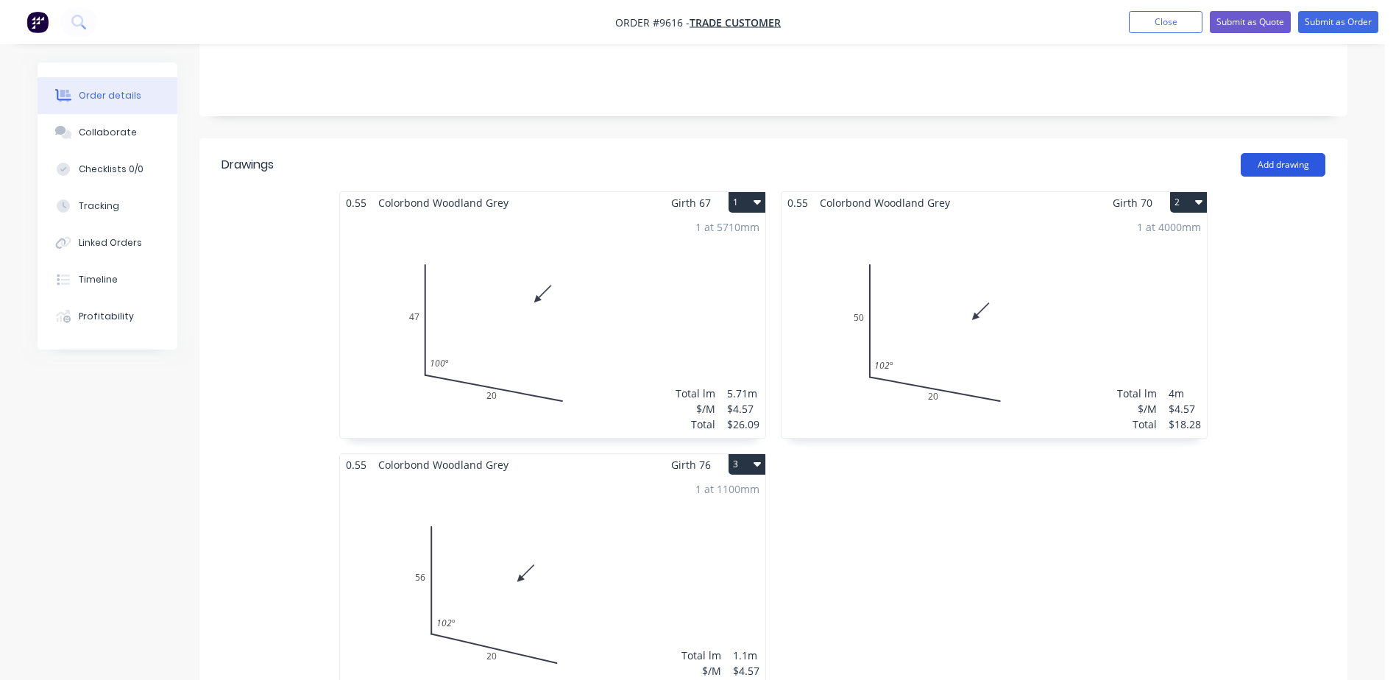
click at [1286, 153] on button "Add drawing" at bounding box center [1282, 165] width 85 height 24
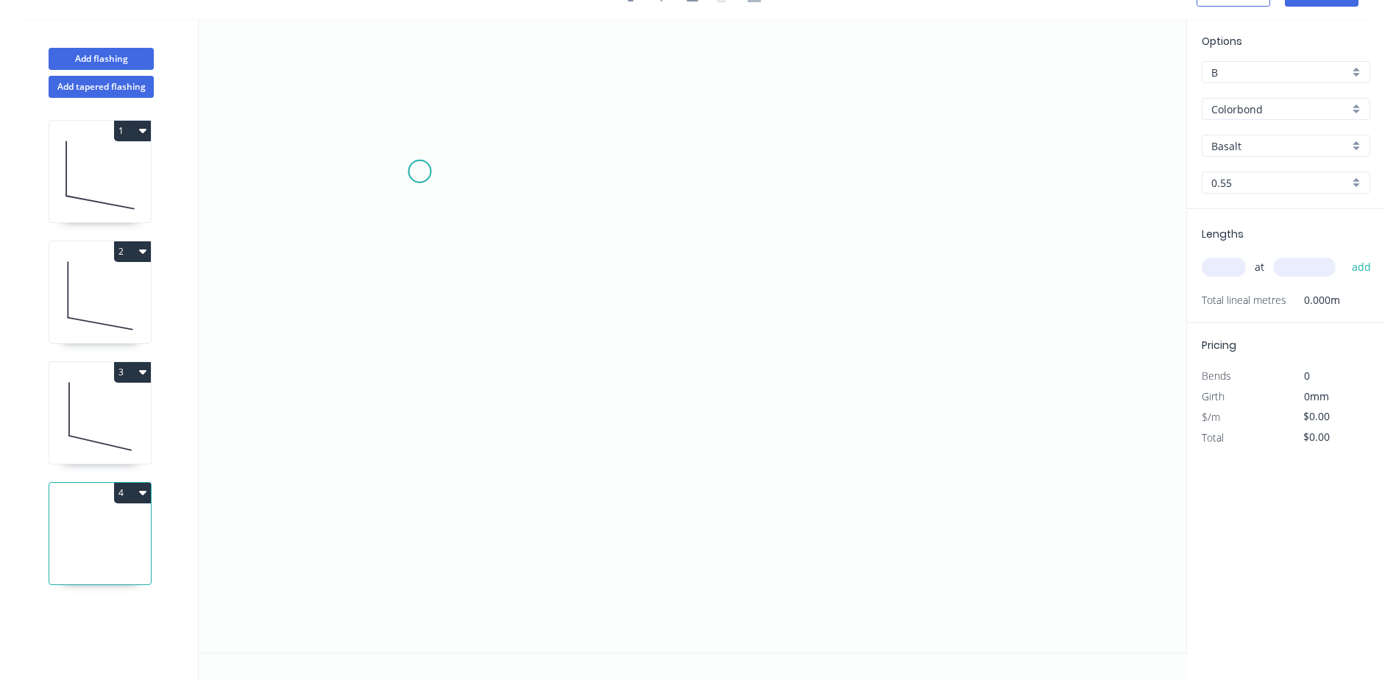
click at [419, 169] on icon "0" at bounding box center [692, 335] width 987 height 634
click at [423, 398] on icon "0" at bounding box center [692, 335] width 987 height 634
click at [692, 435] on icon "0 ?" at bounding box center [692, 335] width 987 height 634
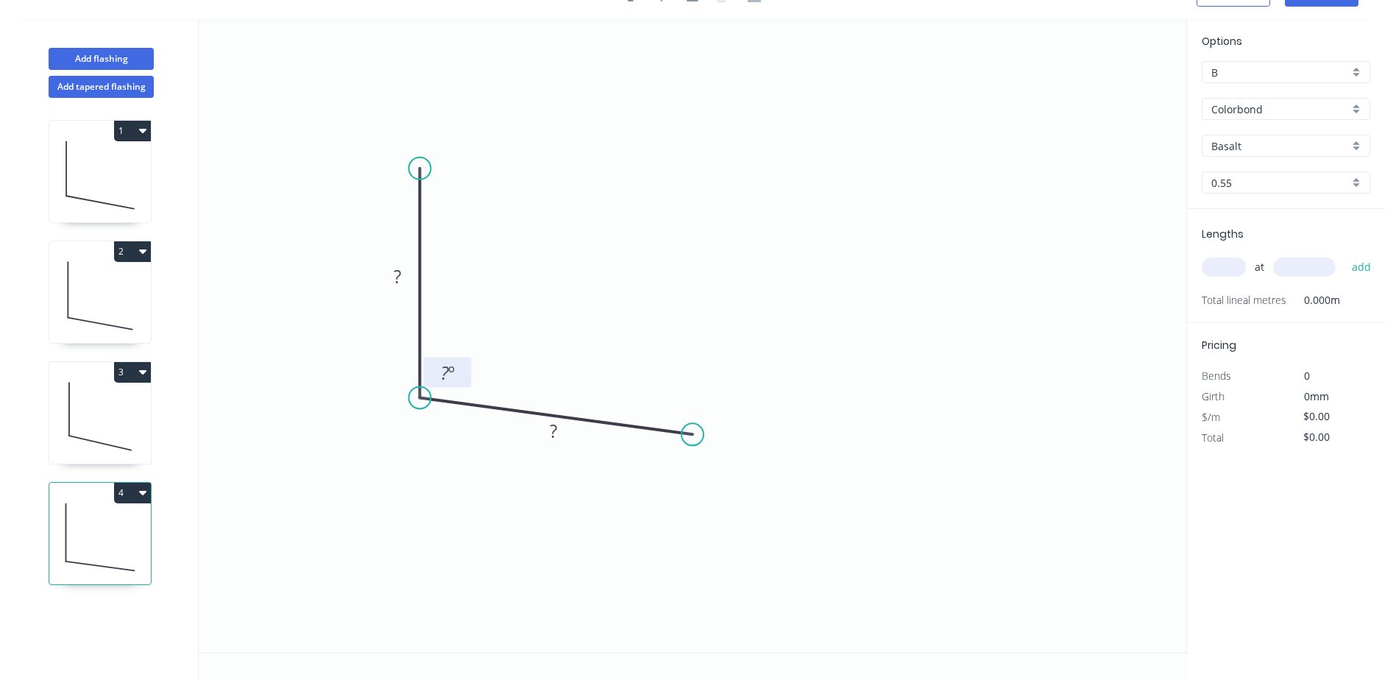
click at [447, 369] on tspan "?" at bounding box center [445, 372] width 8 height 24
drag, startPoint x: 492, startPoint y: 345, endPoint x: 514, endPoint y: 333, distance: 25.0
click at [493, 345] on icon "0 ? ? 92 º" at bounding box center [692, 335] width 987 height 634
click at [391, 271] on rect at bounding box center [397, 277] width 29 height 21
click at [461, 213] on icon "0 75 ? 92 º" at bounding box center [692, 335] width 987 height 634
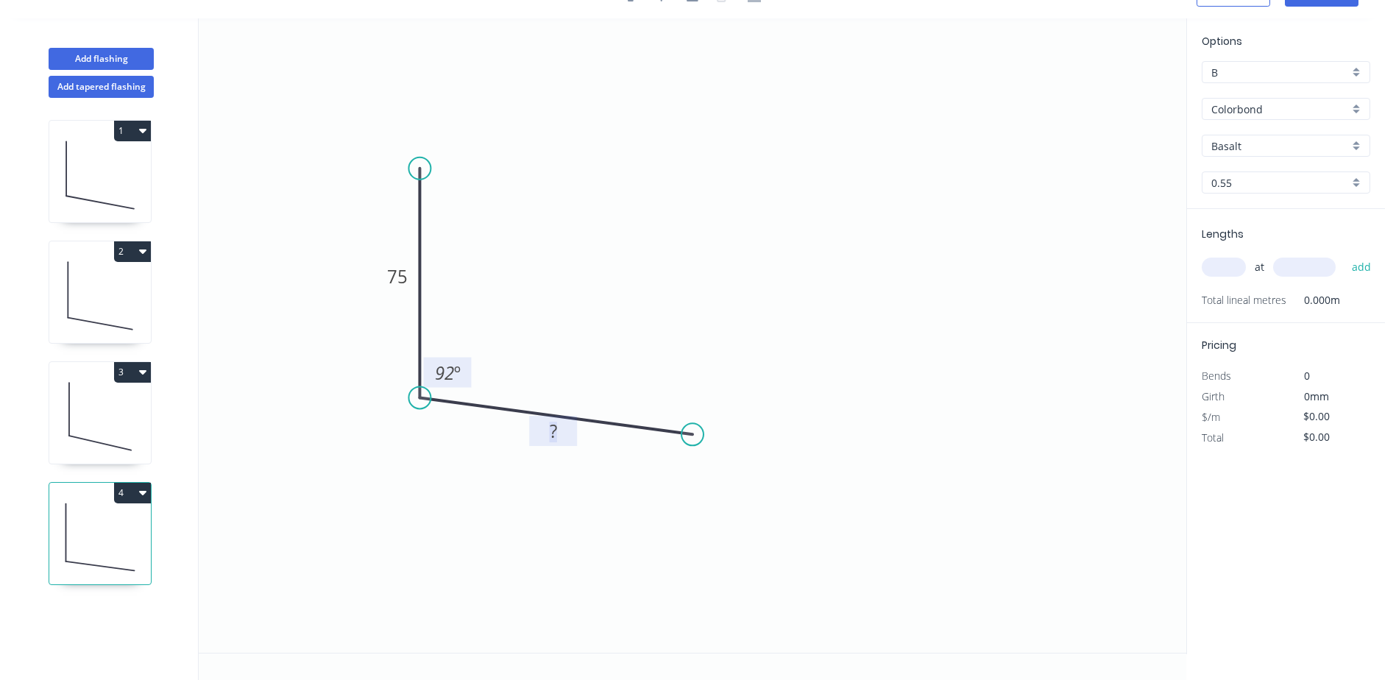
click at [549, 434] on g "?" at bounding box center [552, 431] width 29 height 24
click at [618, 331] on icon "0 75 20? 92 º" at bounding box center [692, 335] width 987 height 634
click at [554, 432] on tspan "?" at bounding box center [553, 431] width 7 height 24
click at [652, 277] on icon "0 75 20 92 º" at bounding box center [692, 335] width 987 height 634
type input "$4.57"
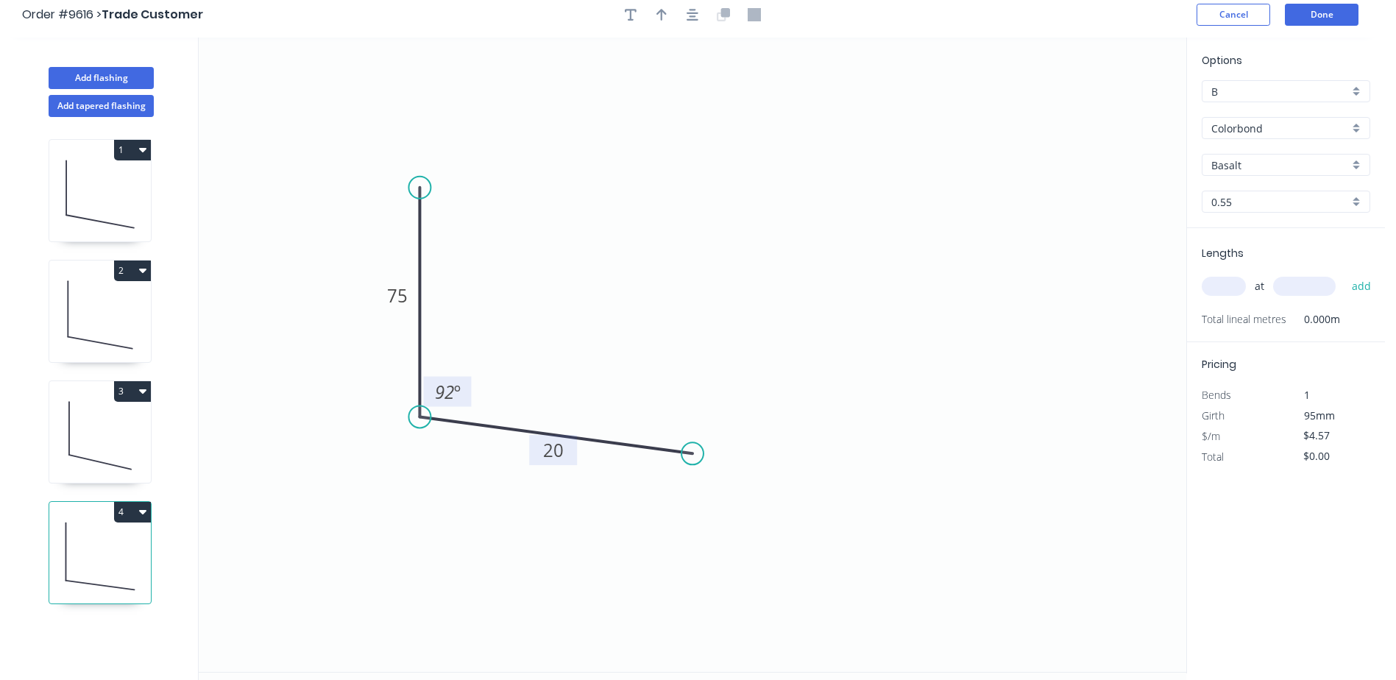
scroll to position [0, 0]
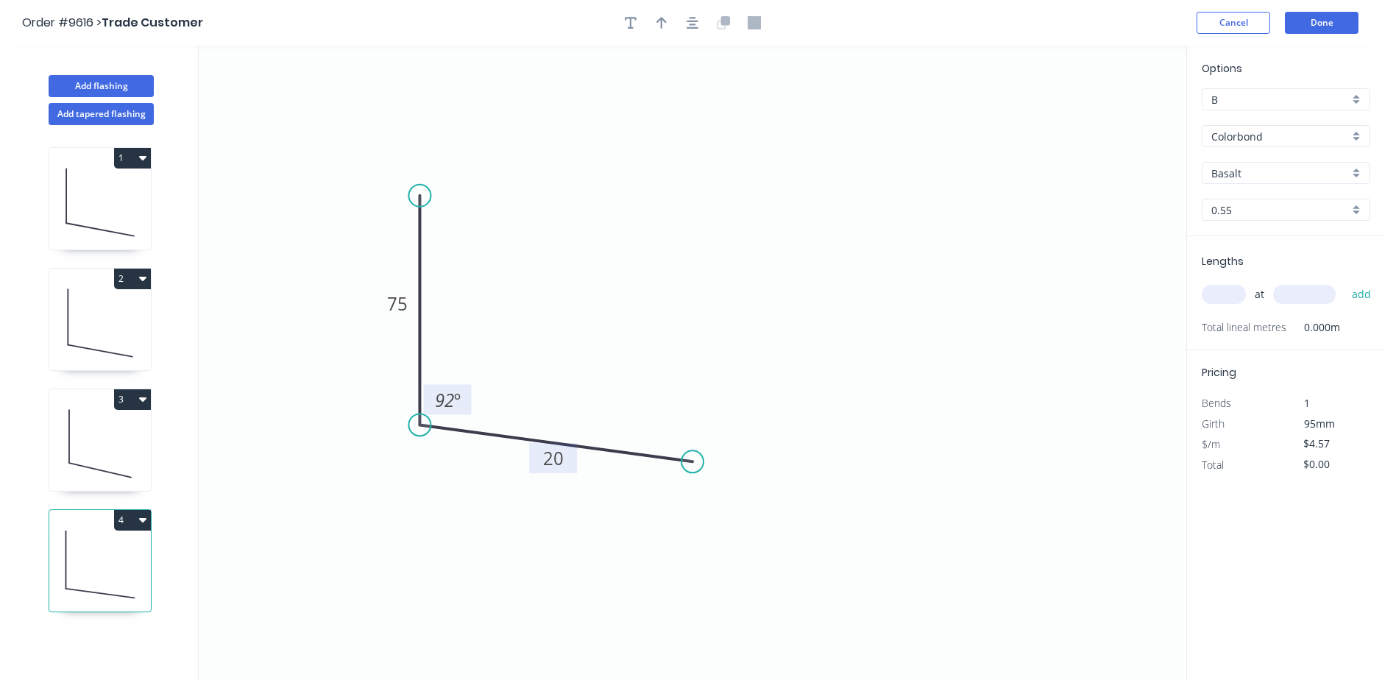
click at [1274, 171] on input "Basalt" at bounding box center [1280, 173] width 138 height 15
click at [1271, 321] on div "Woodland Grey" at bounding box center [1285, 327] width 167 height 26
type input "Woodland Grey"
click at [1223, 296] on input "text" at bounding box center [1223, 294] width 44 height 19
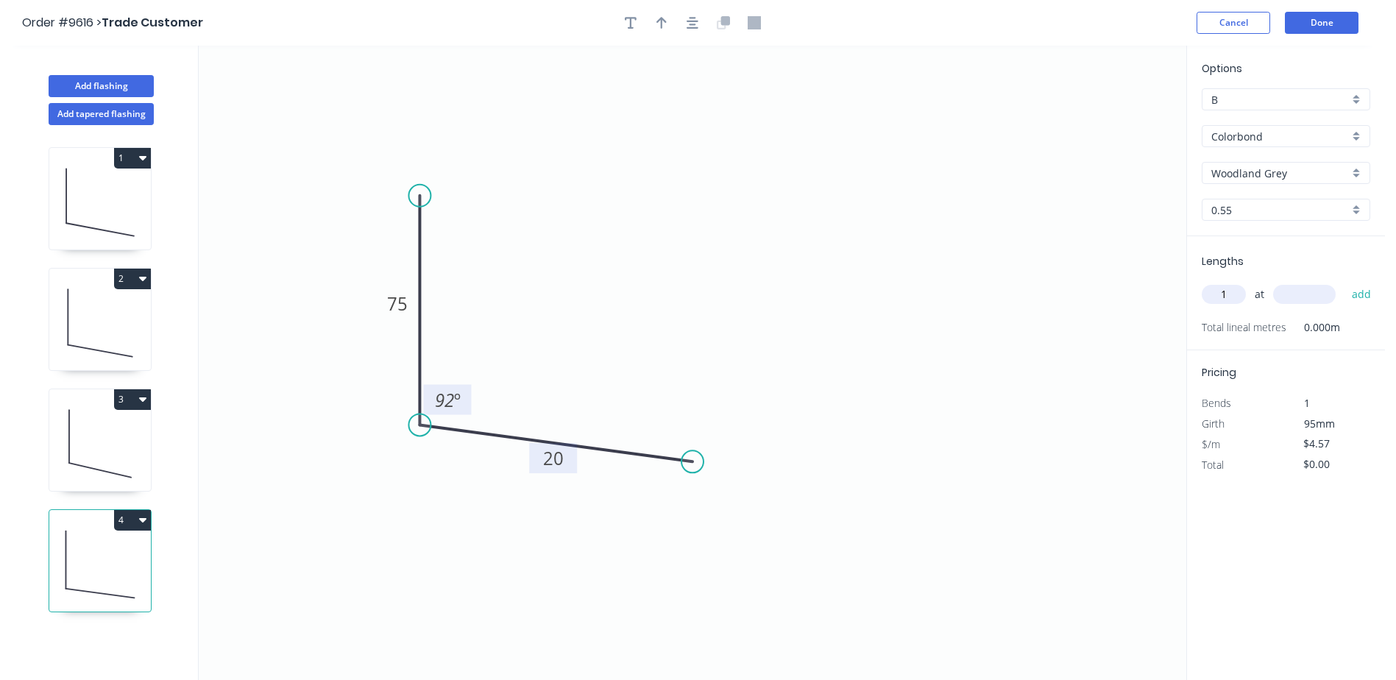
type input "1"
type input "1100"
click at [1356, 289] on button "add" at bounding box center [1361, 294] width 35 height 25
type input "$5.03"
click at [666, 25] on icon "button" at bounding box center [661, 22] width 10 height 13
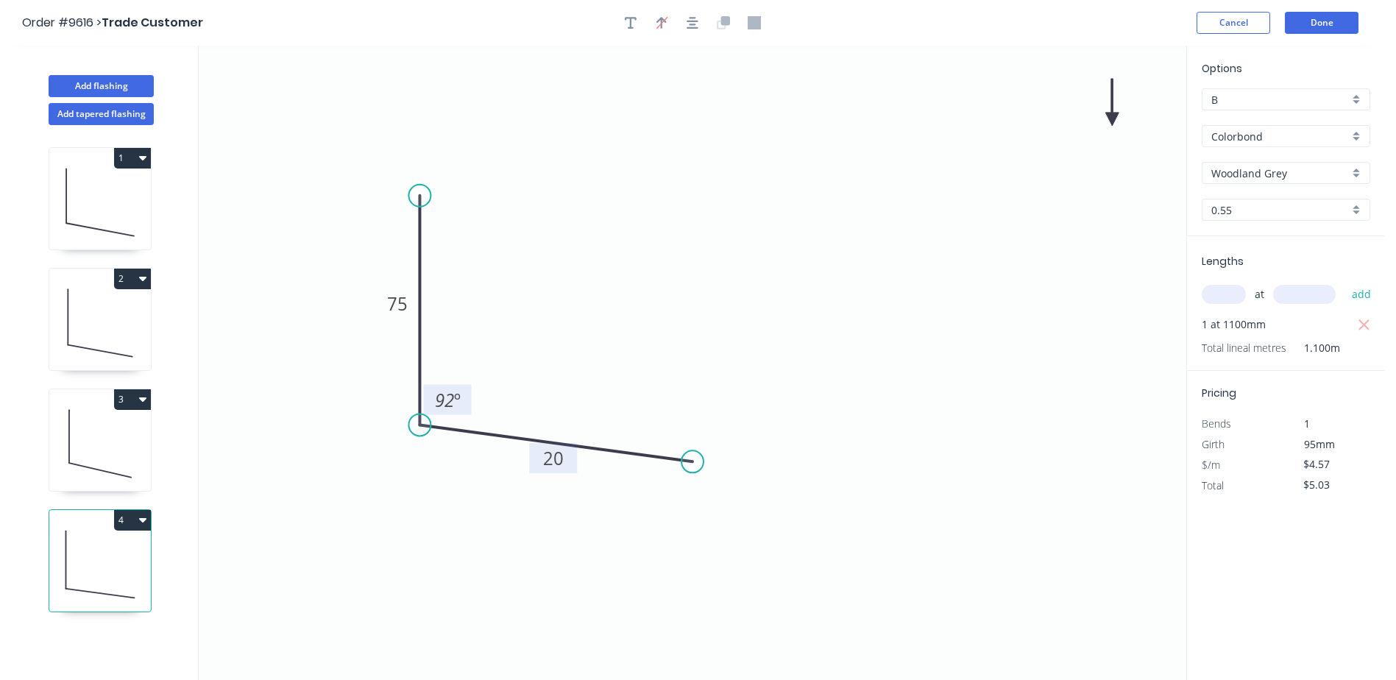
click at [1112, 108] on icon at bounding box center [1111, 102] width 13 height 47
drag, startPoint x: 1115, startPoint y: 116, endPoint x: 692, endPoint y: 261, distance: 447.8
click at [697, 263] on icon at bounding box center [710, 253] width 43 height 43
drag, startPoint x: 700, startPoint y: 260, endPoint x: 553, endPoint y: 330, distance: 162.5
click at [553, 330] on icon at bounding box center [565, 317] width 43 height 43
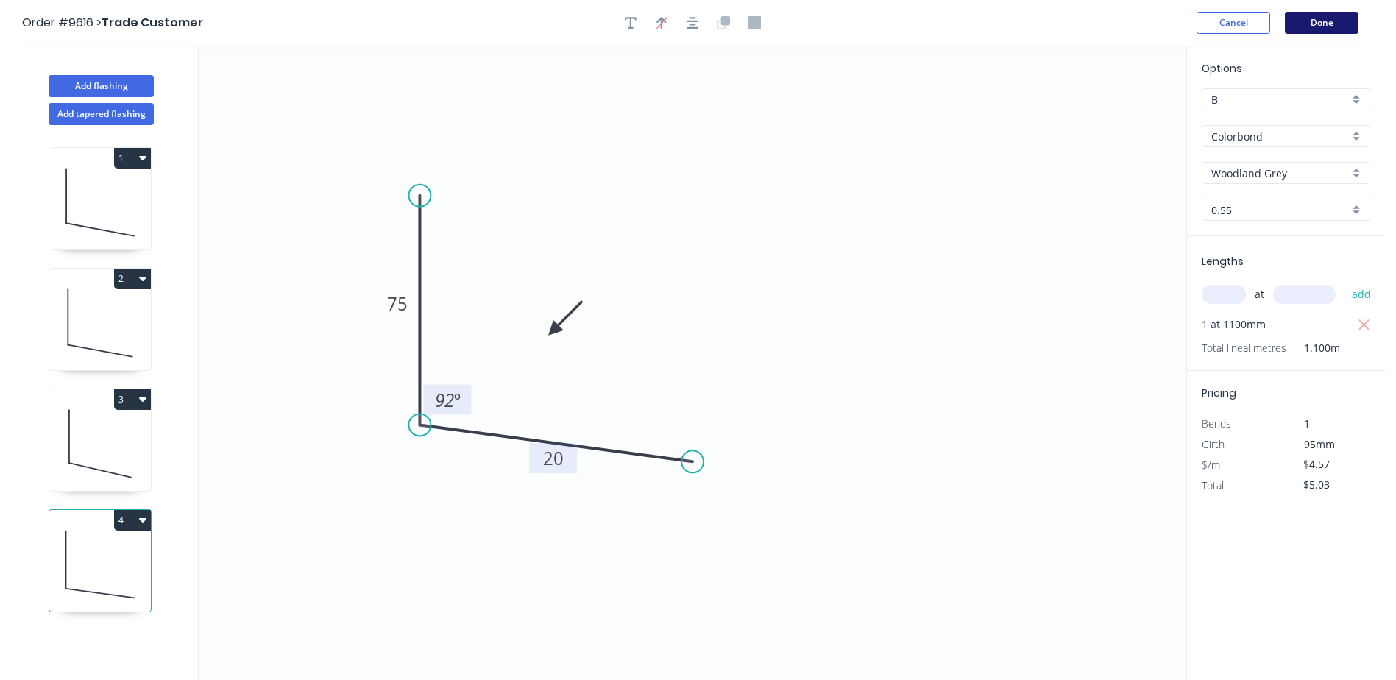
click at [1301, 25] on button "Done" at bounding box center [1321, 23] width 74 height 22
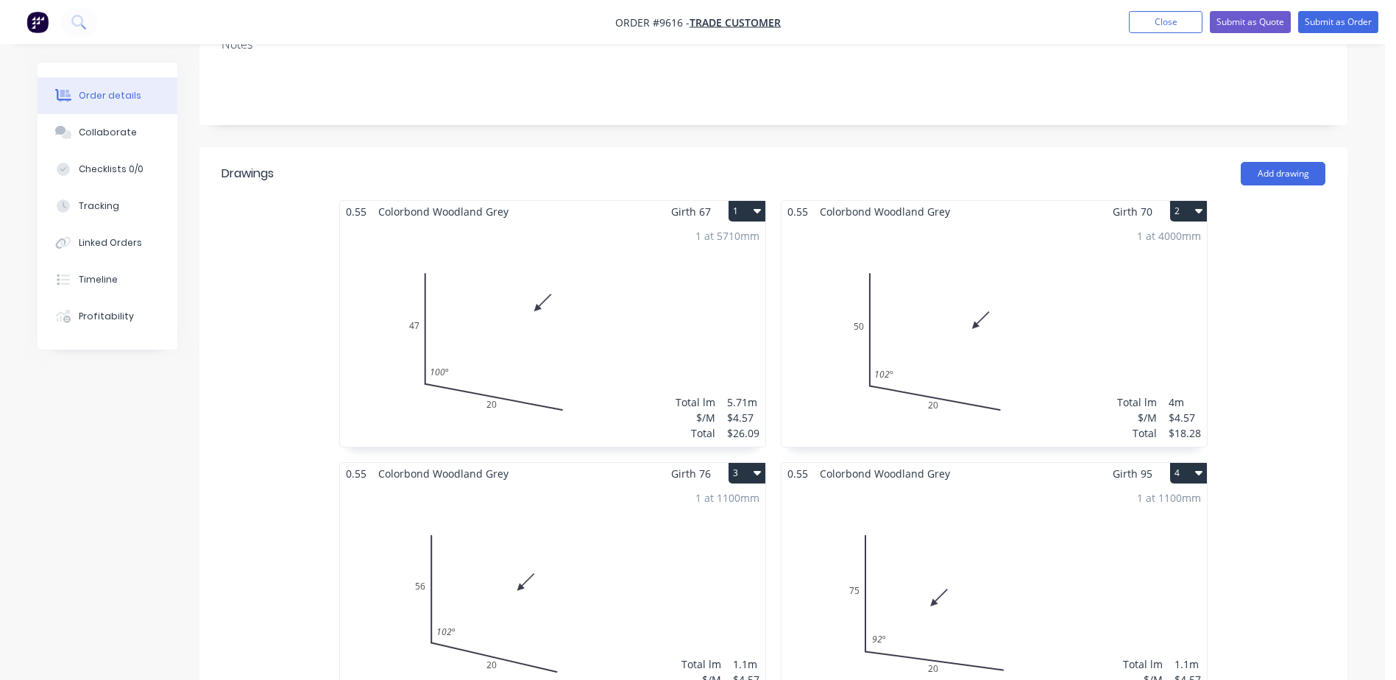
scroll to position [368, 0]
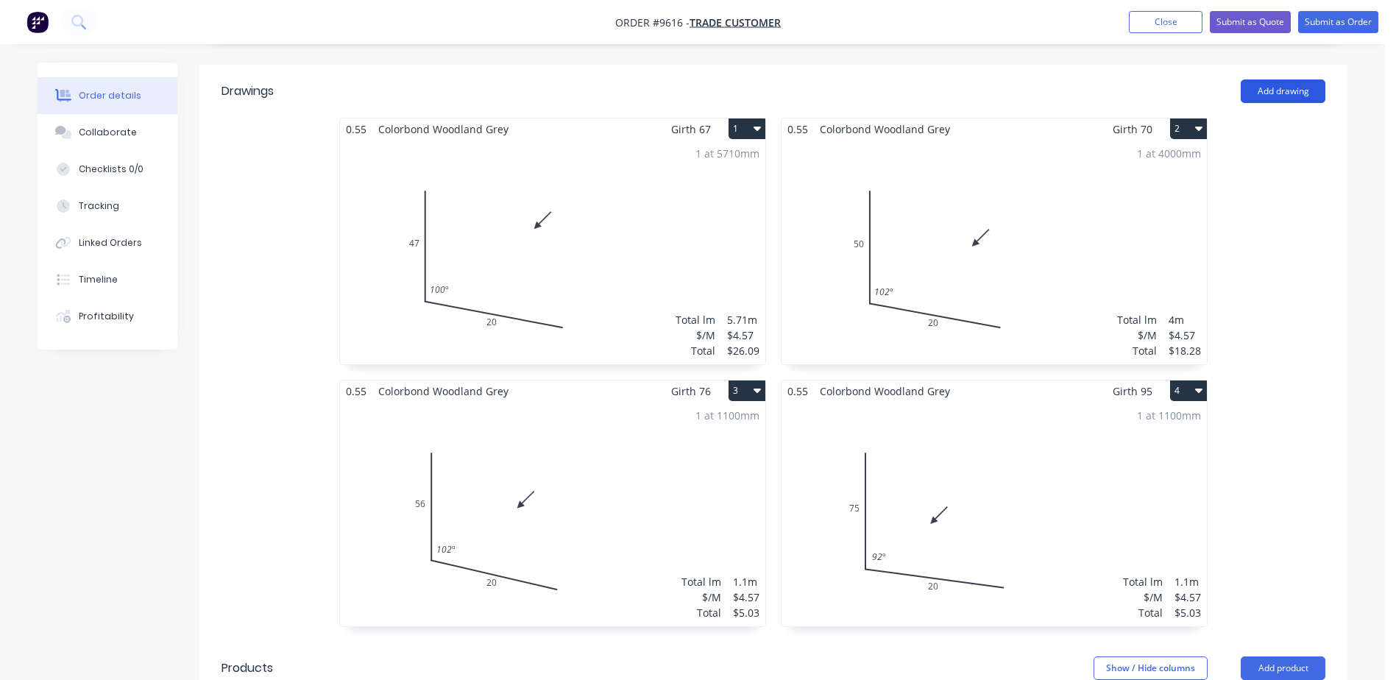
click at [1280, 79] on button "Add drawing" at bounding box center [1282, 91] width 85 height 24
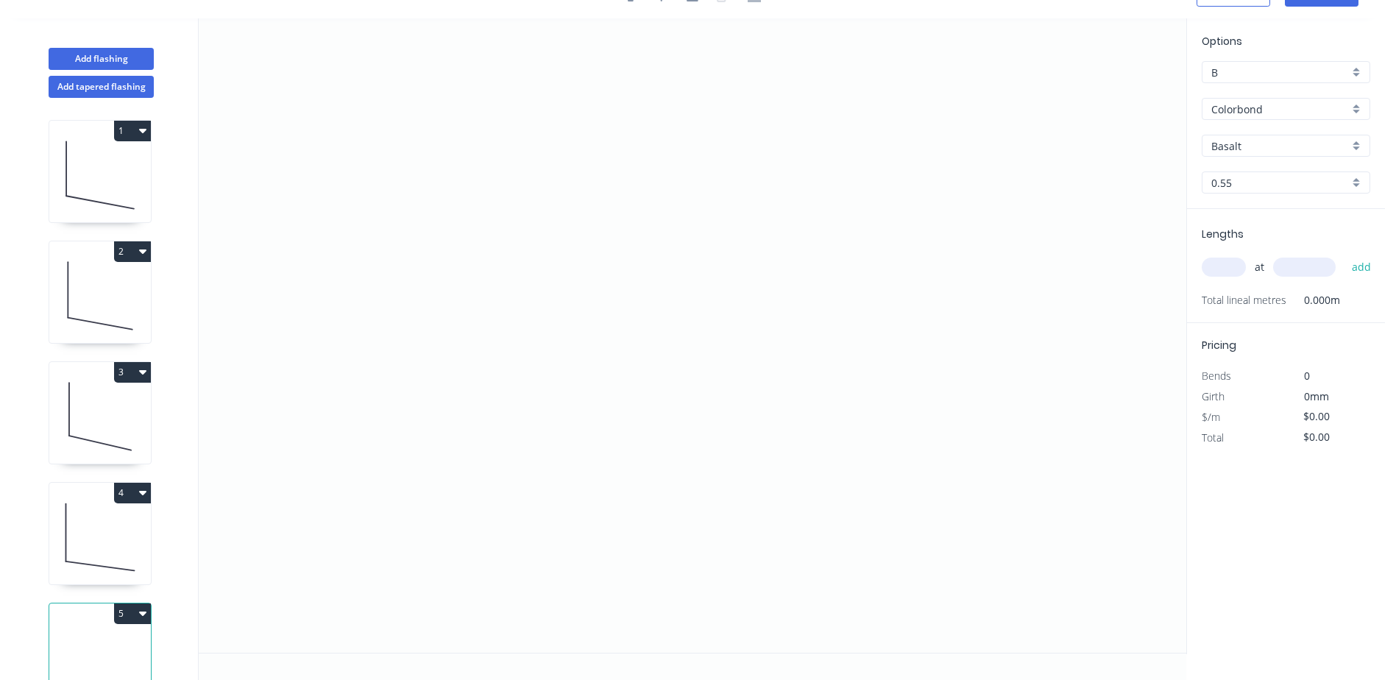
scroll to position [27, 0]
click at [422, 141] on icon "0" at bounding box center [692, 335] width 987 height 634
click at [416, 394] on icon "0" at bounding box center [692, 335] width 987 height 634
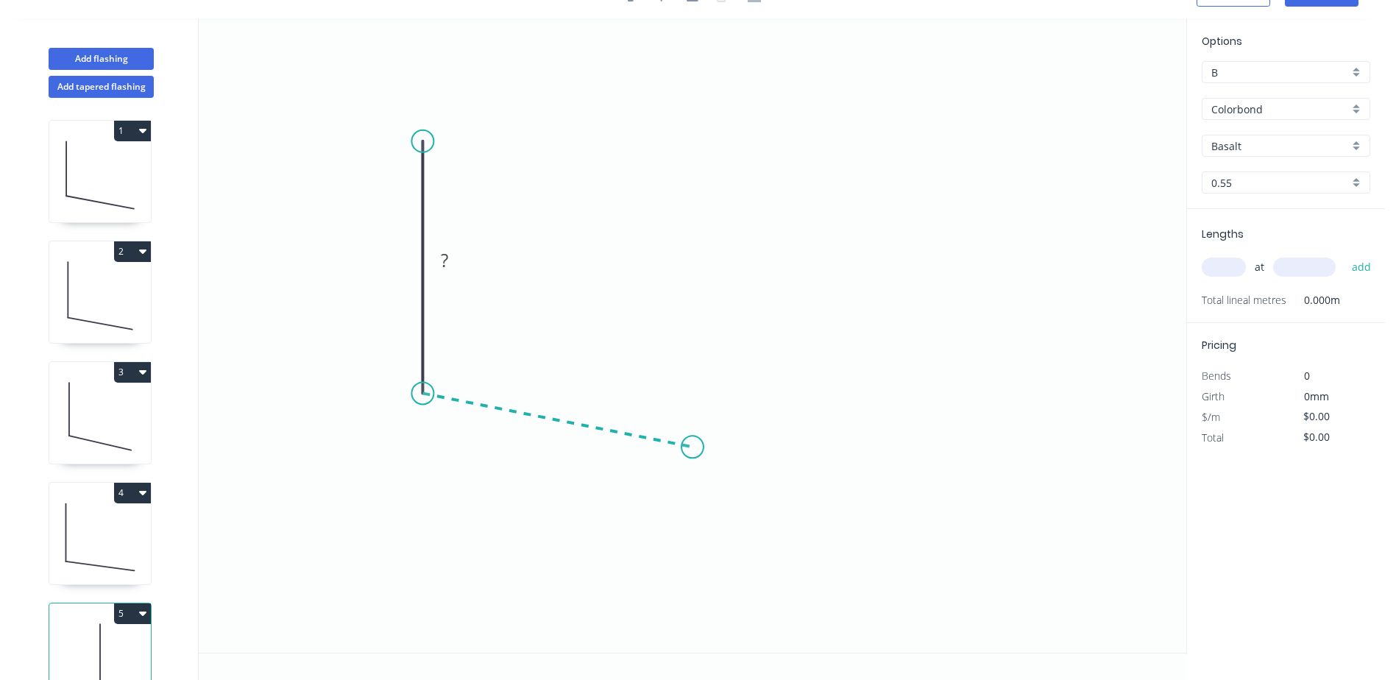
click at [692, 447] on icon "0 ?" at bounding box center [692, 335] width 987 height 634
click at [403, 260] on tspan "?" at bounding box center [400, 260] width 7 height 24
click at [575, 212] on icon "0 73 ? ? º" at bounding box center [692, 335] width 987 height 634
click at [452, 369] on tspan "º" at bounding box center [455, 369] width 7 height 24
click at [644, 291] on icon "0 73 ? 92 º" at bounding box center [692, 335] width 987 height 634
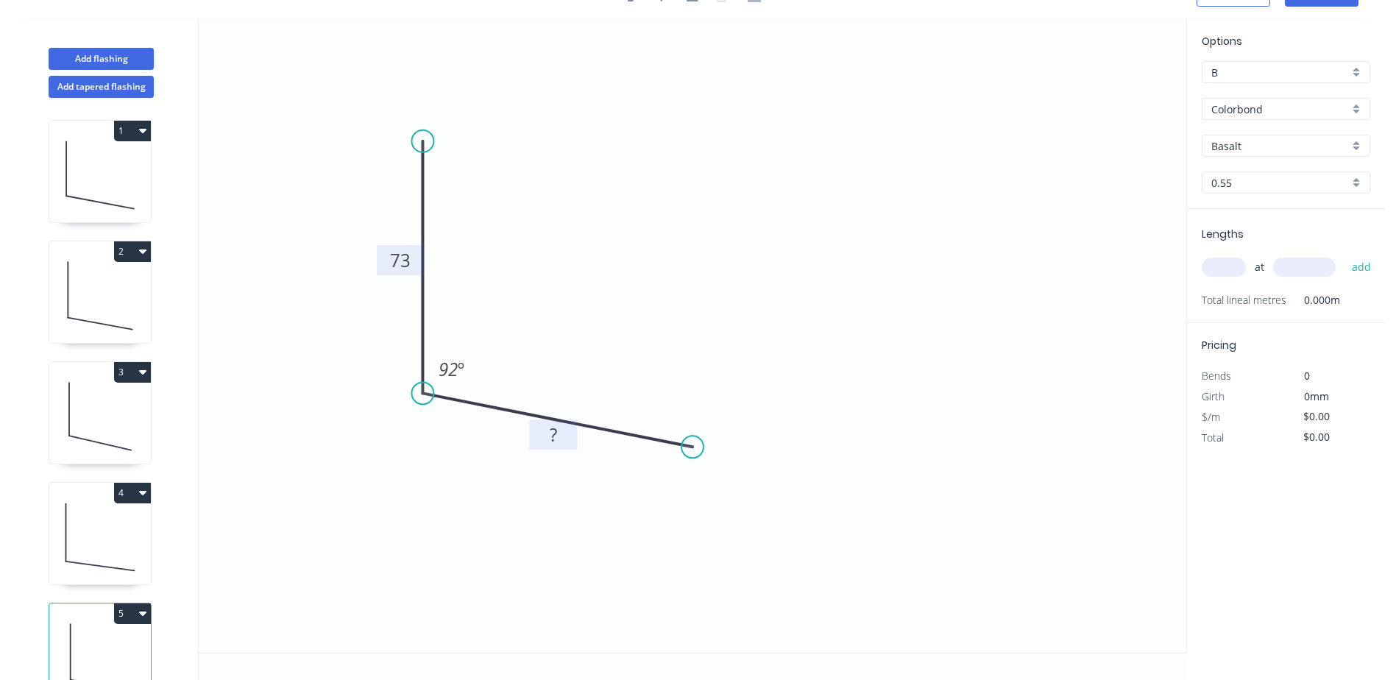
click at [558, 443] on rect at bounding box center [552, 435] width 29 height 21
click at [727, 274] on icon "0 73 20 92 º" at bounding box center [692, 335] width 987 height 634
type input "$4.57"
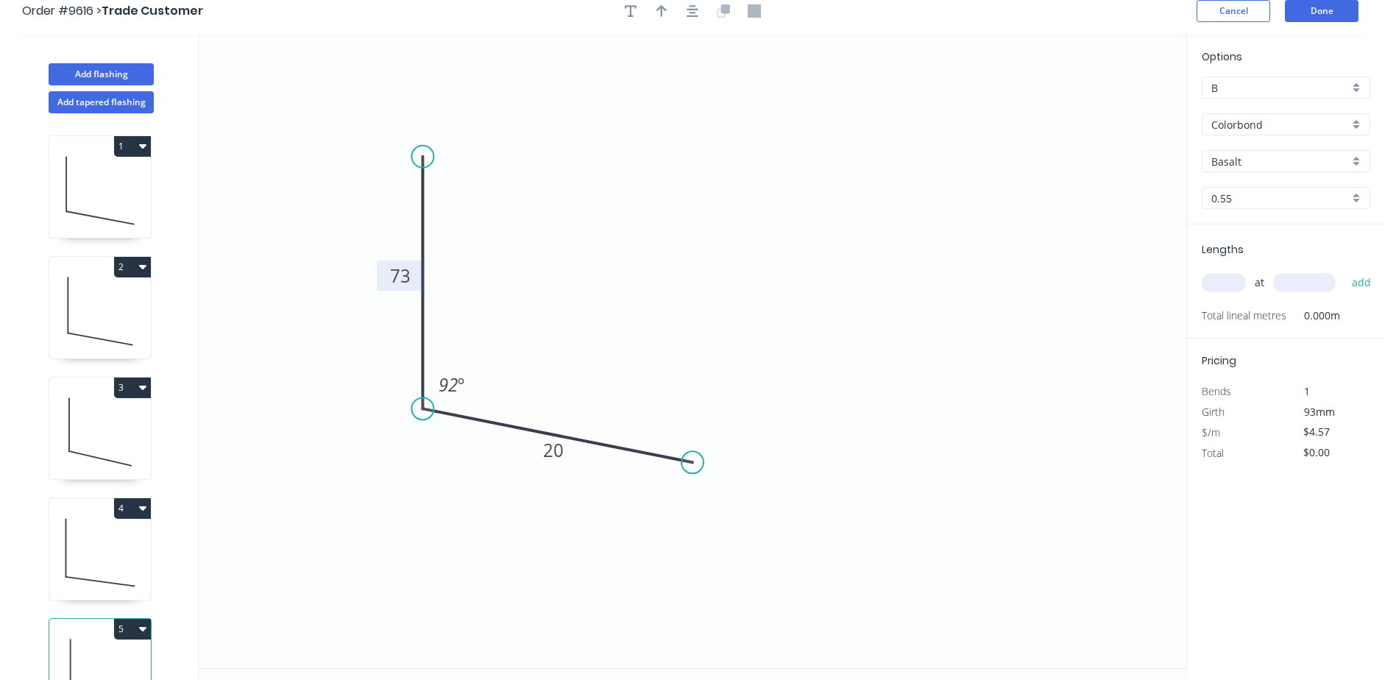
scroll to position [0, 0]
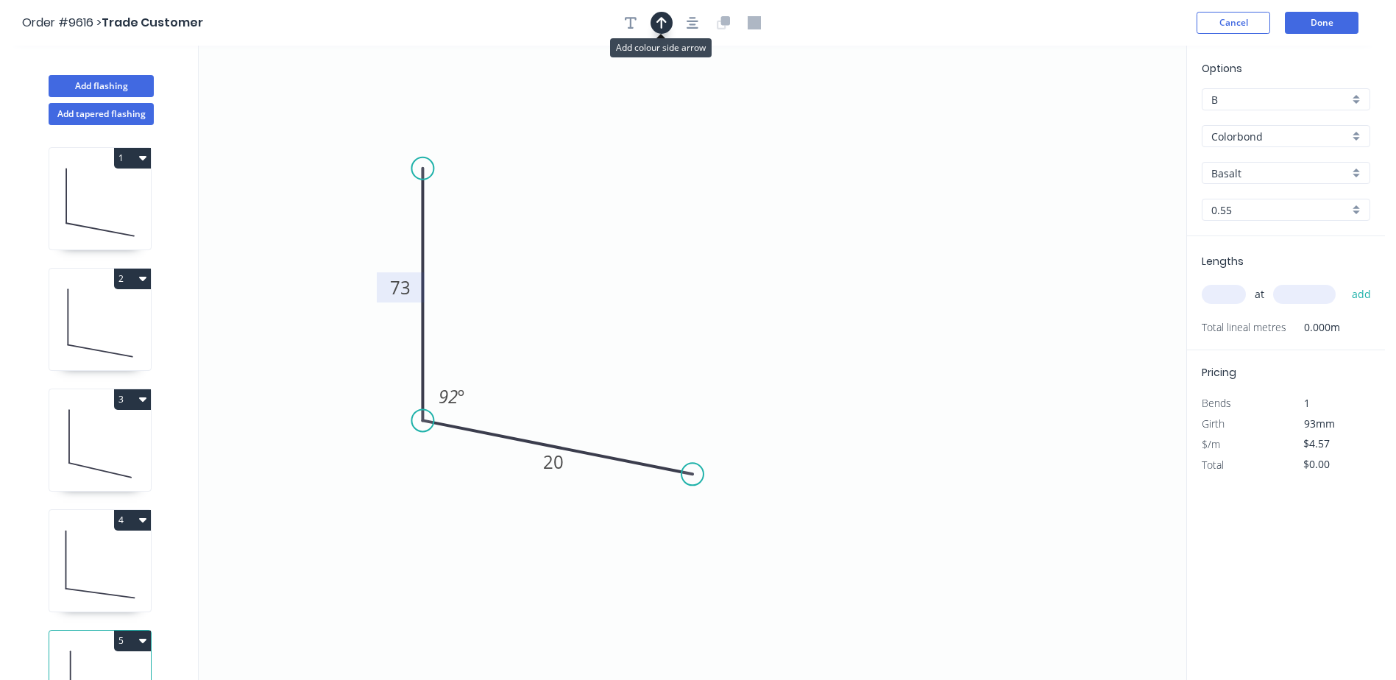
click at [663, 22] on icon "button" at bounding box center [661, 22] width 10 height 13
click at [1110, 112] on icon "0 73 20 92 º" at bounding box center [692, 363] width 987 height 634
click at [1112, 129] on icon "0 73 20 92 º" at bounding box center [692, 363] width 987 height 634
click at [1112, 117] on icon at bounding box center [1111, 102] width 13 height 47
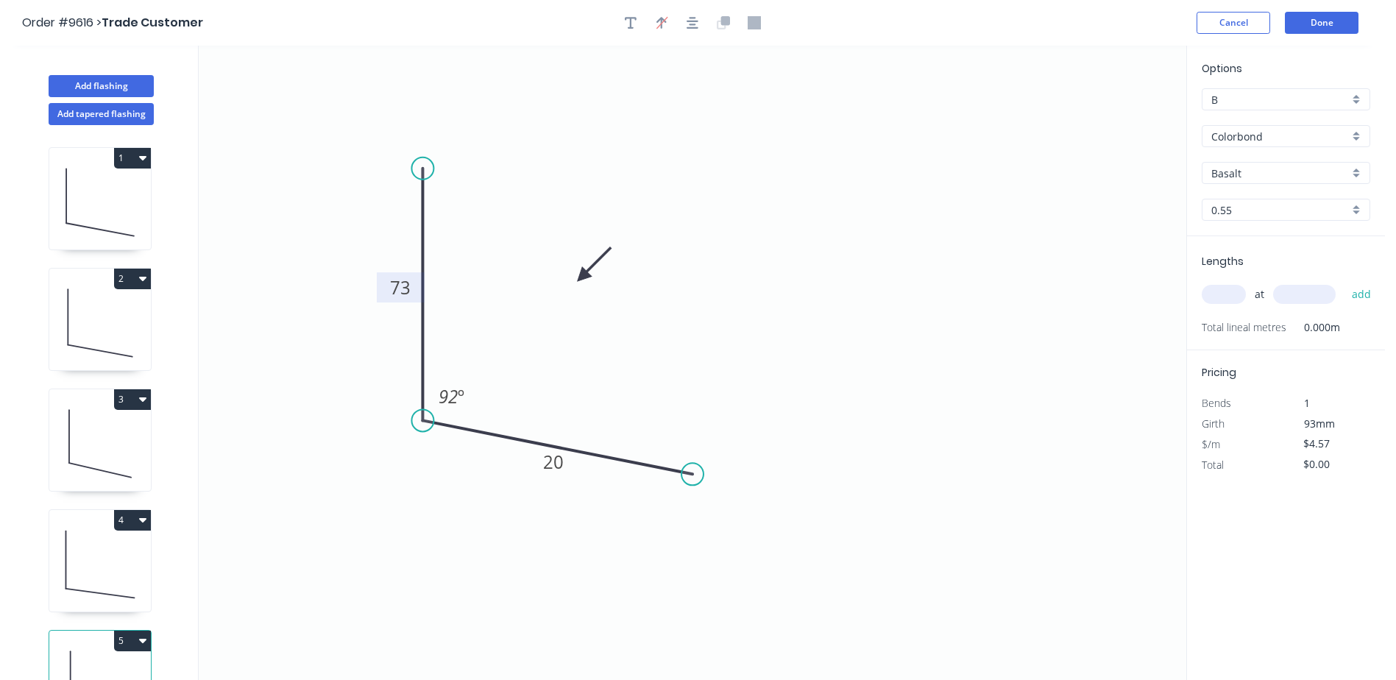
drag, startPoint x: 1115, startPoint y: 114, endPoint x: 582, endPoint y: 277, distance: 556.9
click at [582, 277] on icon at bounding box center [593, 264] width 43 height 43
click at [1266, 179] on input "Basalt" at bounding box center [1280, 173] width 138 height 15
click at [1270, 321] on div "Woodland Grey" at bounding box center [1285, 327] width 167 height 26
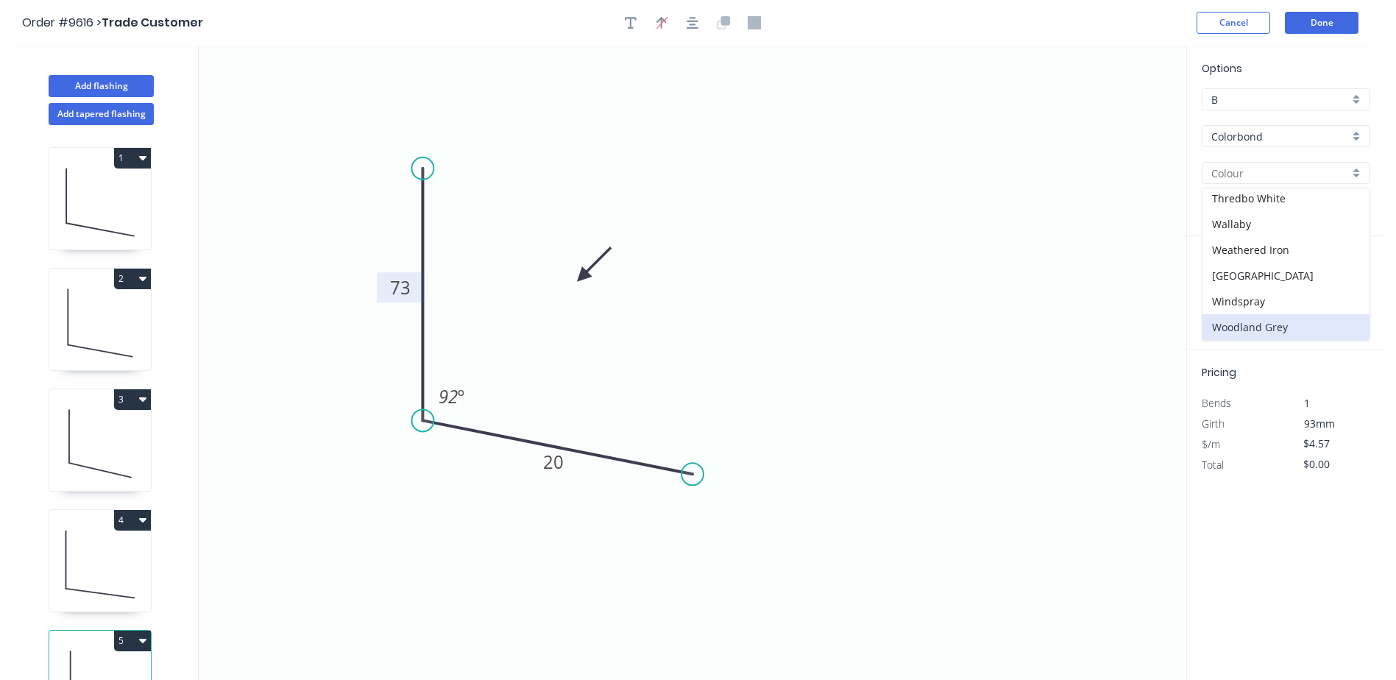
type input "Woodland Grey"
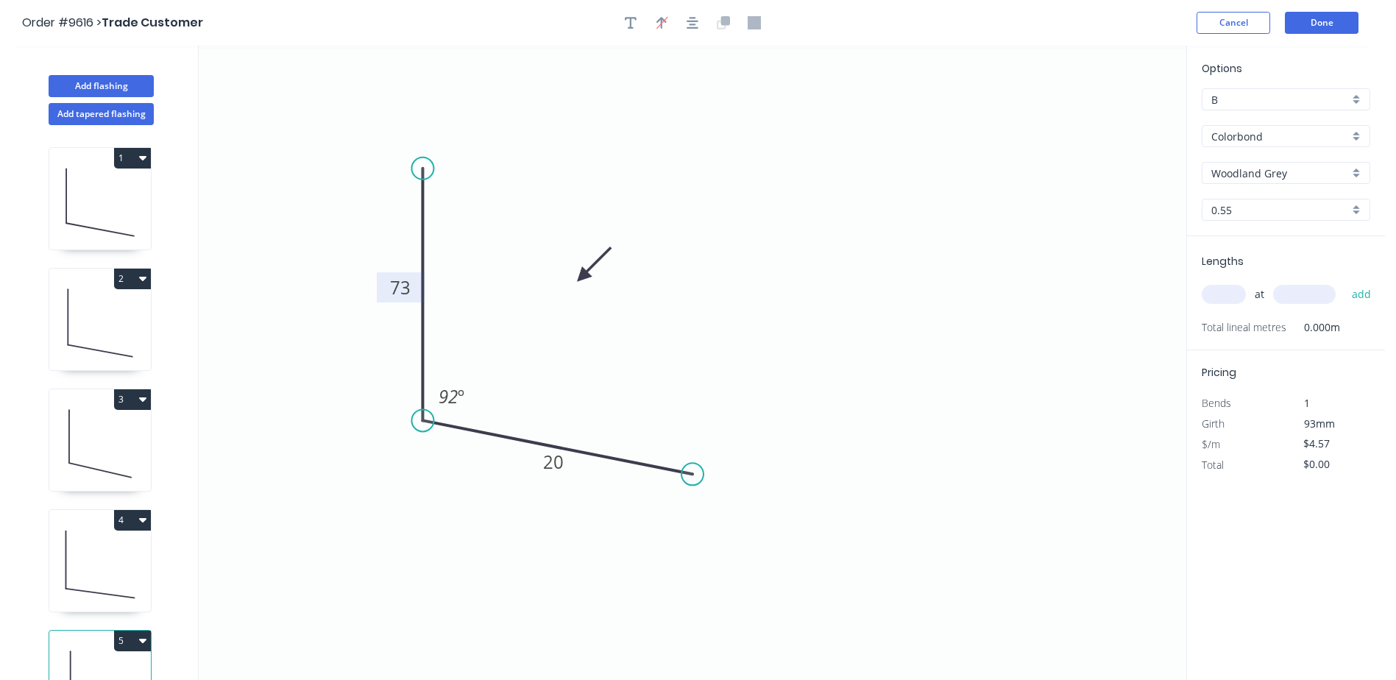
click at [1223, 293] on input "text" at bounding box center [1223, 294] width 44 height 19
type input "1"
type input "1820"
click at [1355, 296] on button "add" at bounding box center [1361, 294] width 35 height 25
type input "$8.32"
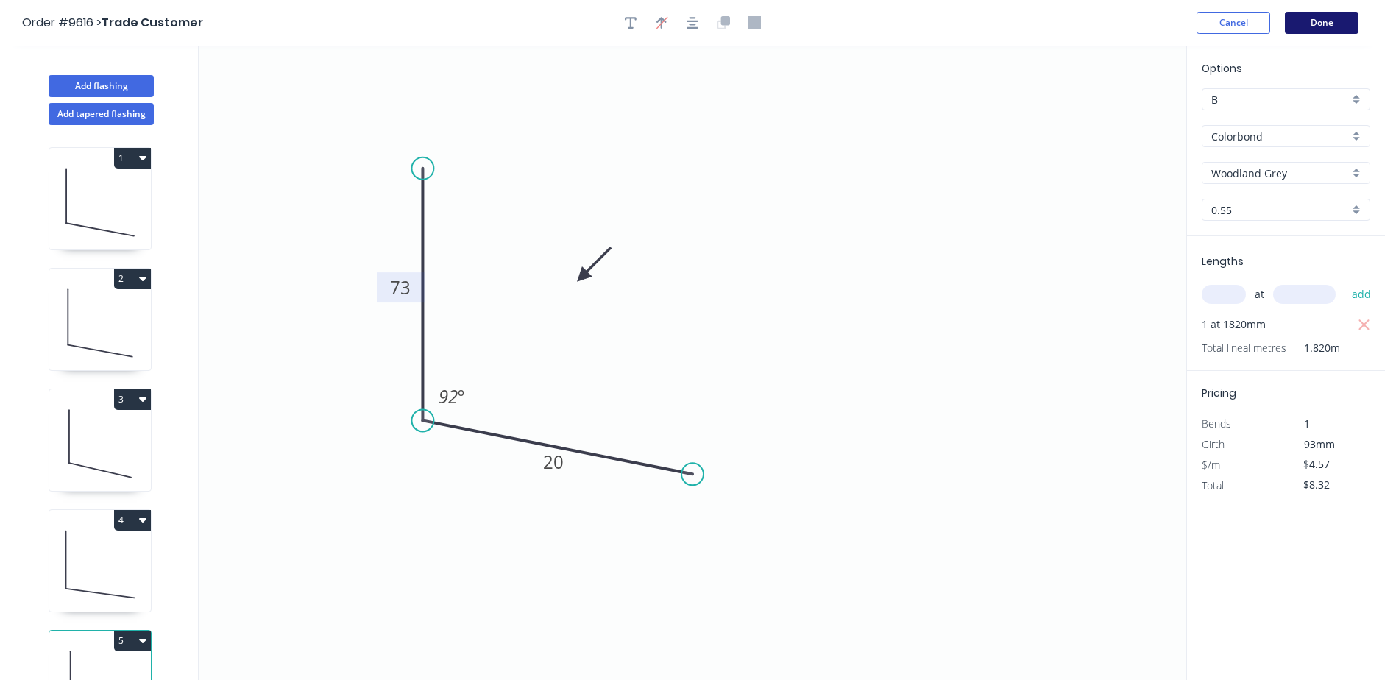
click at [1338, 15] on button "Done" at bounding box center [1321, 23] width 74 height 22
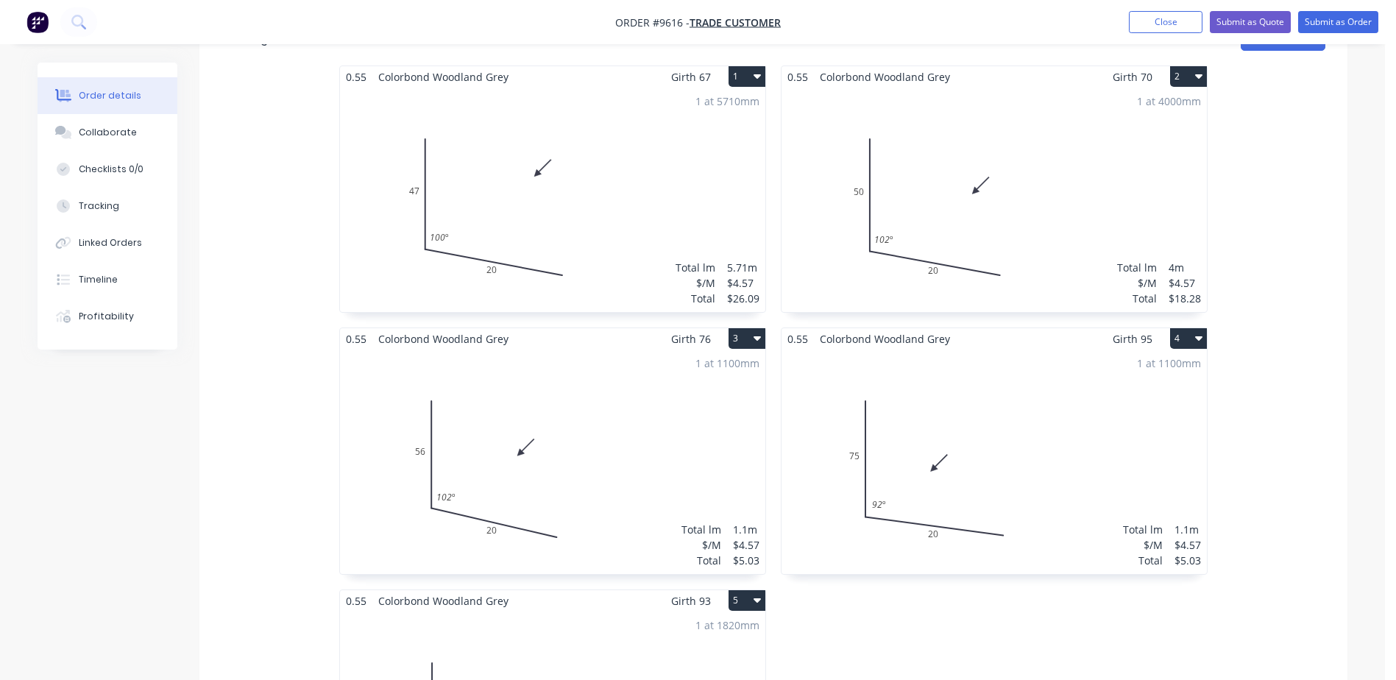
scroll to position [294, 0]
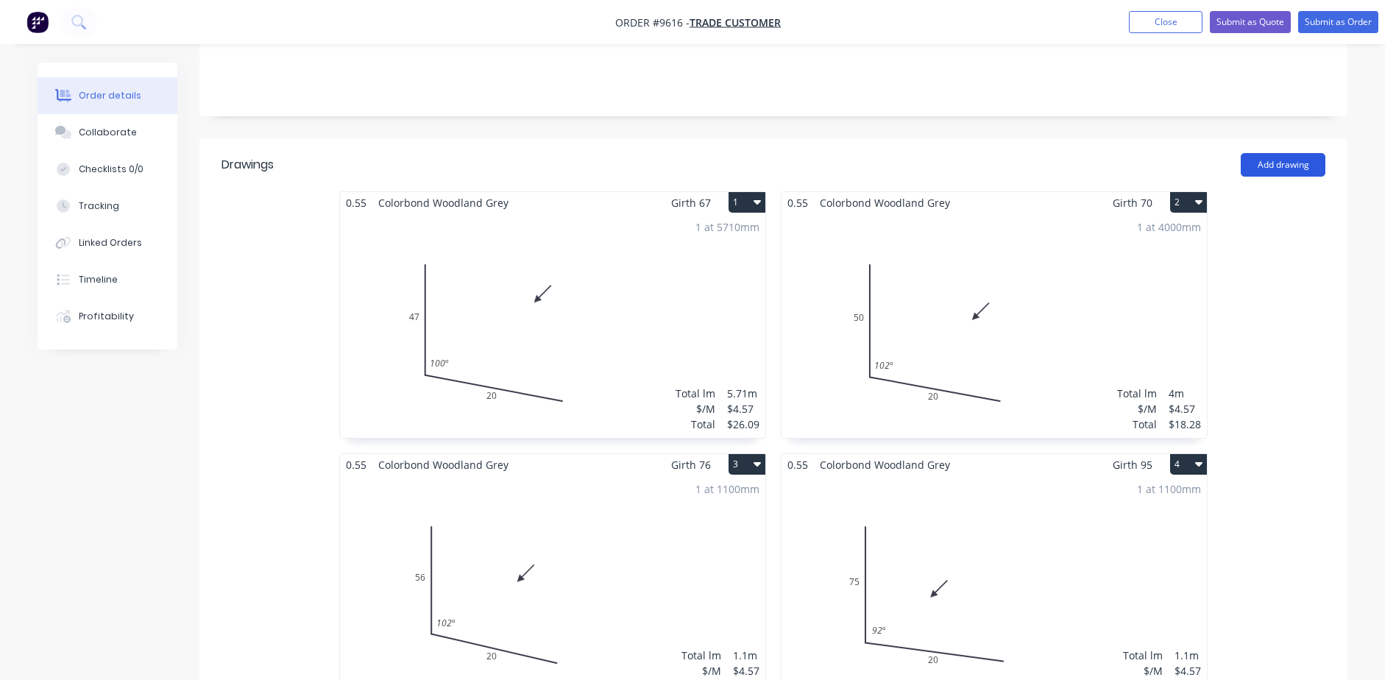
click at [1273, 153] on button "Add drawing" at bounding box center [1282, 165] width 85 height 24
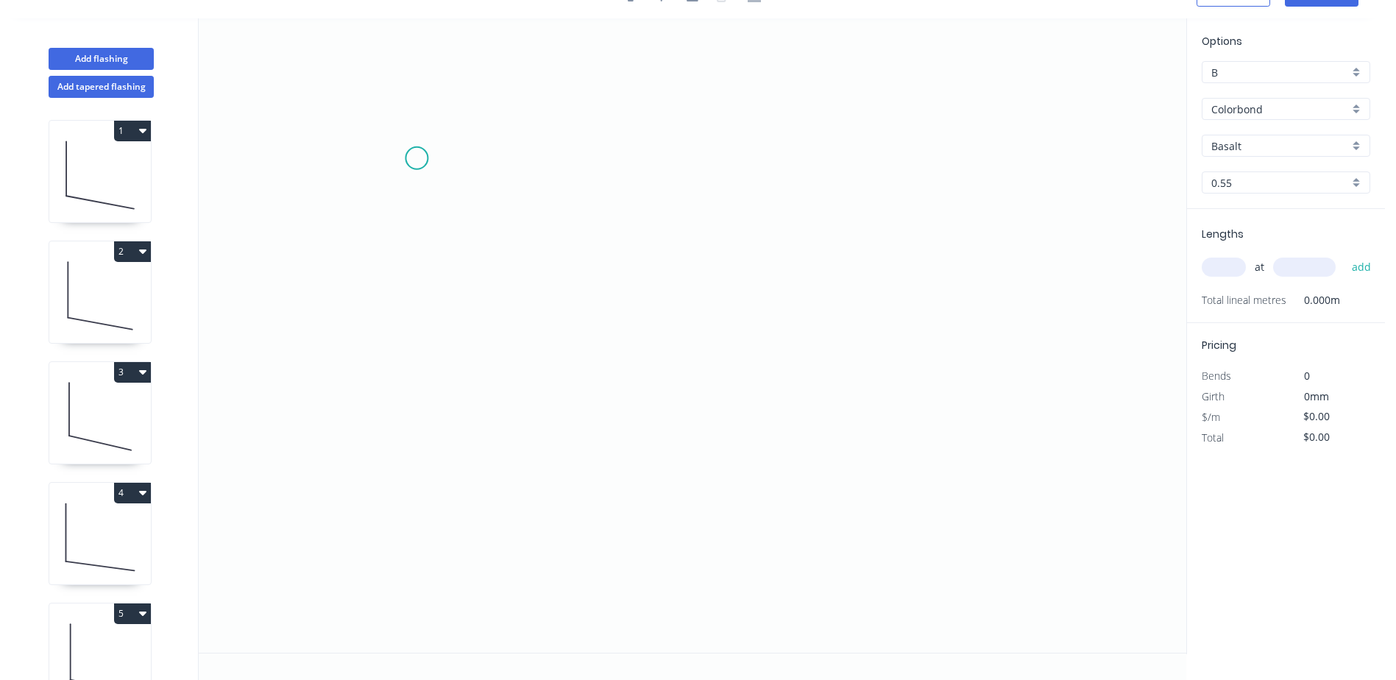
click at [416, 158] on icon "0" at bounding box center [692, 335] width 987 height 634
drag, startPoint x: 407, startPoint y: 400, endPoint x: 501, endPoint y: 413, distance: 95.1
click at [410, 398] on icon "0" at bounding box center [692, 335] width 987 height 634
click at [696, 448] on icon "0 ?" at bounding box center [692, 335] width 987 height 634
click at [386, 271] on rect at bounding box center [394, 272] width 29 height 21
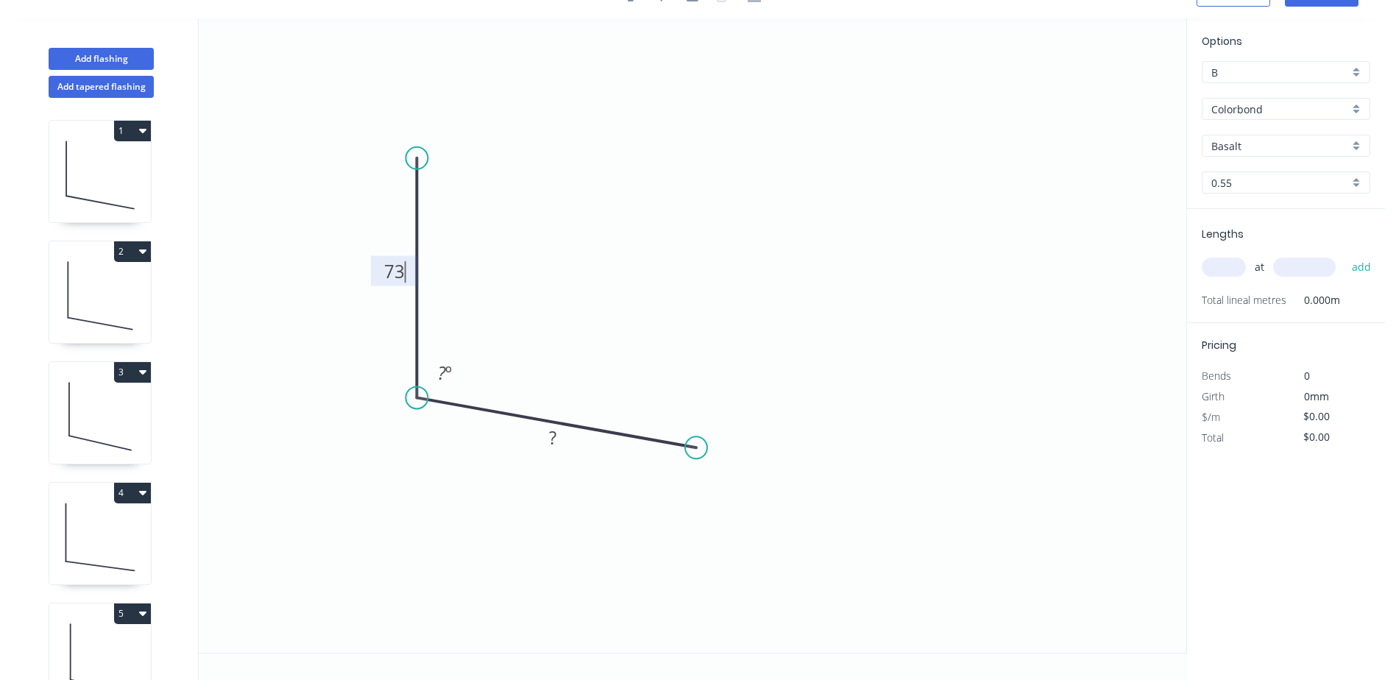
click at [998, 118] on icon "0 73 ? ? º" at bounding box center [692, 335] width 987 height 634
click at [1242, 146] on input "Basalt" at bounding box center [1280, 145] width 138 height 15
click at [1259, 299] on div "Woodland Grey" at bounding box center [1285, 300] width 167 height 26
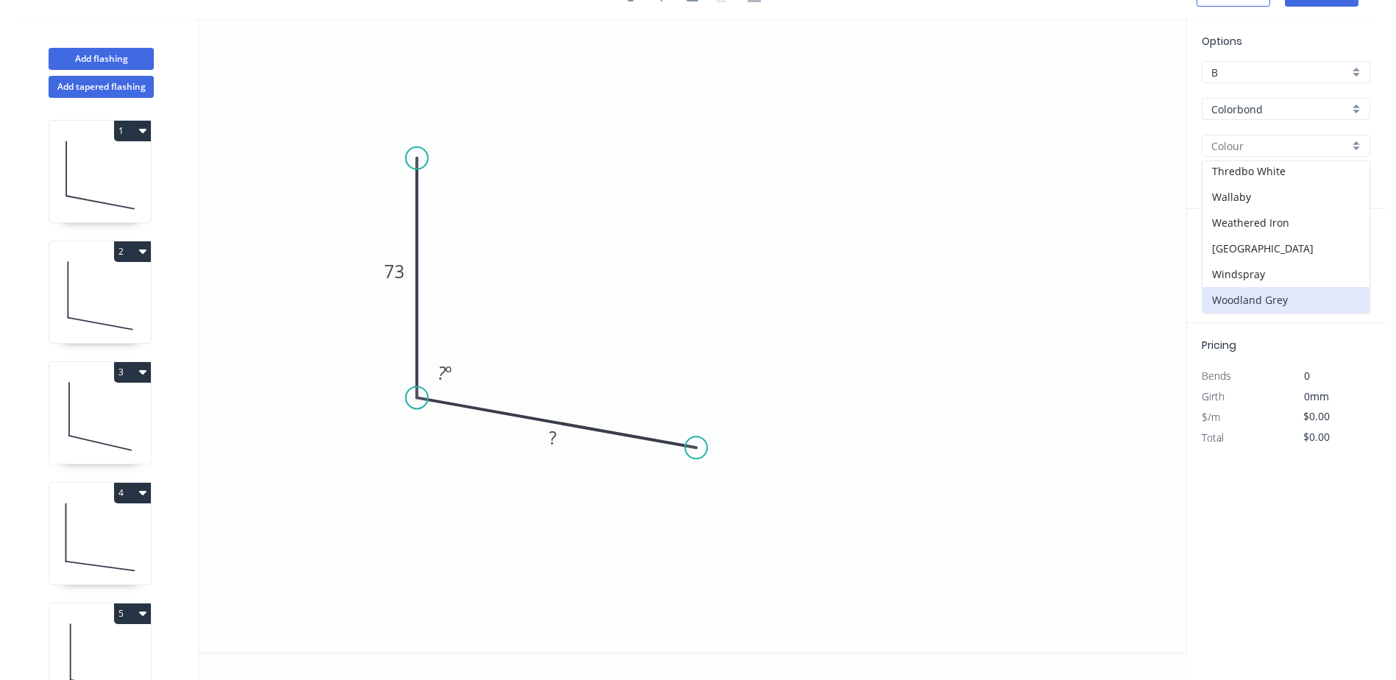
type input "Woodland Grey"
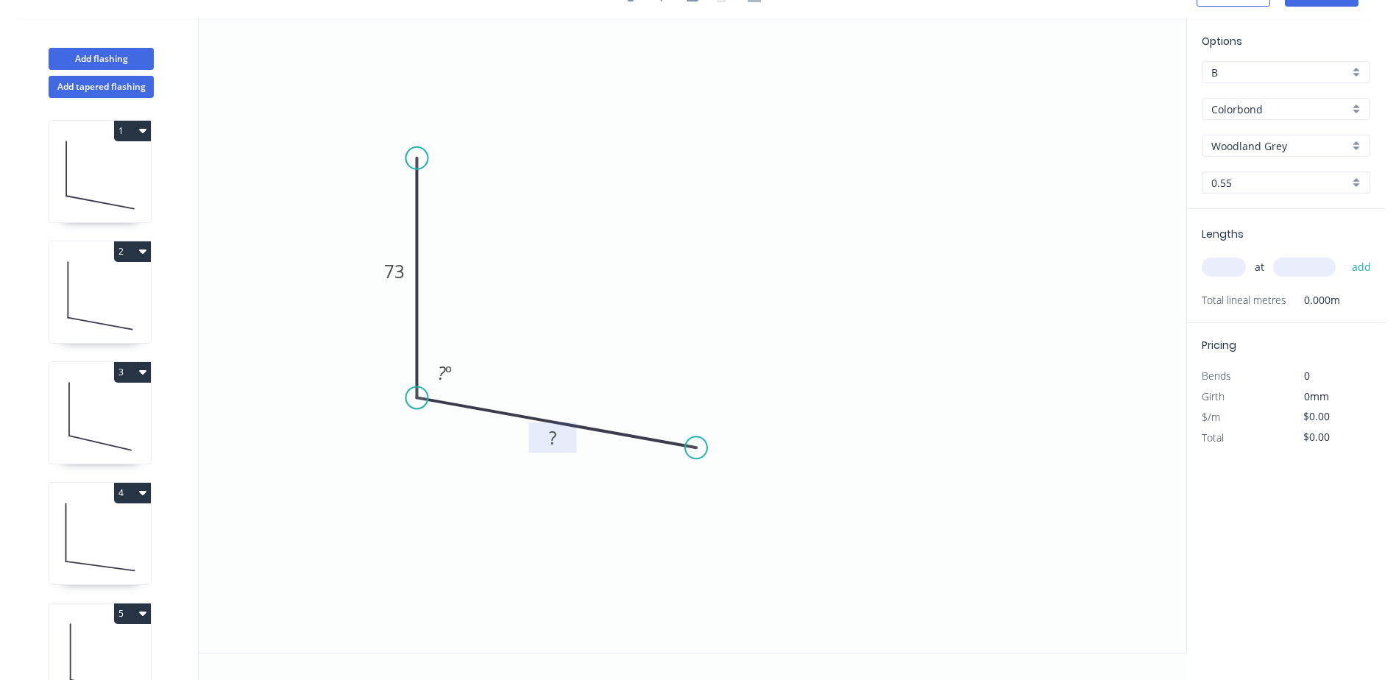
click at [550, 440] on tspan "?" at bounding box center [552, 437] width 7 height 24
click at [590, 327] on icon "0 73 20 ? º" at bounding box center [692, 335] width 987 height 634
type input "$4.57"
click at [452, 378] on rect at bounding box center [444, 373] width 29 height 21
click at [815, 274] on icon "0 73 20 92 º" at bounding box center [692, 335] width 987 height 634
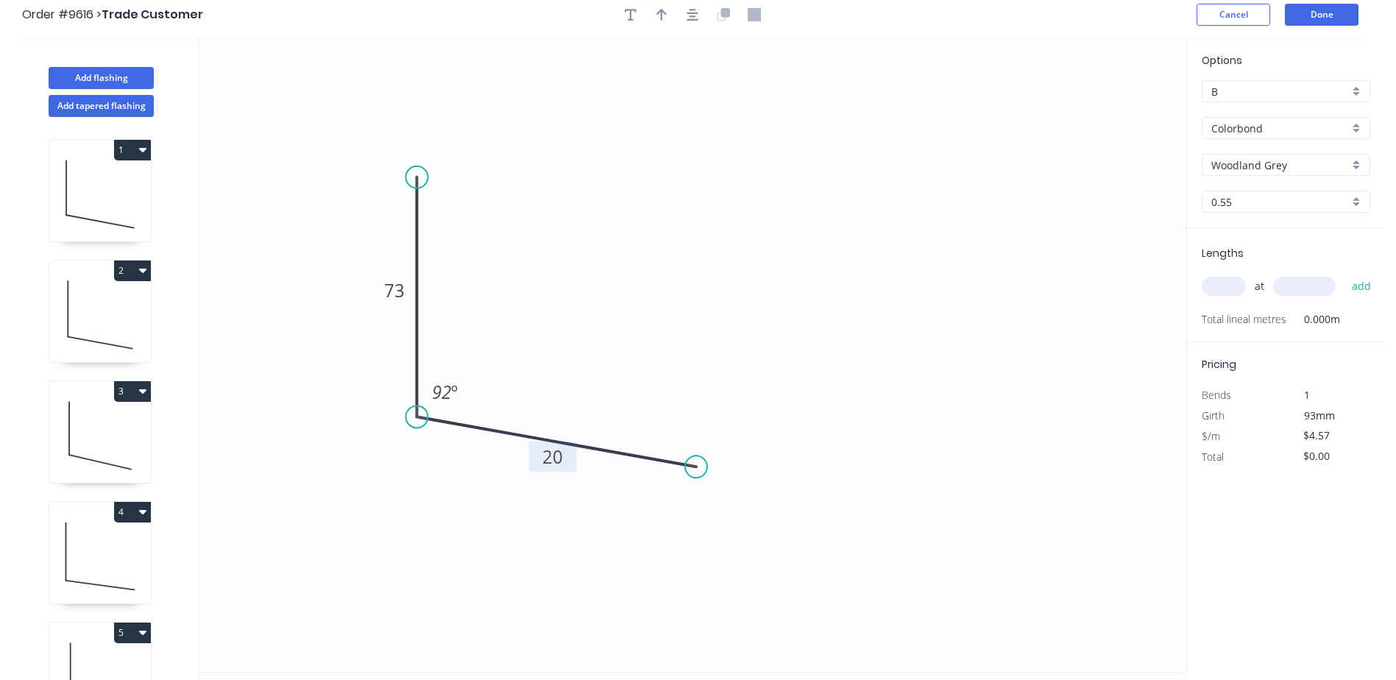
scroll to position [0, 0]
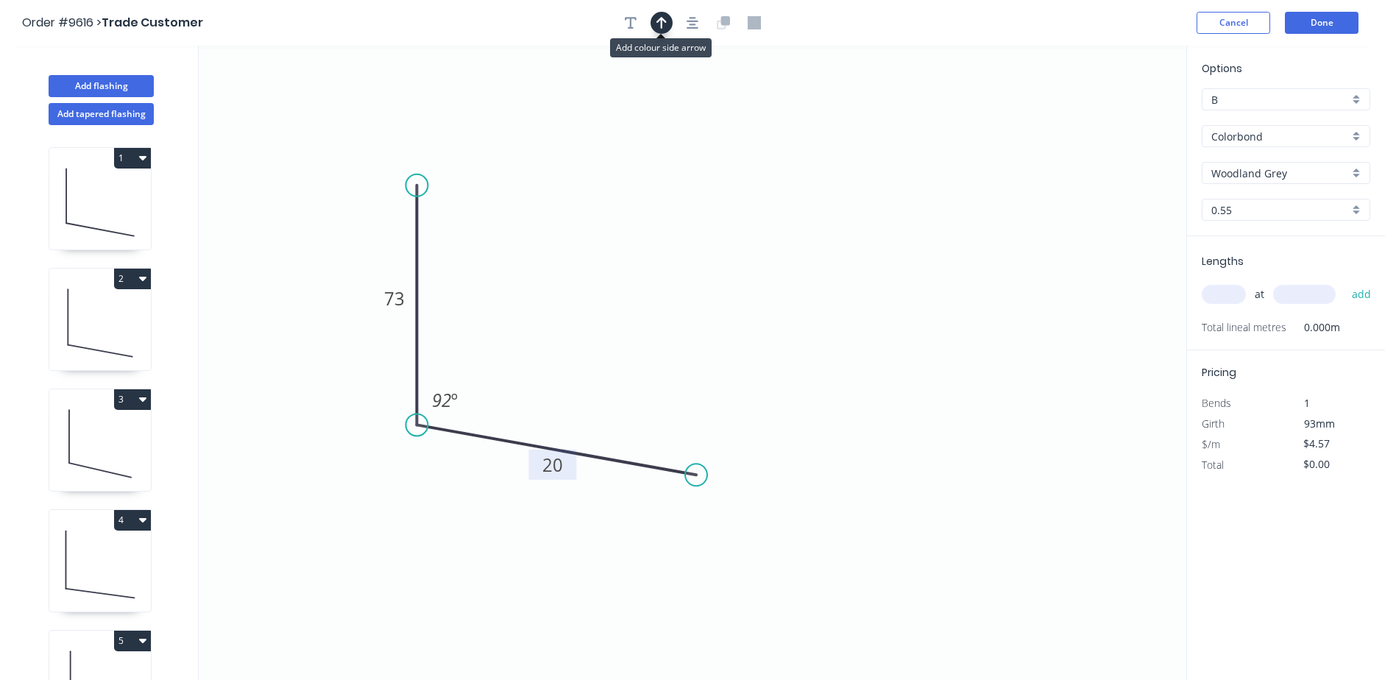
click at [658, 26] on icon "button" at bounding box center [661, 22] width 10 height 13
click at [1111, 116] on icon at bounding box center [1111, 102] width 13 height 47
click at [1109, 109] on icon at bounding box center [1109, 99] width 13 height 47
drag, startPoint x: 1109, startPoint y: 109, endPoint x: 574, endPoint y: 297, distance: 567.7
click at [574, 297] on icon at bounding box center [585, 284] width 43 height 43
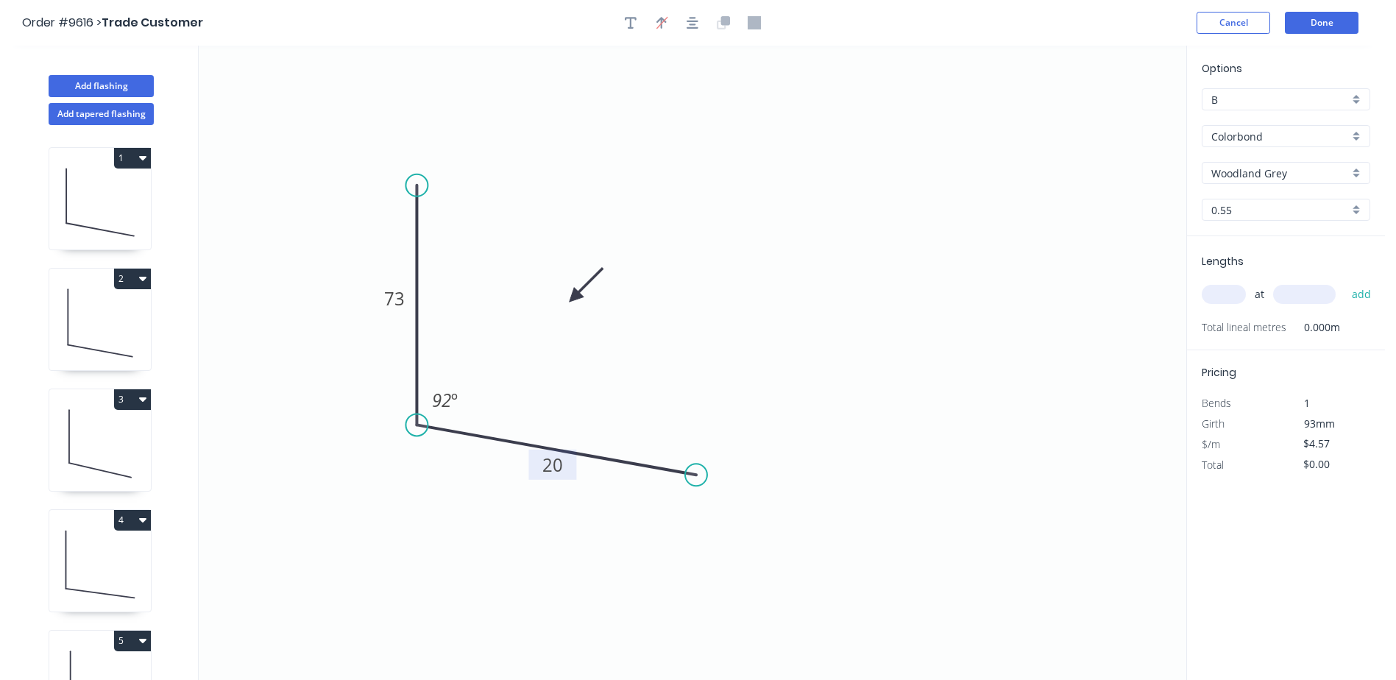
click at [1223, 294] on input "text" at bounding box center [1223, 294] width 44 height 19
type input "1"
click at [1142, 305] on icon "0 73 20 92 º" at bounding box center [692, 363] width 987 height 634
type input "1820"
click at [1368, 294] on button "add" at bounding box center [1361, 294] width 35 height 25
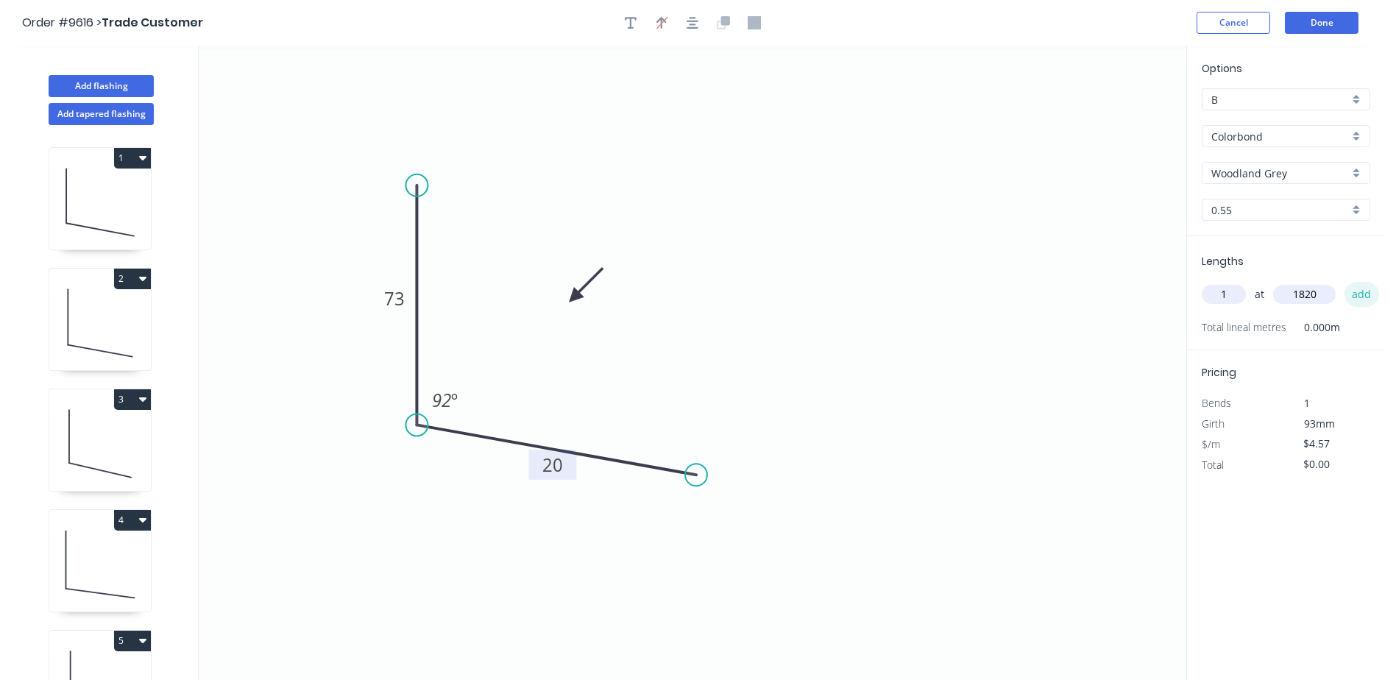
type input "$8.32"
click at [1318, 21] on button "Done" at bounding box center [1321, 23] width 74 height 22
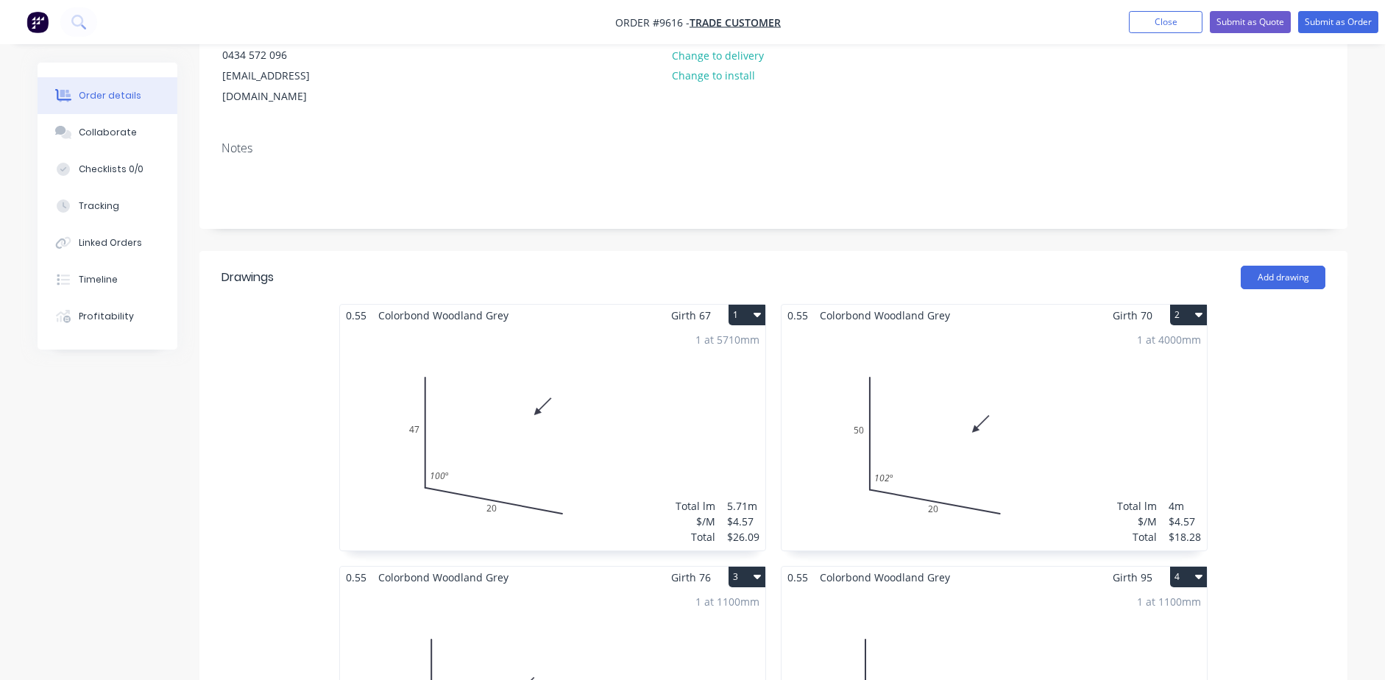
scroll to position [221, 0]
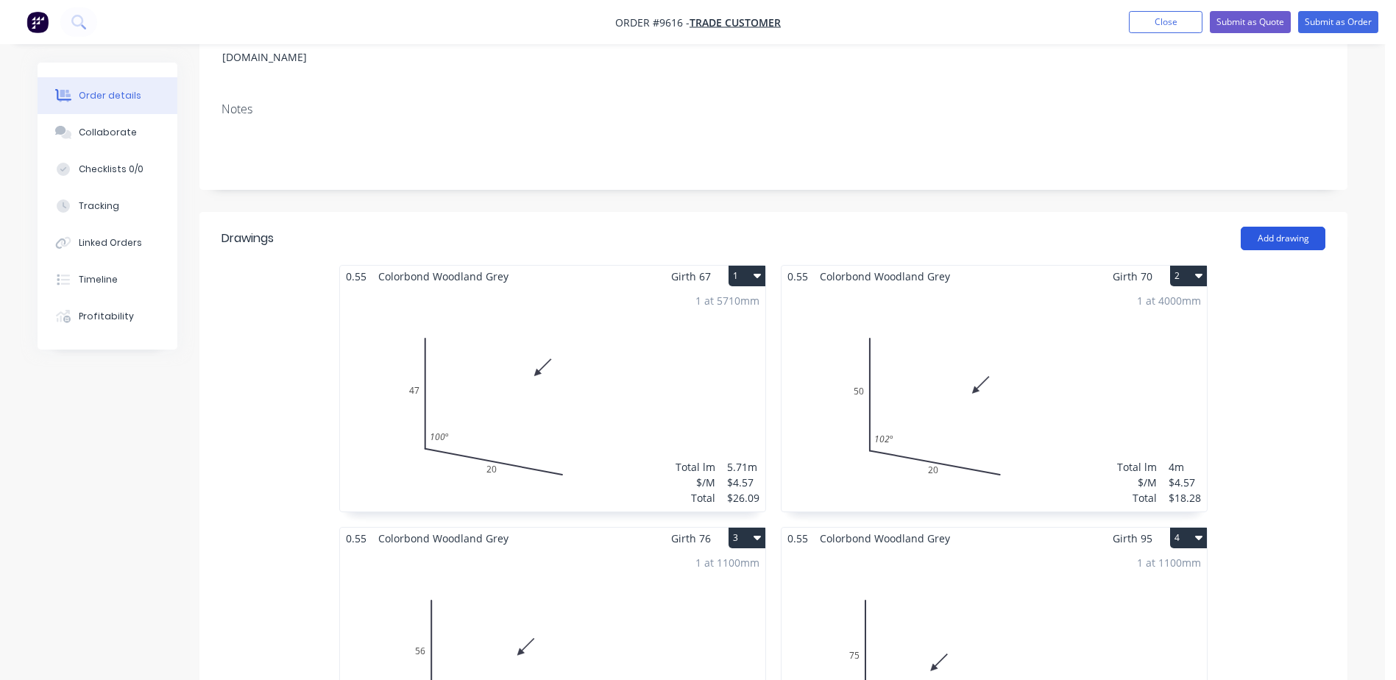
click at [1279, 227] on button "Add drawing" at bounding box center [1282, 239] width 85 height 24
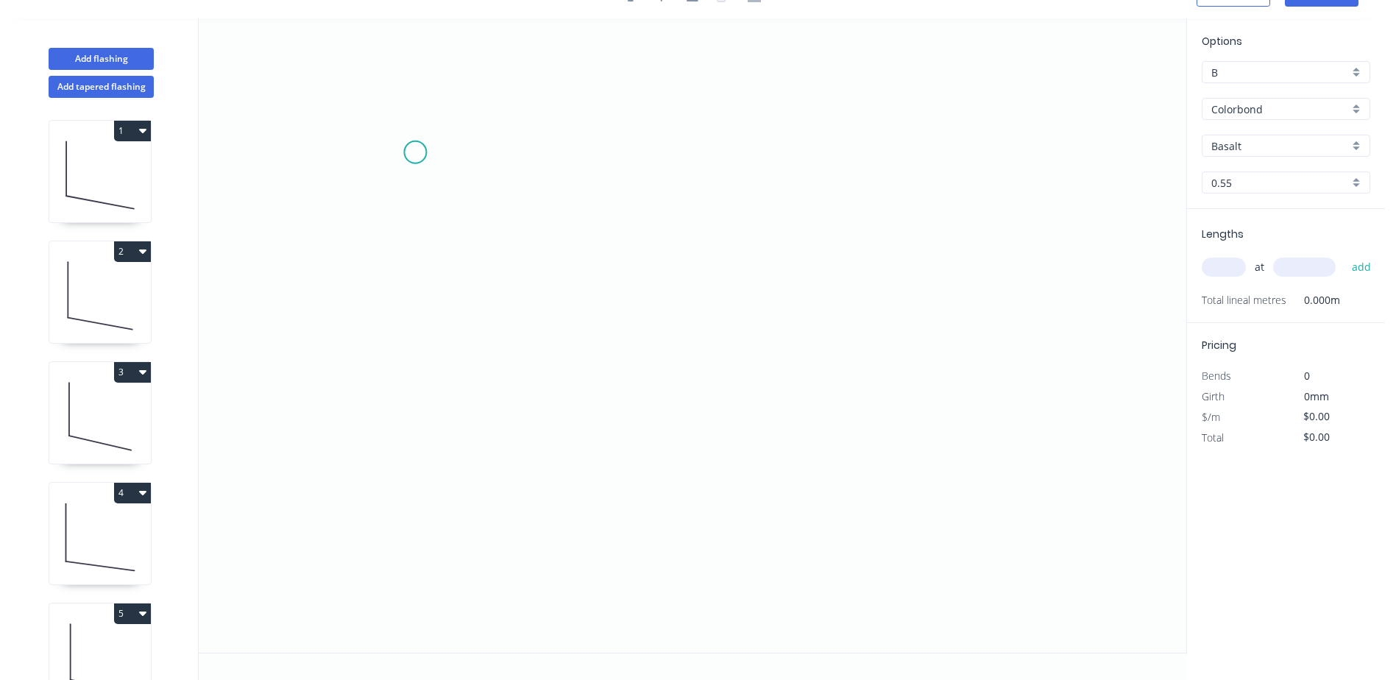
click at [415, 152] on icon "0" at bounding box center [692, 335] width 987 height 634
click at [410, 378] on icon "0" at bounding box center [692, 335] width 987 height 634
click at [675, 412] on icon "0 ?" at bounding box center [692, 335] width 987 height 634
click at [388, 257] on rect at bounding box center [392, 259] width 29 height 21
click at [740, 137] on icon "0 47 20 98 º" at bounding box center [692, 335] width 987 height 634
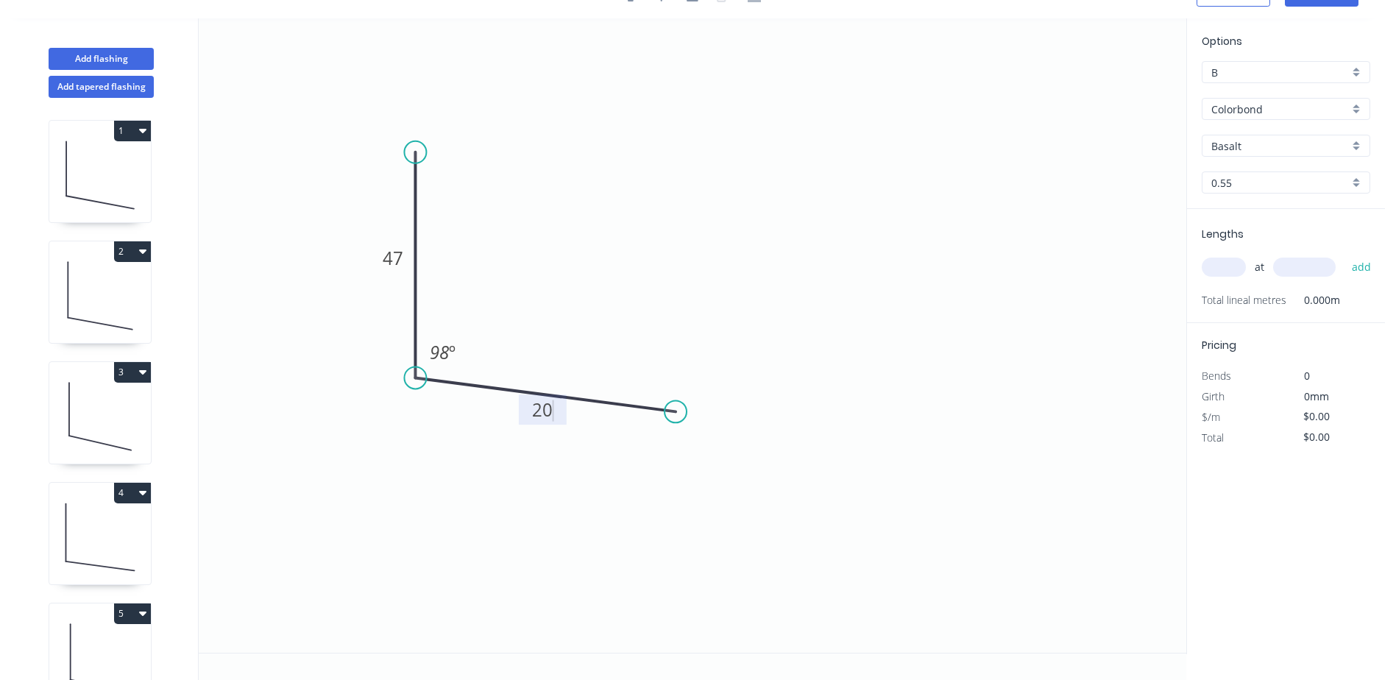
type input "$4.57"
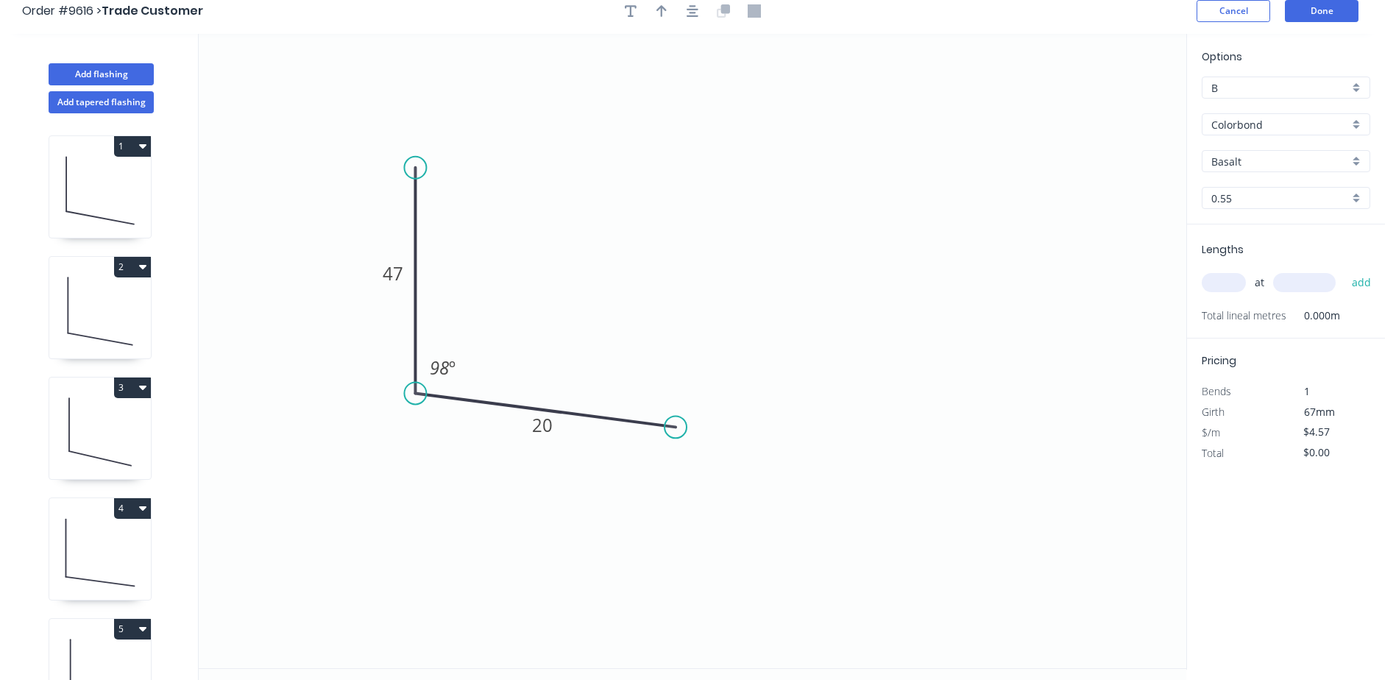
scroll to position [0, 0]
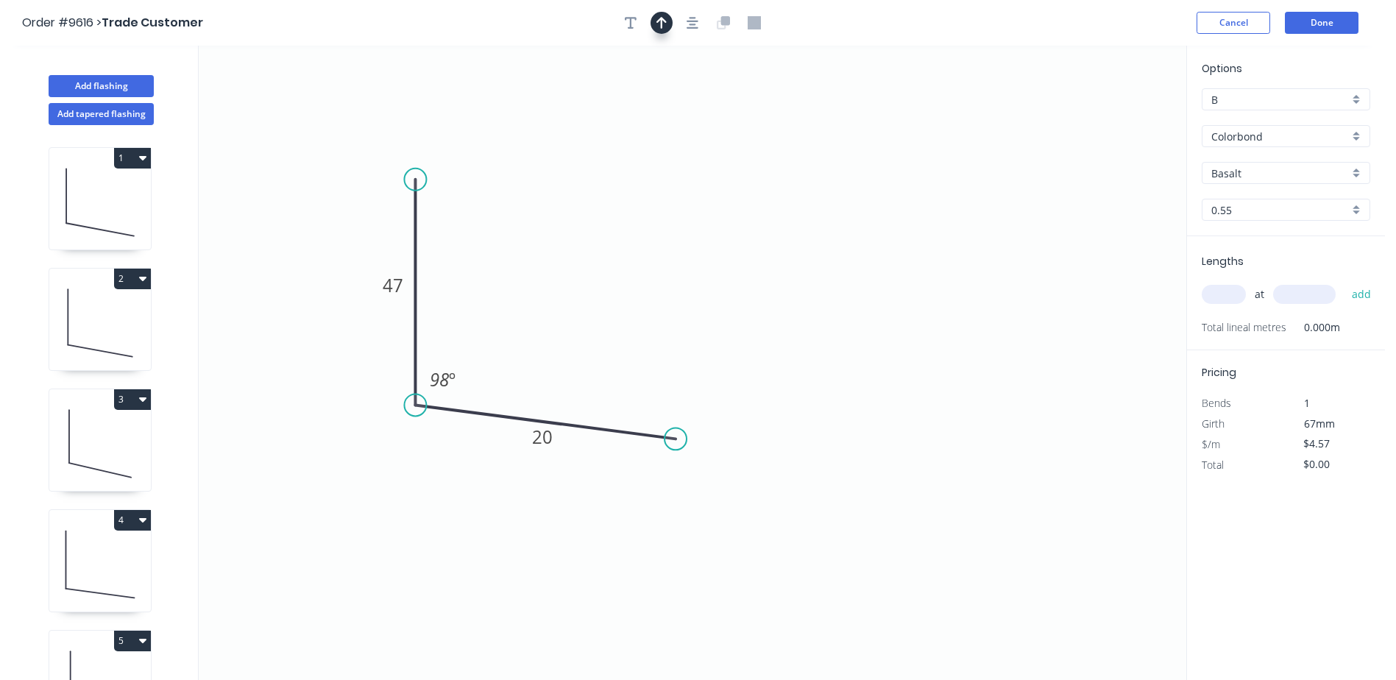
click at [661, 25] on icon "button" at bounding box center [661, 23] width 10 height 12
click at [1112, 114] on icon at bounding box center [1111, 102] width 13 height 47
drag, startPoint x: 1112, startPoint y: 114, endPoint x: 600, endPoint y: 277, distance: 537.4
click at [599, 277] on icon at bounding box center [605, 260] width 43 height 43
click at [1231, 171] on input "Basalt" at bounding box center [1280, 173] width 138 height 15
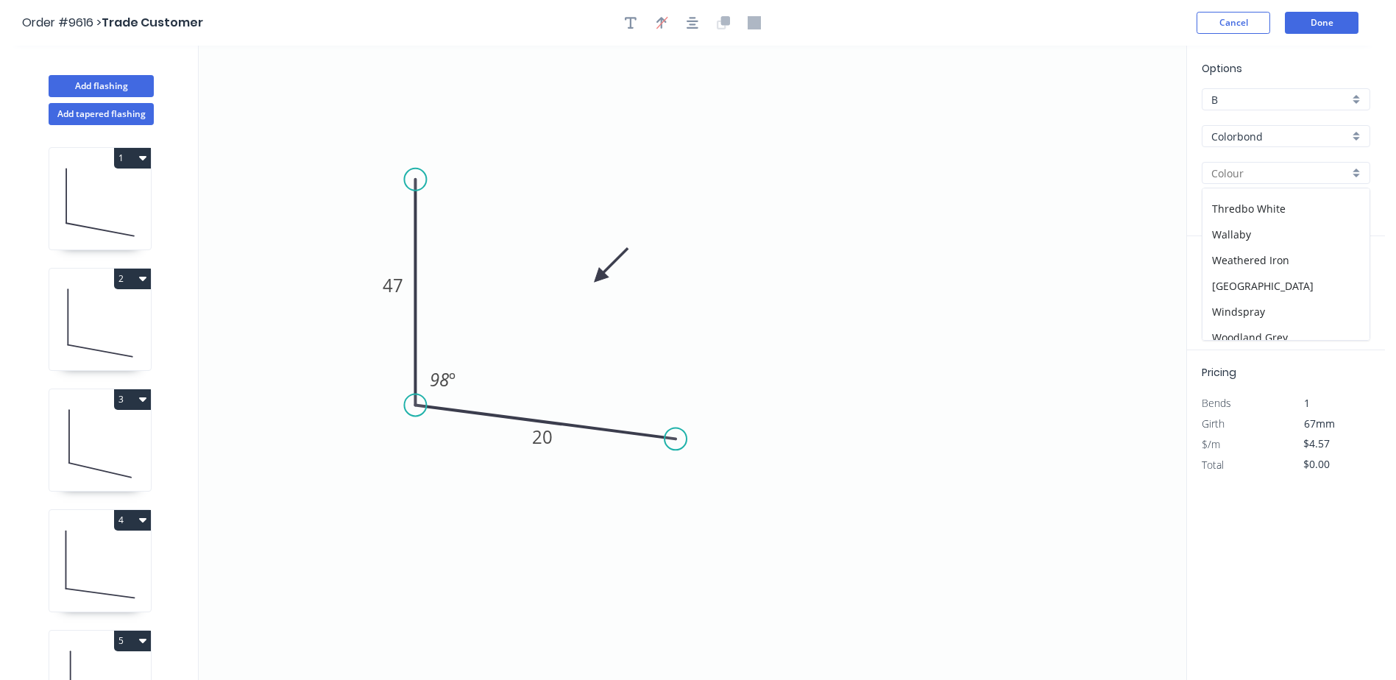
scroll to position [544, 0]
click at [1258, 319] on div "Woodland Grey" at bounding box center [1285, 327] width 167 height 26
type input "Woodland Grey"
click at [1223, 293] on input "text" at bounding box center [1223, 294] width 44 height 19
type input "1"
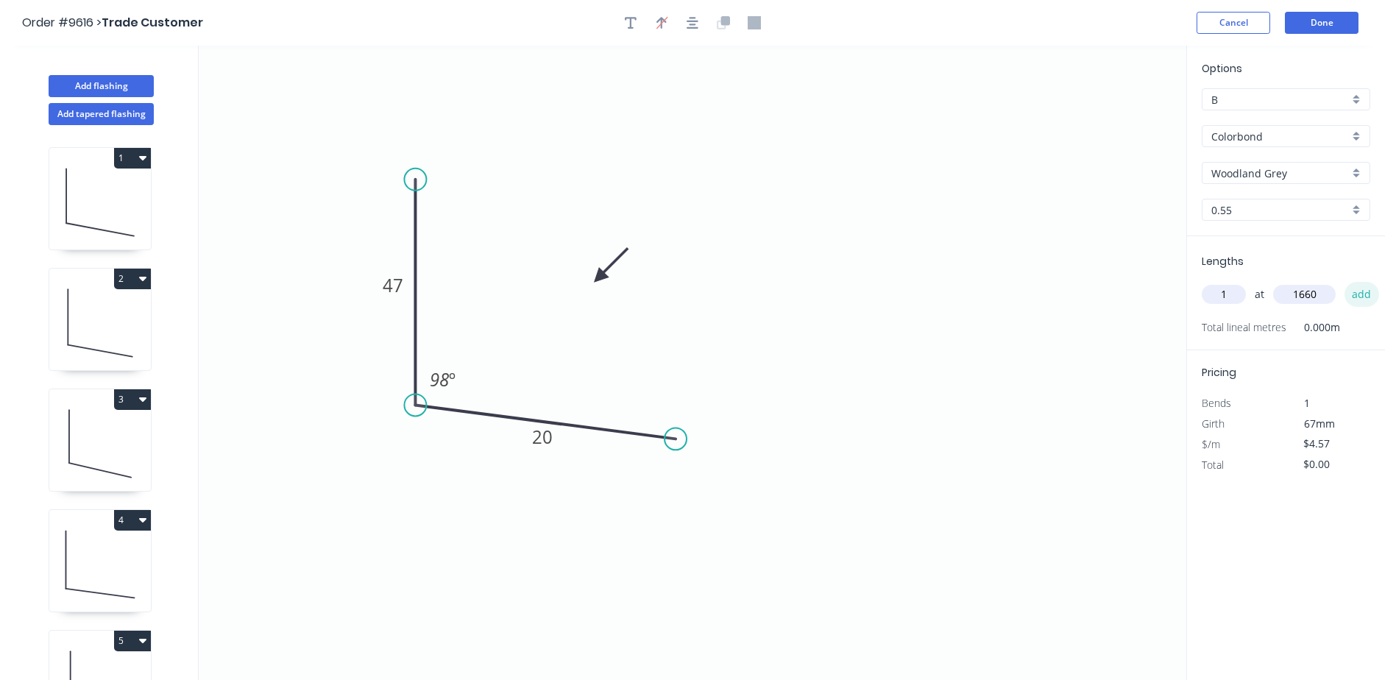
type input "1660"
click at [1353, 290] on button "add" at bounding box center [1361, 294] width 35 height 25
type input "$7.59"
click at [1325, 19] on button "Done" at bounding box center [1321, 23] width 74 height 22
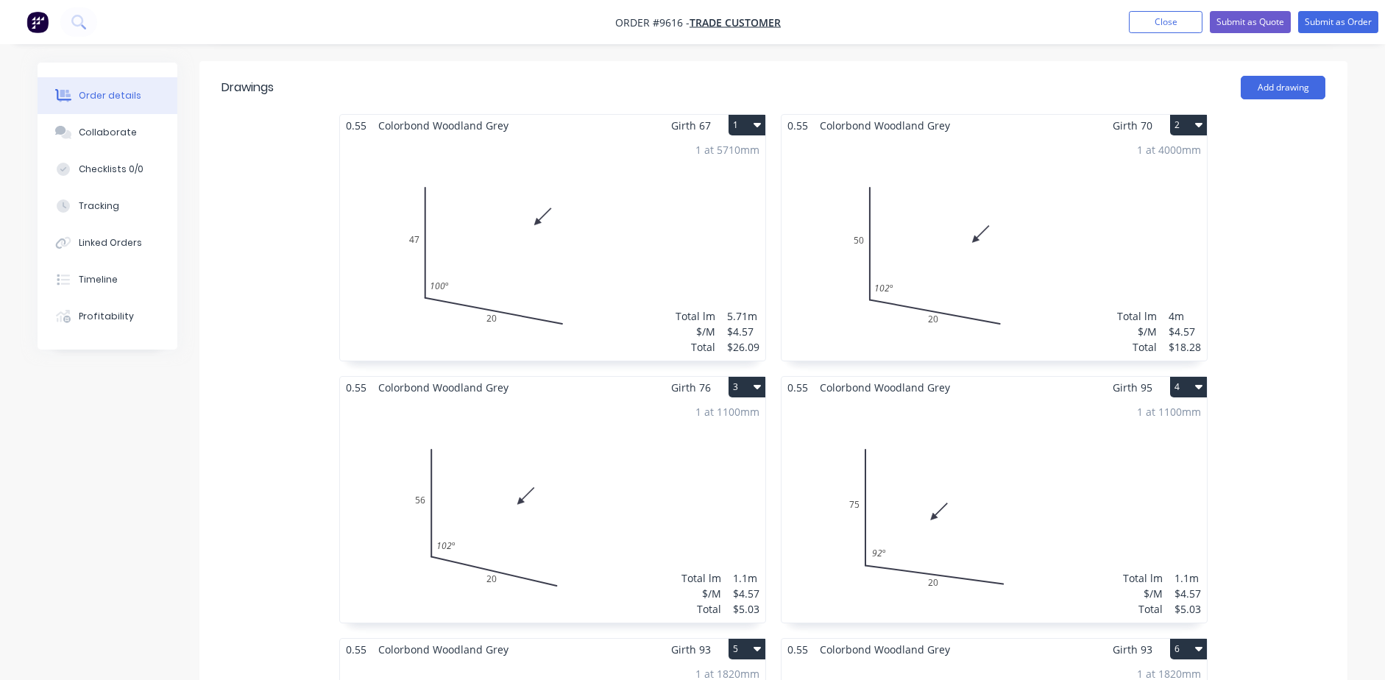
scroll to position [147, 0]
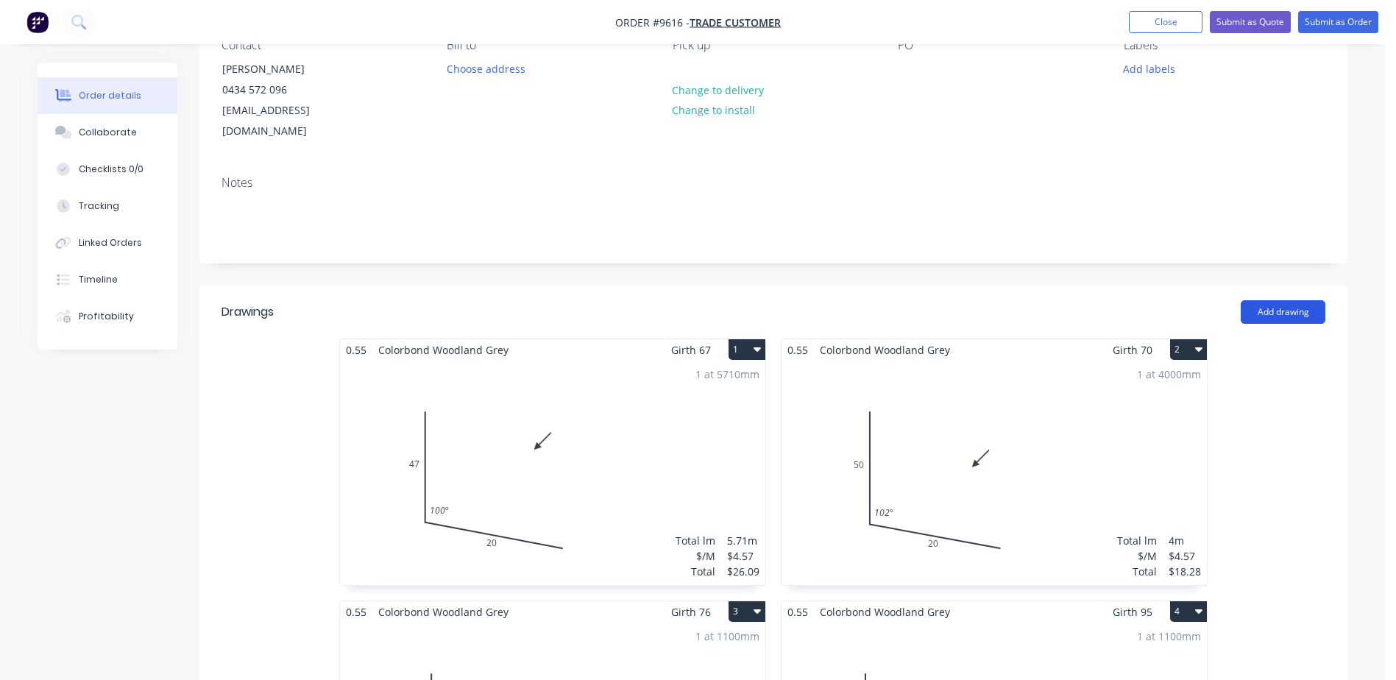
click at [1291, 300] on button "Add drawing" at bounding box center [1282, 312] width 85 height 24
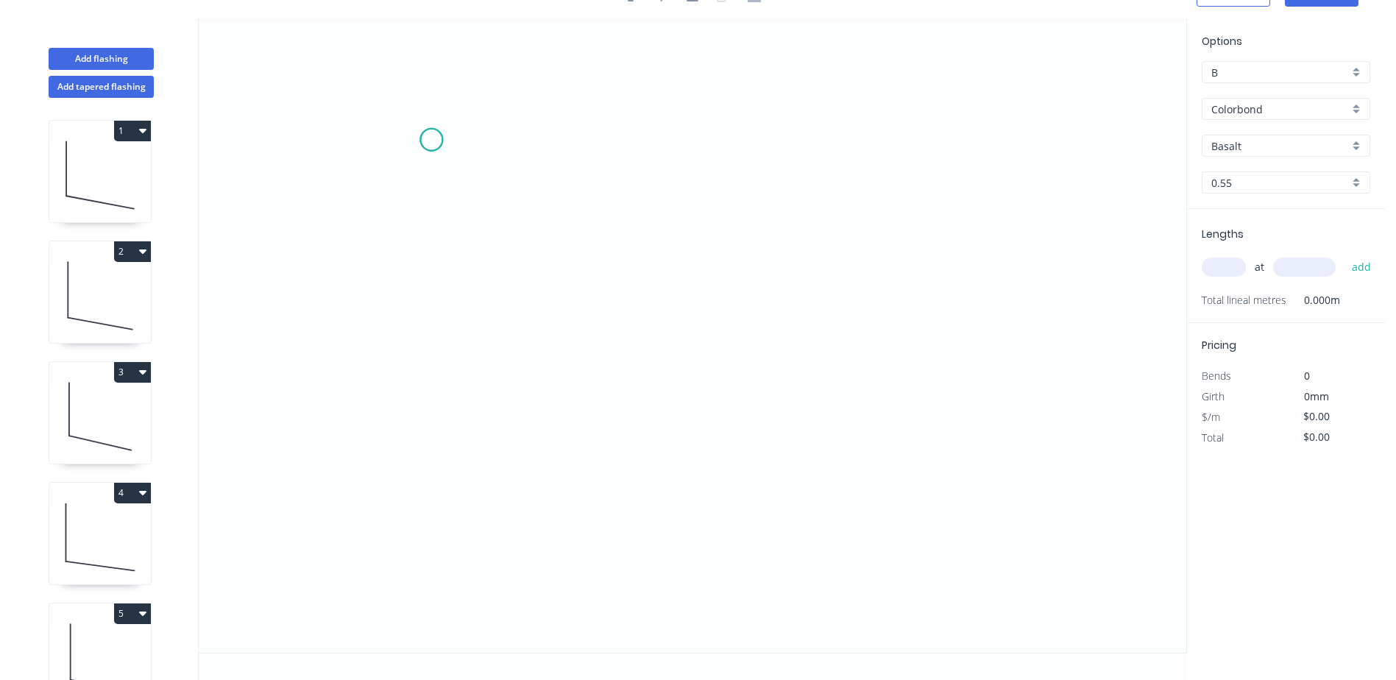
click at [431, 140] on icon "0" at bounding box center [692, 335] width 987 height 634
click at [419, 349] on icon "0" at bounding box center [692, 335] width 987 height 634
click at [665, 380] on icon "0 ?" at bounding box center [692, 335] width 987 height 634
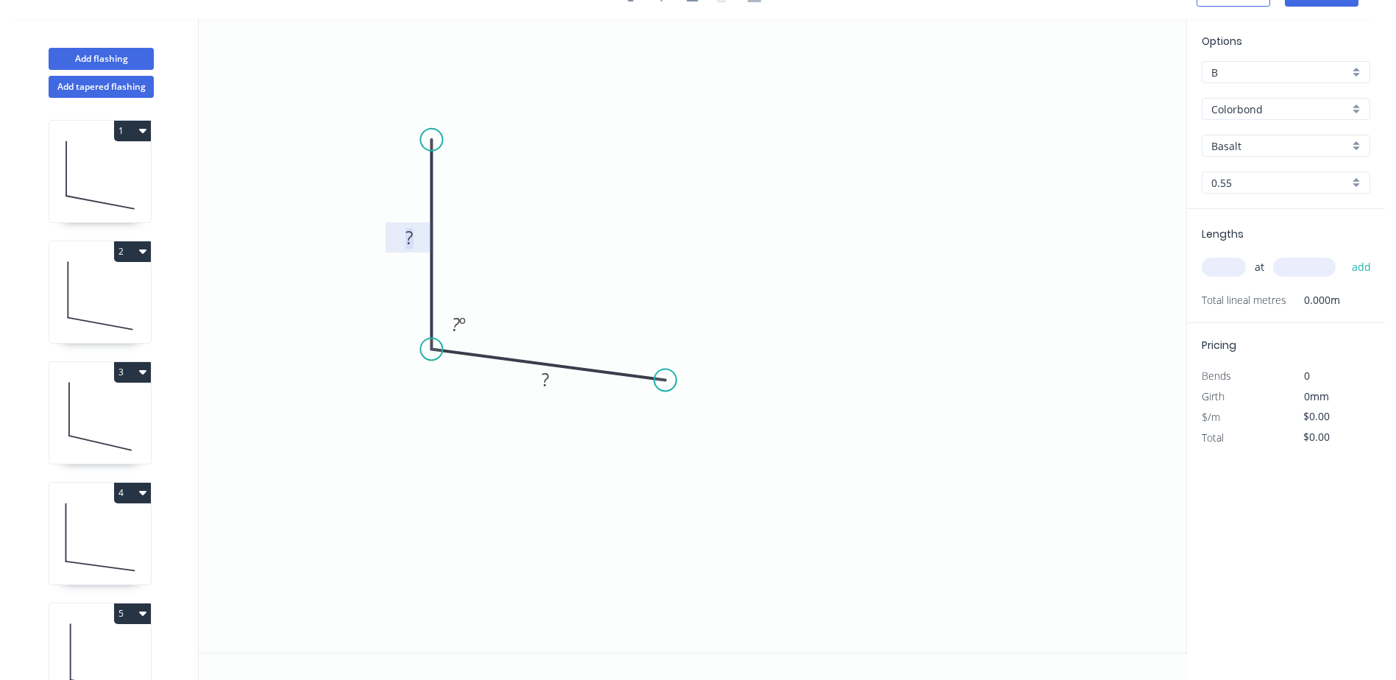
click at [407, 240] on tspan "?" at bounding box center [408, 237] width 7 height 24
click at [543, 149] on icon "0 51 20 100 º" at bounding box center [692, 335] width 987 height 634
type input "$4.57"
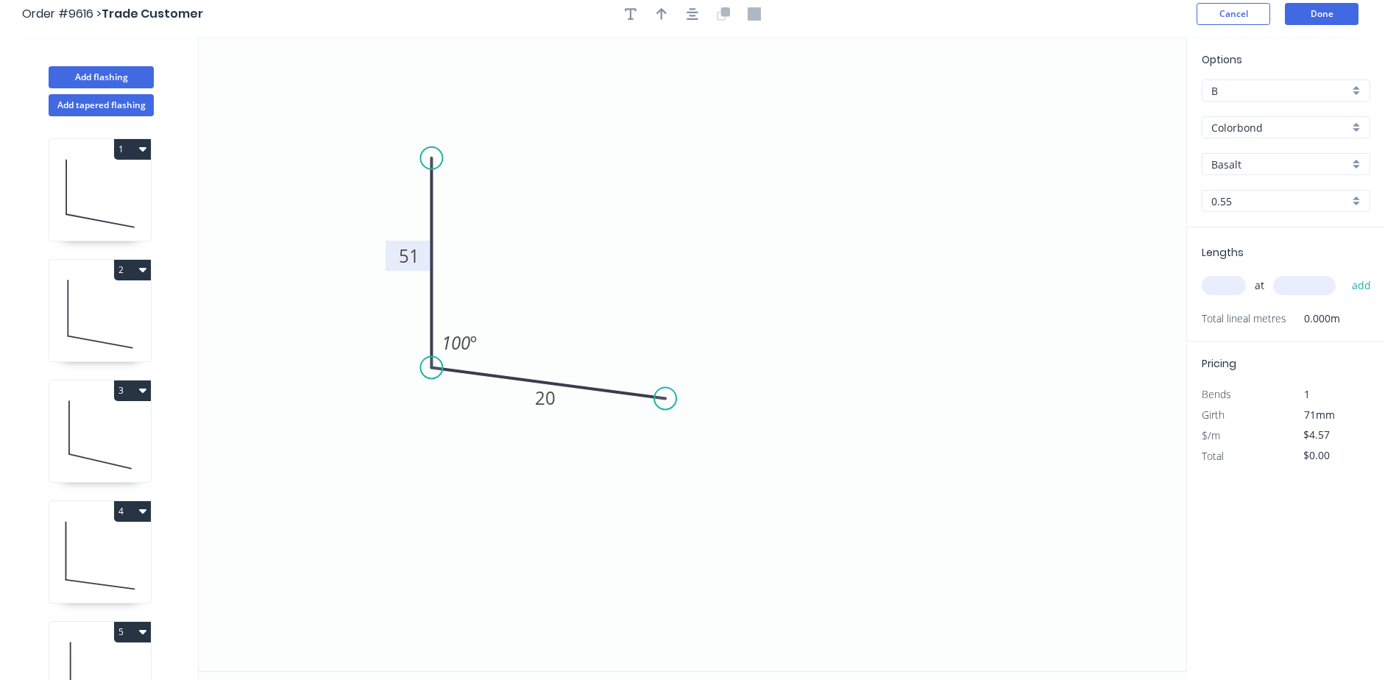
scroll to position [0, 0]
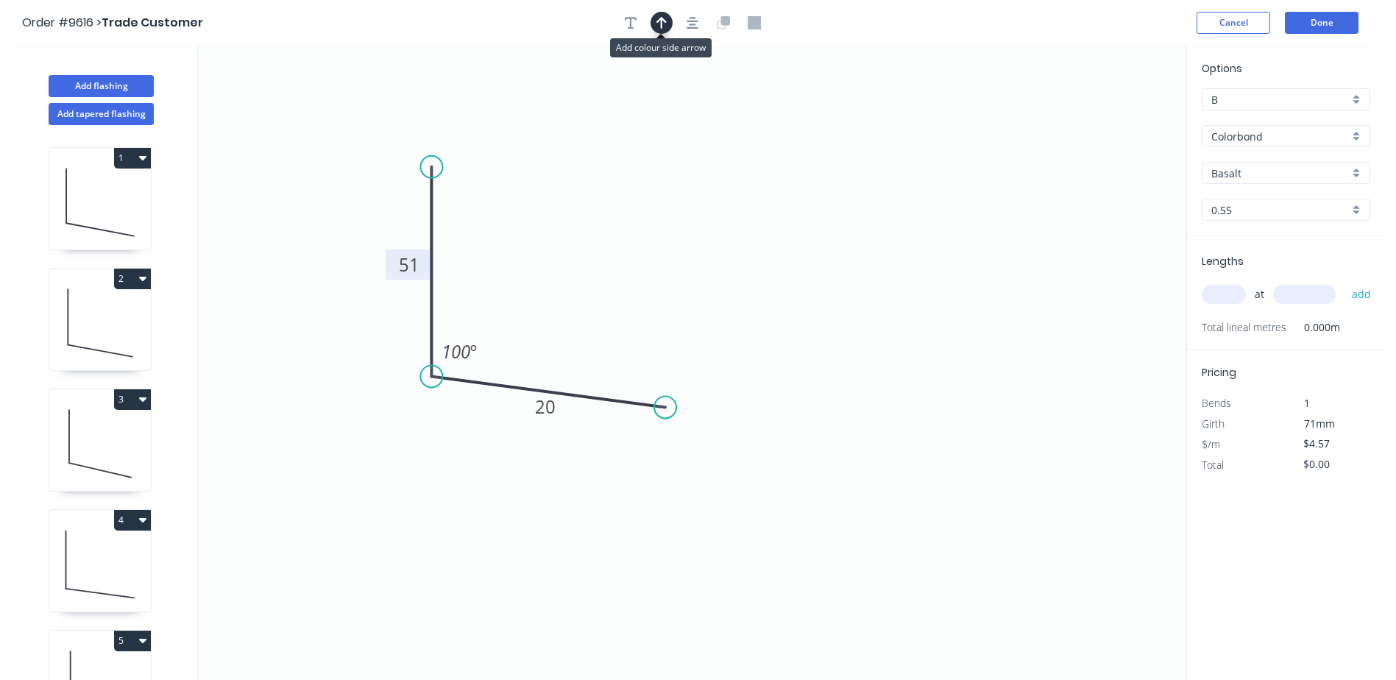
click at [664, 22] on icon "button" at bounding box center [661, 22] width 10 height 13
click at [1111, 115] on icon at bounding box center [1111, 102] width 13 height 47
drag, startPoint x: 1111, startPoint y: 115, endPoint x: 622, endPoint y: 246, distance: 506.4
click at [622, 246] on icon at bounding box center [633, 233] width 43 height 43
click at [1219, 168] on input "Basalt" at bounding box center [1280, 173] width 138 height 15
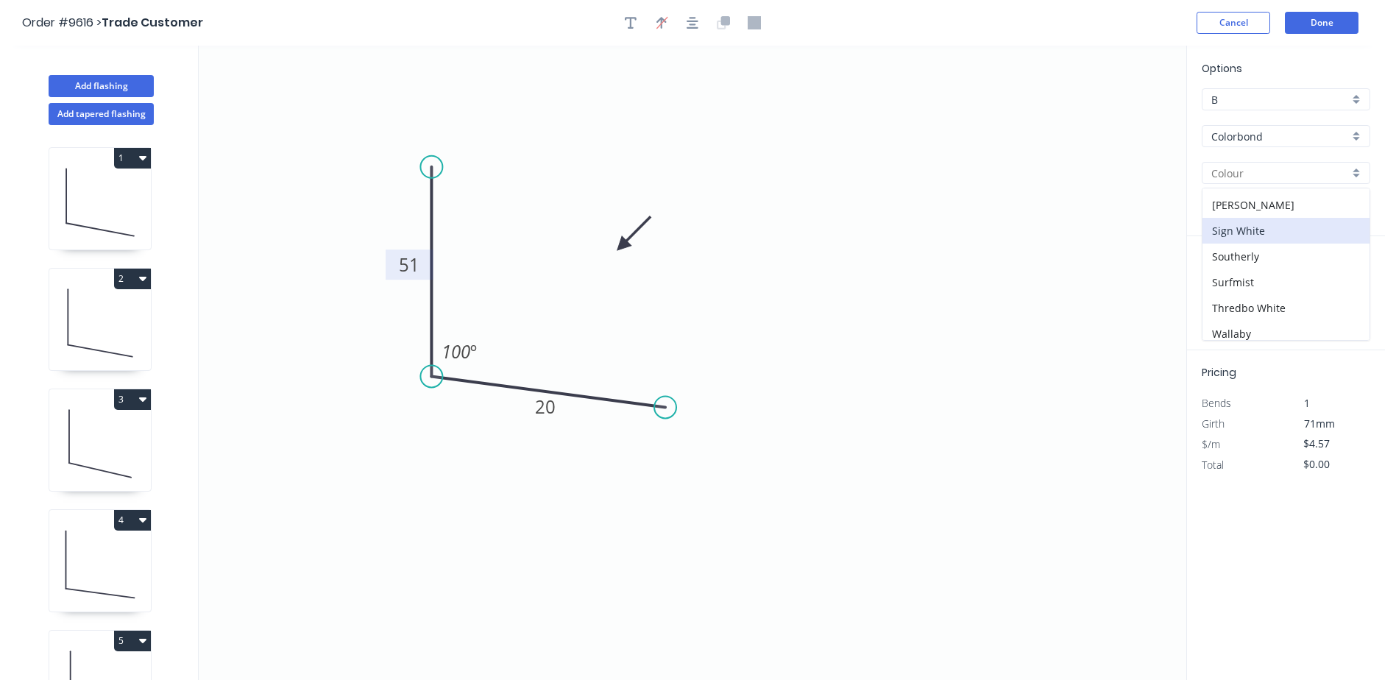
scroll to position [544, 0]
click at [1271, 318] on div "Woodland Grey" at bounding box center [1285, 327] width 167 height 26
type input "Woodland Grey"
click at [1228, 293] on input "text" at bounding box center [1223, 294] width 44 height 19
type input "1"
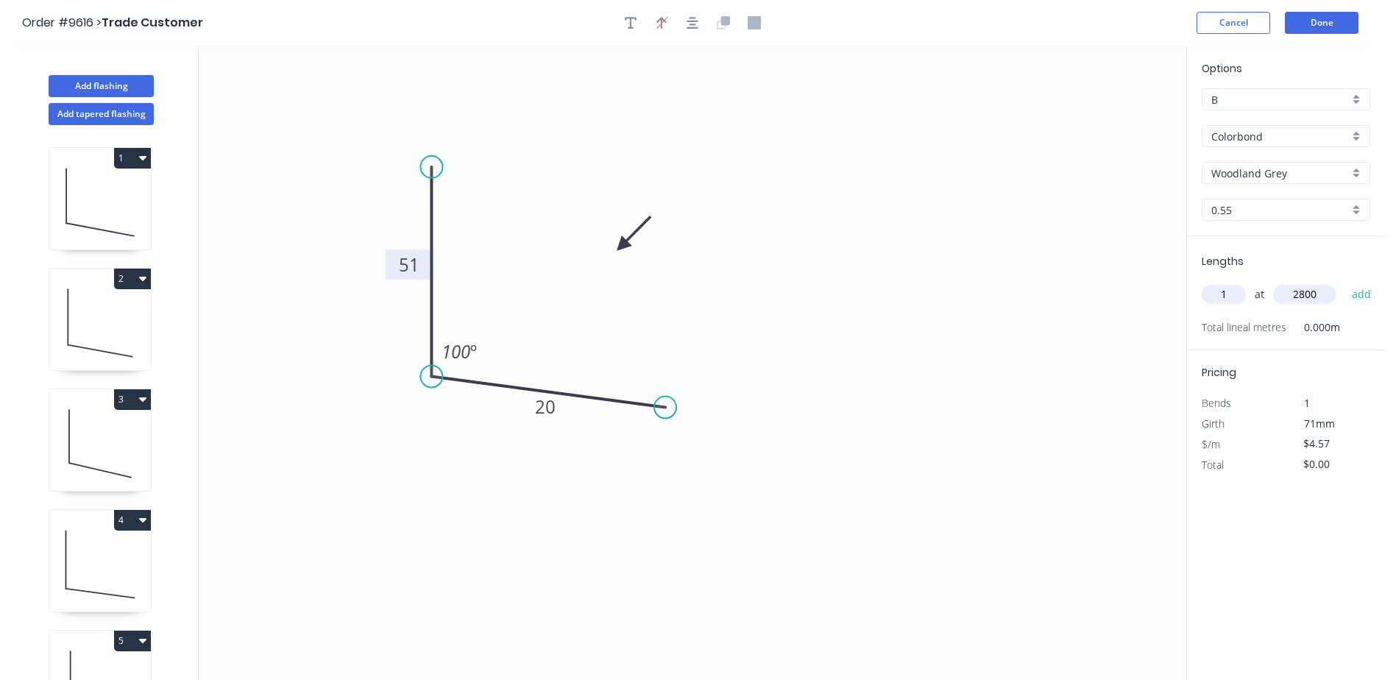
type input "2800"
click at [1344, 282] on button "add" at bounding box center [1361, 294] width 35 height 25
type input "$12.80"
click at [1315, 22] on button "Done" at bounding box center [1321, 23] width 74 height 22
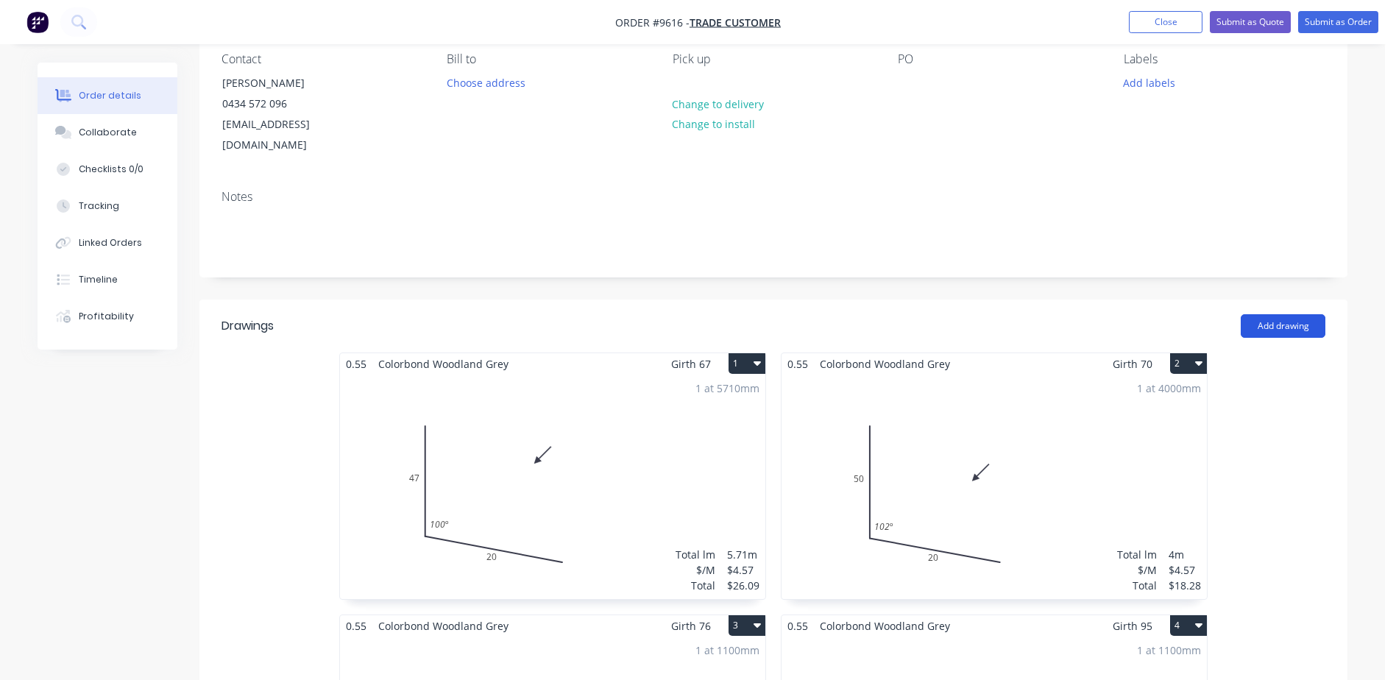
click at [1256, 314] on button "Add drawing" at bounding box center [1282, 326] width 85 height 24
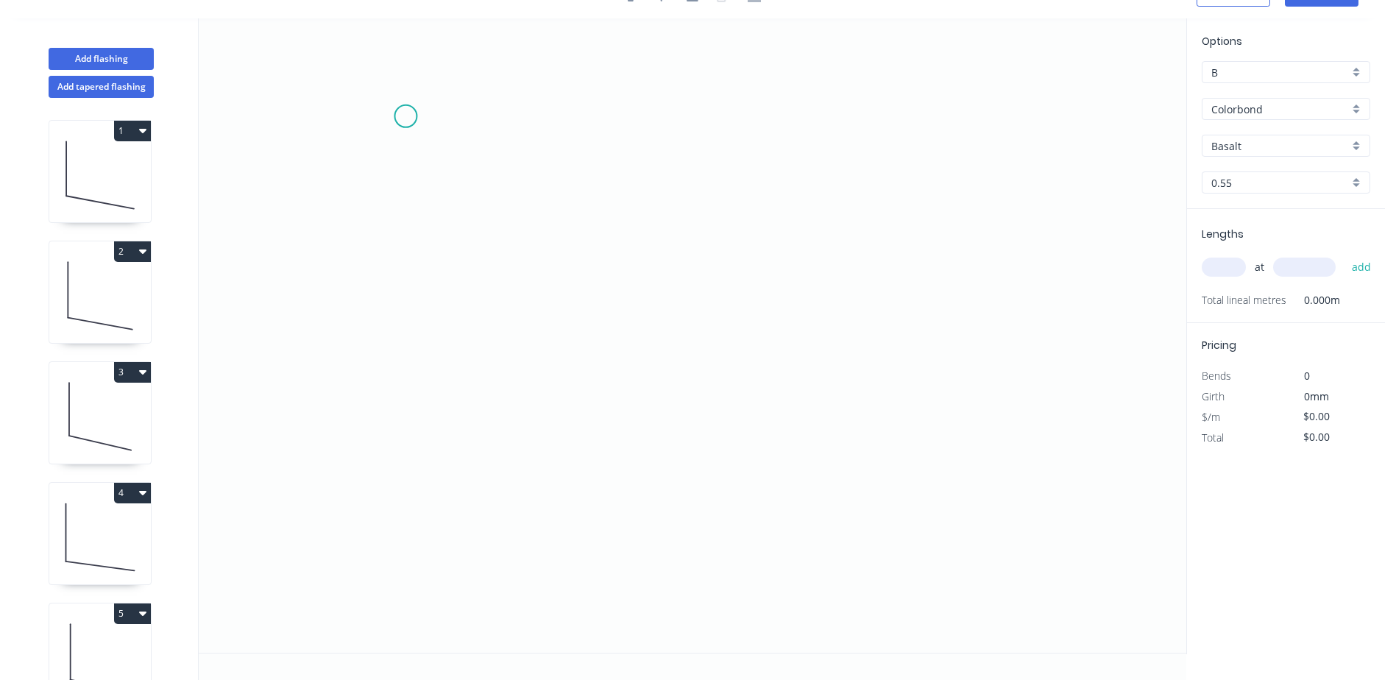
click at [405, 116] on icon "0" at bounding box center [692, 335] width 987 height 634
click at [405, 346] on icon "0" at bounding box center [692, 335] width 987 height 634
click at [661, 383] on icon "0 ?" at bounding box center [692, 335] width 987 height 634
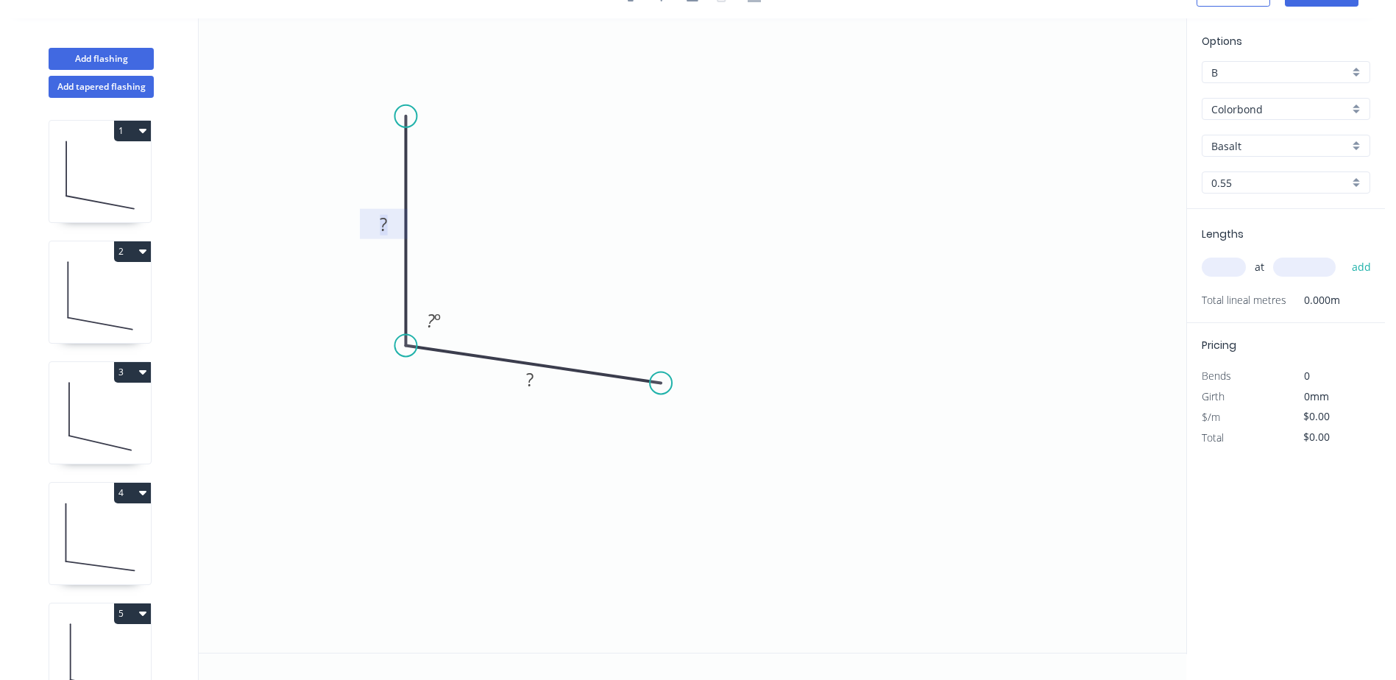
click at [382, 224] on tspan "?" at bounding box center [383, 224] width 7 height 24
click at [772, 164] on icon "0 50 20 100 º" at bounding box center [692, 335] width 987 height 634
type input "$4.57"
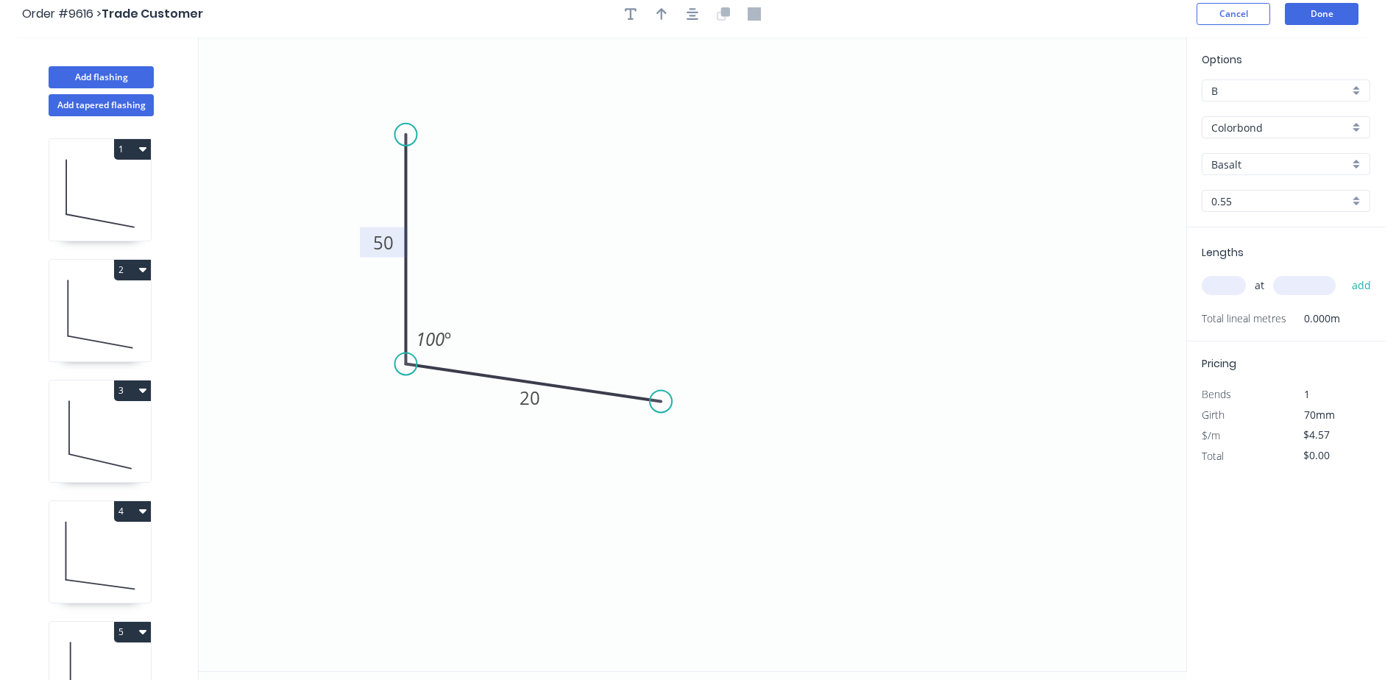
scroll to position [0, 0]
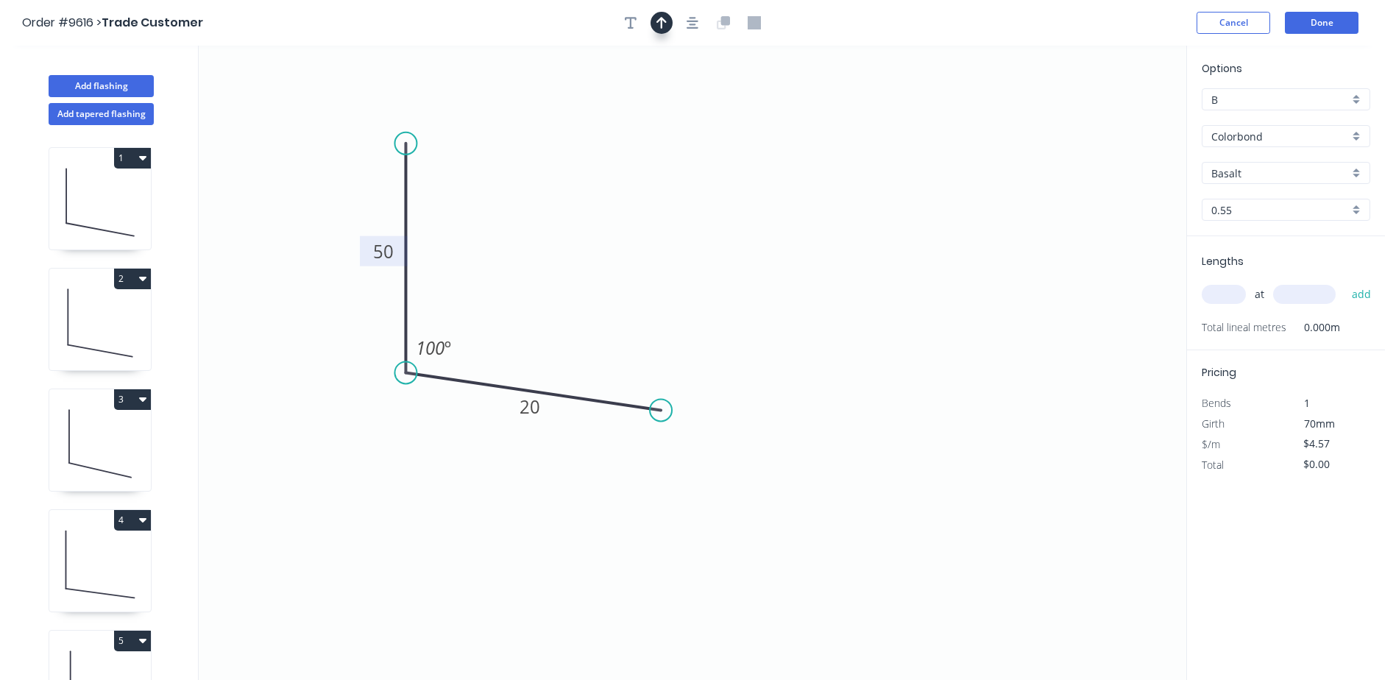
click at [657, 23] on icon "button" at bounding box center [661, 22] width 10 height 13
click at [1106, 112] on icon "0 50 20 100 º" at bounding box center [692, 363] width 987 height 634
click at [1109, 111] on icon "0 50 20 100 º" at bounding box center [692, 363] width 987 height 634
click at [1110, 112] on icon "0 50 20 100 º" at bounding box center [692, 363] width 987 height 634
click at [1115, 113] on icon "0 50 20 100 º" at bounding box center [692, 363] width 987 height 634
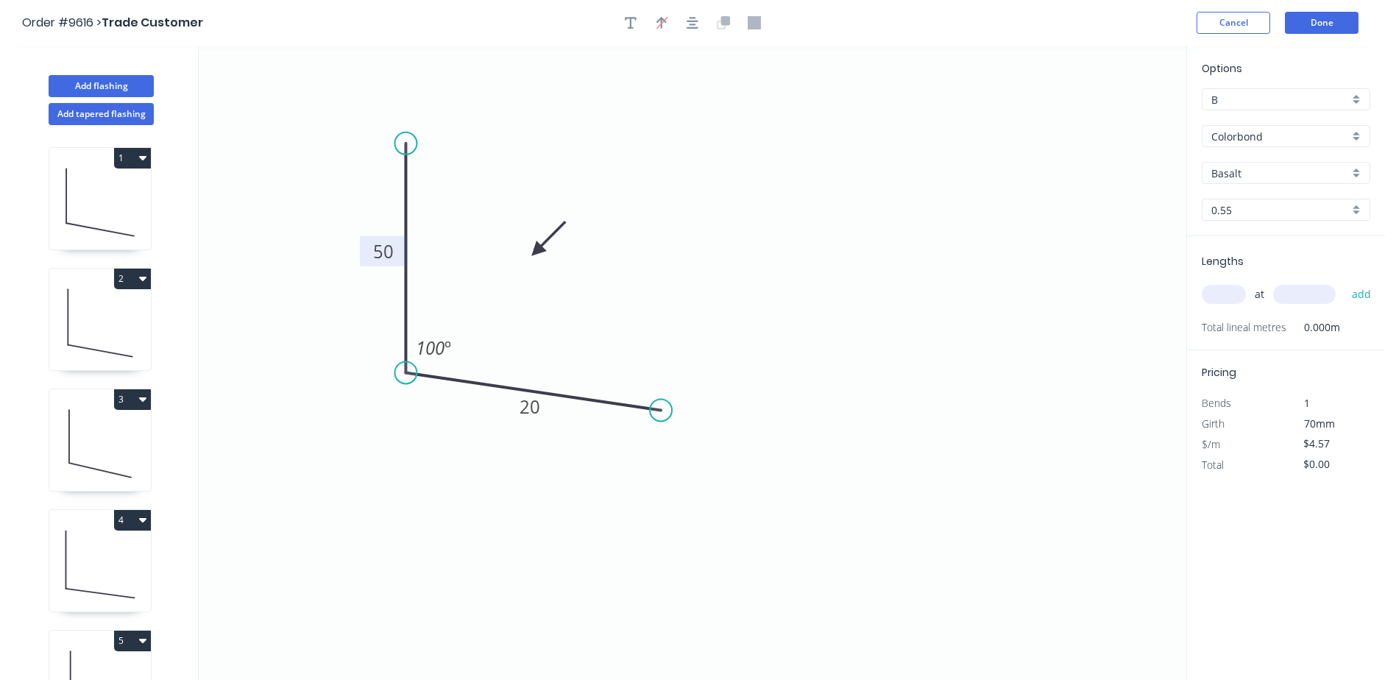
drag, startPoint x: 1115, startPoint y: 114, endPoint x: 536, endPoint y: 251, distance: 594.9
click at [536, 251] on icon at bounding box center [548, 238] width 43 height 43
click at [1268, 174] on input "Basalt" at bounding box center [1280, 173] width 138 height 15
click at [1259, 324] on div "Woodland Grey" at bounding box center [1285, 327] width 167 height 26
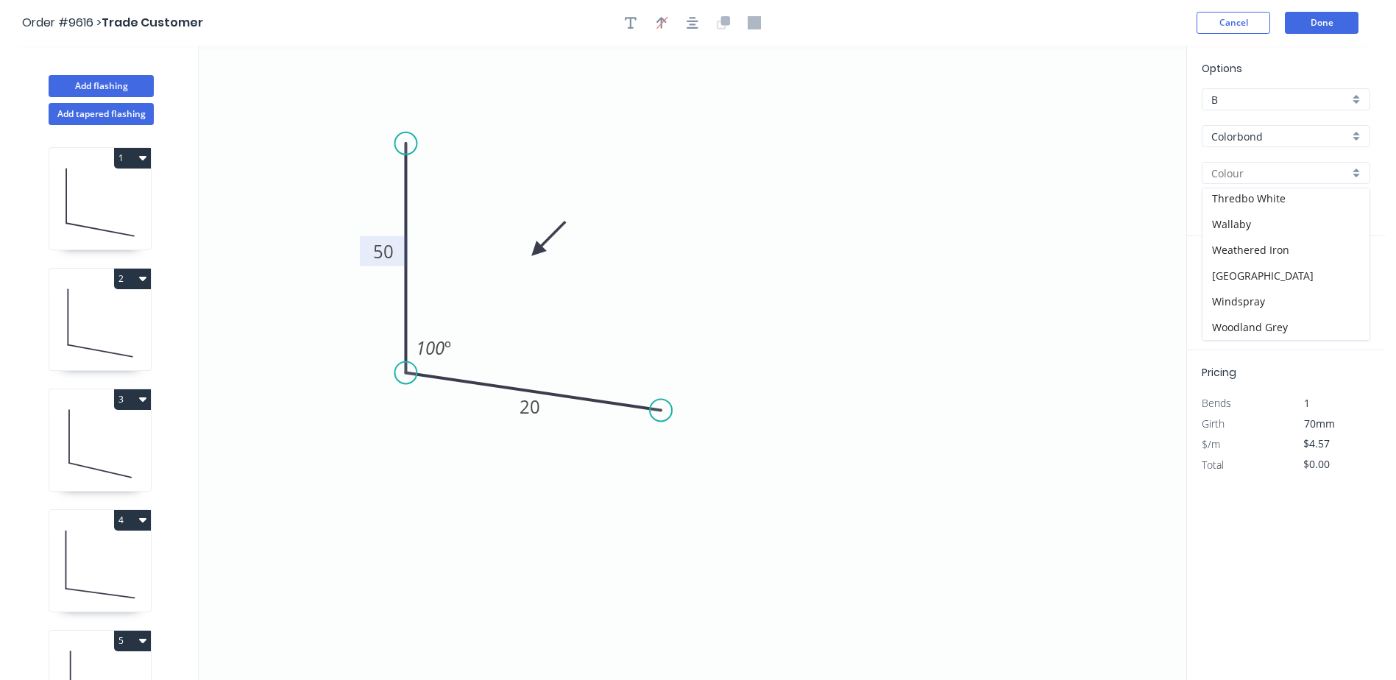
type input "Woodland Grey"
click at [1223, 292] on input "text" at bounding box center [1223, 294] width 44 height 19
type input "1"
type input "1100"
click at [1344, 282] on button "add" at bounding box center [1361, 294] width 35 height 25
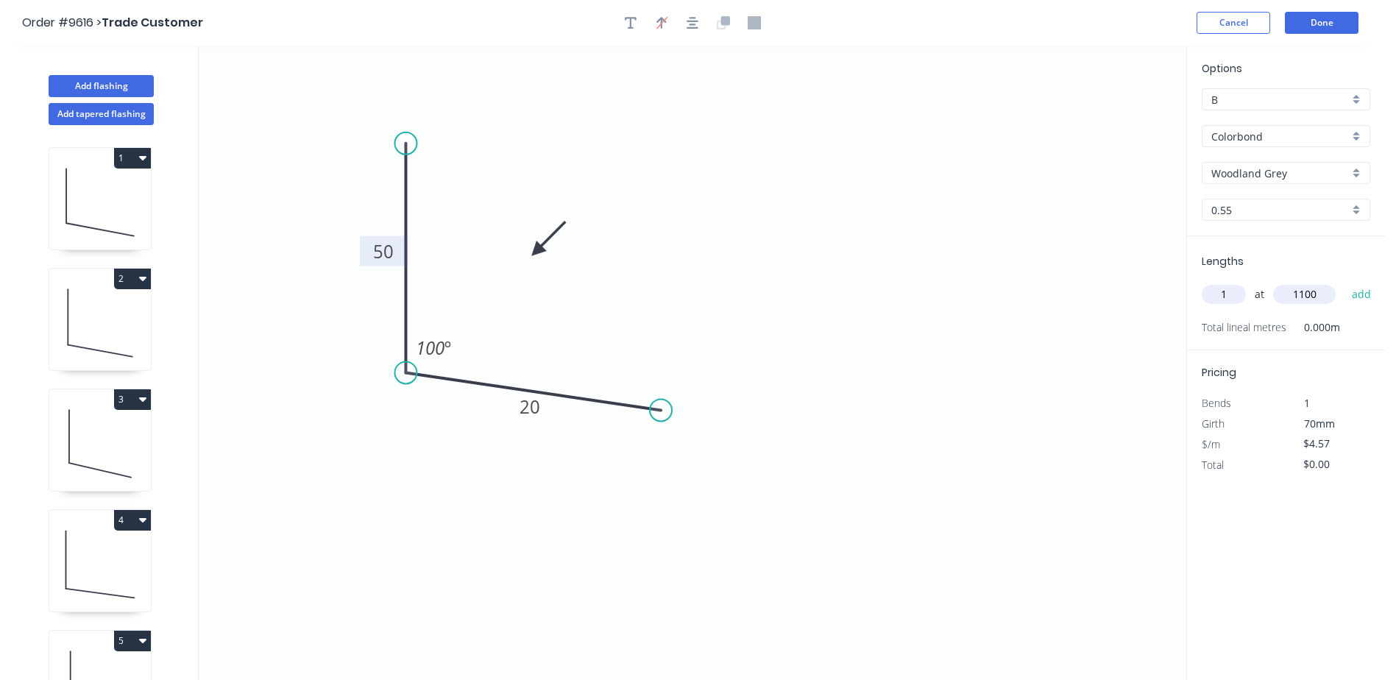
type input "$5.03"
click at [1329, 20] on button "Done" at bounding box center [1321, 23] width 74 height 22
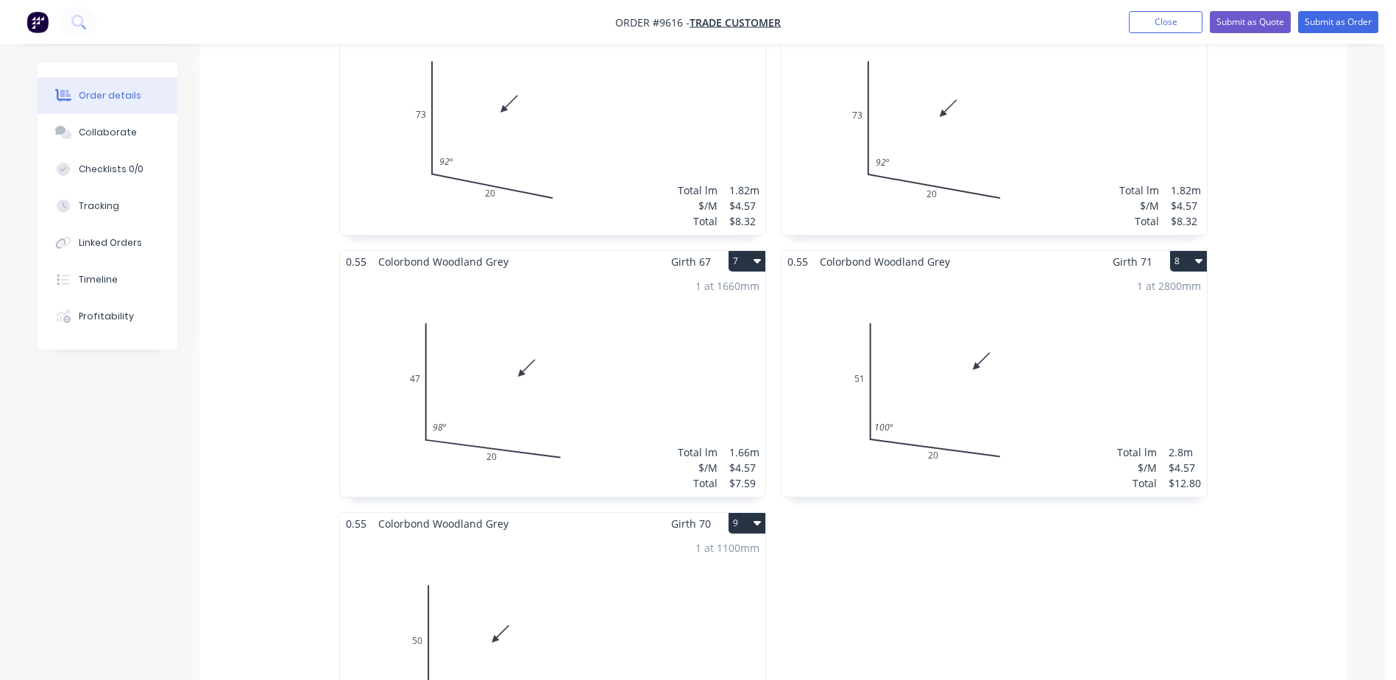
scroll to position [1177, 0]
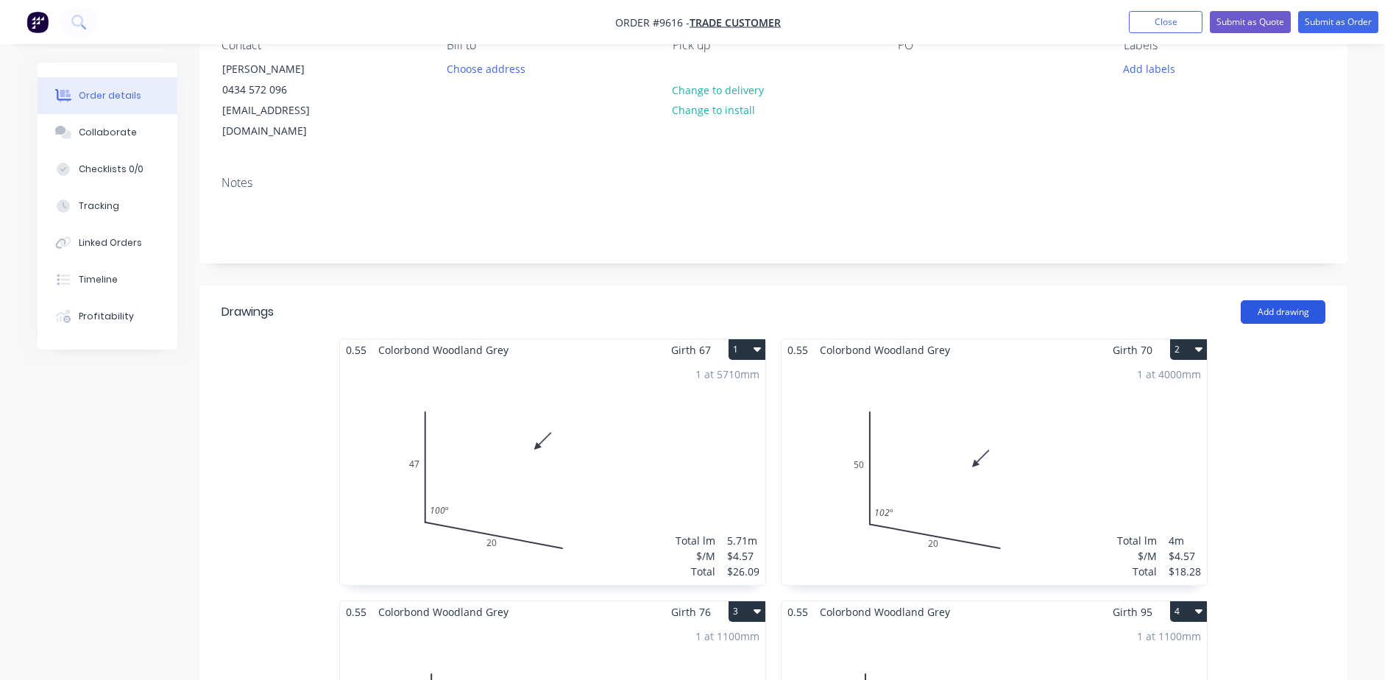
click at [1295, 300] on button "Add drawing" at bounding box center [1282, 312] width 85 height 24
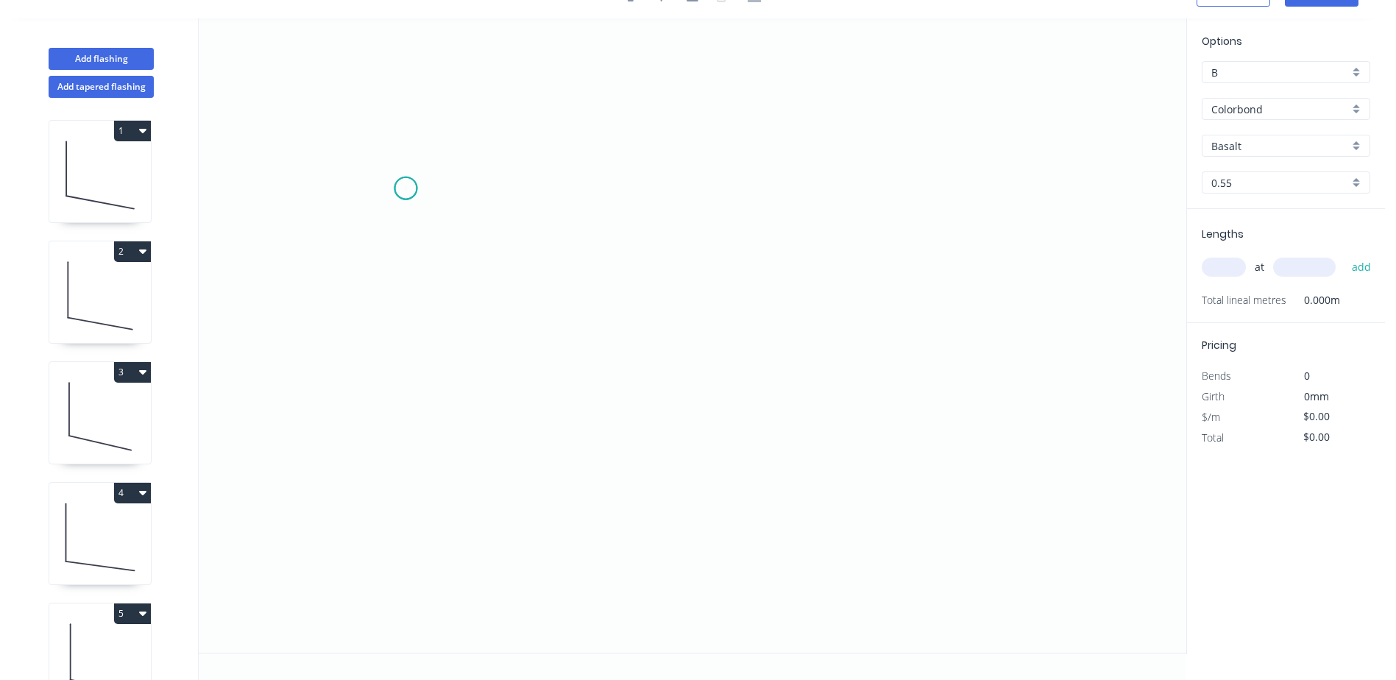
click at [405, 188] on icon "0" at bounding box center [692, 335] width 987 height 634
click at [480, 188] on icon at bounding box center [442, 188] width 74 height 0
drag, startPoint x: 476, startPoint y: 448, endPoint x: 519, endPoint y: 454, distance: 43.8
click at [478, 448] on icon "0 ?" at bounding box center [692, 335] width 987 height 634
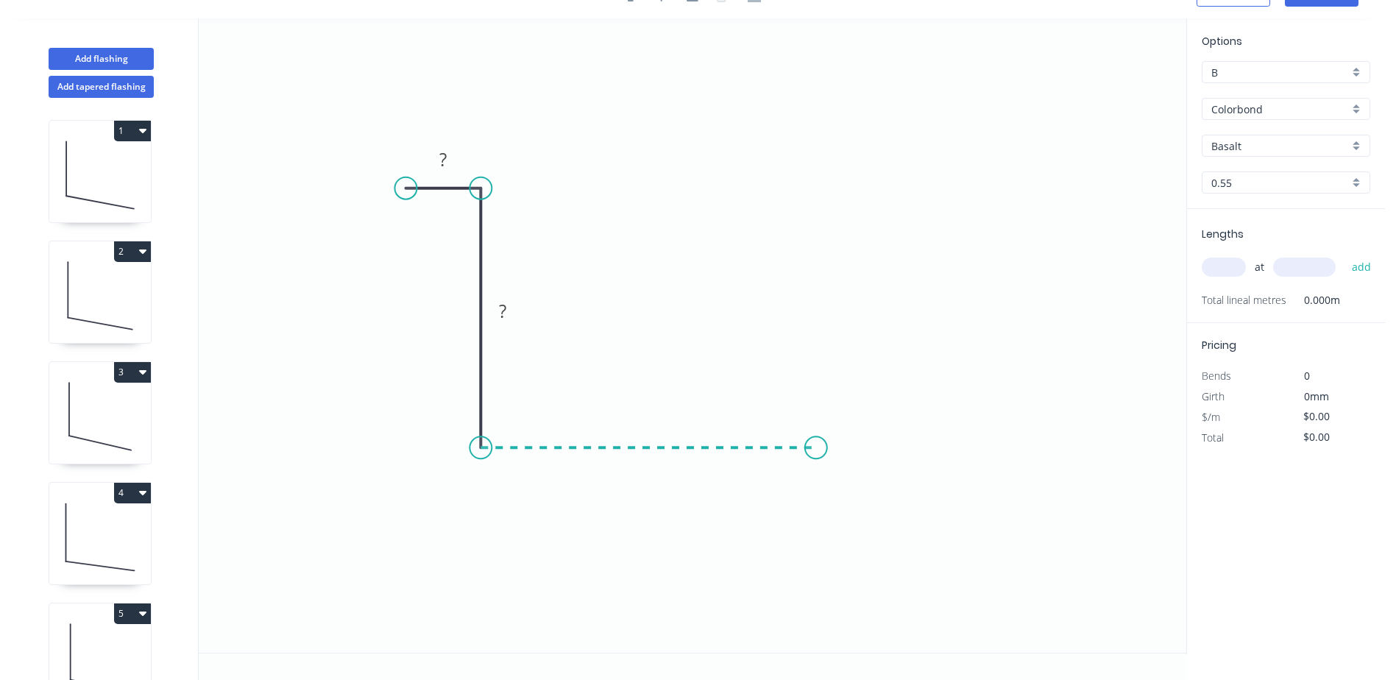
click at [815, 465] on icon "0 ? ?" at bounding box center [692, 335] width 987 height 634
click at [817, 511] on icon "0 ? ? ?" at bounding box center [692, 335] width 987 height 634
click at [446, 157] on tspan "?" at bounding box center [442, 159] width 7 height 24
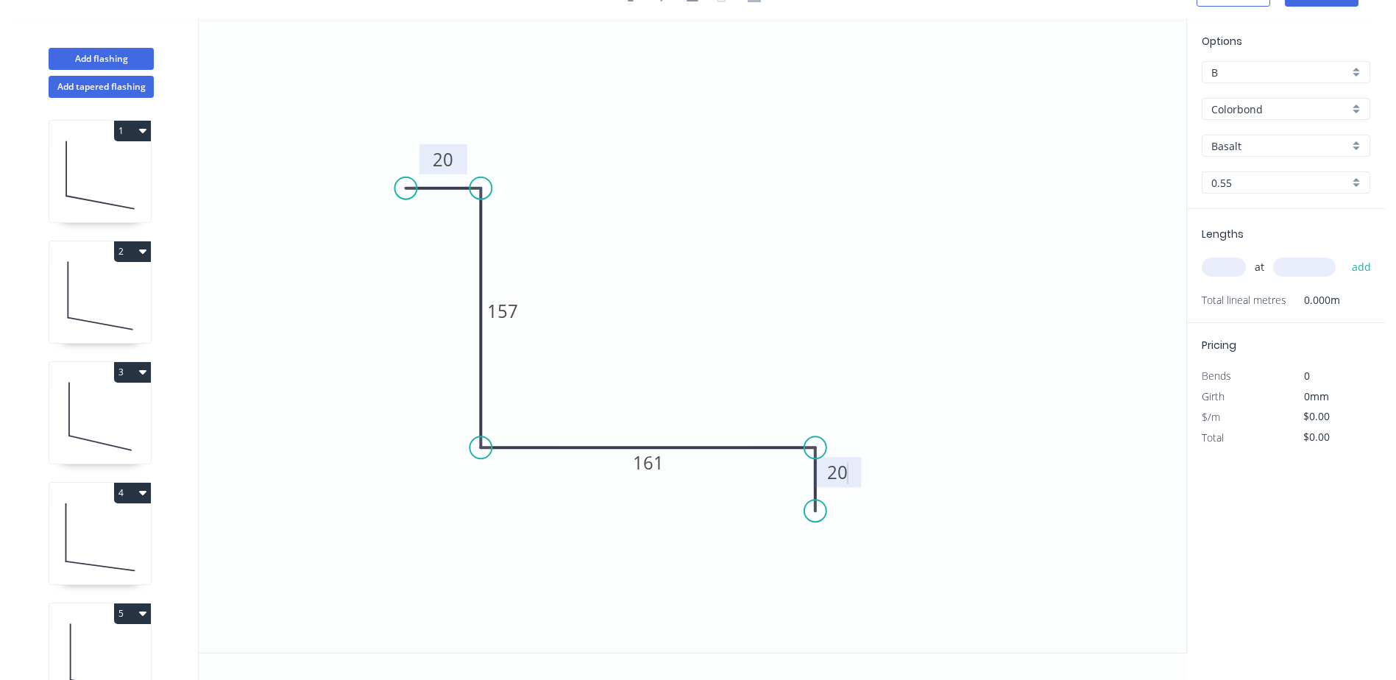
click at [711, 228] on icon "0 20 157 161 20" at bounding box center [692, 335] width 987 height 634
type input "$16.81"
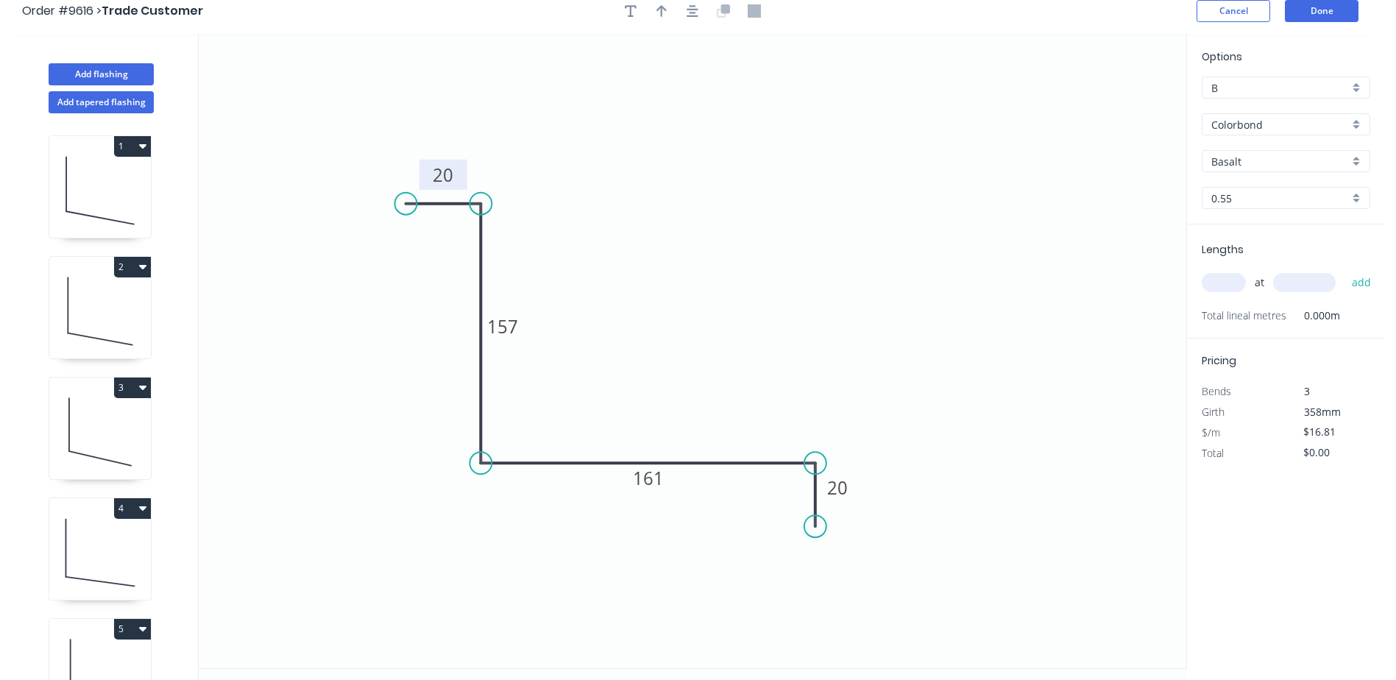
scroll to position [0, 0]
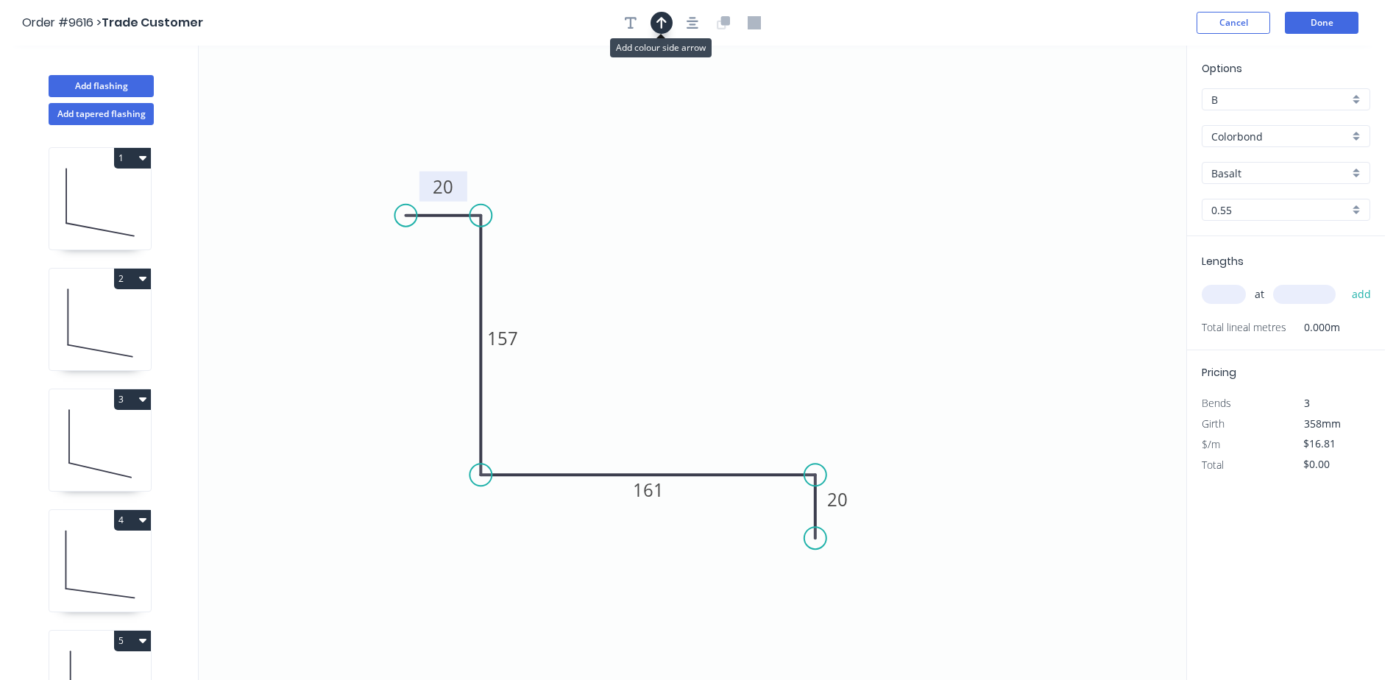
click at [658, 21] on icon "button" at bounding box center [661, 23] width 10 height 12
click at [1111, 115] on icon at bounding box center [1111, 102] width 13 height 47
drag, startPoint x: 1111, startPoint y: 115, endPoint x: 713, endPoint y: 270, distance: 427.2
click at [713, 270] on icon at bounding box center [724, 257] width 43 height 43
click at [1253, 173] on input "Basalt" at bounding box center [1280, 173] width 138 height 15
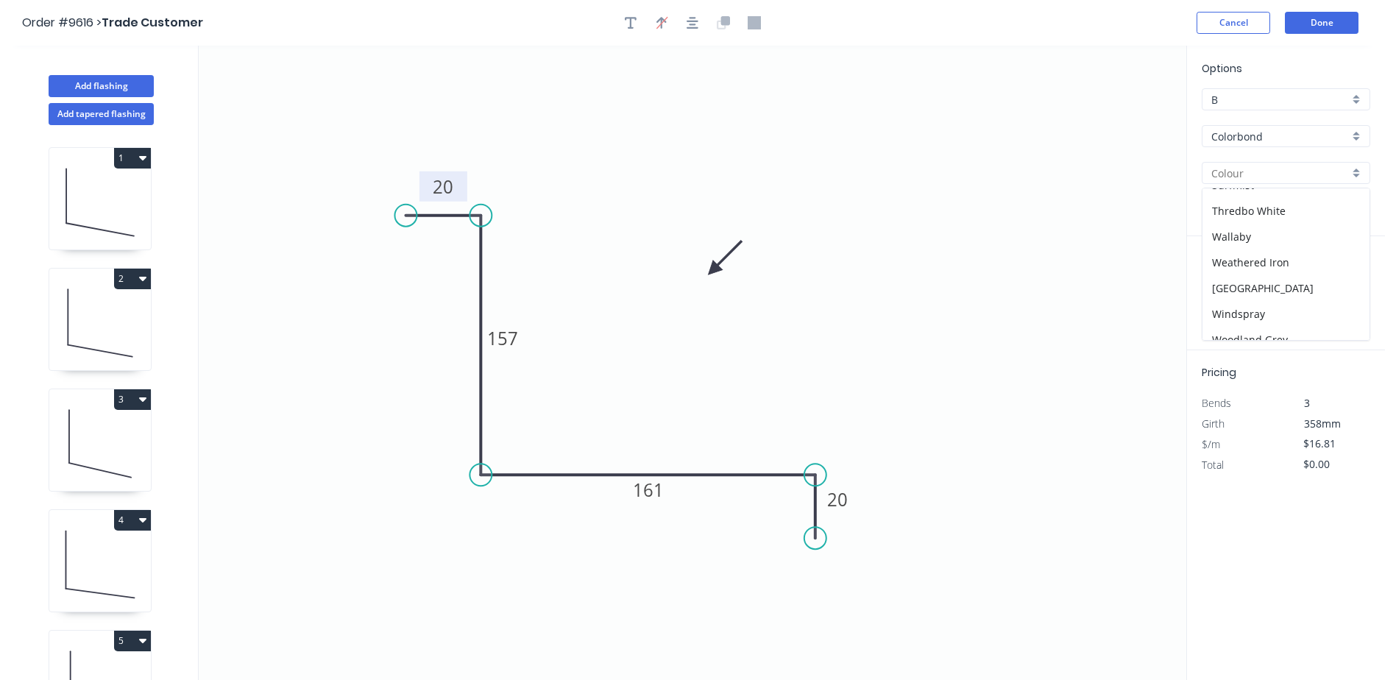
scroll to position [544, 0]
click at [1282, 323] on div "Woodland Grey" at bounding box center [1285, 327] width 167 height 26
type input "Woodland Grey"
click at [1225, 288] on input "text" at bounding box center [1223, 294] width 44 height 19
type input "1"
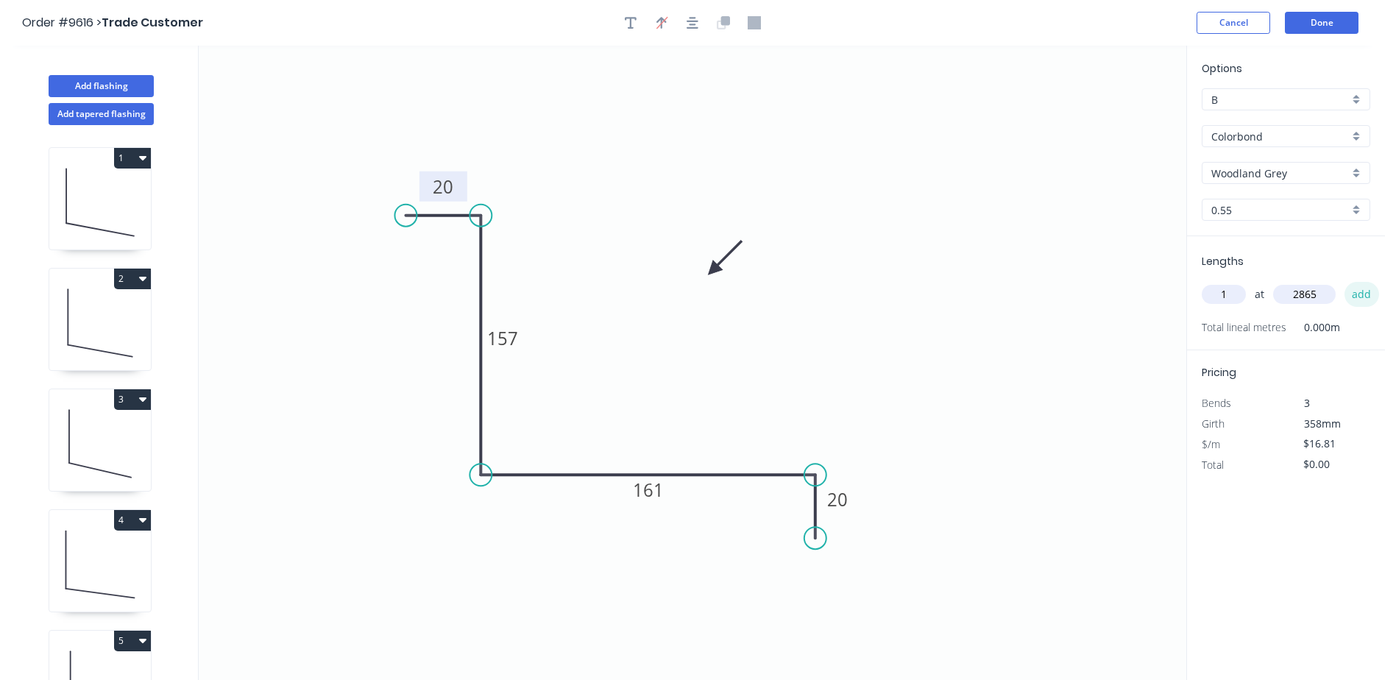
type input "2865"
click at [1367, 294] on button "add" at bounding box center [1361, 294] width 35 height 25
type input "$48.16"
click at [1313, 21] on button "Done" at bounding box center [1321, 23] width 74 height 22
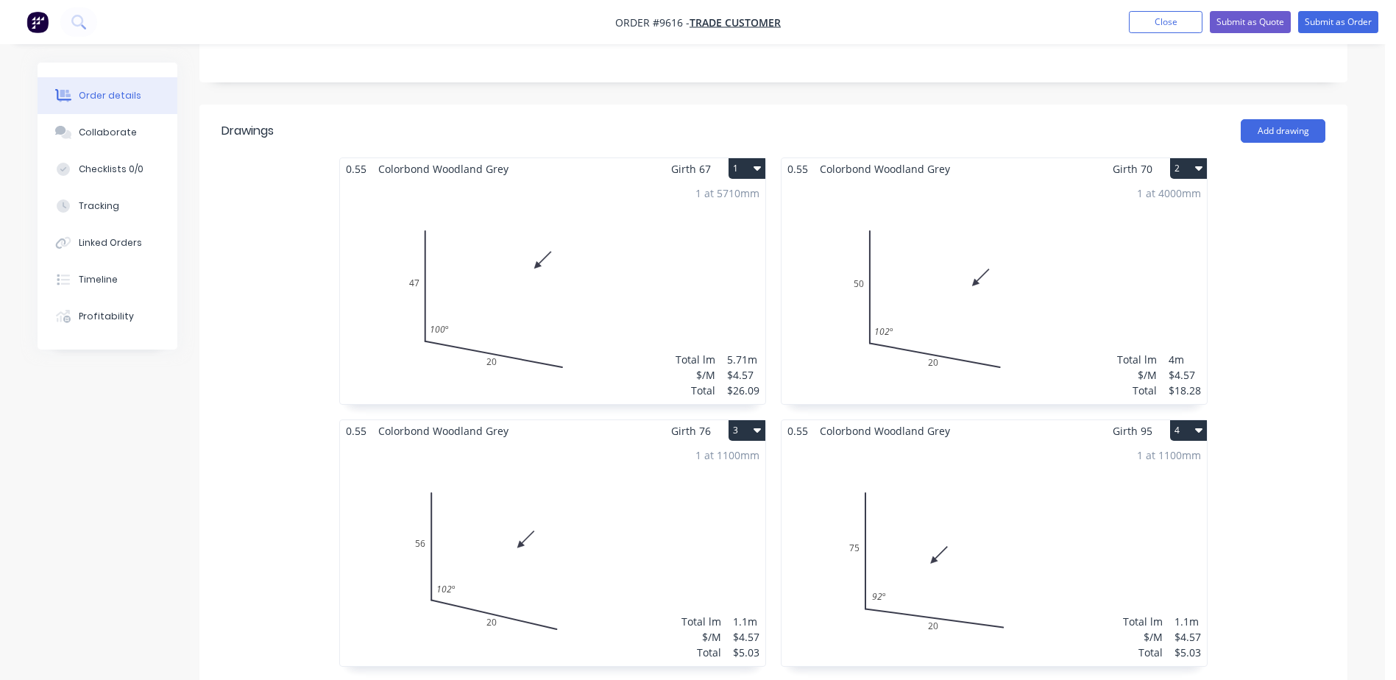
scroll to position [321, 0]
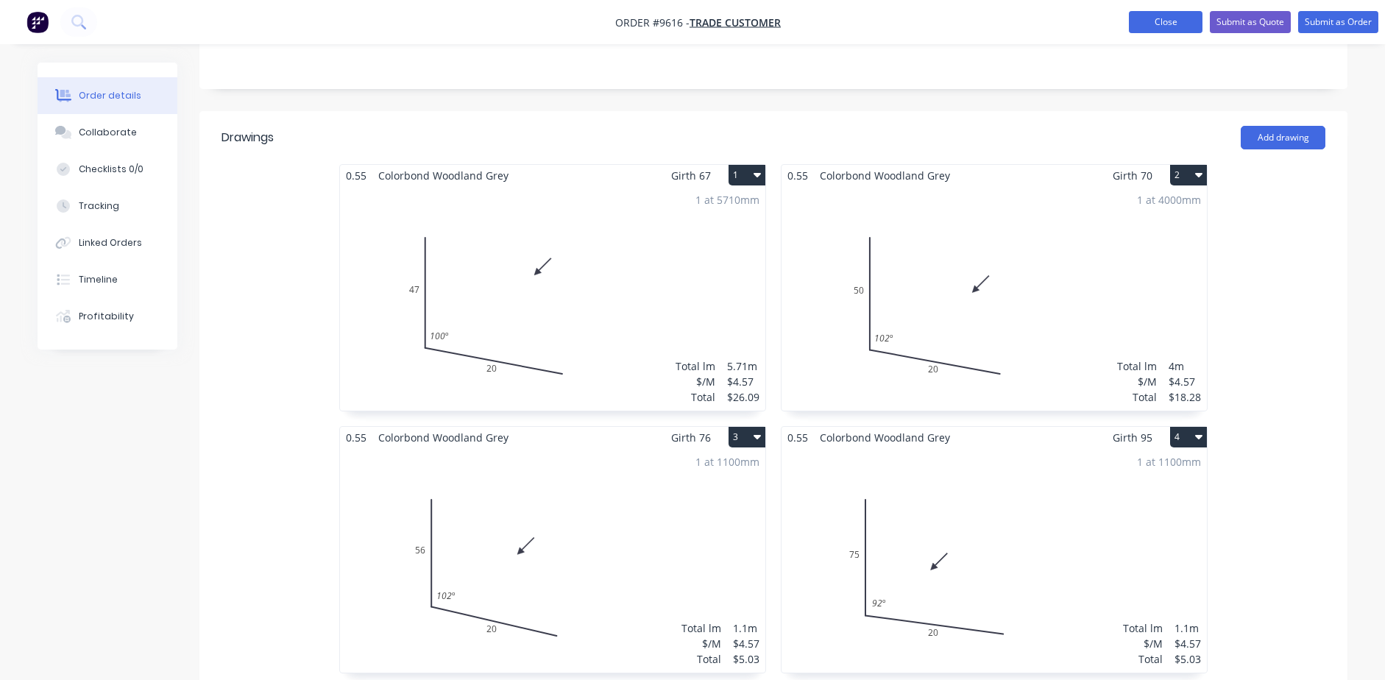
click at [1145, 23] on button "Close" at bounding box center [1165, 22] width 74 height 22
